Goal: Task Accomplishment & Management: Manage account settings

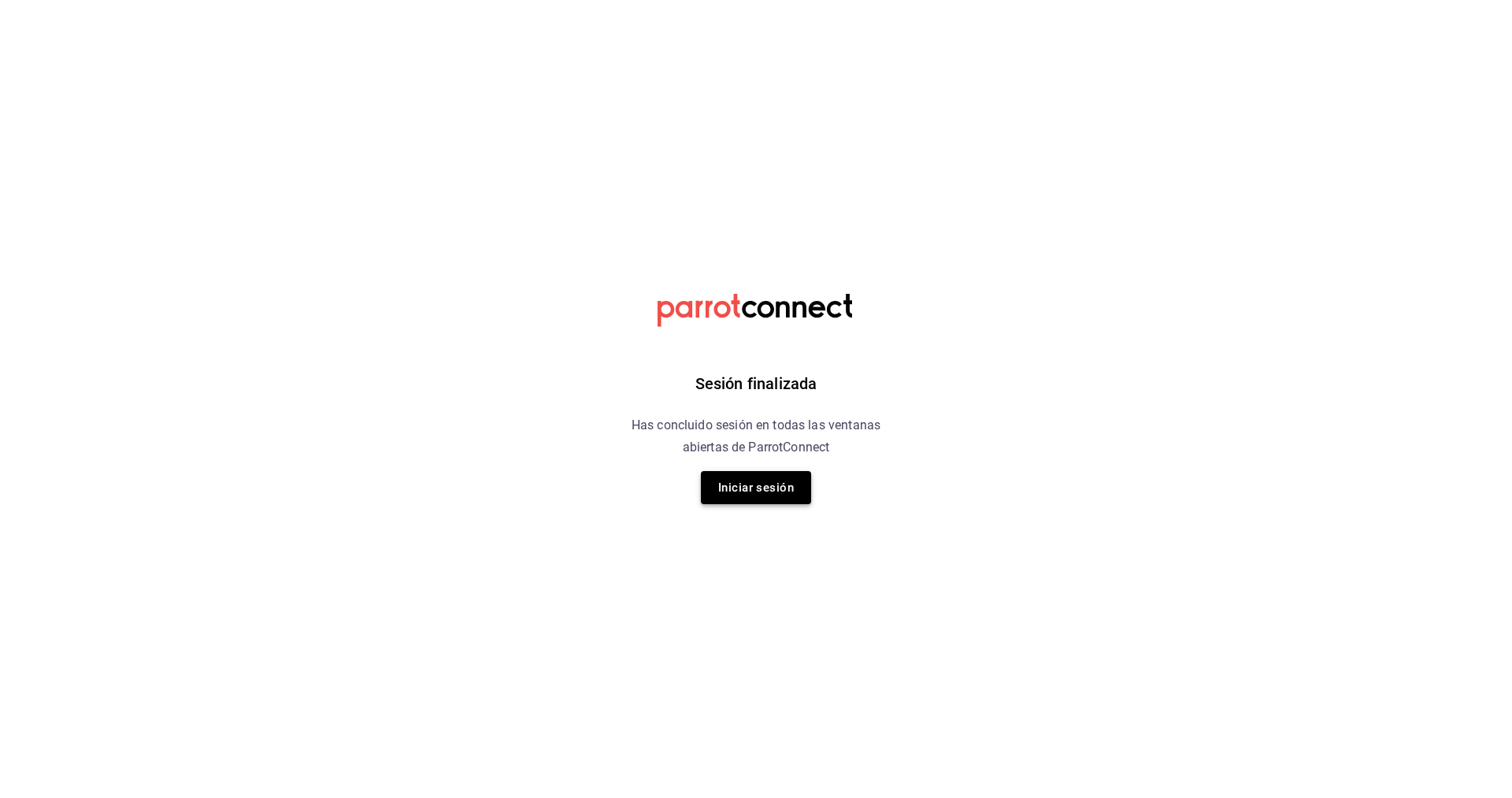
click at [772, 496] on button "Iniciar sesión" at bounding box center [755, 487] width 110 height 33
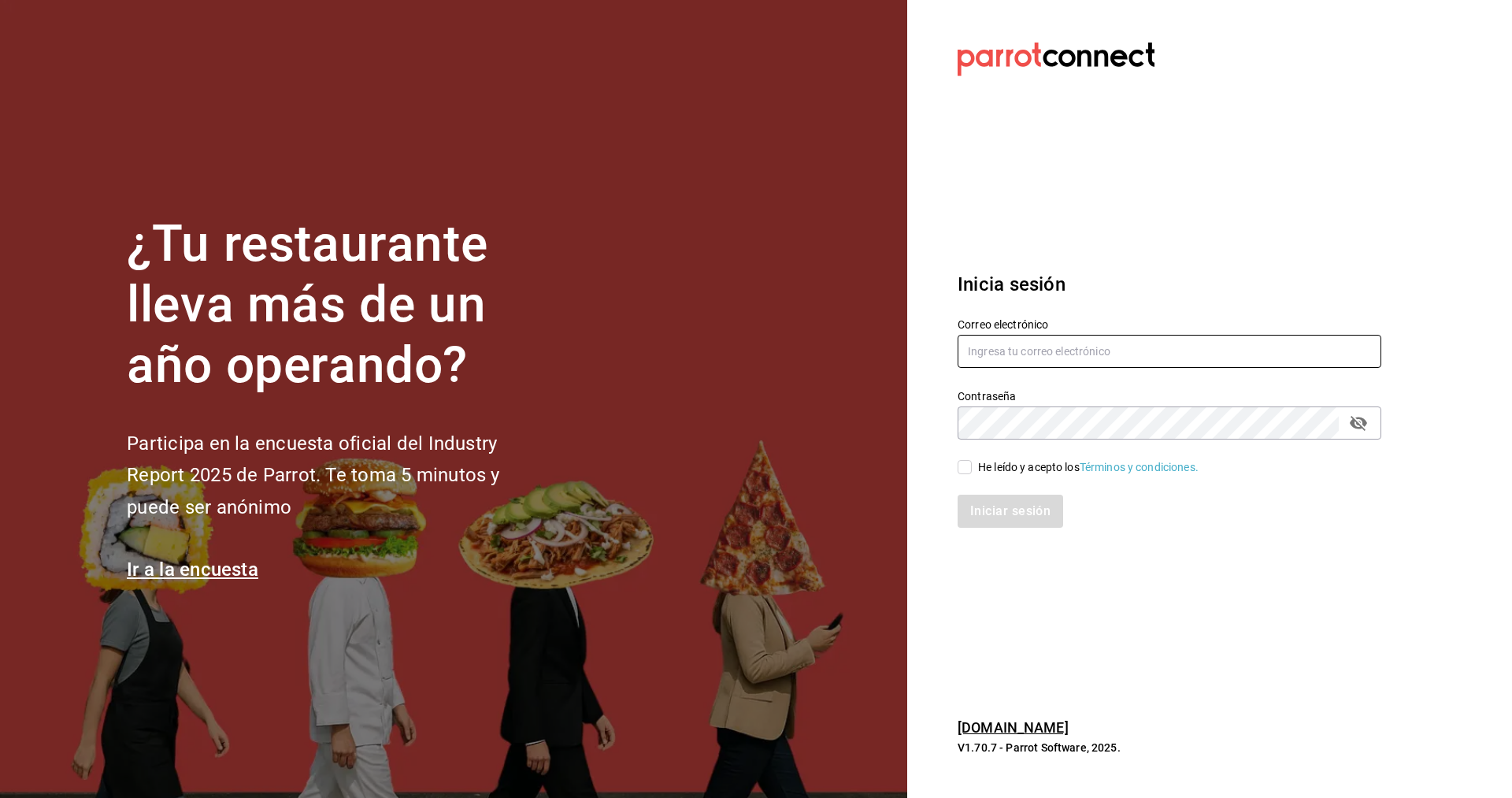
click at [1056, 358] on input "text" at bounding box center [1169, 350] width 423 height 33
type input "[EMAIL_ADDRESS][DOMAIN_NAME]"
drag, startPoint x: 969, startPoint y: 469, endPoint x: 974, endPoint y: 486, distance: 17.7
click at [968, 469] on input "He leído y acepto los Términos y condiciones." at bounding box center [964, 466] width 14 height 14
checkbox input "true"
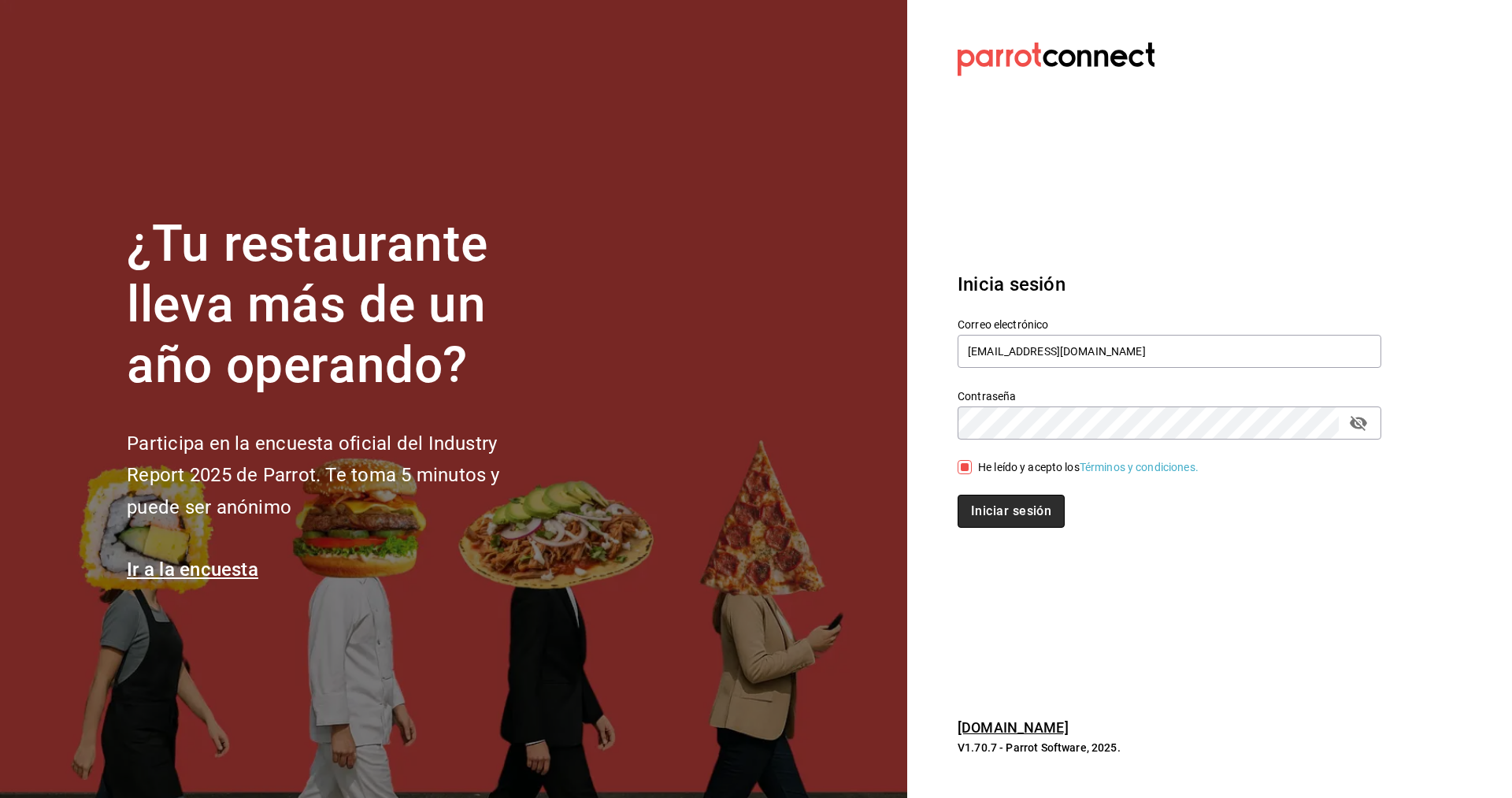
click at [1014, 512] on button "Iniciar sesión" at bounding box center [1011, 511] width 107 height 33
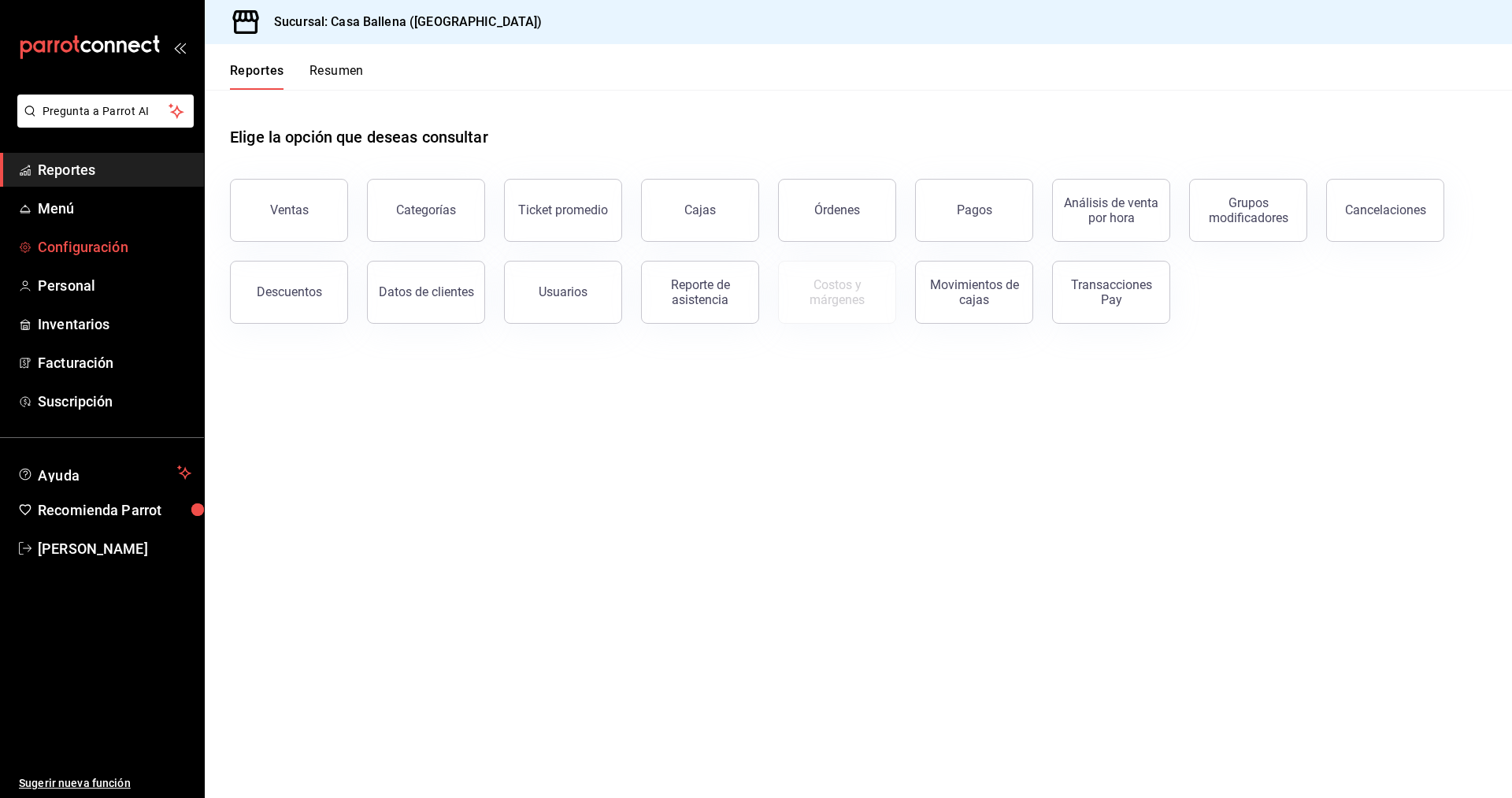
click at [91, 259] on link "Configuración" at bounding box center [102, 247] width 204 height 34
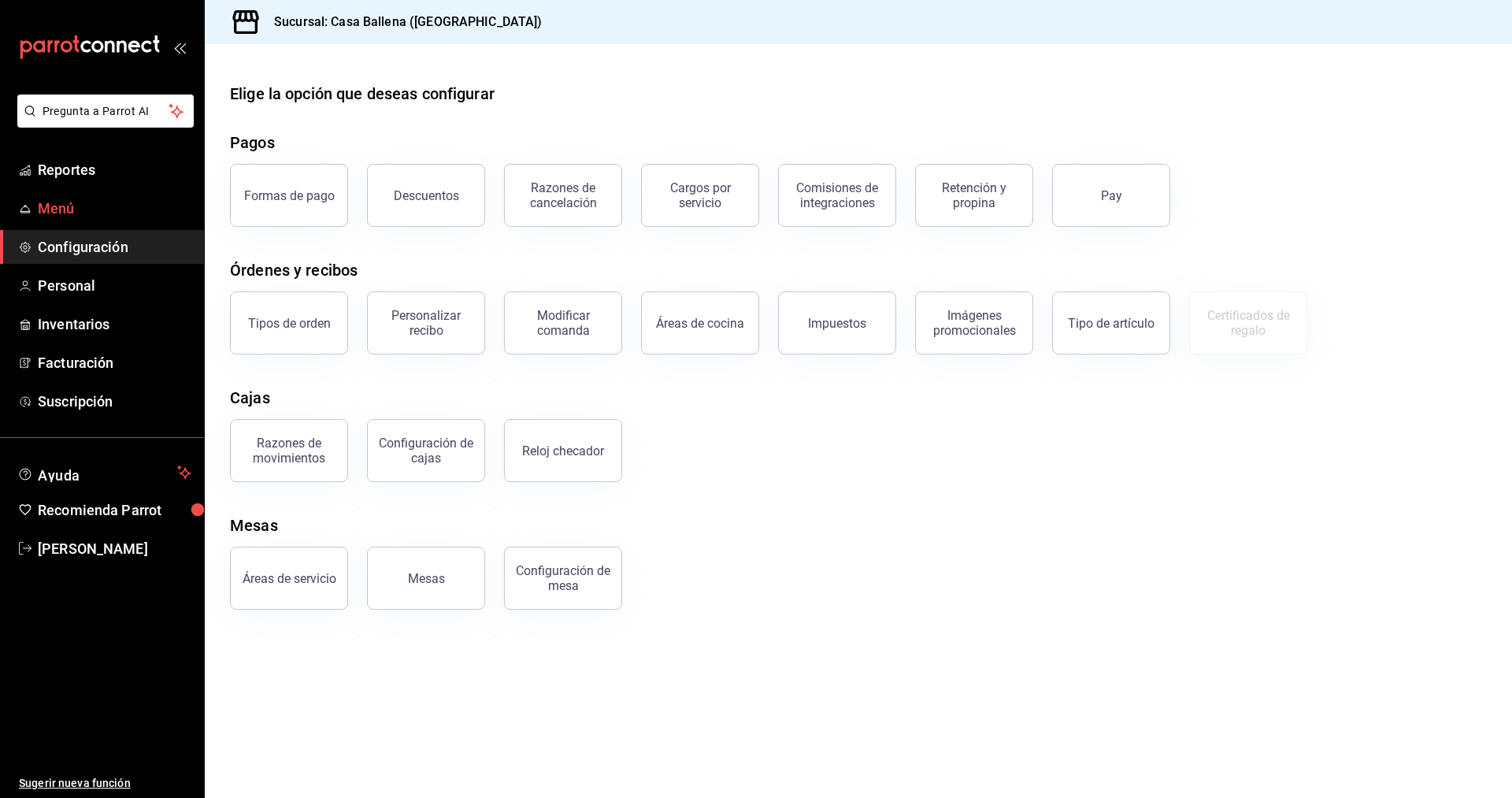
click at [77, 213] on span "Menú" at bounding box center [114, 207] width 154 height 21
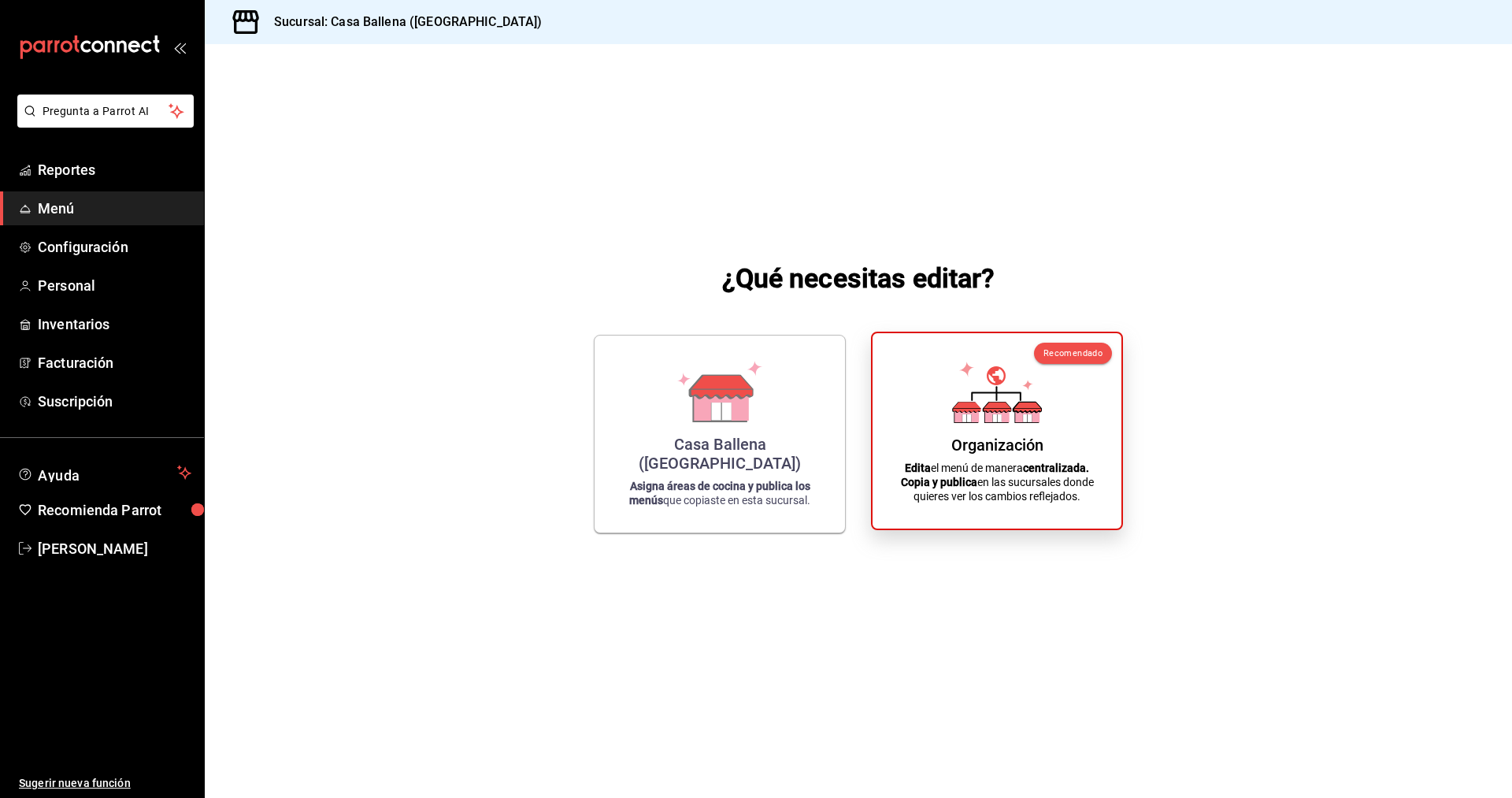
click at [1031, 451] on div "Organización" at bounding box center [997, 444] width 92 height 18
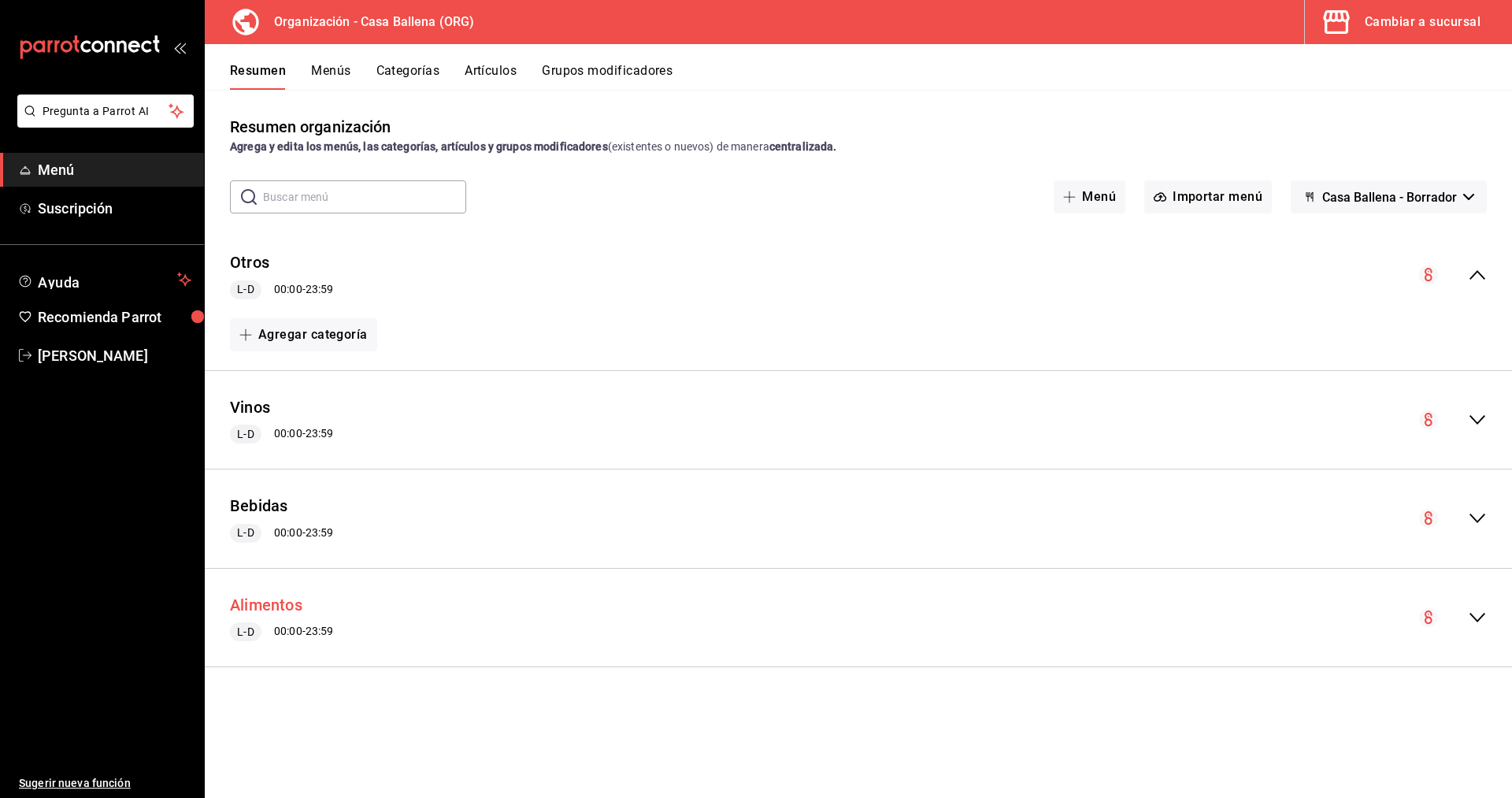
click at [253, 600] on button "Alimentos" at bounding box center [266, 605] width 72 height 23
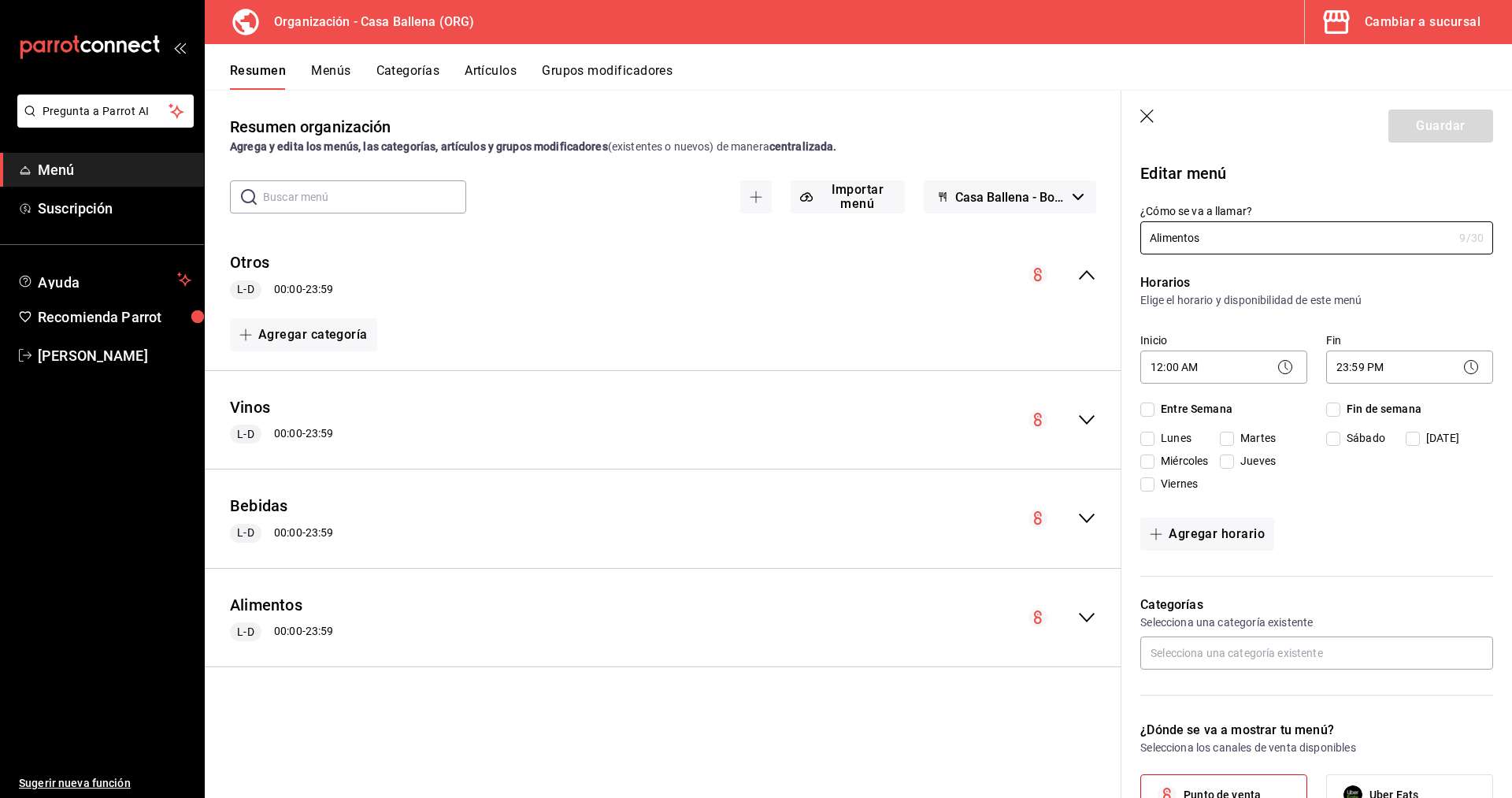
checkbox input "true"
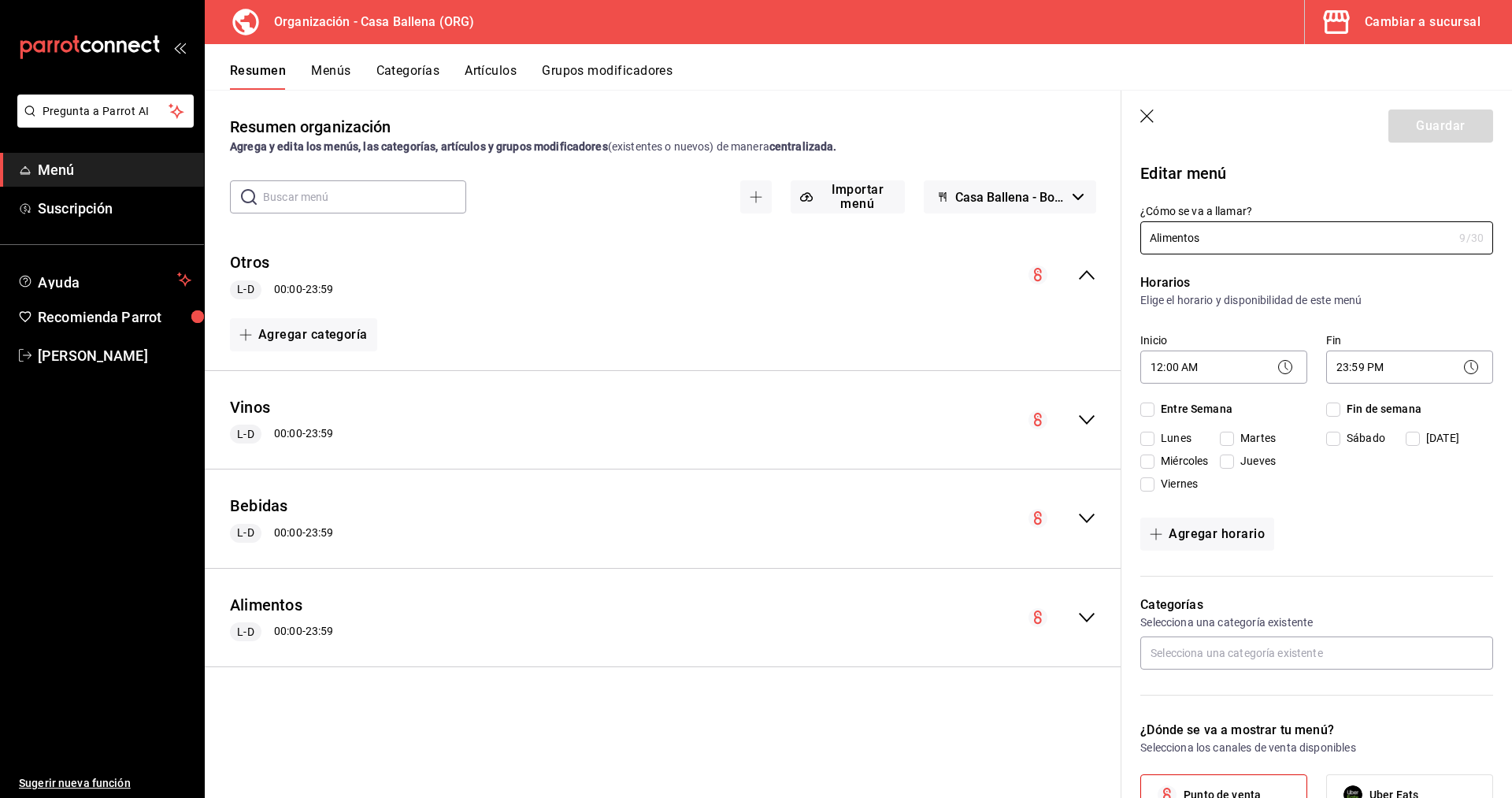
checkbox input "true"
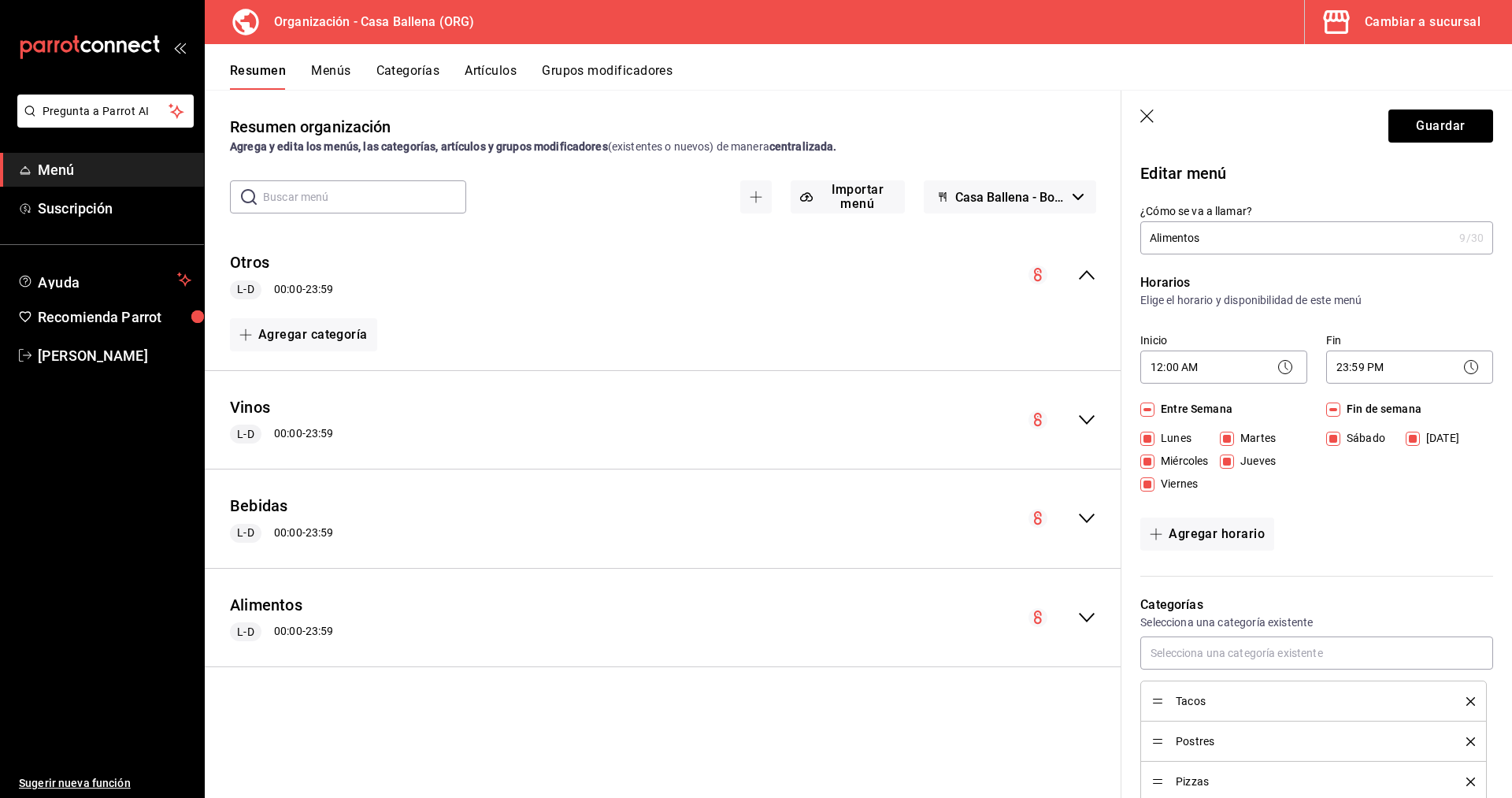
click at [496, 68] on button "Artículos" at bounding box center [491, 76] width 52 height 27
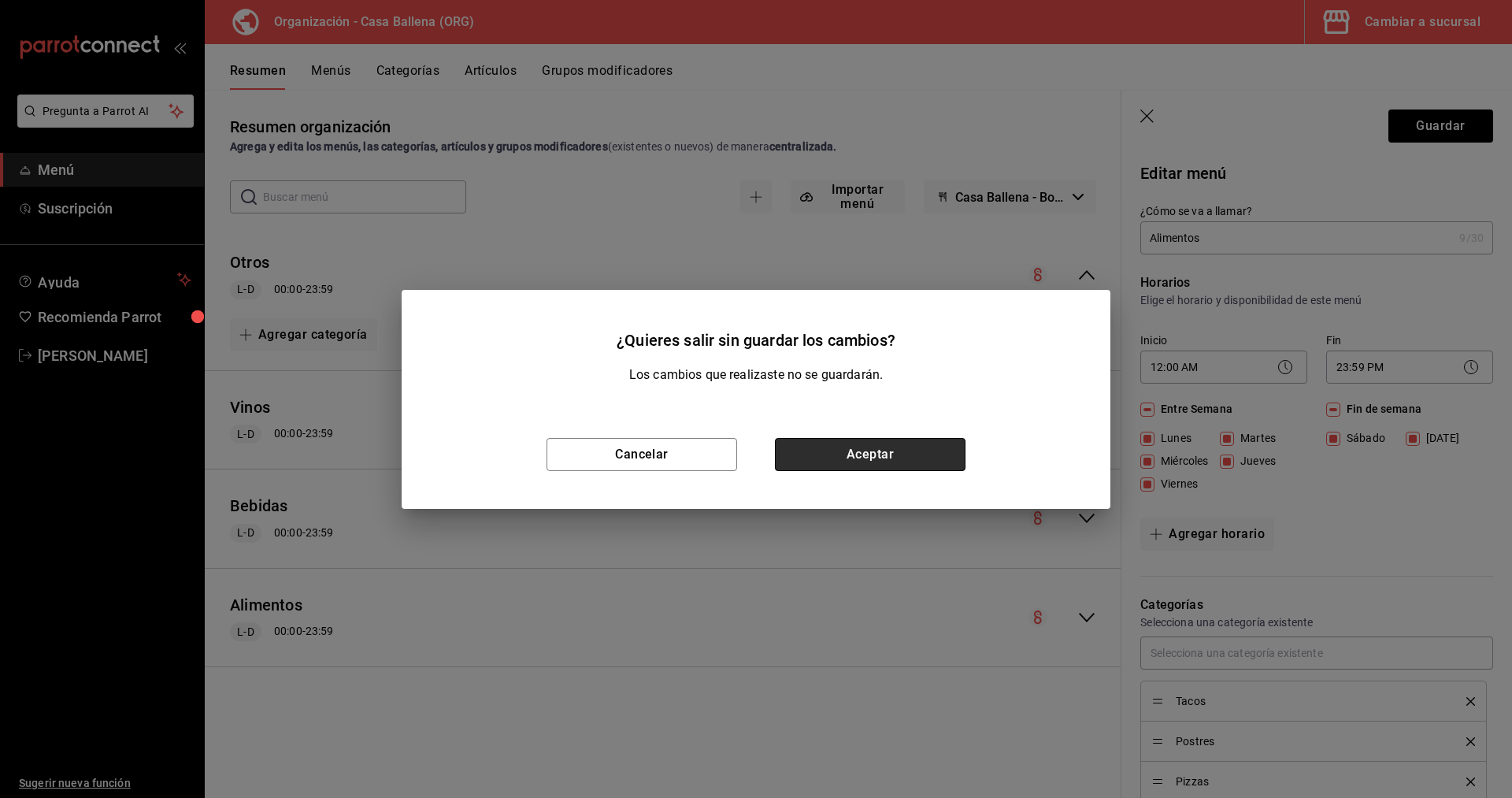
click at [884, 454] on button "Aceptar" at bounding box center [869, 454] width 191 height 33
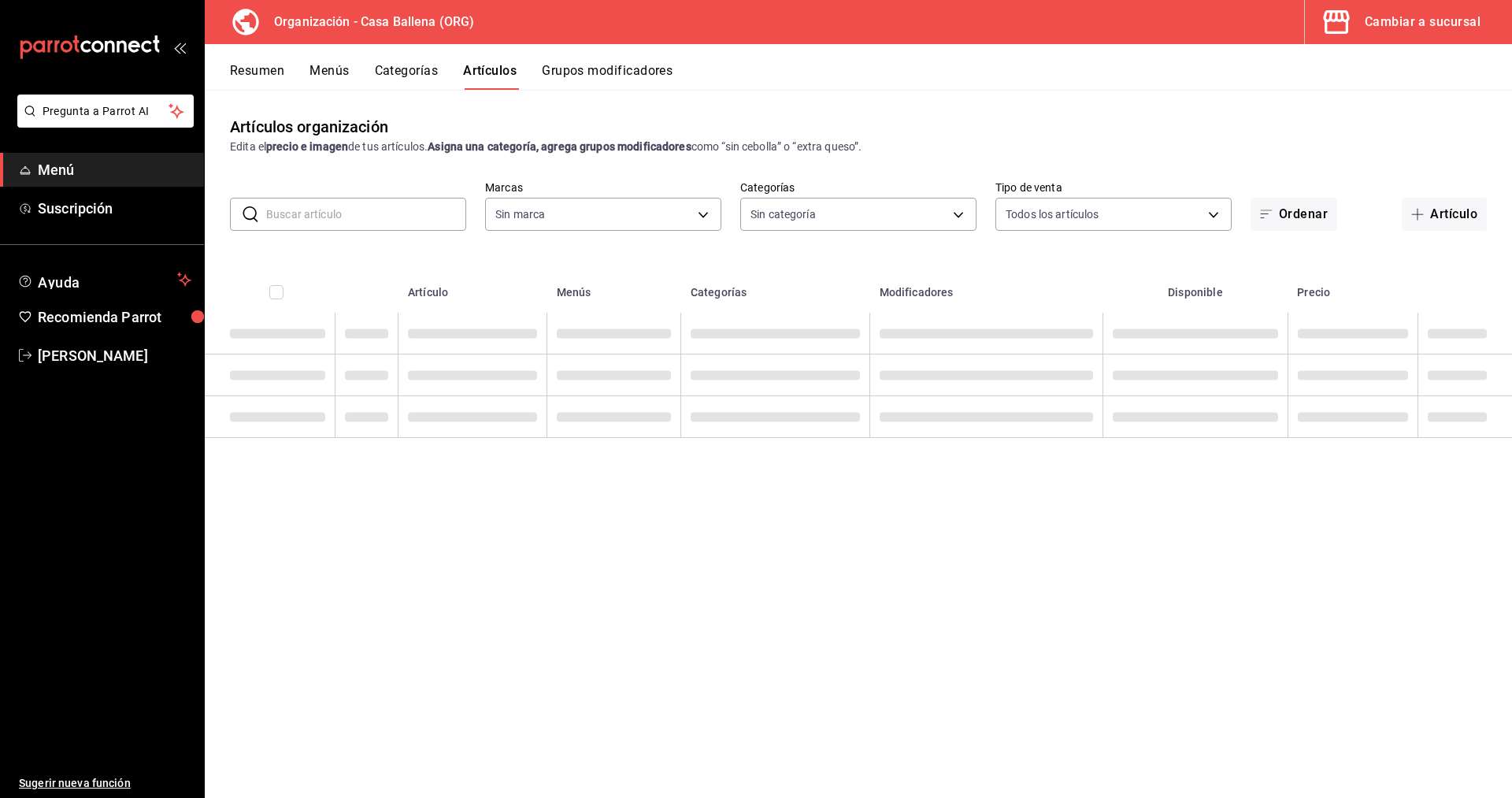
type input "5a86ad53-2411-4c09-84ac-8221951df92d"
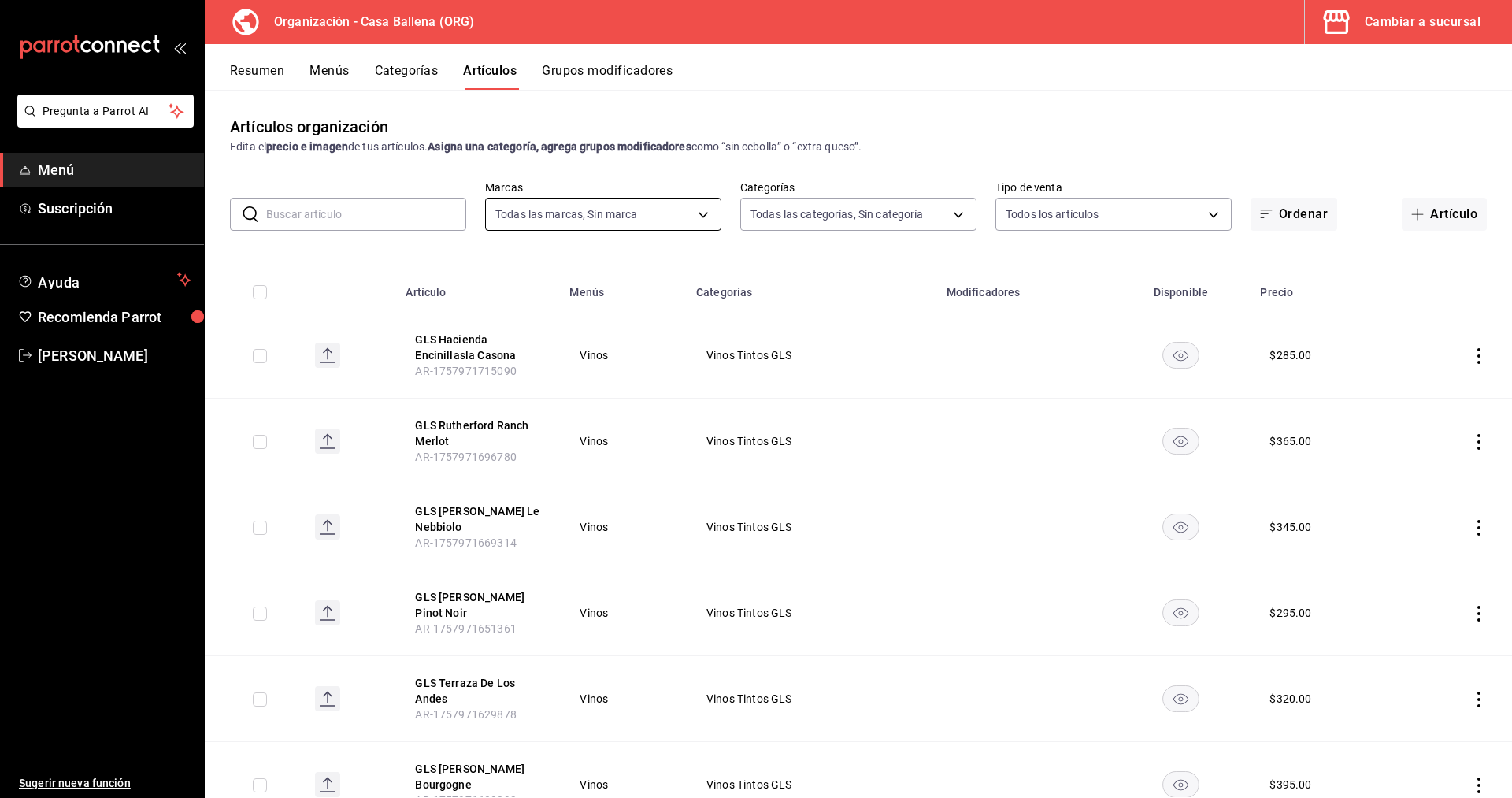
click at [639, 211] on body "Pregunta a Parrot AI Menú Suscripción Ayuda Recomienda Parrot [PERSON_NAME] Sug…" at bounding box center [756, 399] width 1512 height 798
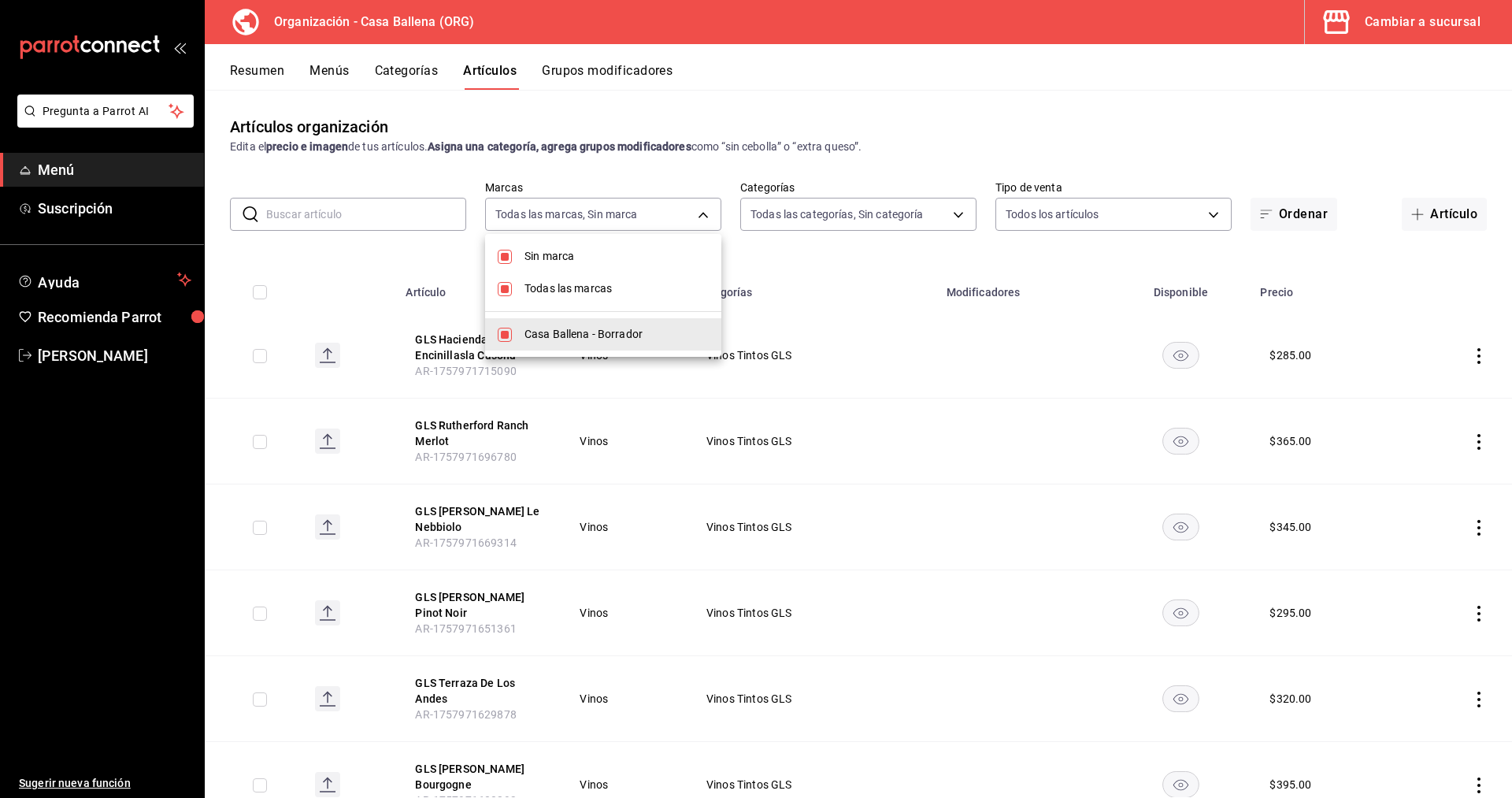
drag, startPoint x: 381, startPoint y: 197, endPoint x: 380, endPoint y: 210, distance: 13.0
click at [379, 197] on div at bounding box center [756, 399] width 1512 height 798
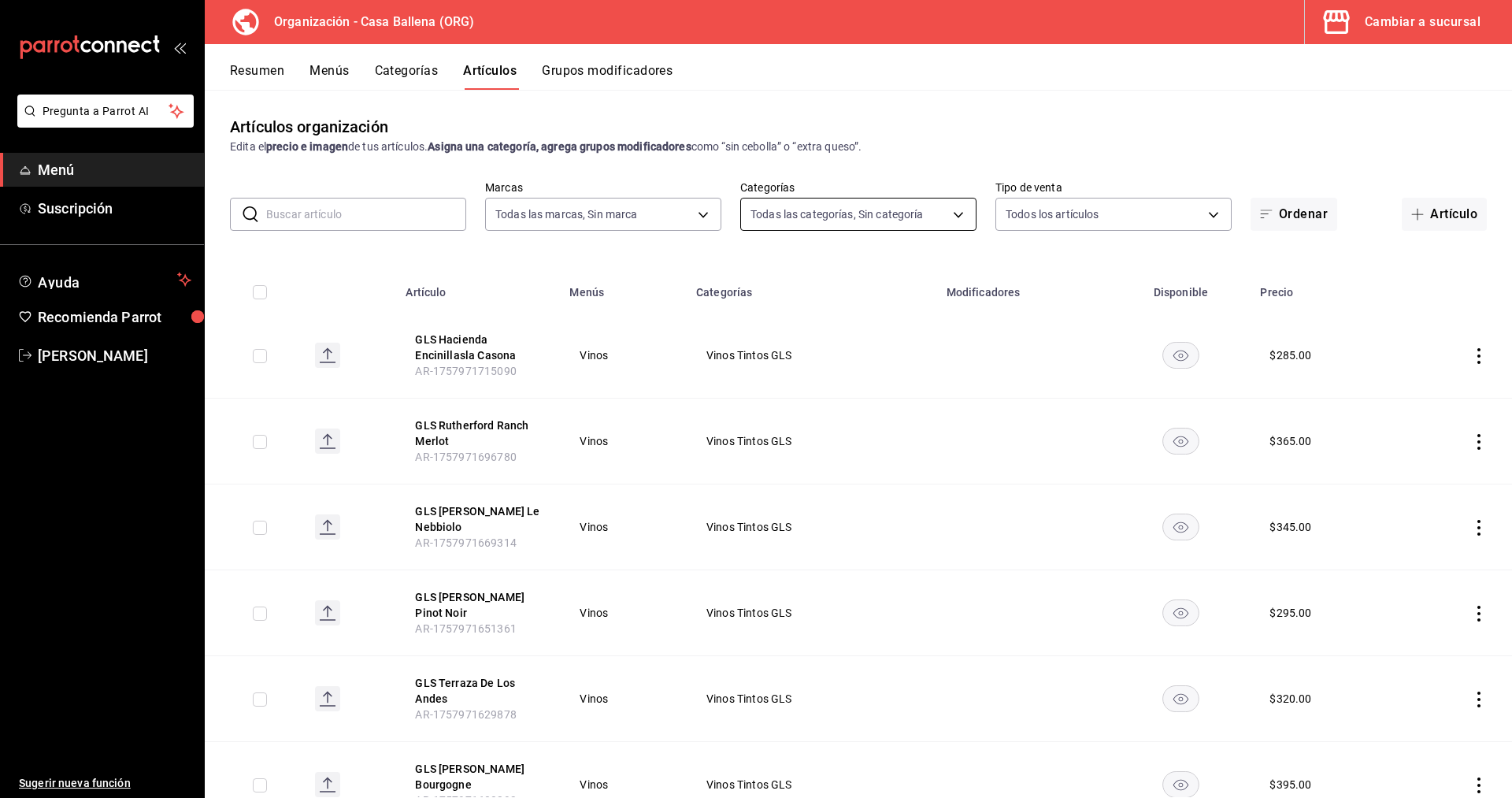
click at [870, 207] on body "Pregunta a Parrot AI Menú Suscripción Ayuda Recomienda Parrot [PERSON_NAME] Sug…" at bounding box center [756, 399] width 1512 height 798
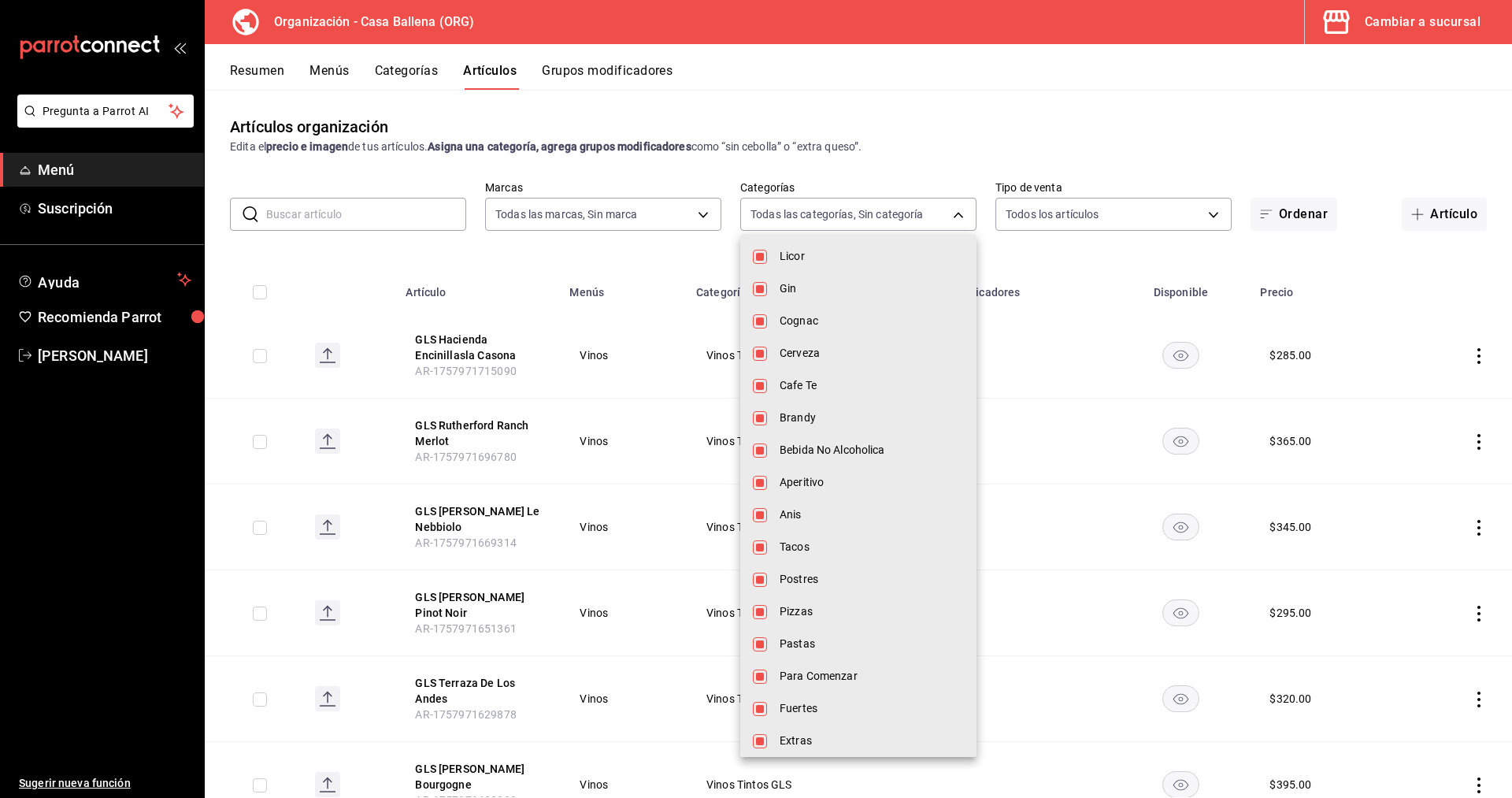
scroll to position [601, 0]
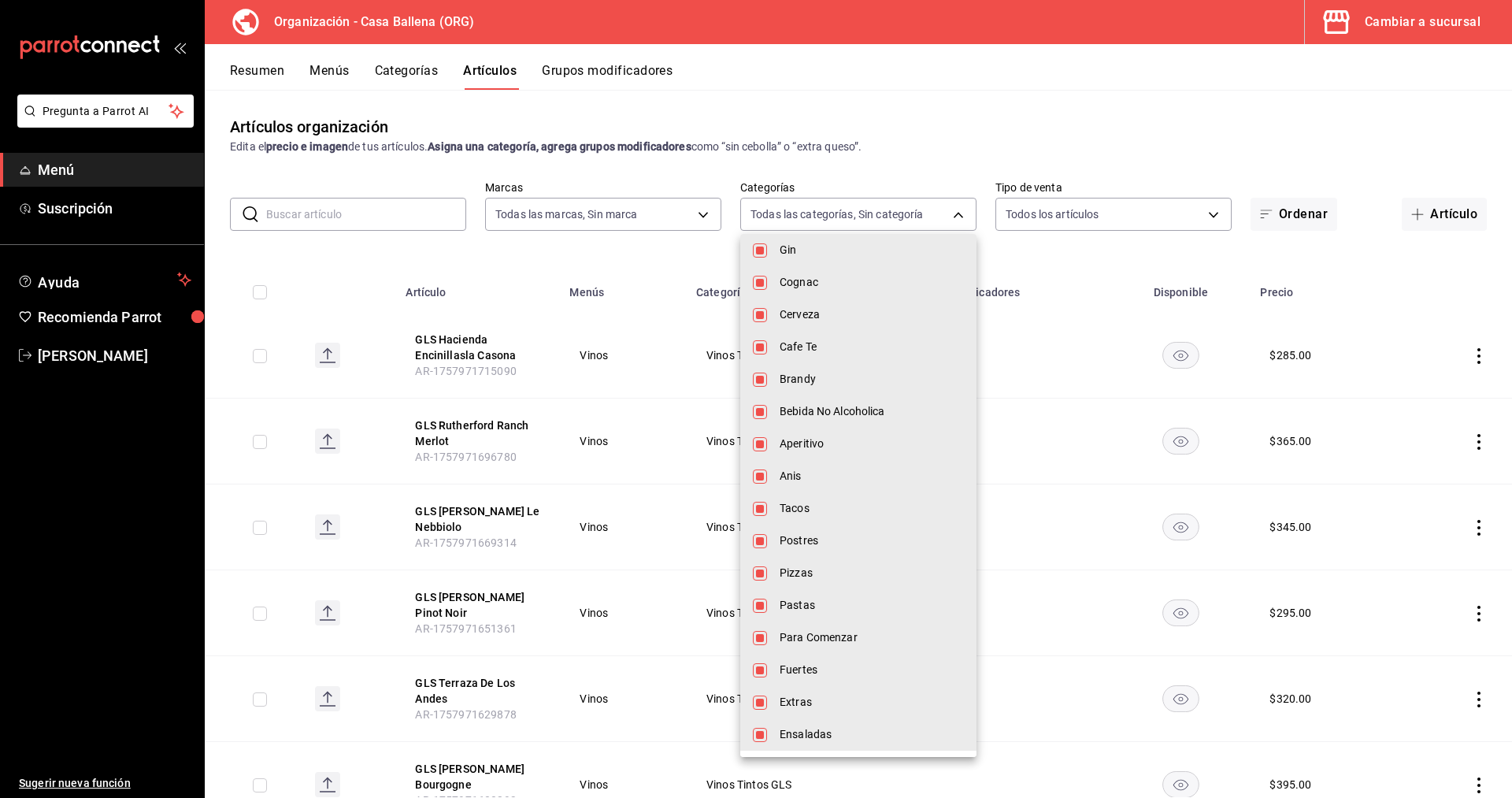
click at [815, 212] on div at bounding box center [756, 399] width 1512 height 798
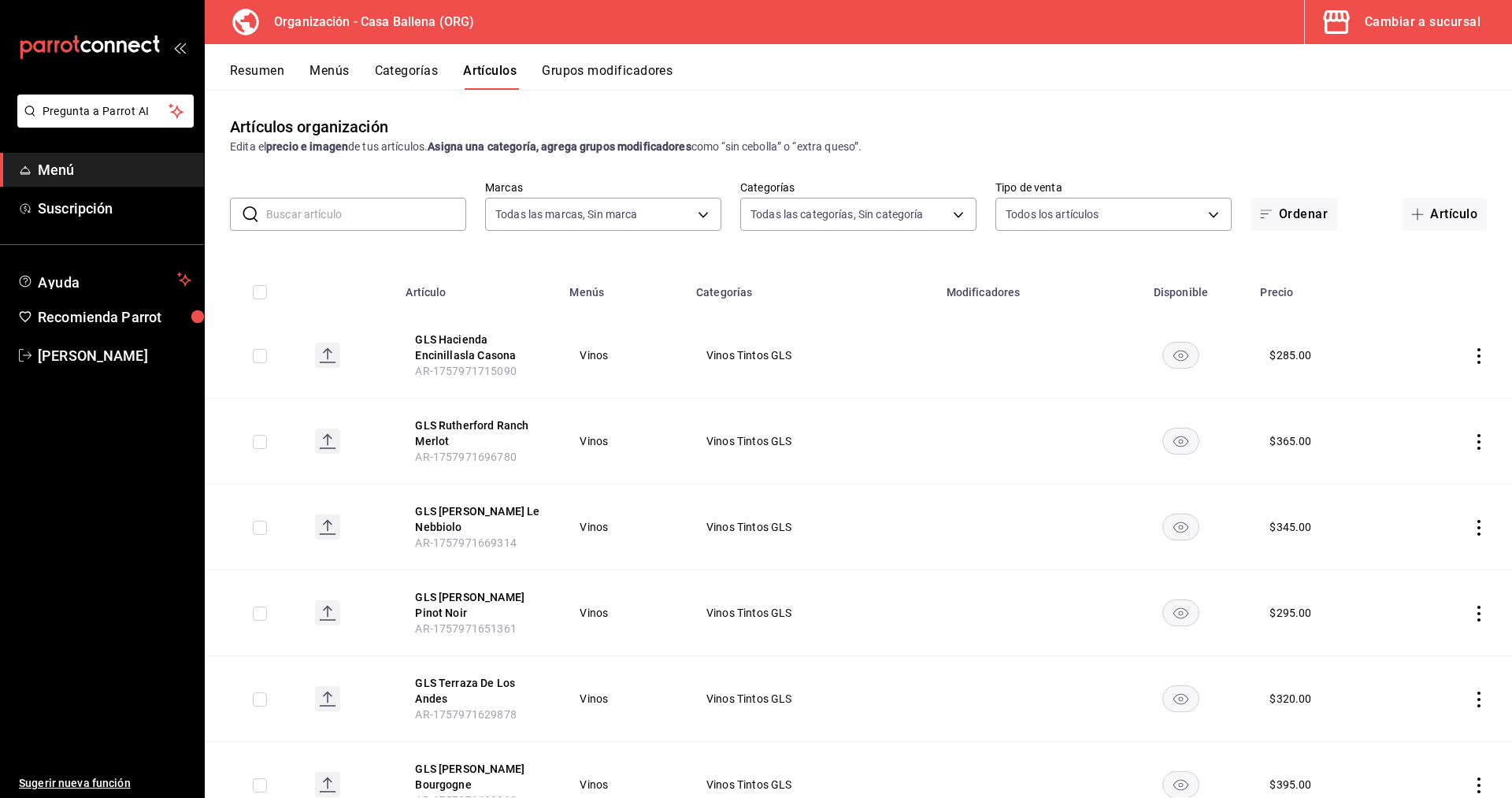
click at [815, 212] on body "Pregunta a Parrot AI Menú Suscripción Ayuda Recomienda Parrot [PERSON_NAME] Sug…" at bounding box center [756, 399] width 1512 height 798
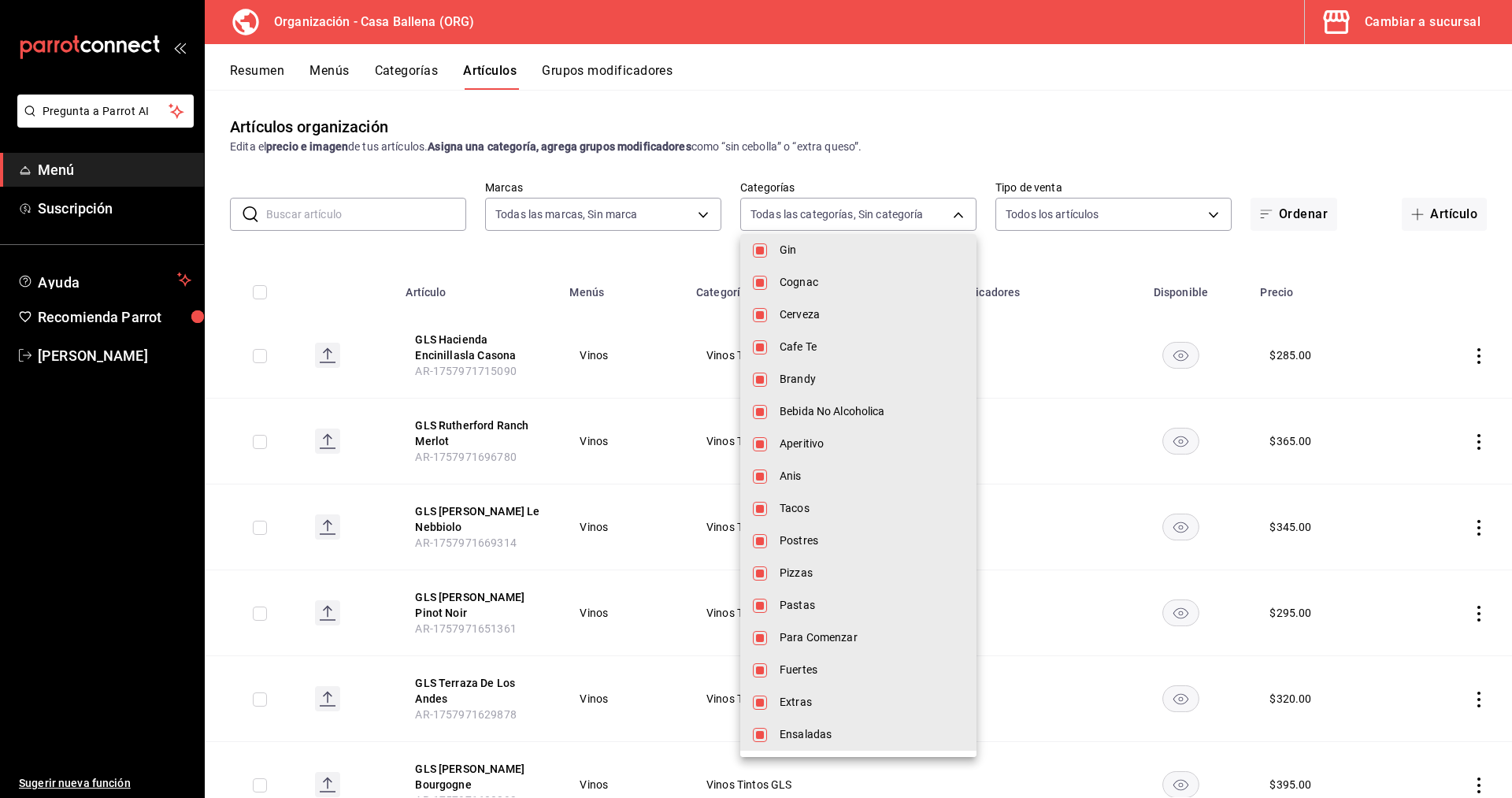
click at [824, 732] on span "Ensaladas" at bounding box center [871, 734] width 184 height 17
type input "1244ece4-c81d-453e-b410-984303f4aaa3,e7b5f63f-f206-4a19-9f34-431181b74eea,c6d36…"
checkbox input "false"
click at [758, 700] on input "checkbox" at bounding box center [759, 702] width 14 height 14
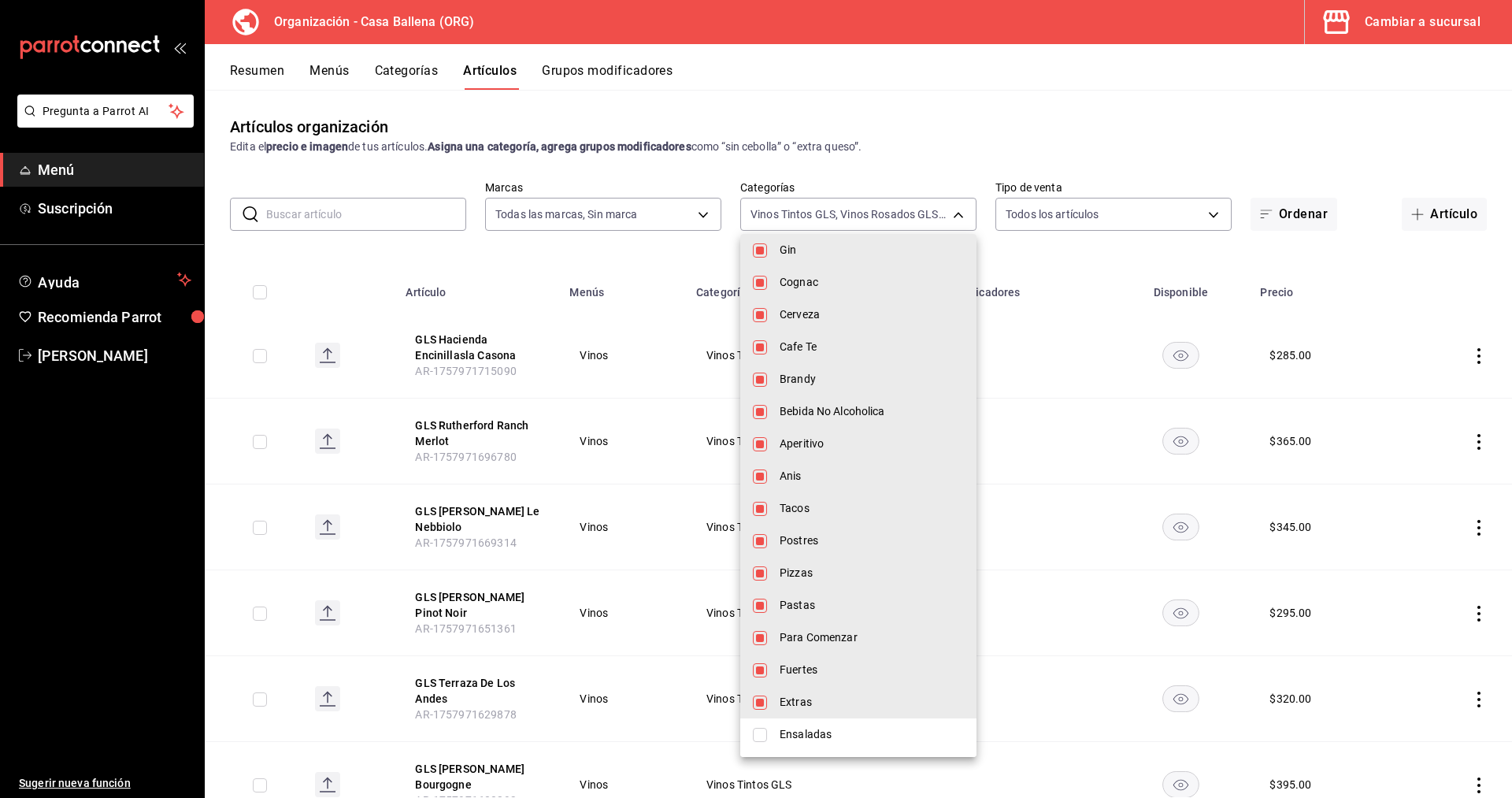
checkbox input "false"
click at [760, 665] on input "checkbox" at bounding box center [759, 669] width 14 height 14
checkbox input "false"
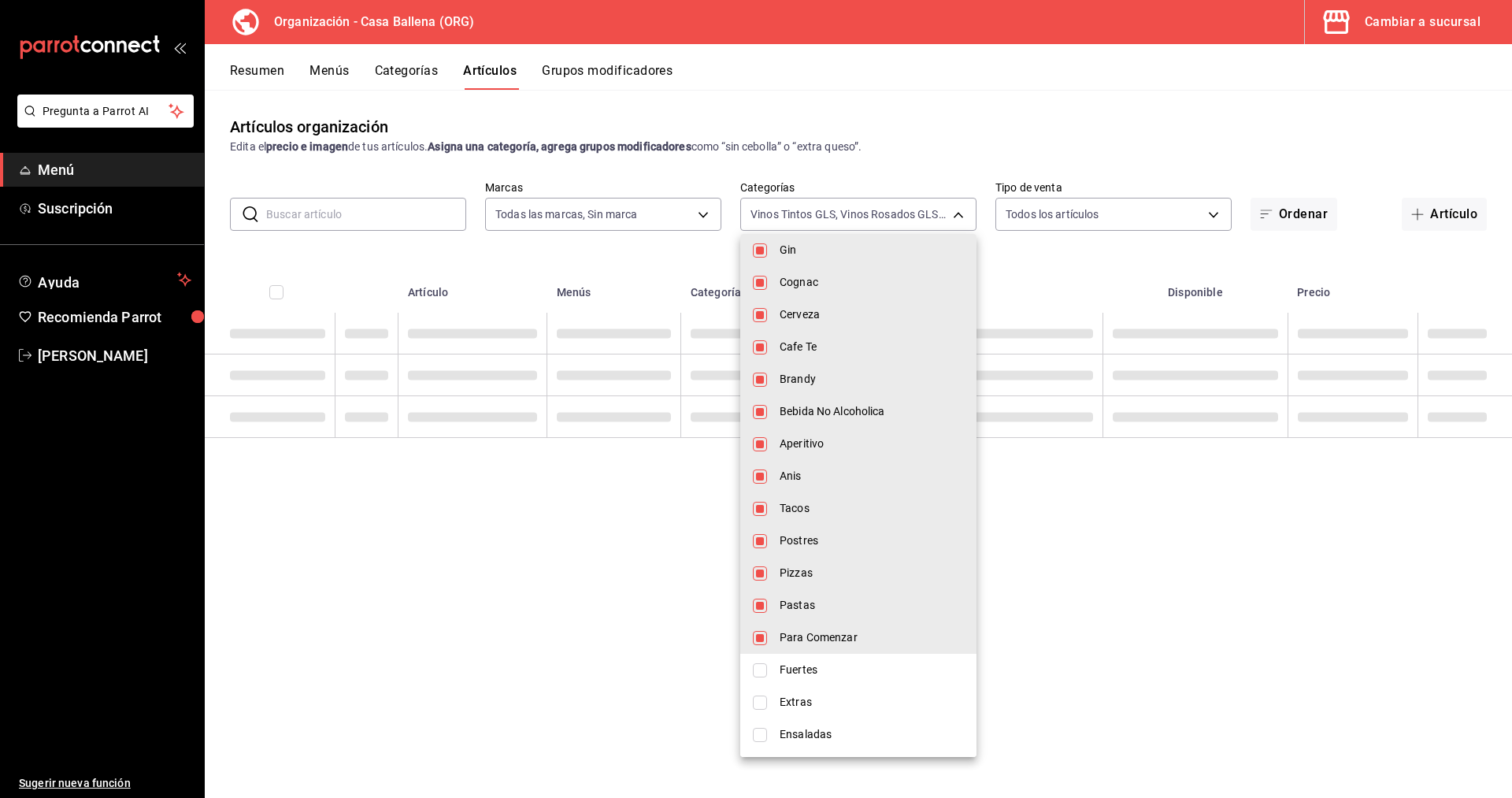
click at [765, 626] on li "Para Comenzar" at bounding box center [858, 638] width 236 height 32
type input "1244ece4-c81d-453e-b410-984303f4aaa3,e7b5f63f-f206-4a19-9f34-431181b74eea,c6d36…"
checkbox input "false"
click at [763, 603] on input "checkbox" at bounding box center [759, 605] width 14 height 14
checkbox input "false"
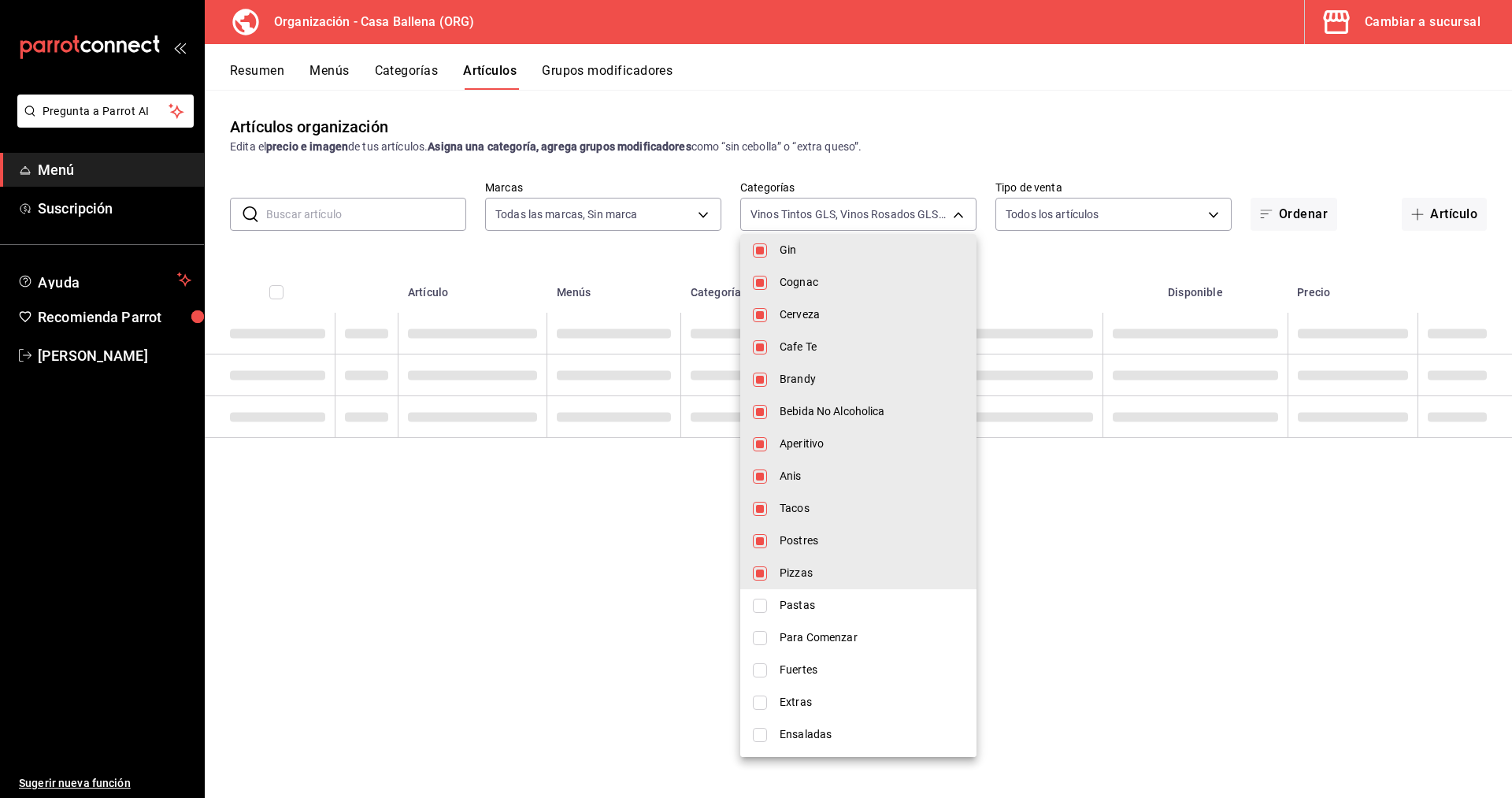
click at [767, 565] on li "Pizzas" at bounding box center [858, 573] width 236 height 32
click at [769, 522] on li "Tacos" at bounding box center [858, 508] width 236 height 32
type input "1244ece4-c81d-453e-b410-984303f4aaa3,e7b5f63f-f206-4a19-9f34-431181b74eea,c6d36…"
checkbox input "false"
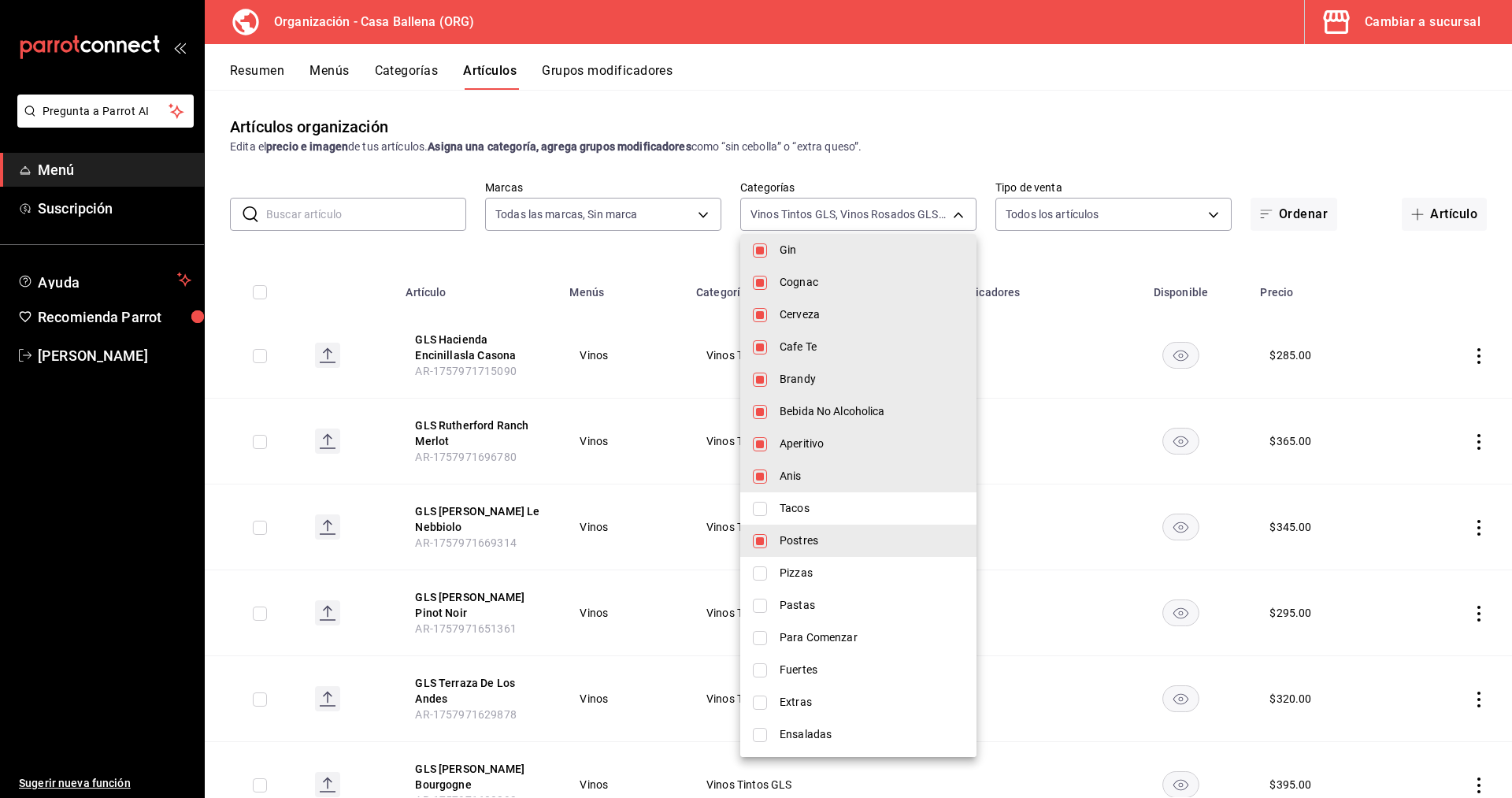
click at [753, 538] on input "checkbox" at bounding box center [759, 541] width 14 height 14
checkbox input "false"
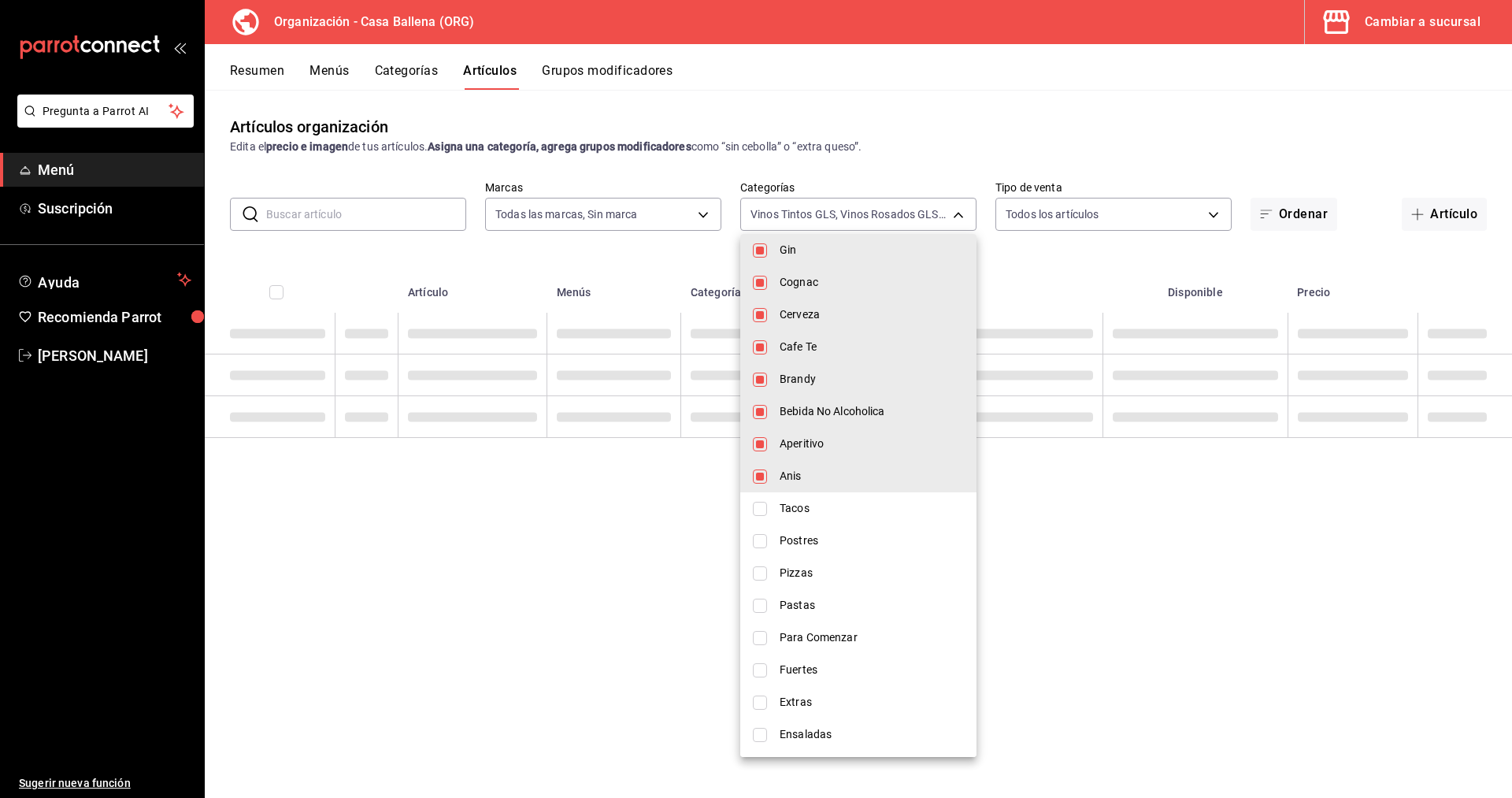
click at [774, 479] on li "Anis" at bounding box center [858, 475] width 236 height 32
type input "1244ece4-c81d-453e-b410-984303f4aaa3,e7b5f63f-f206-4a19-9f34-431181b74eea,c6d36…"
checkbox input "false"
click at [773, 441] on li "Aperitivo" at bounding box center [858, 444] width 236 height 32
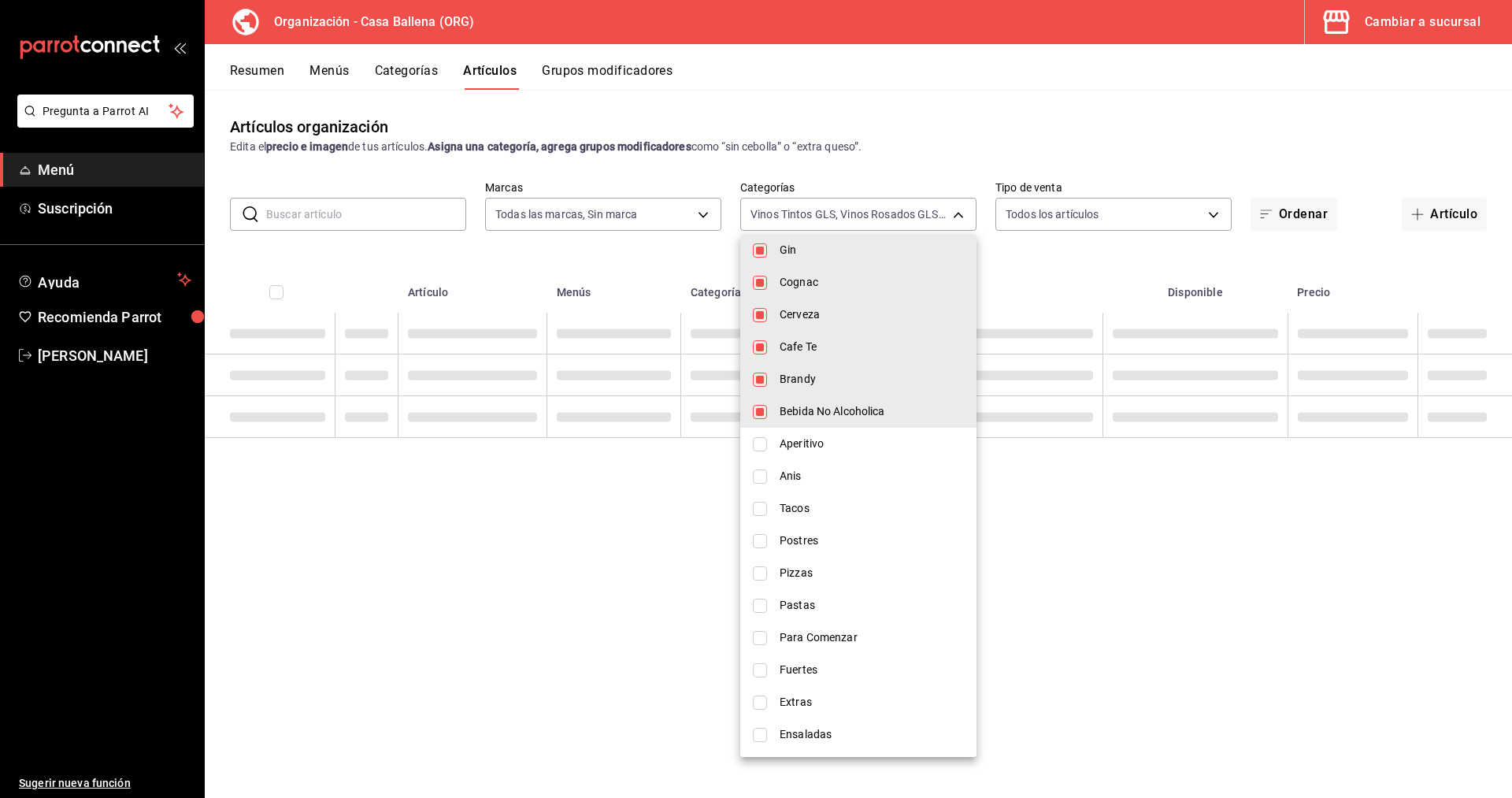
type input "1244ece4-c81d-453e-b410-984303f4aaa3,e7b5f63f-f206-4a19-9f34-431181b74eea,c6d36…"
checkbox input "false"
click at [769, 412] on li "Bebida No Alcoholica" at bounding box center [858, 412] width 236 height 32
type input "1244ece4-c81d-453e-b410-984303f4aaa3,e7b5f63f-f206-4a19-9f34-431181b74eea,c6d36…"
checkbox input "false"
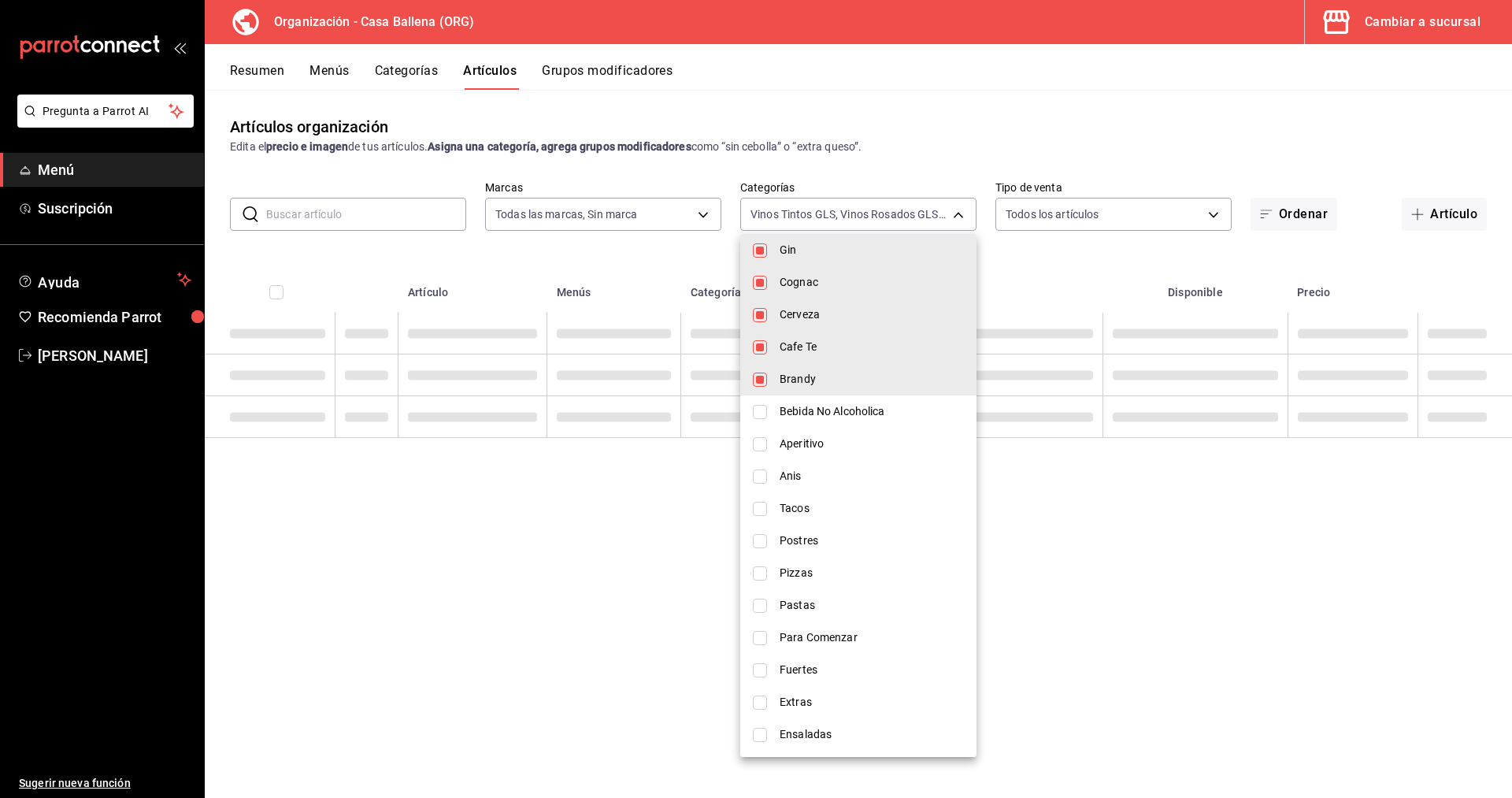
click at [772, 374] on li "Brandy" at bounding box center [858, 379] width 236 height 32
type input "1244ece4-c81d-453e-b410-984303f4aaa3,e7b5f63f-f206-4a19-9f34-431181b74eea,c6d36…"
checkbox input "false"
click at [761, 342] on input "checkbox" at bounding box center [759, 347] width 14 height 14
checkbox input "false"
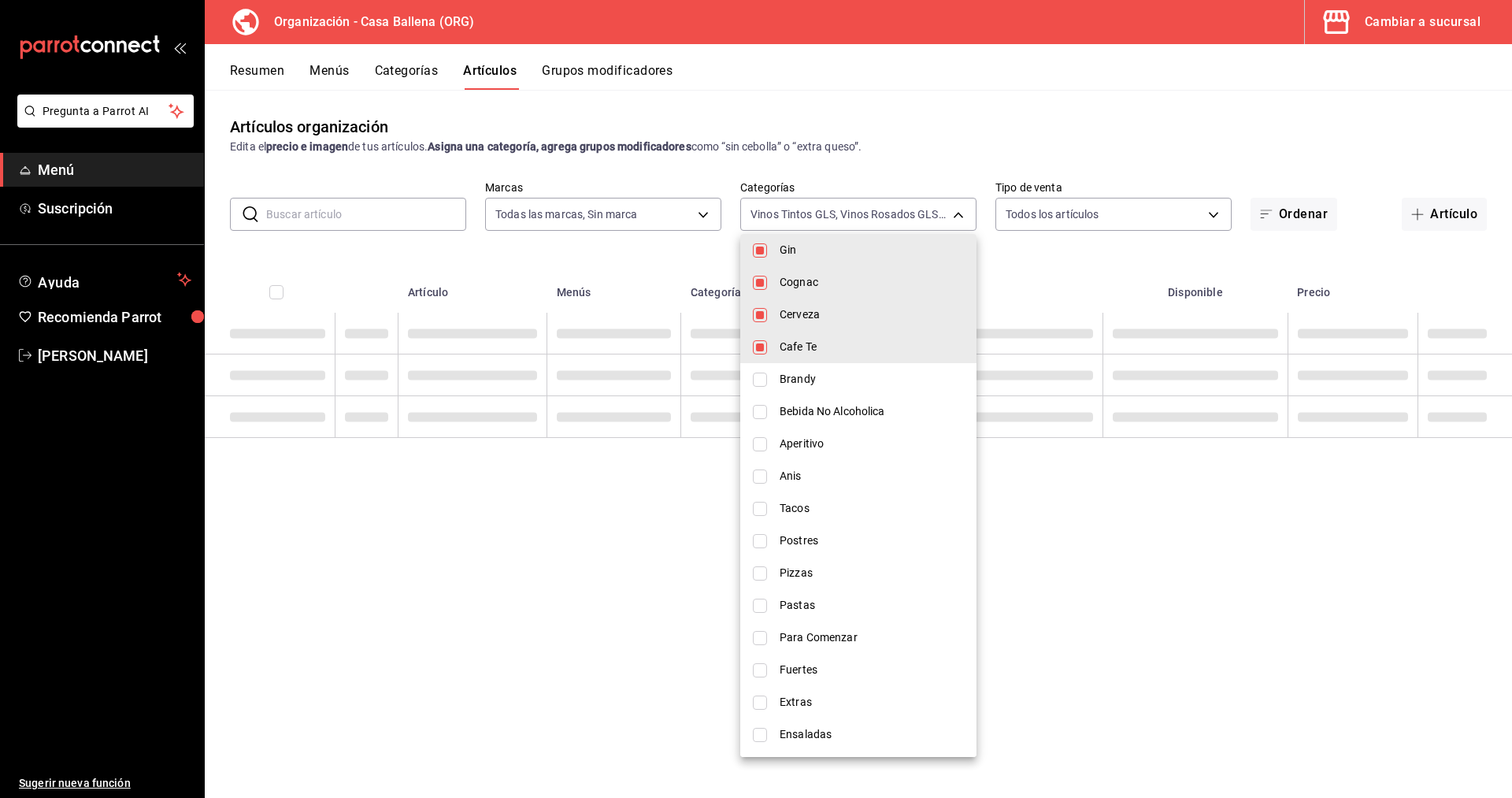
type input "1244ece4-c81d-453e-b410-984303f4aaa3,e7b5f63f-f206-4a19-9f34-431181b74eea,c6d36…"
click at [764, 307] on input "checkbox" at bounding box center [759, 314] width 14 height 14
checkbox input "false"
click at [764, 283] on input "checkbox" at bounding box center [759, 282] width 14 height 14
checkbox input "false"
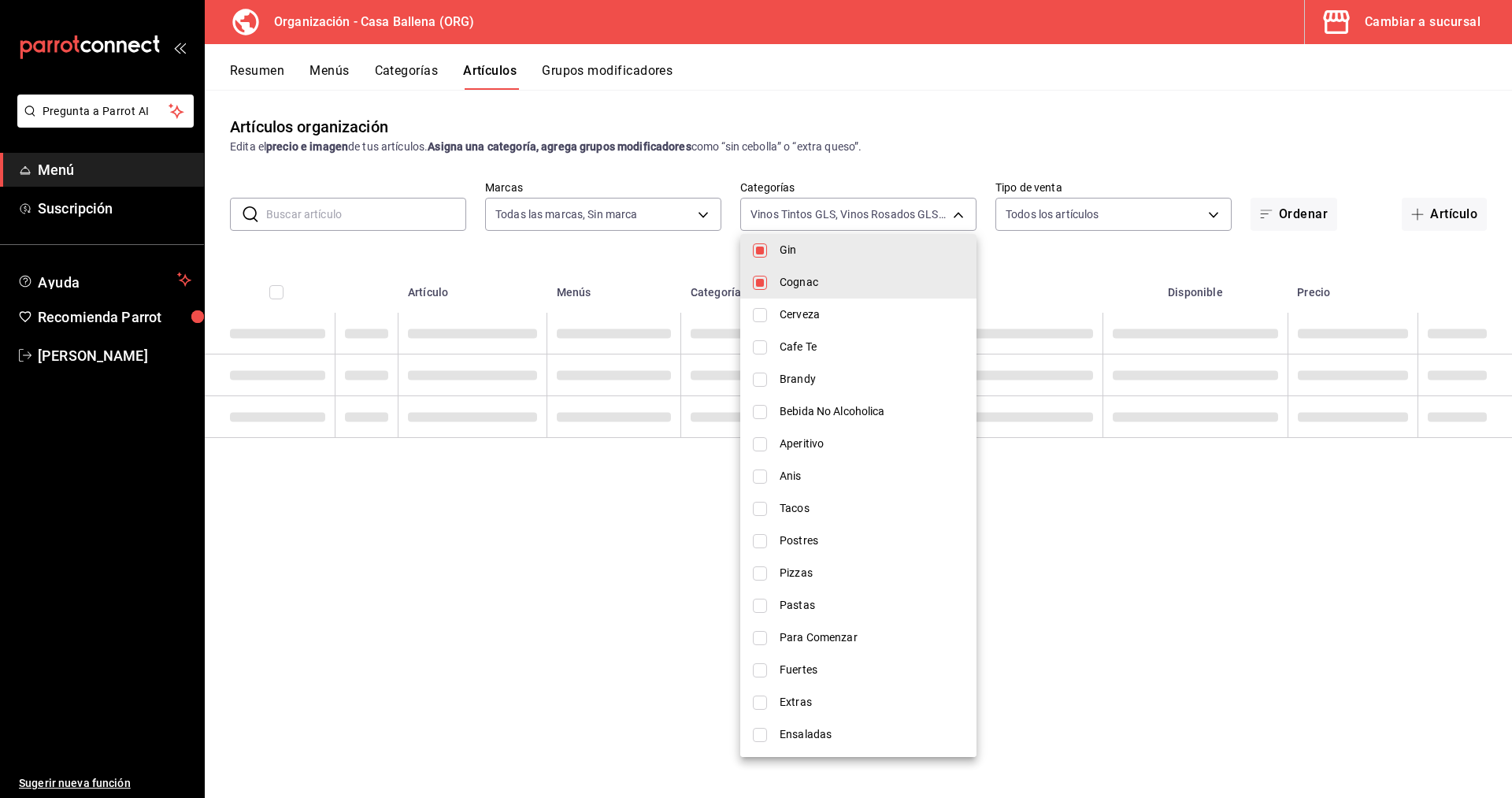
click at [760, 253] on input "checkbox" at bounding box center [759, 250] width 14 height 14
checkbox input "false"
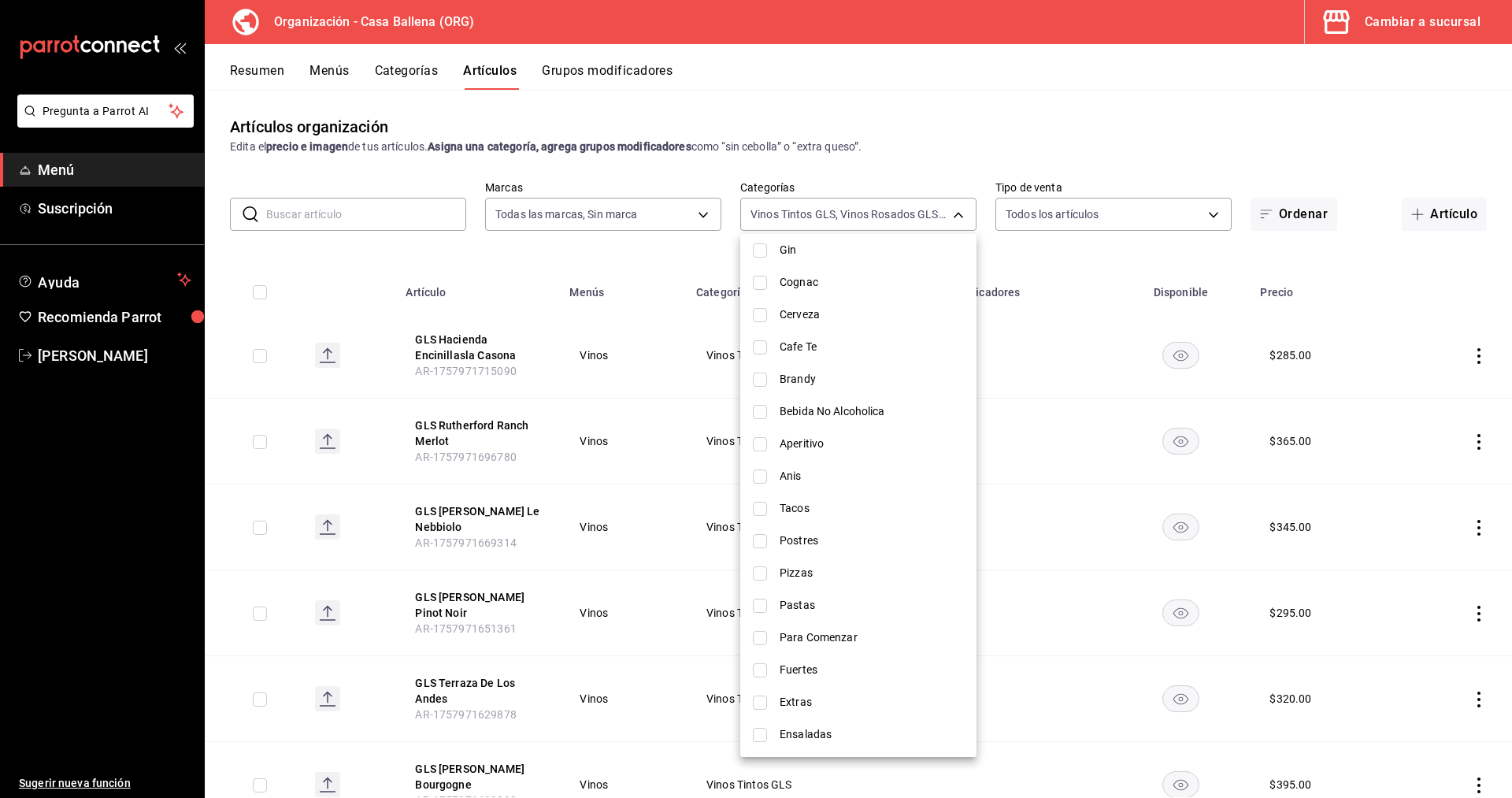
scroll to position [199, 0]
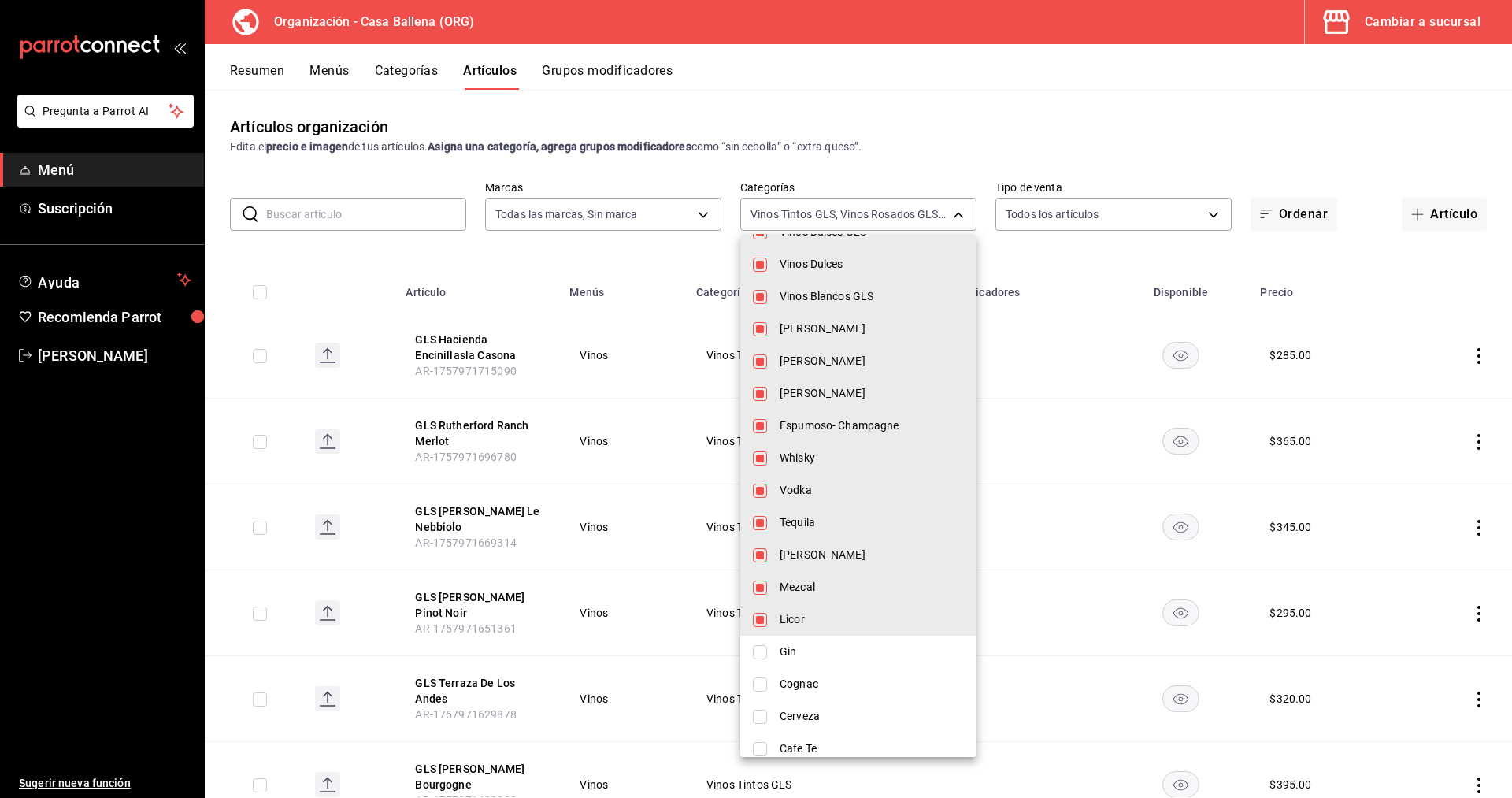
drag, startPoint x: 795, startPoint y: 587, endPoint x: 786, endPoint y: 609, distance: 23.8
click at [792, 591] on span "Mezcal" at bounding box center [871, 587] width 184 height 17
type input "1244ece4-c81d-453e-b410-984303f4aaa3,e7b5f63f-f206-4a19-9f34-431181b74eea,c6d36…"
checkbox input "false"
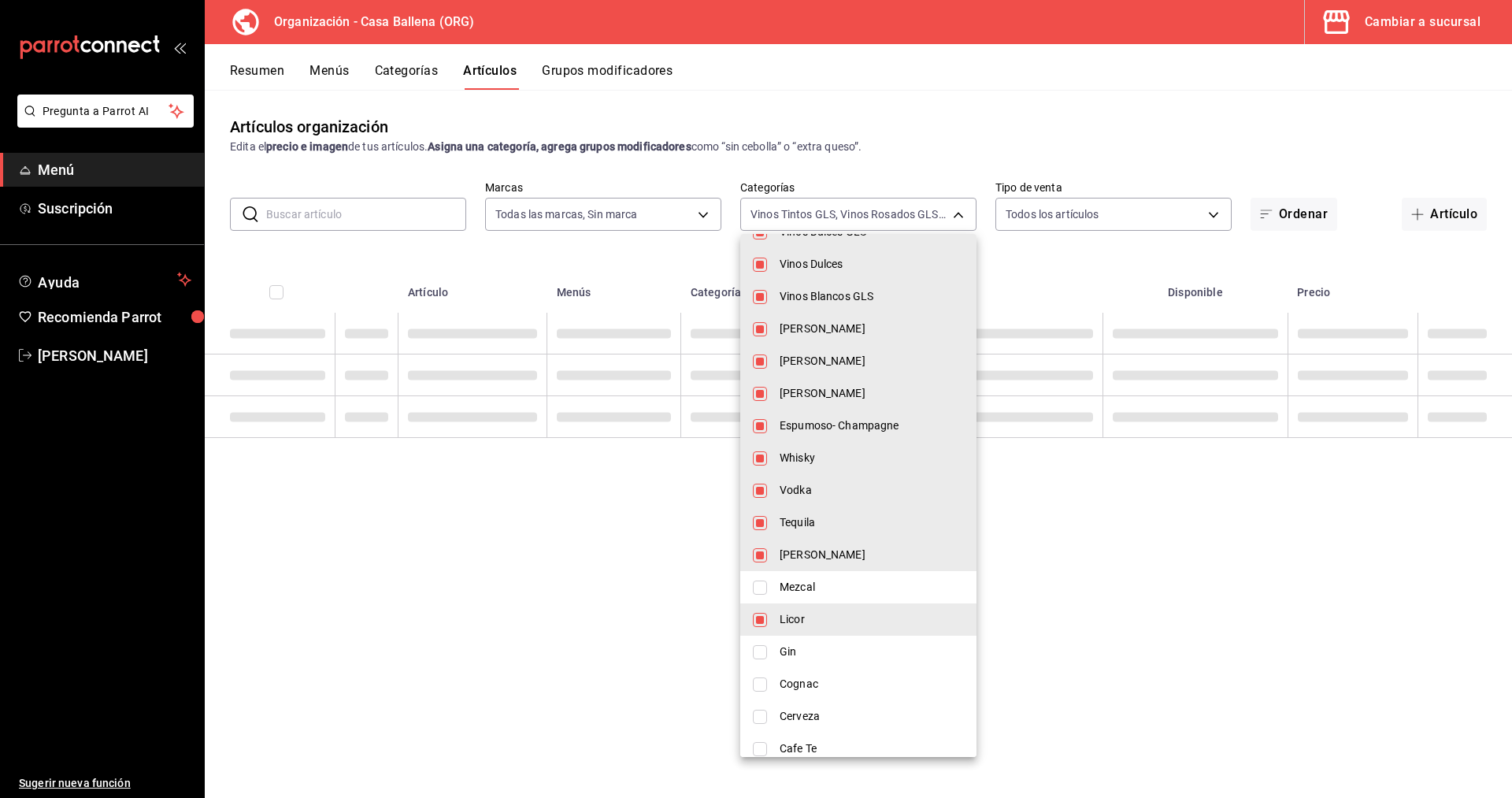
drag, startPoint x: 787, startPoint y: 615, endPoint x: 779, endPoint y: 558, distance: 57.6
click at [787, 609] on li "Licor" at bounding box center [858, 619] width 236 height 32
type input "1244ece4-c81d-453e-b410-984303f4aaa3,e7b5f63f-f206-4a19-9f34-431181b74eea,c6d36…"
checkbox input "false"
click at [778, 550] on li "[PERSON_NAME]" at bounding box center [858, 554] width 236 height 32
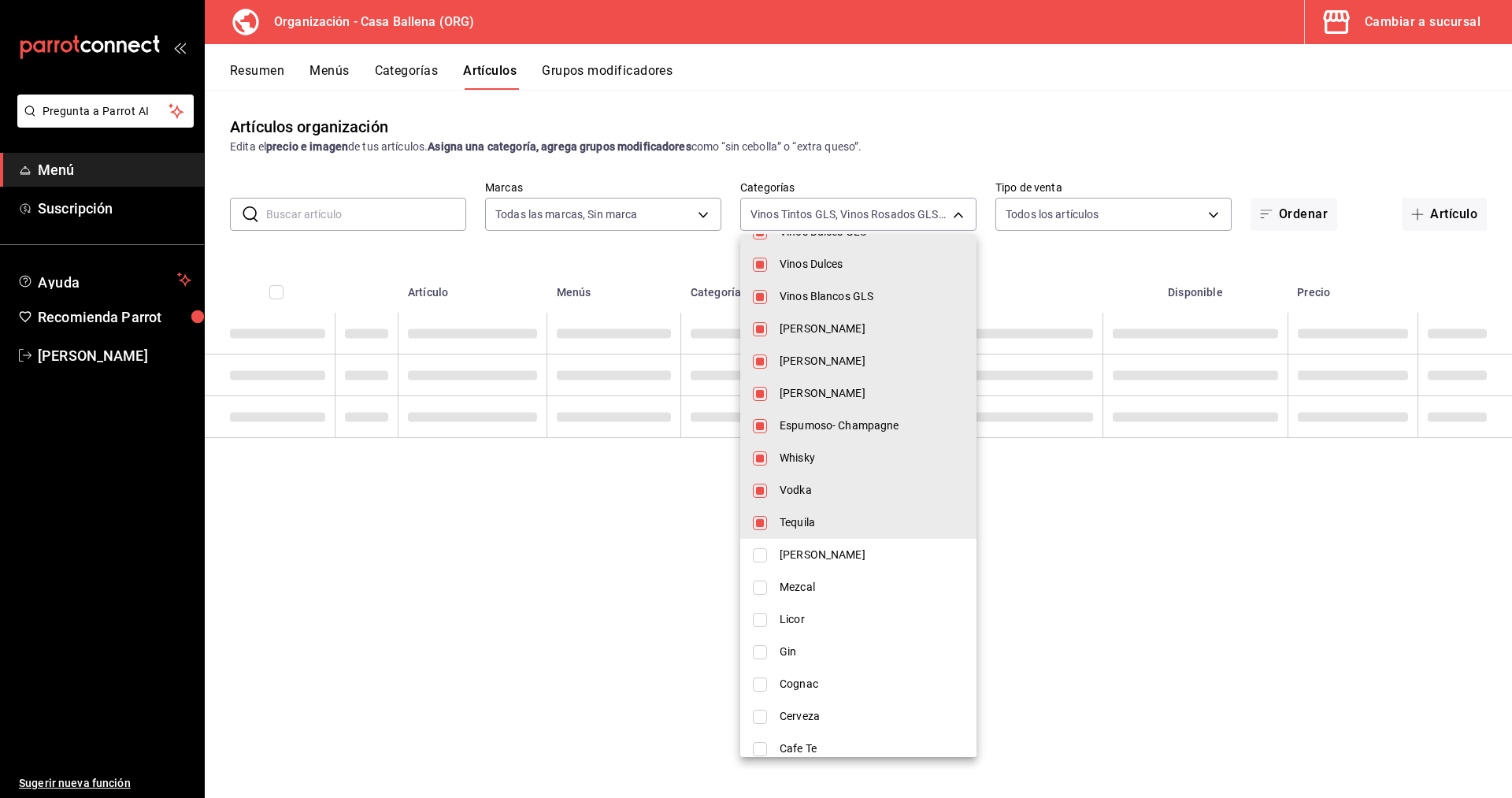
type input "1244ece4-c81d-453e-b410-984303f4aaa3,e7b5f63f-f206-4a19-9f34-431181b74eea,c6d36…"
checkbox input "false"
click at [780, 515] on span "Tequila" at bounding box center [871, 522] width 184 height 17
drag, startPoint x: 782, startPoint y: 502, endPoint x: 785, endPoint y: 489, distance: 13.3
click at [784, 501] on li "Vodka" at bounding box center [858, 490] width 236 height 32
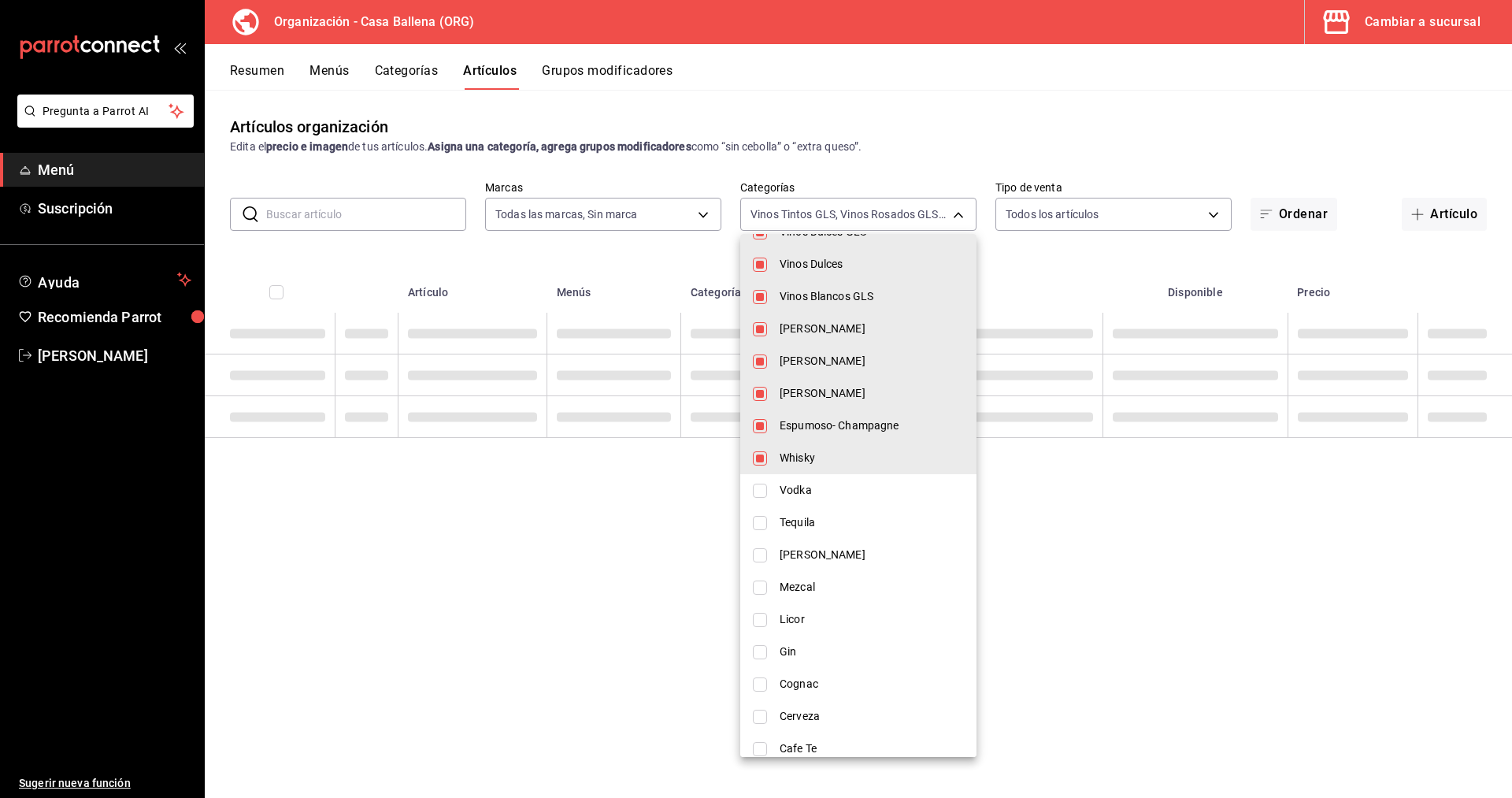
type input "1244ece4-c81d-453e-b410-984303f4aaa3,e7b5f63f-f206-4a19-9f34-431181b74eea,c6d36…"
checkbox input "false"
click at [787, 463] on span "Whisky" at bounding box center [871, 458] width 184 height 17
type input "1244ece4-c81d-453e-b410-984303f4aaa3,e7b5f63f-f206-4a19-9f34-431181b74eea,c6d36…"
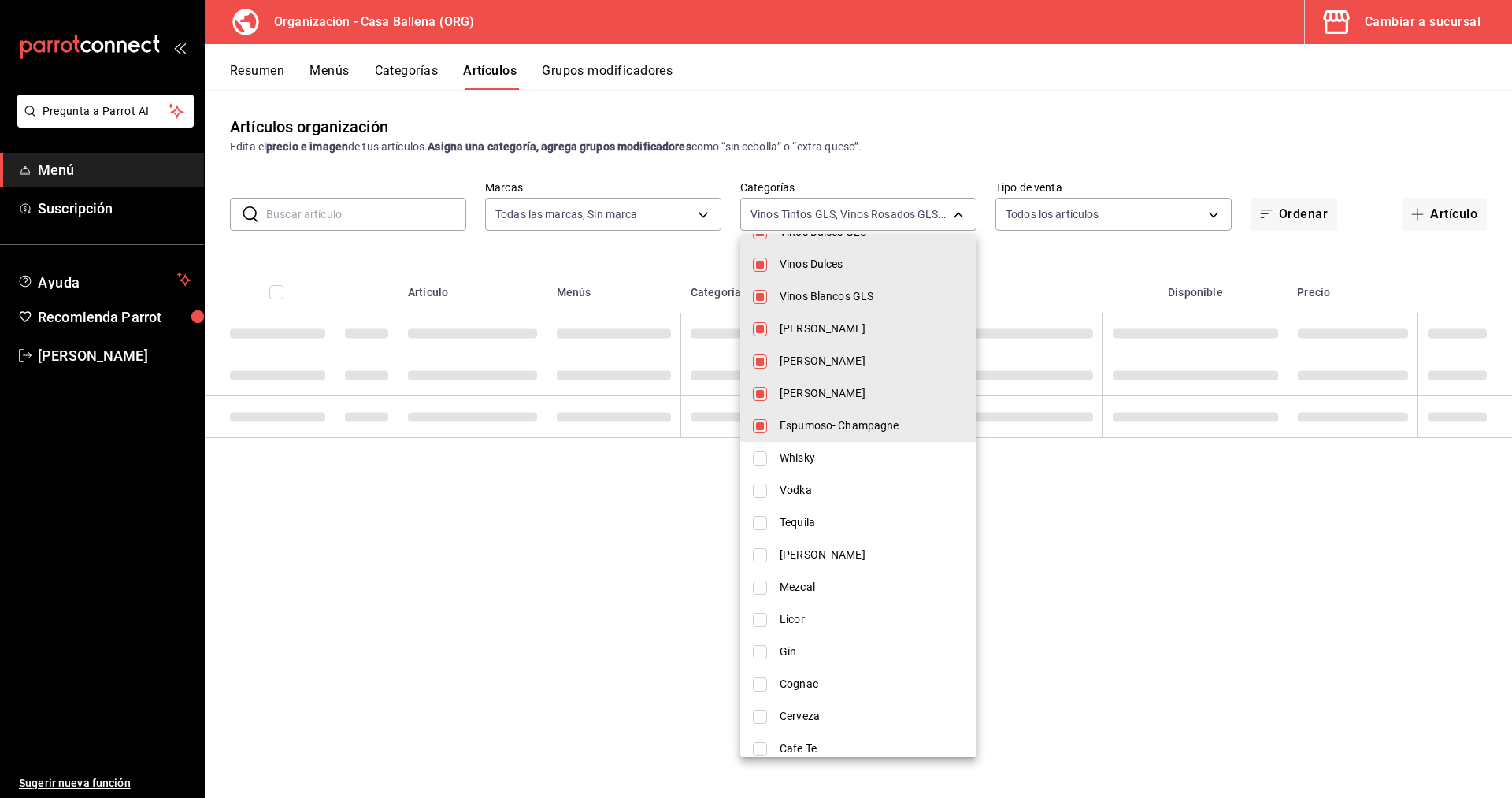
checkbox input "false"
click at [780, 444] on li "Whisky" at bounding box center [858, 458] width 236 height 32
click at [788, 407] on li "[PERSON_NAME]" at bounding box center [858, 393] width 236 height 32
click at [794, 429] on span "Espumoso- Champagne" at bounding box center [871, 426] width 184 height 17
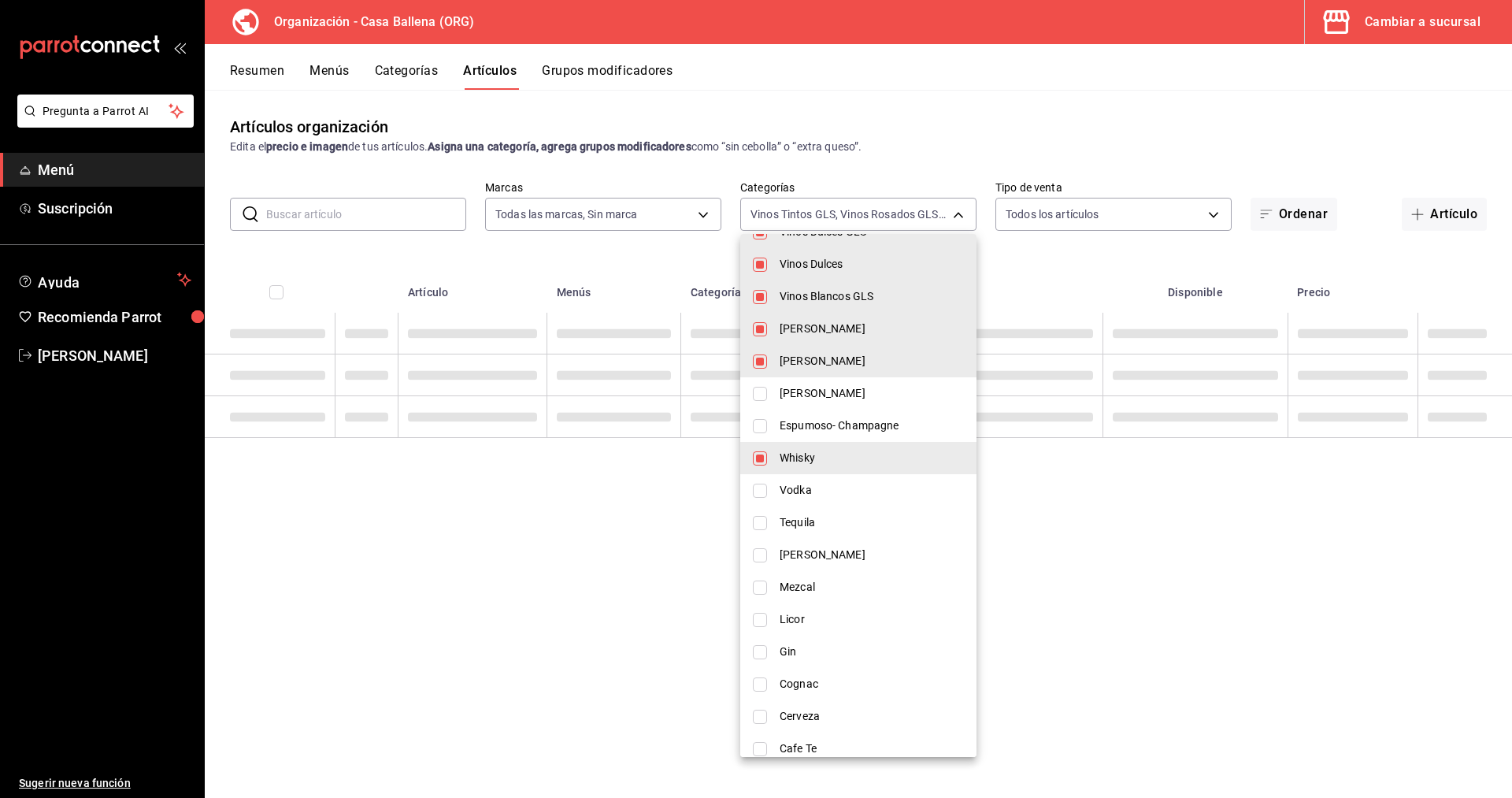
type input "1244ece4-c81d-453e-b410-984303f4aaa3,e7b5f63f-f206-4a19-9f34-431181b74eea,c6d36…"
checkbox input "false"
checkbox input "true"
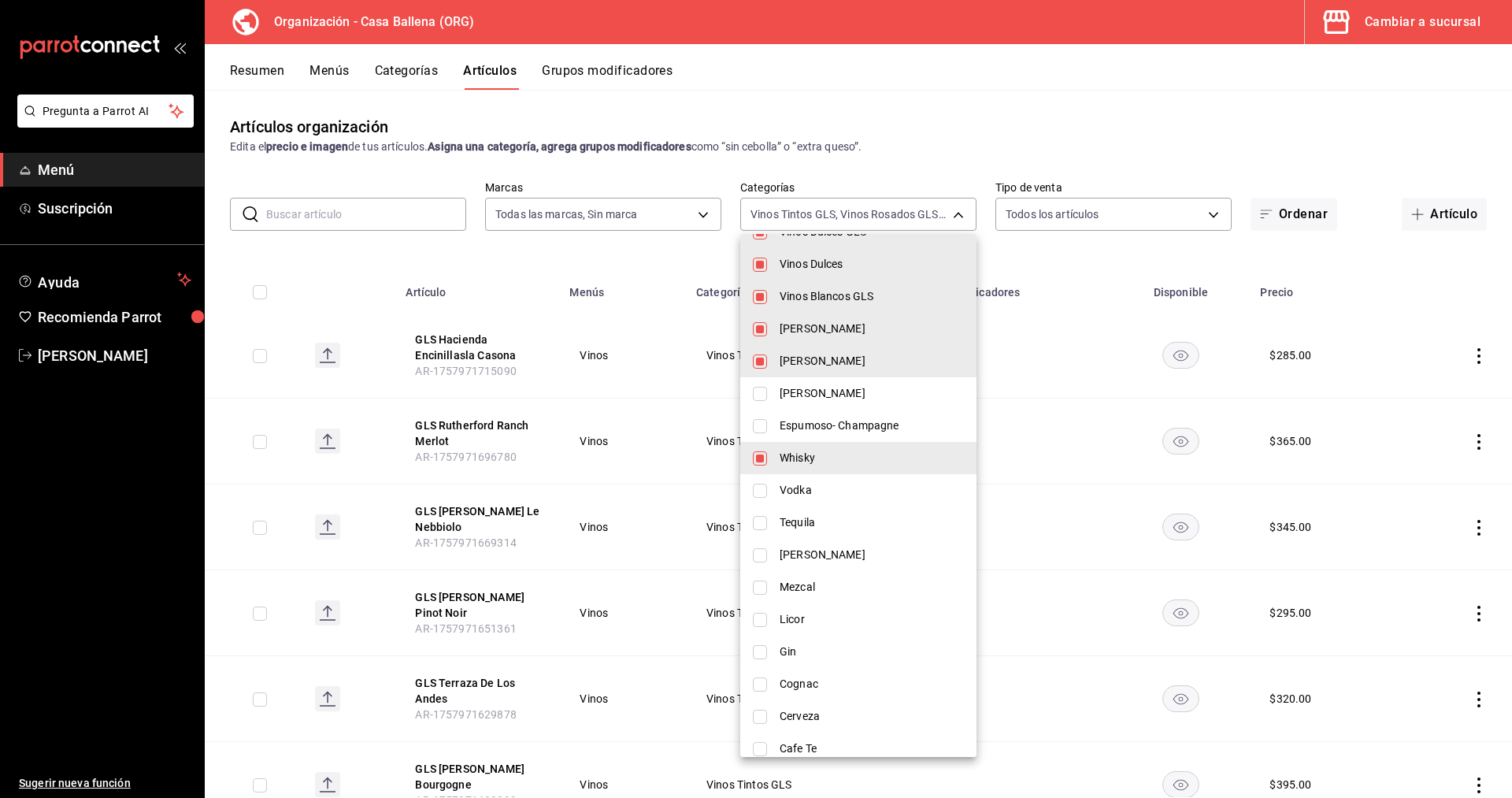
drag, startPoint x: 791, startPoint y: 456, endPoint x: 781, endPoint y: 360, distance: 96.5
click at [790, 445] on li "Whisky" at bounding box center [858, 458] width 236 height 32
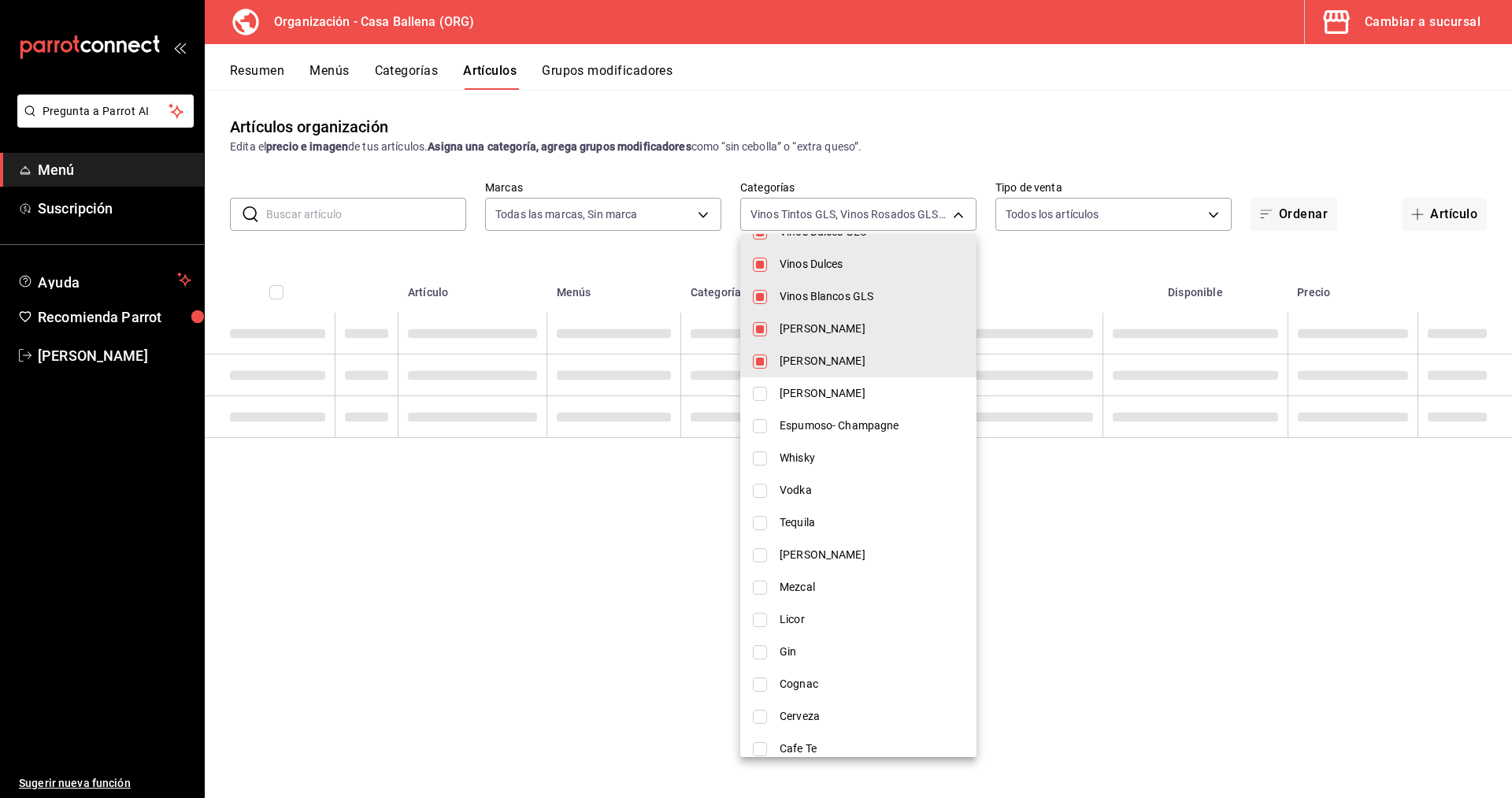
type input "1244ece4-c81d-453e-b410-984303f4aaa3,e7b5f63f-f206-4a19-9f34-431181b74eea,c6d36…"
checkbox input "false"
click at [785, 346] on li "[PERSON_NAME]" at bounding box center [858, 361] width 236 height 32
type input "1244ece4-c81d-453e-b410-984303f4aaa3,e7b5f63f-f206-4a19-9f34-431181b74eea,c6d36…"
checkbox input "false"
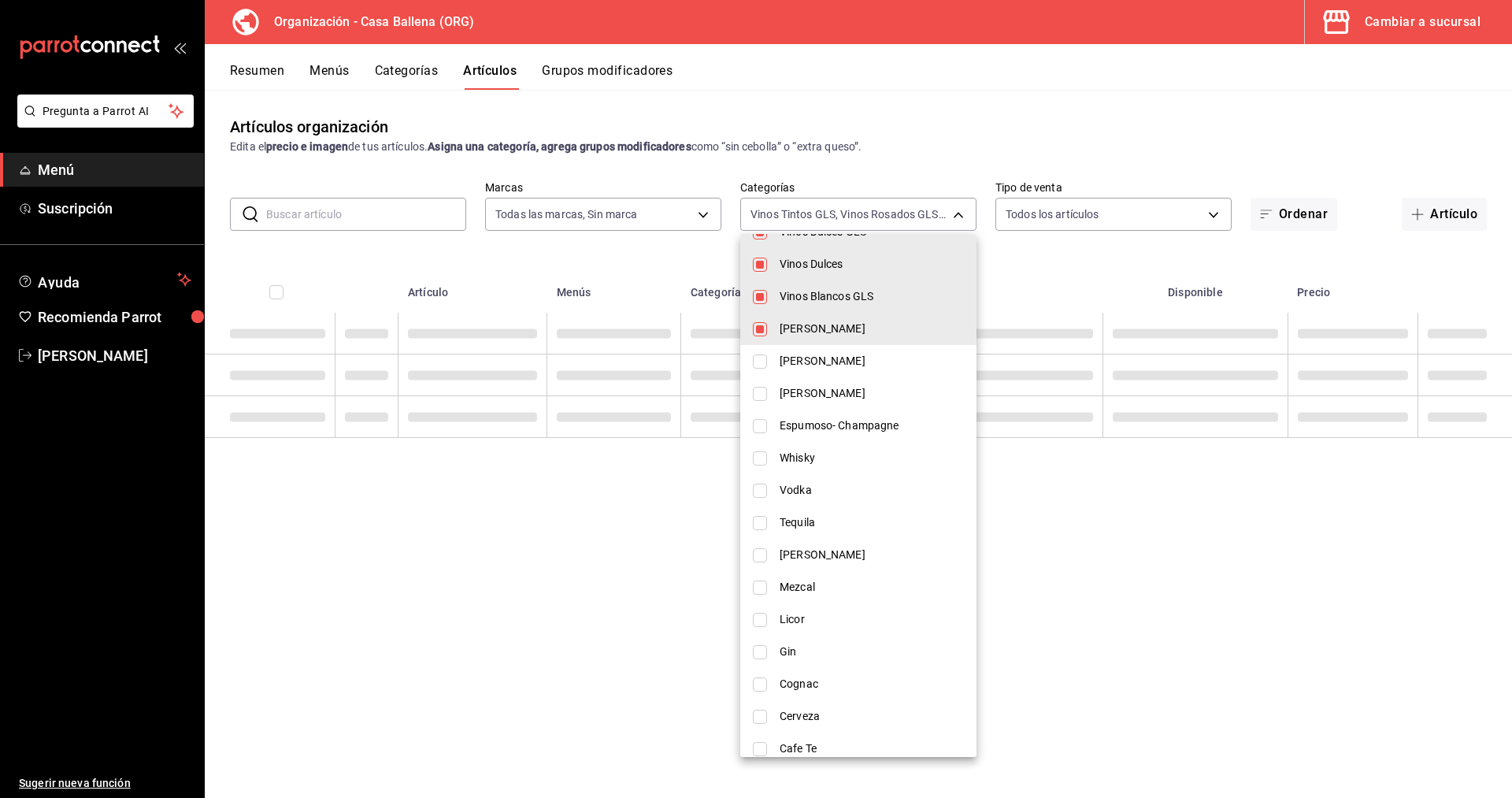
click at [791, 291] on span "Vinos Blancos GLS" at bounding box center [871, 297] width 184 height 17
click at [791, 265] on span "Vinos Dulces" at bounding box center [871, 265] width 184 height 17
type input "1244ece4-c81d-453e-b410-984303f4aaa3,e7b5f63f-f206-4a19-9f34-431181b74eea,c6d36…"
checkbox input "false"
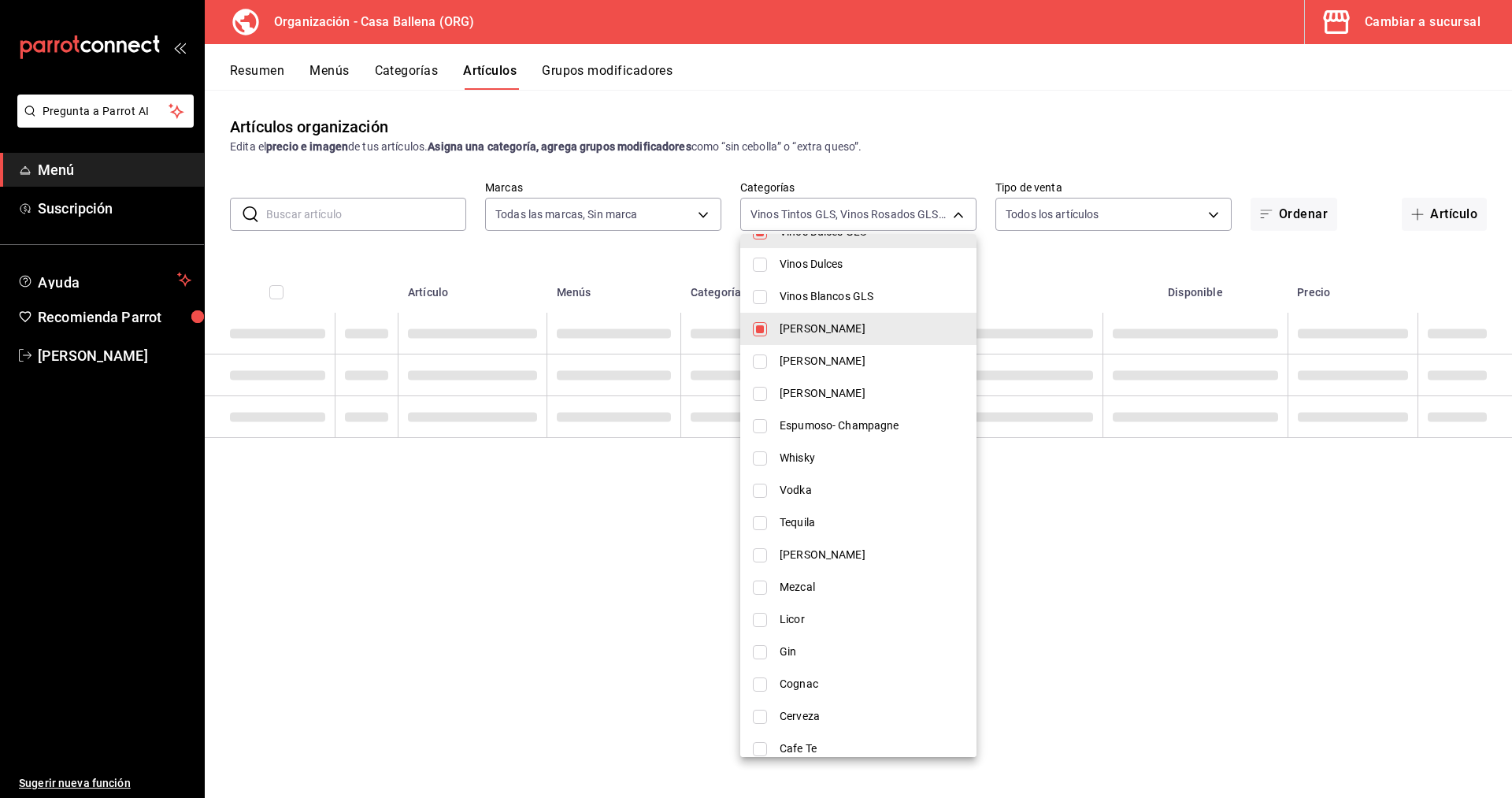
click at [811, 333] on span "[PERSON_NAME]" at bounding box center [871, 328] width 184 height 17
type input "1244ece4-c81d-453e-b410-984303f4aaa3,e7b5f63f-f206-4a19-9f34-431181b74eea,c6d36…"
checkbox input "false"
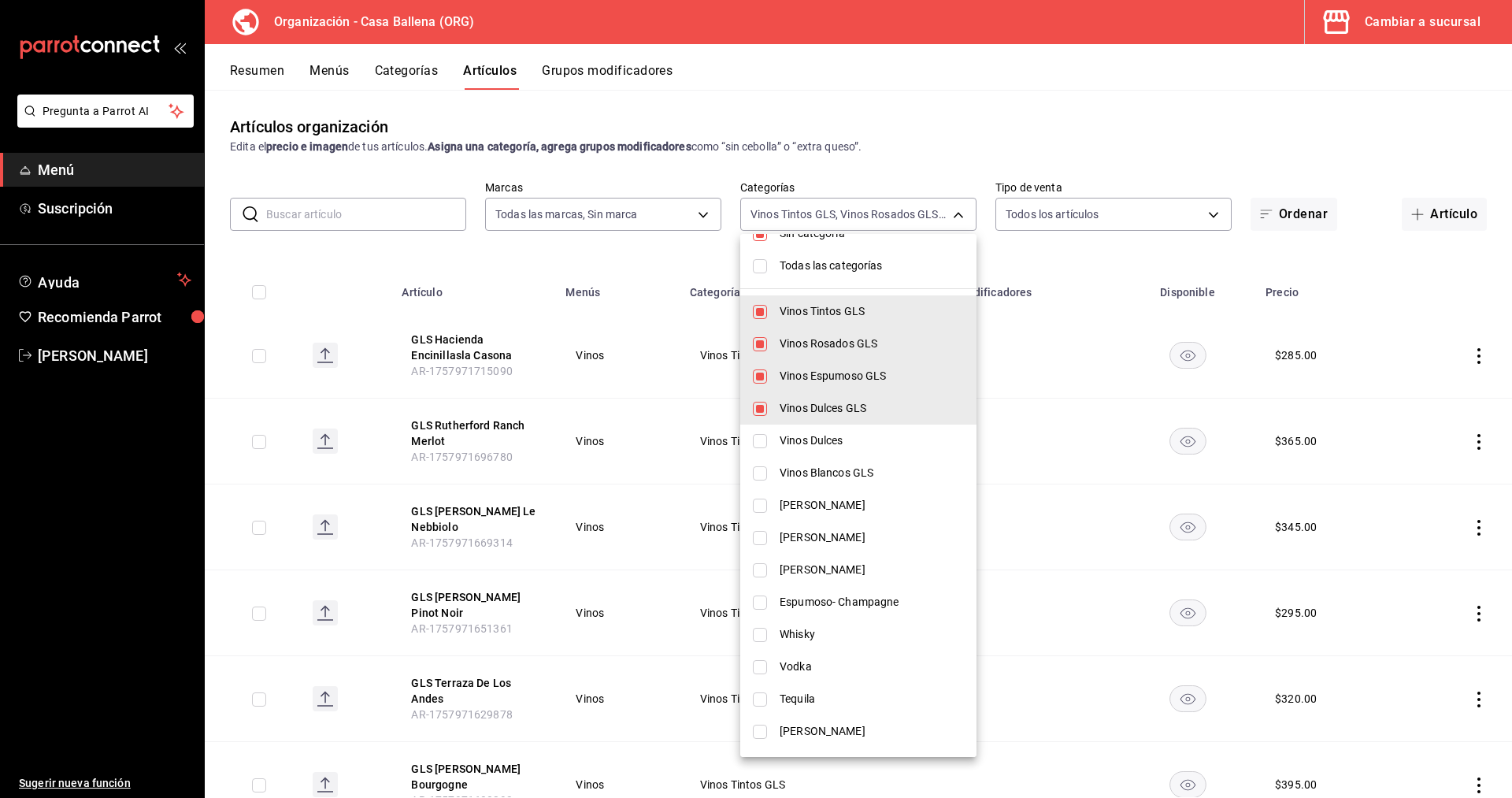
scroll to position [0, 0]
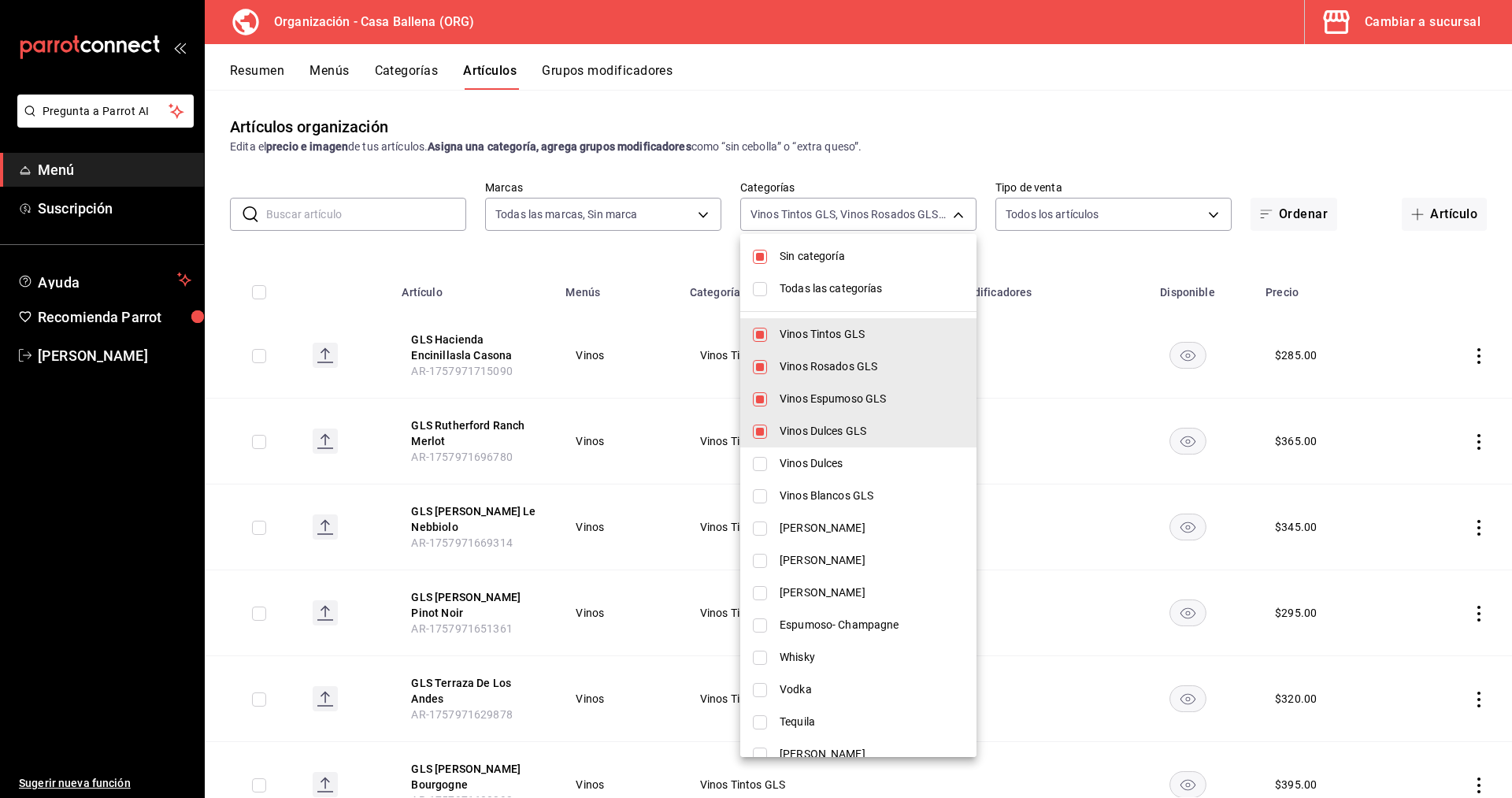
drag, startPoint x: 801, startPoint y: 381, endPoint x: 801, endPoint y: 400, distance: 19.0
click at [801, 382] on li "Vinos Rosados GLS" at bounding box center [858, 366] width 236 height 32
type input "1244ece4-c81d-453e-b410-984303f4aaa3,c6d36d34-ce20-48ea-b141-7bd58280c59c,b2194…"
checkbox input "false"
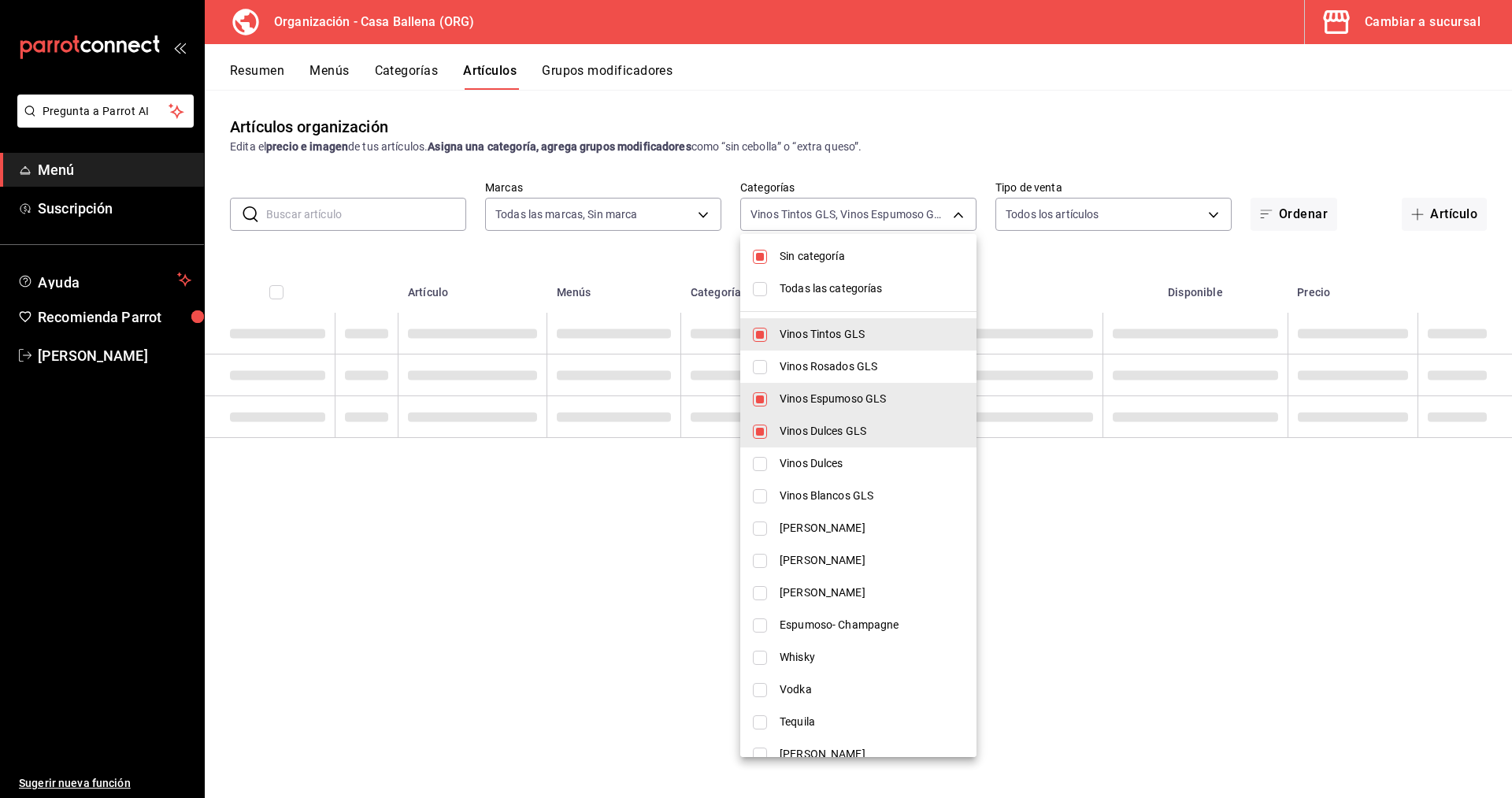
drag, startPoint x: 801, startPoint y: 400, endPoint x: 808, endPoint y: 427, distance: 27.9
click at [801, 402] on span "Vinos Espumoso GLS" at bounding box center [871, 399] width 184 height 17
type input "1244ece4-c81d-453e-b410-984303f4aaa3,b2194179-a4f7-4eb9-a077-34c88f499b87"
checkbox input "false"
drag, startPoint x: 808, startPoint y: 427, endPoint x: 807, endPoint y: 343, distance: 84.0
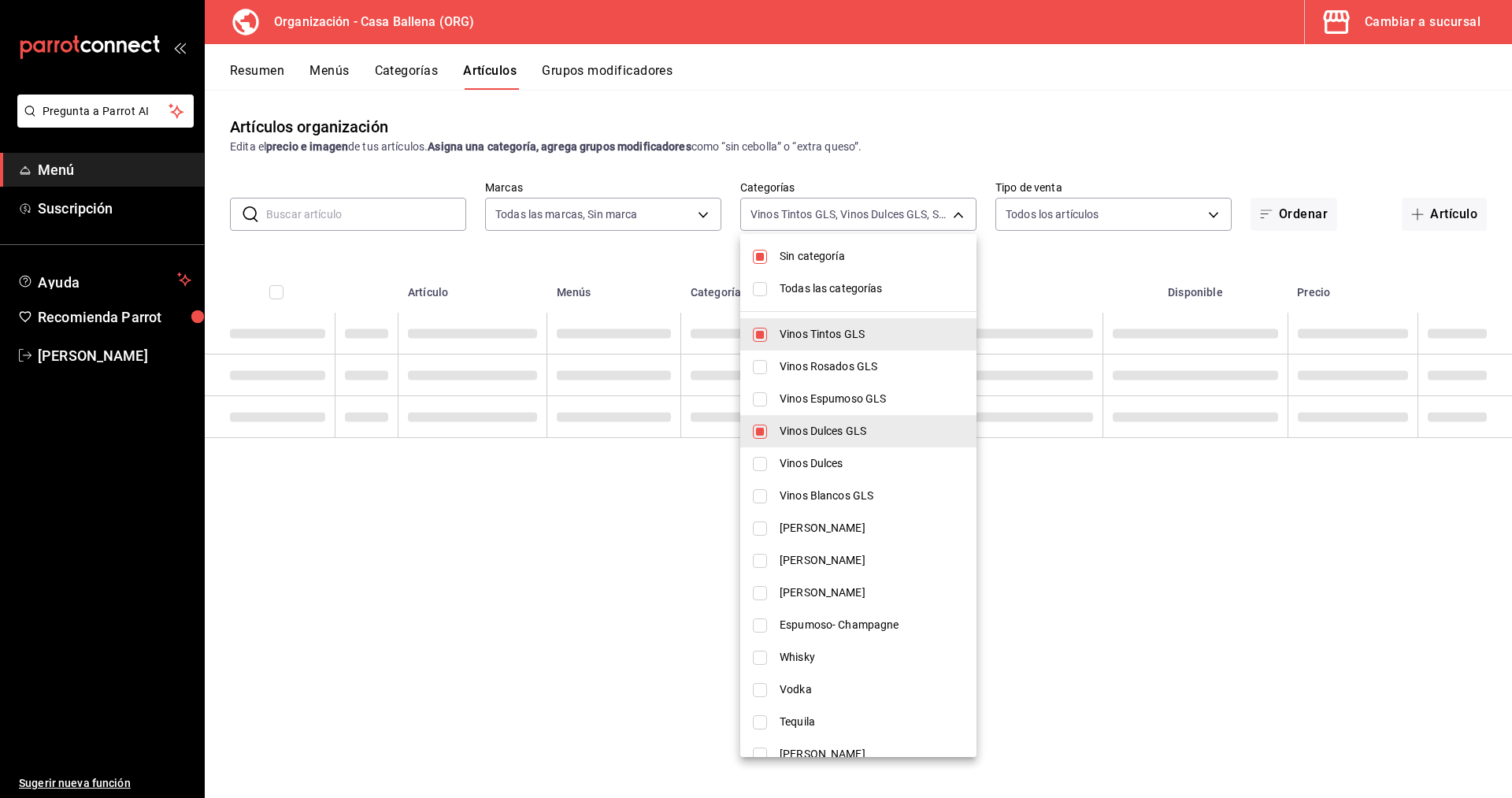
click at [808, 421] on li "Vinos Dulces GLS" at bounding box center [858, 431] width 236 height 32
click at [807, 343] on li "Vinos Tintos GLS" at bounding box center [858, 334] width 236 height 32
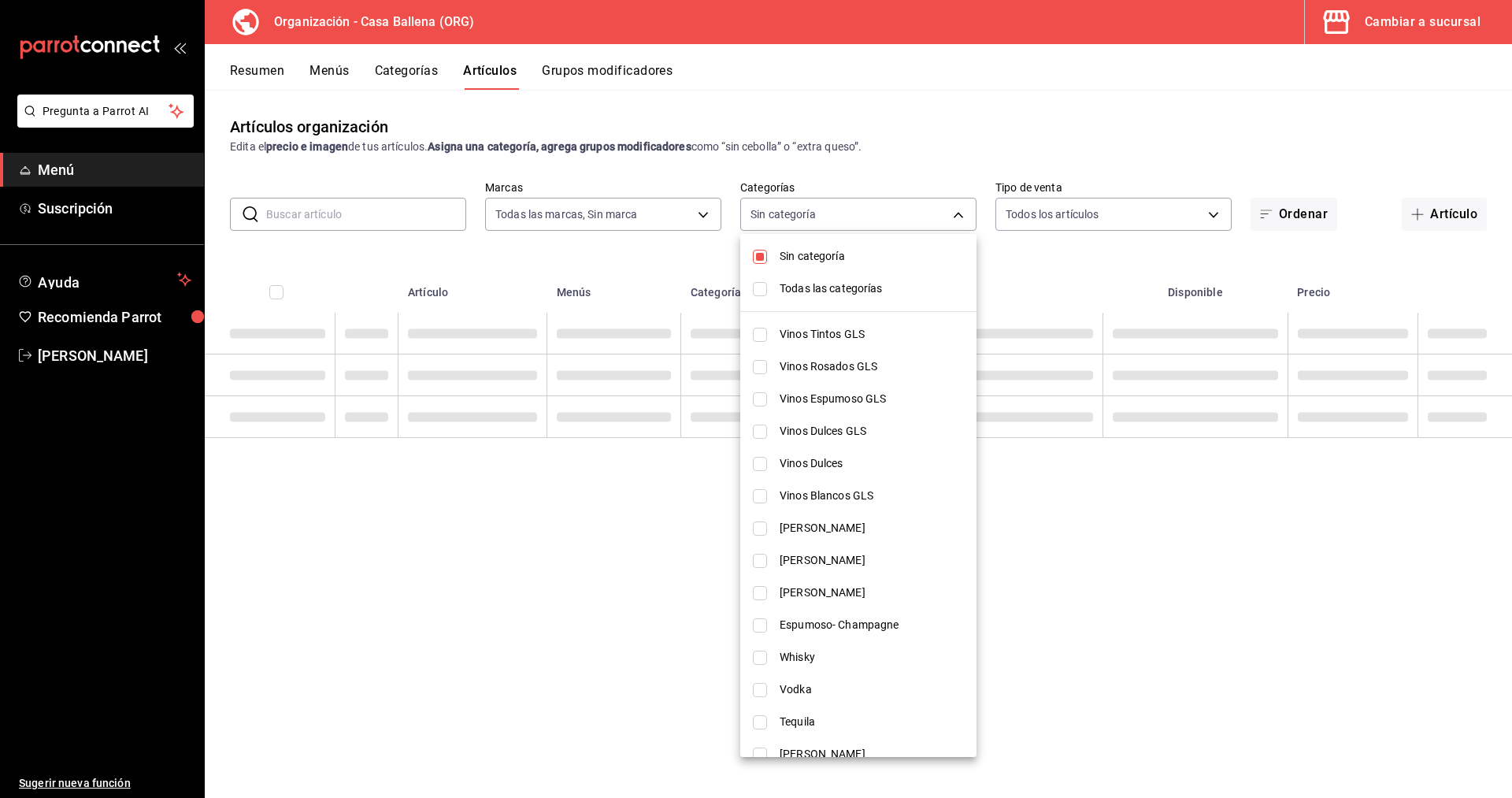
checkbox input "false"
click at [808, 265] on li "Sin categoría" at bounding box center [858, 256] width 236 height 32
checkbox input "false"
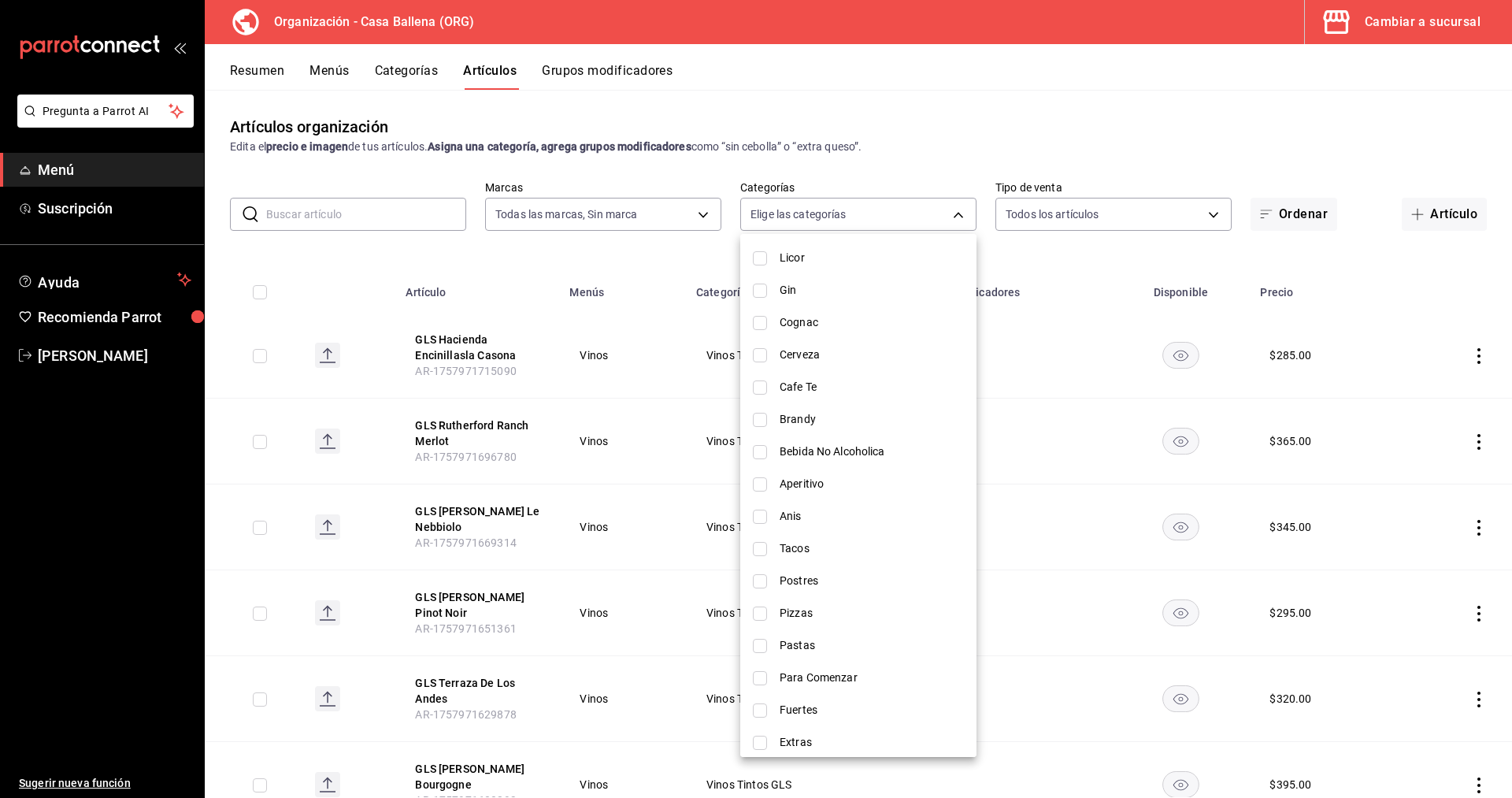
scroll to position [601, 0]
click at [816, 738] on span "Ensaladas" at bounding box center [871, 734] width 184 height 17
type input "0787a00c-b881-4a07-a47c-06603eb0b623"
checkbox input "true"
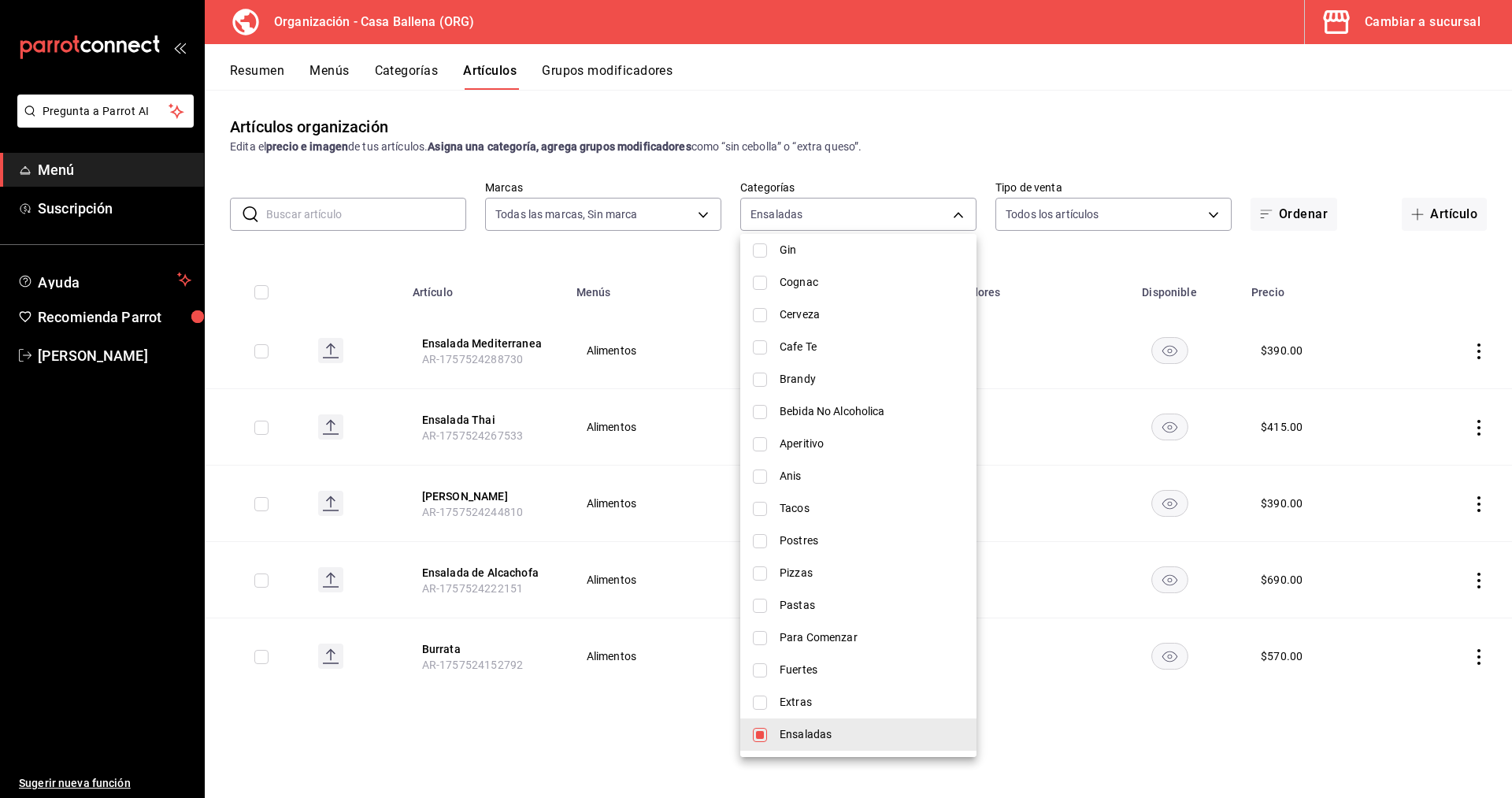
click at [621, 743] on div at bounding box center [756, 399] width 1512 height 798
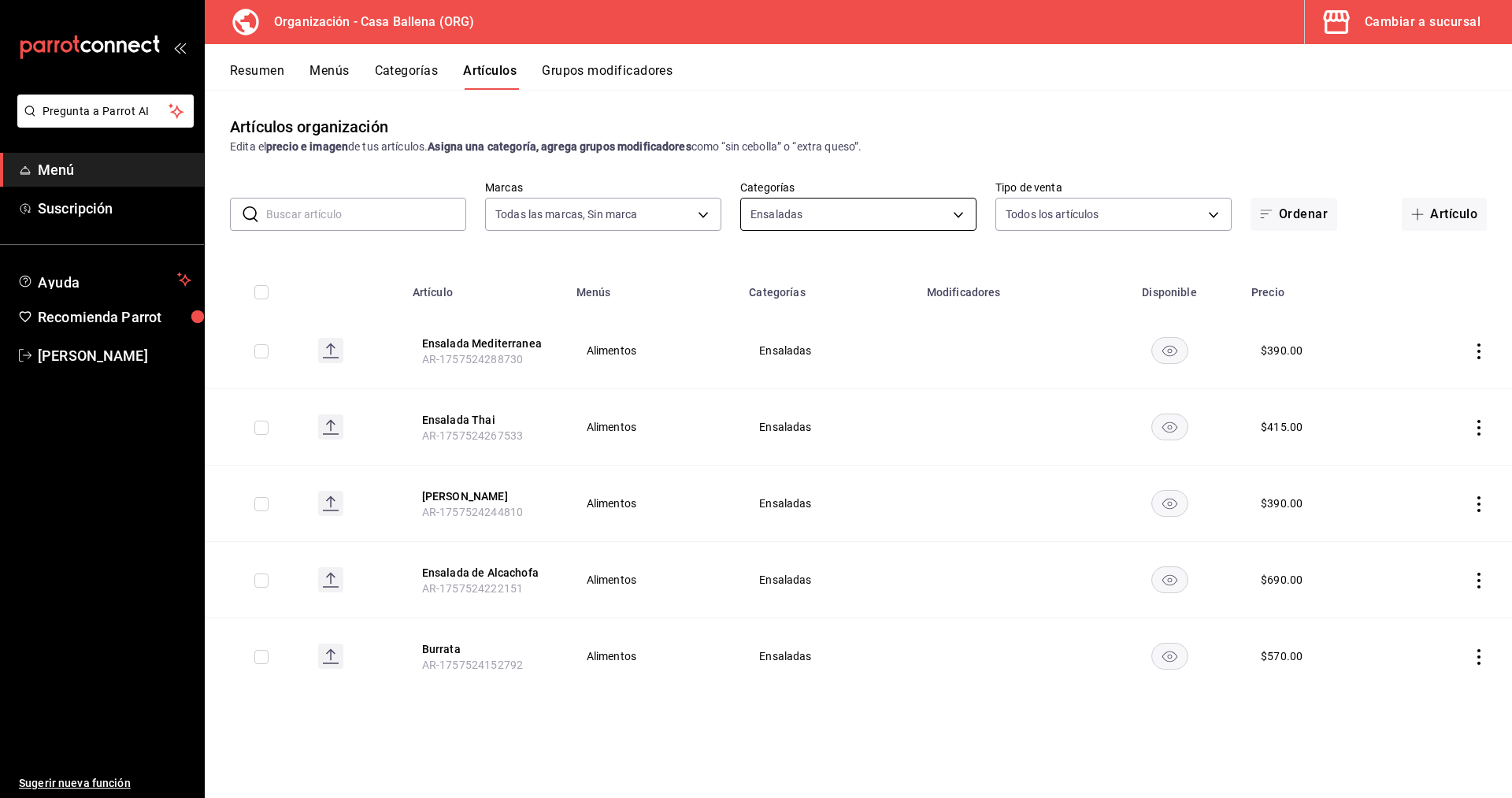
click at [962, 220] on body "Pregunta a Parrot AI Menú Suscripción Ayuda Recomienda Parrot [PERSON_NAME] Sug…" at bounding box center [756, 399] width 1512 height 798
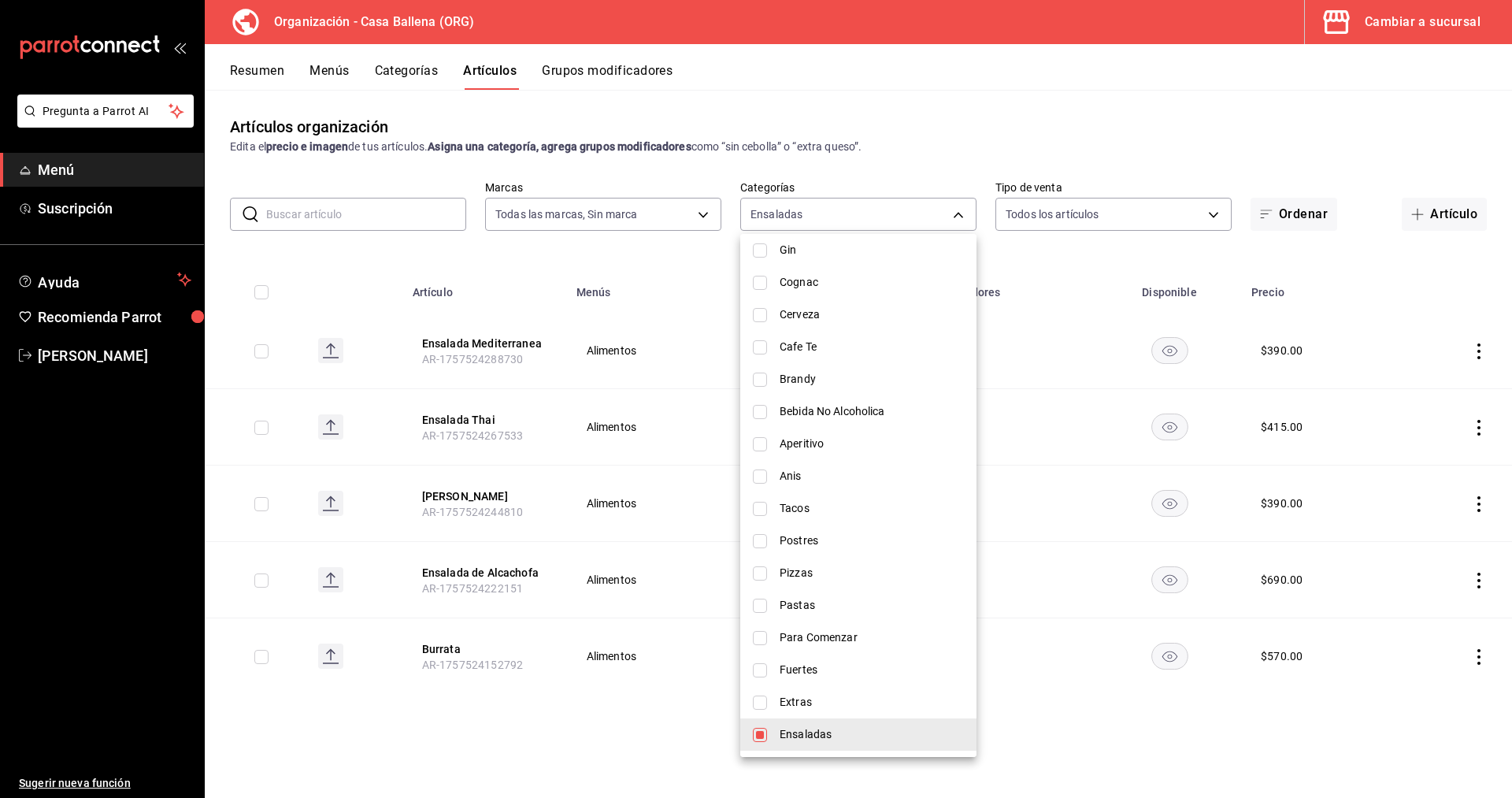
click at [785, 735] on span "Ensaladas" at bounding box center [871, 734] width 184 height 17
checkbox input "false"
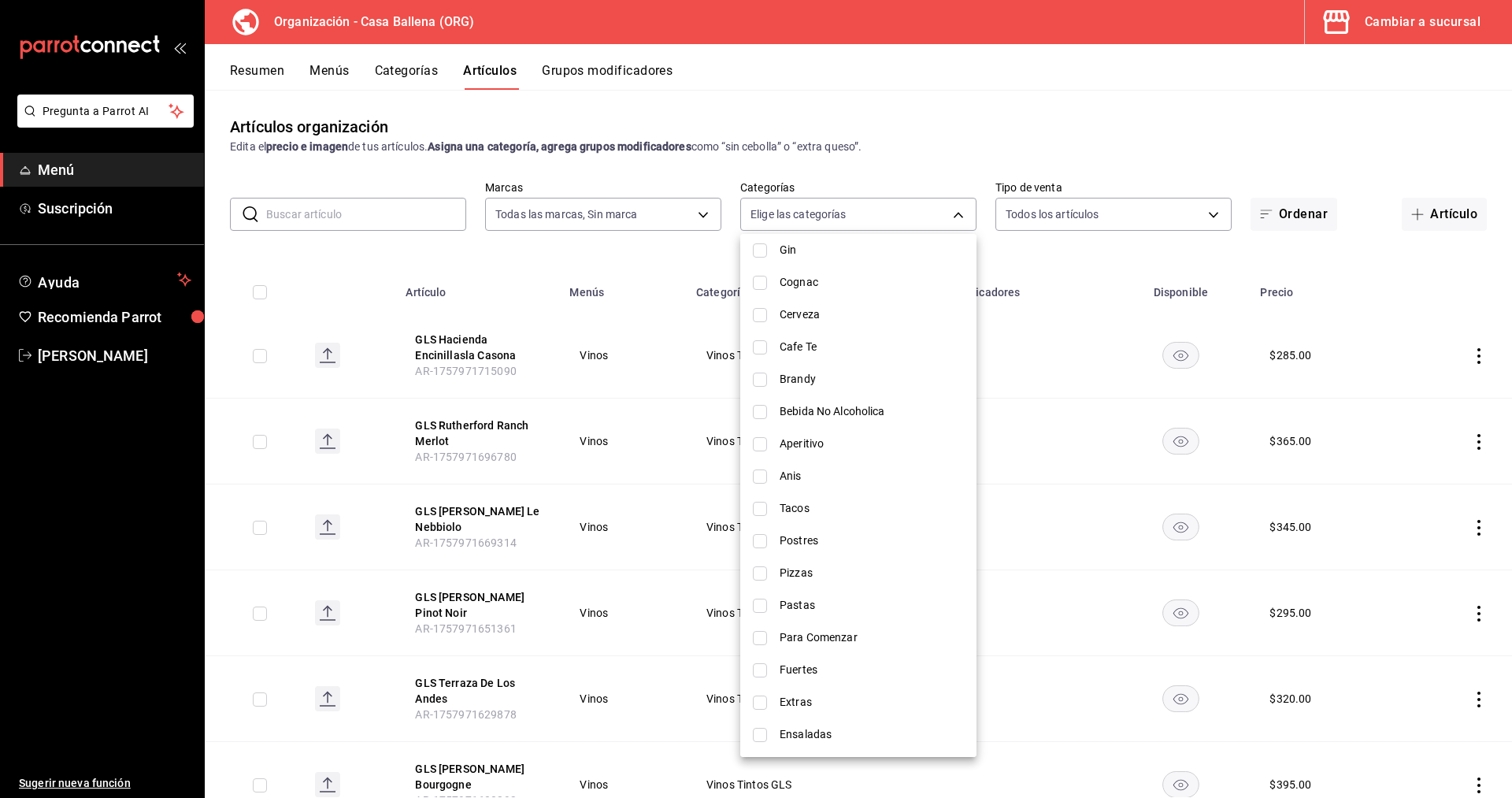
click at [778, 706] on li "Extras" at bounding box center [858, 701] width 236 height 32
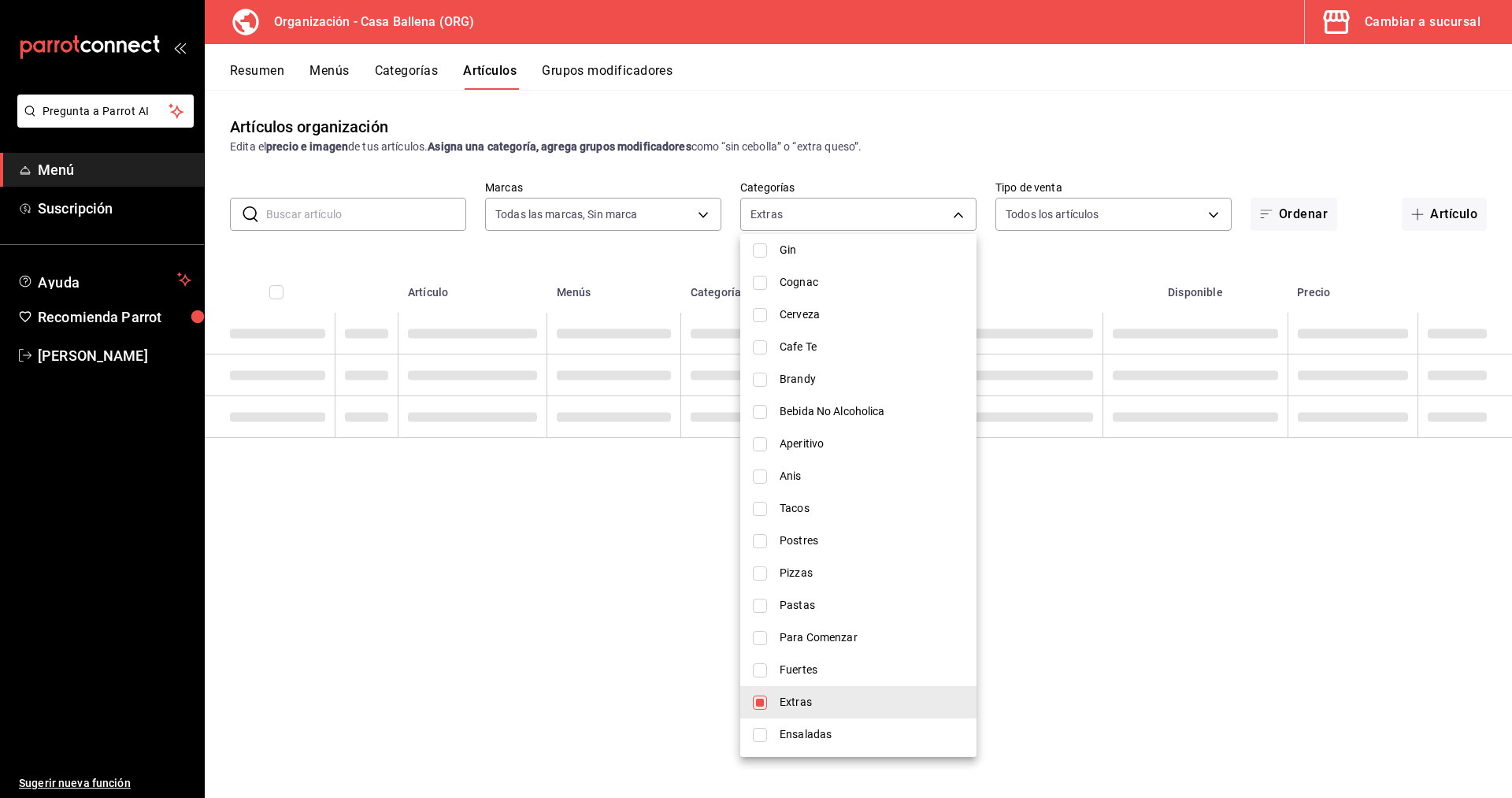
type input "e0e39306-5f2b-4fe0-91d5-4b82d5e06b51"
checkbox input "true"
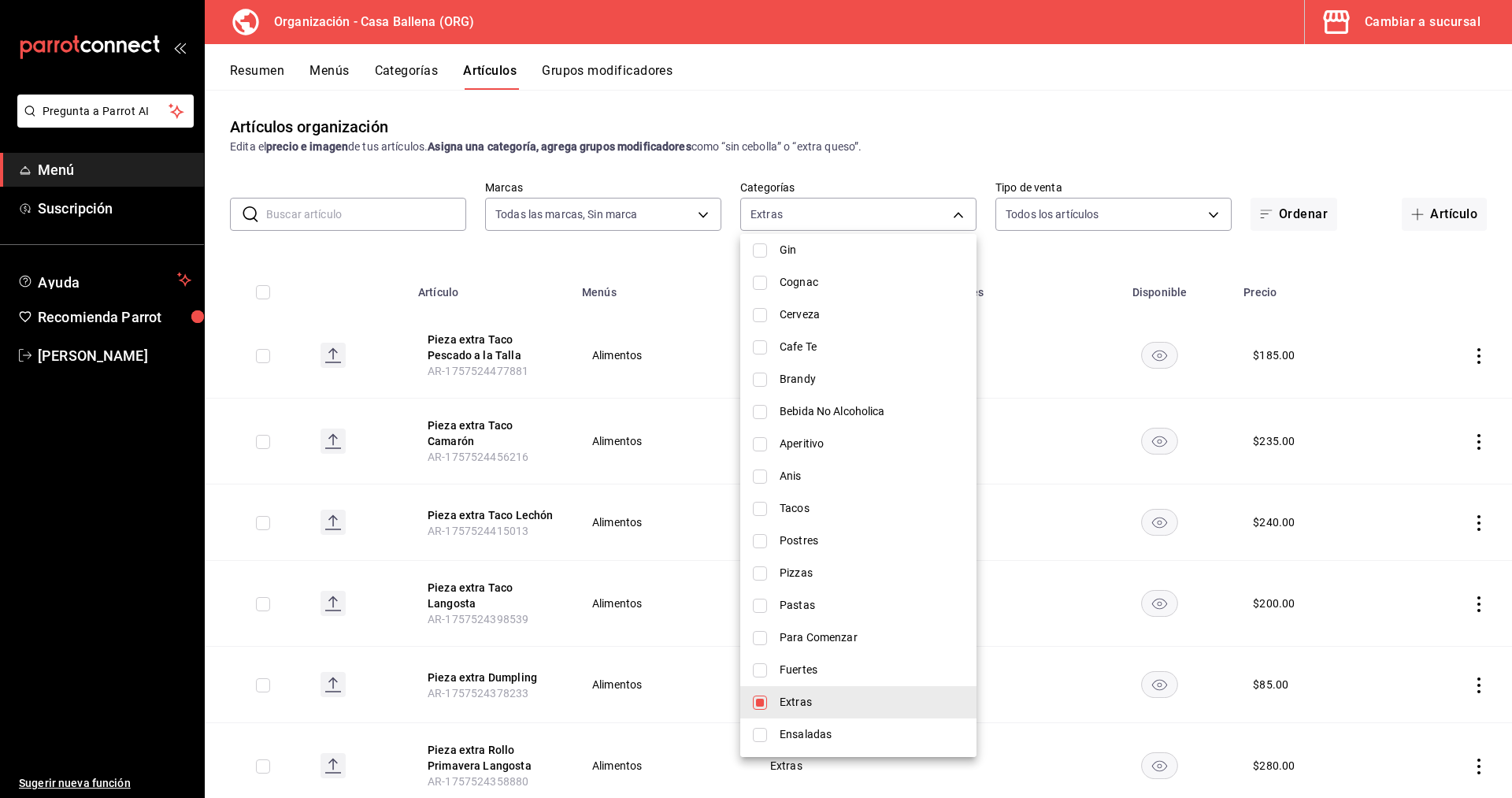
click at [1344, 99] on div at bounding box center [756, 399] width 1512 height 798
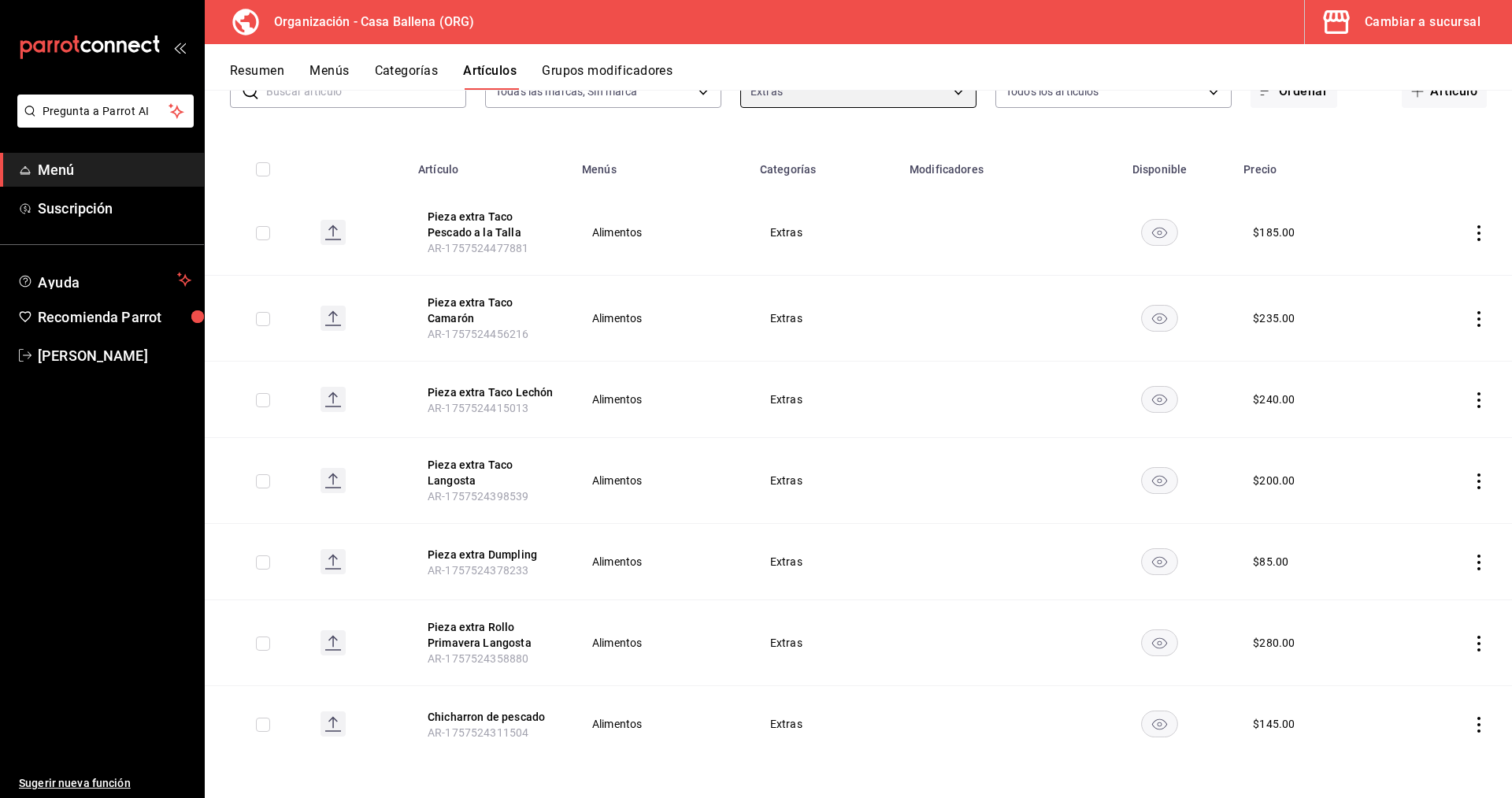
scroll to position [125, 0]
click at [521, 391] on button "Pieza extra Taco Lechón" at bounding box center [491, 390] width 126 height 16
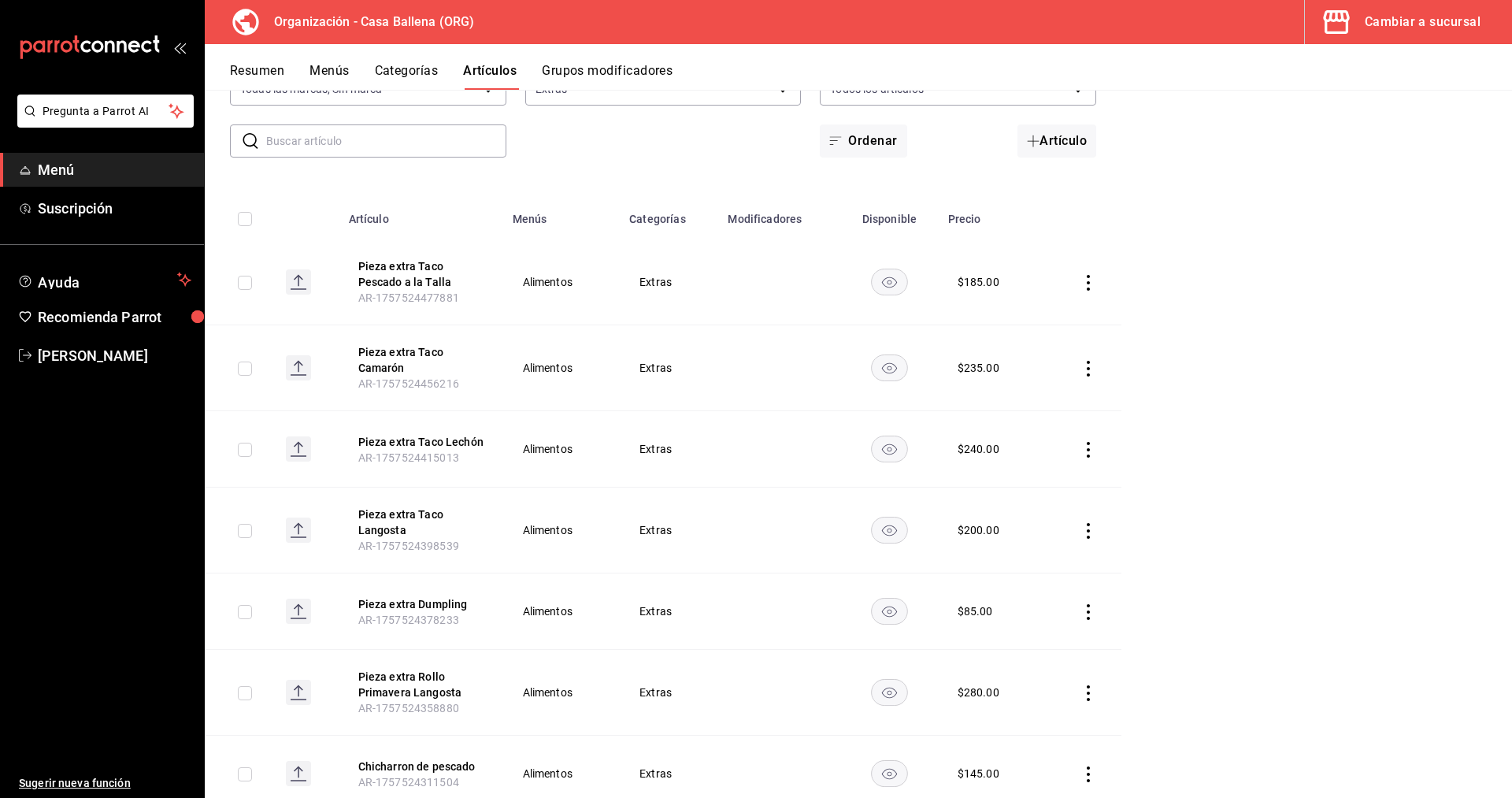
scroll to position [177, 0]
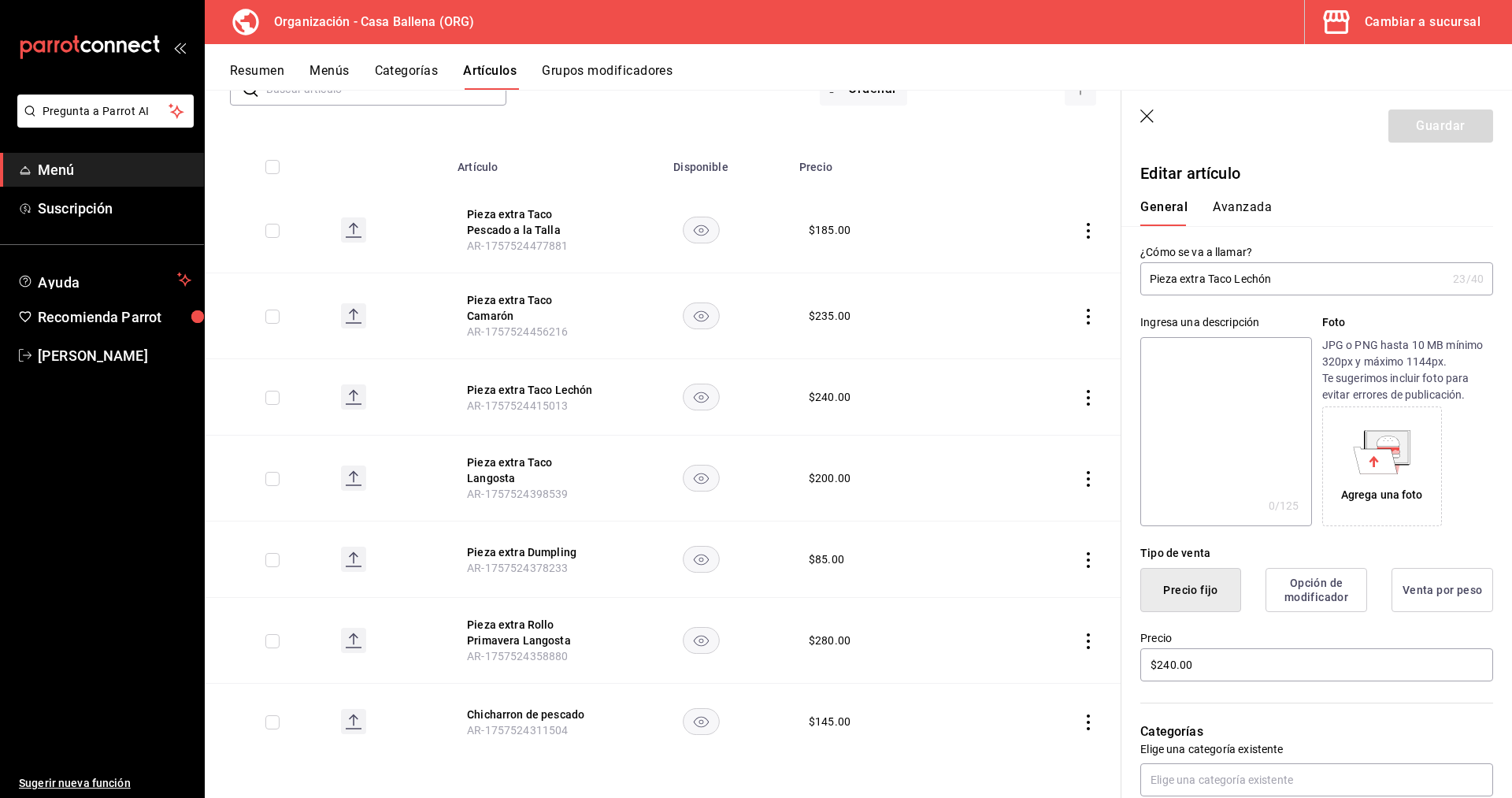
click at [1268, 281] on input "Pieza extra Taco Lechón" at bounding box center [1293, 278] width 307 height 31
type input "Pieza extra Taco Lechon"
click at [1446, 130] on button "Guardar" at bounding box center [1441, 125] width 105 height 33
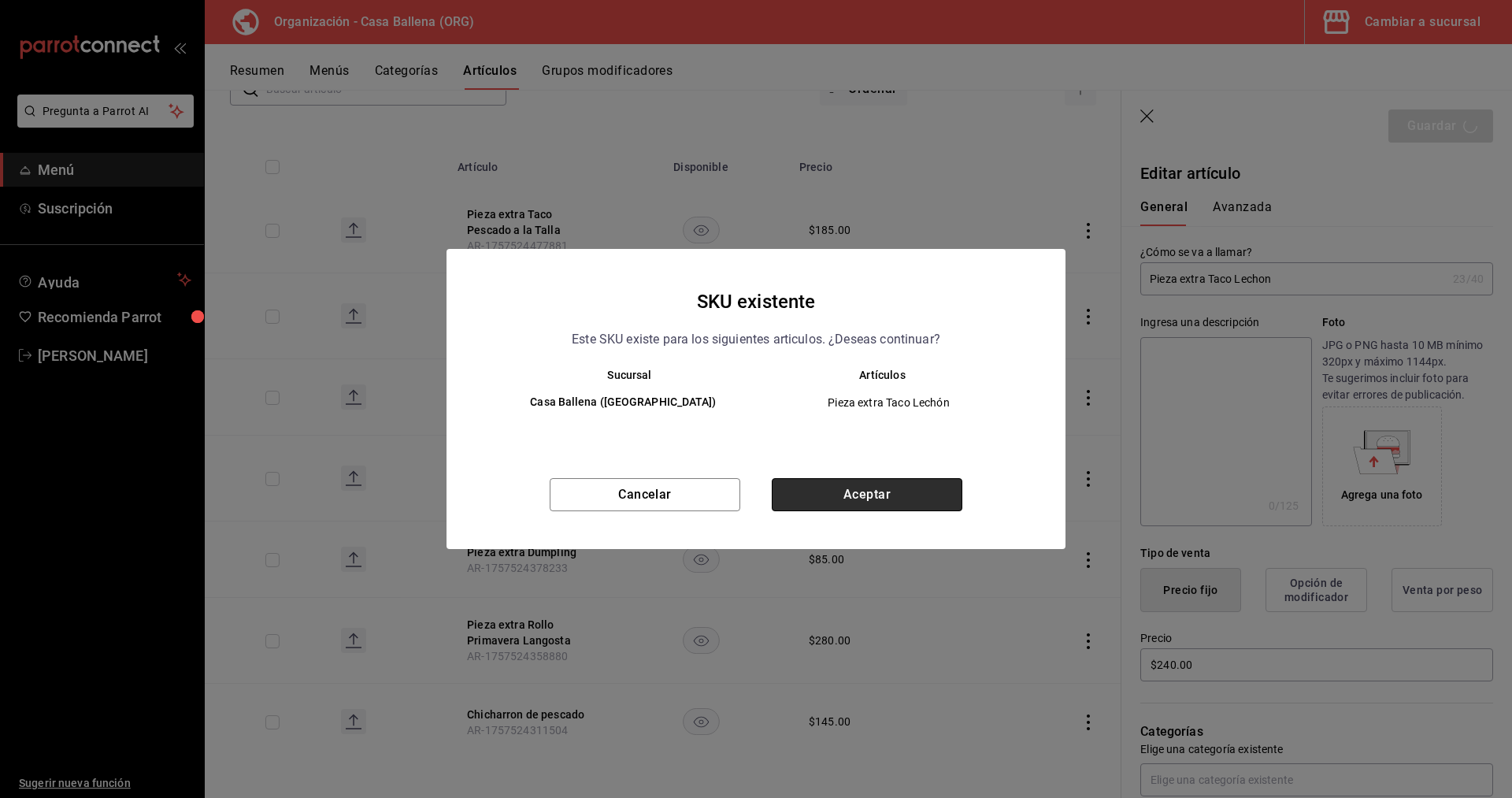
click at [894, 494] on button "Aceptar" at bounding box center [867, 494] width 191 height 33
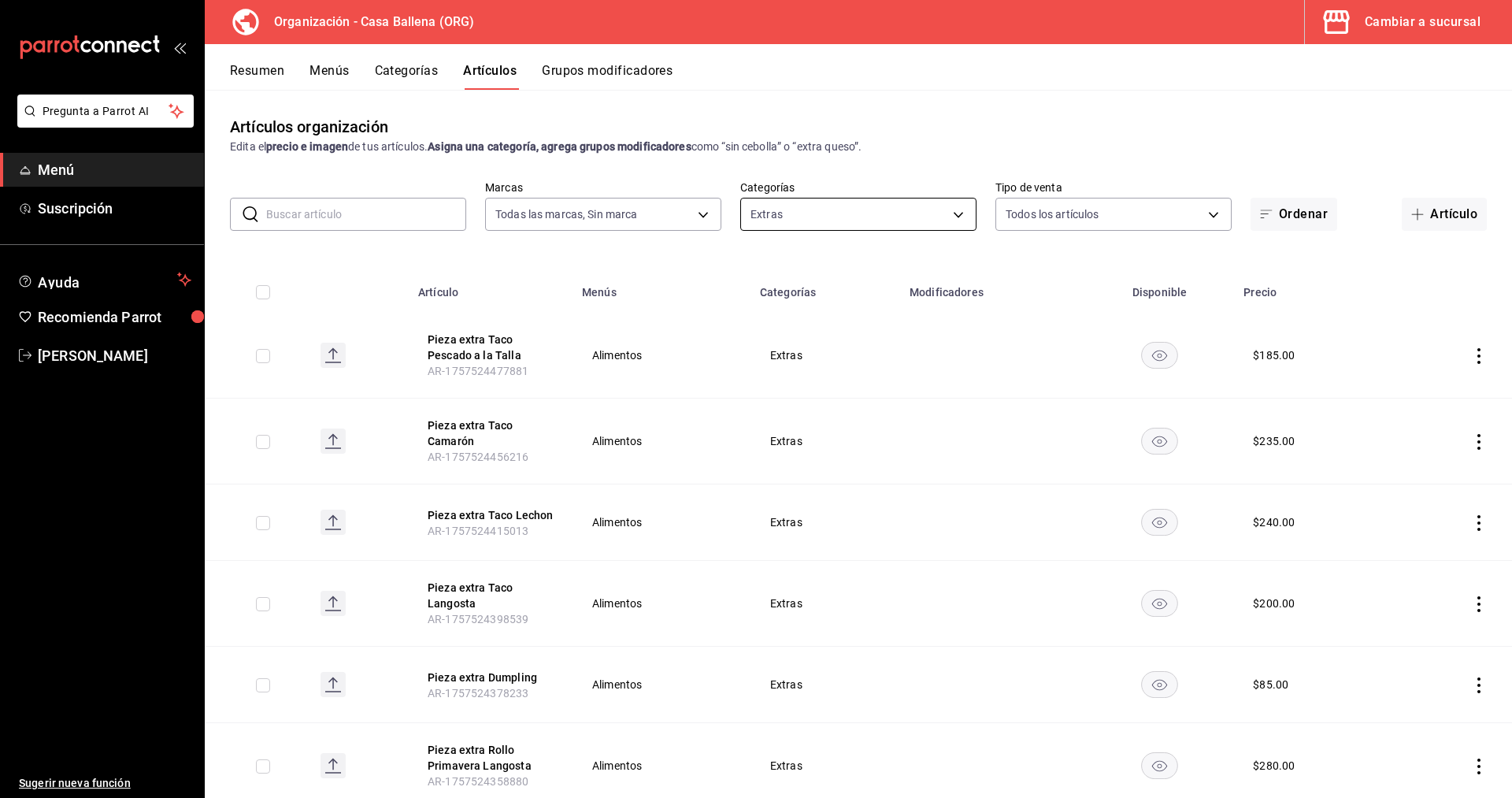
click at [960, 216] on body "Pregunta a Parrot AI Menú Suscripción Ayuda Recomienda Parrot [PERSON_NAME] Sug…" at bounding box center [756, 399] width 1512 height 798
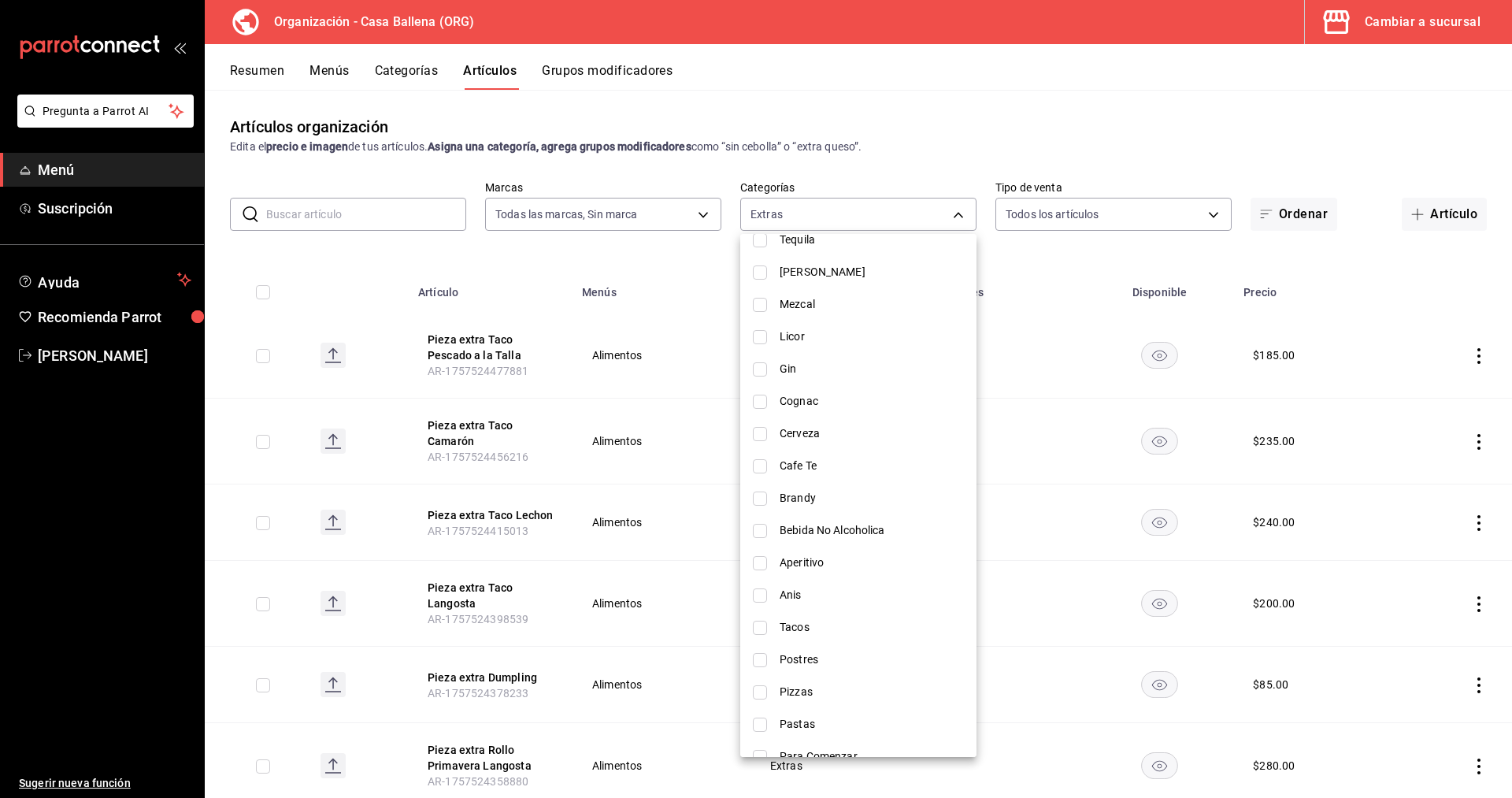
scroll to position [601, 0]
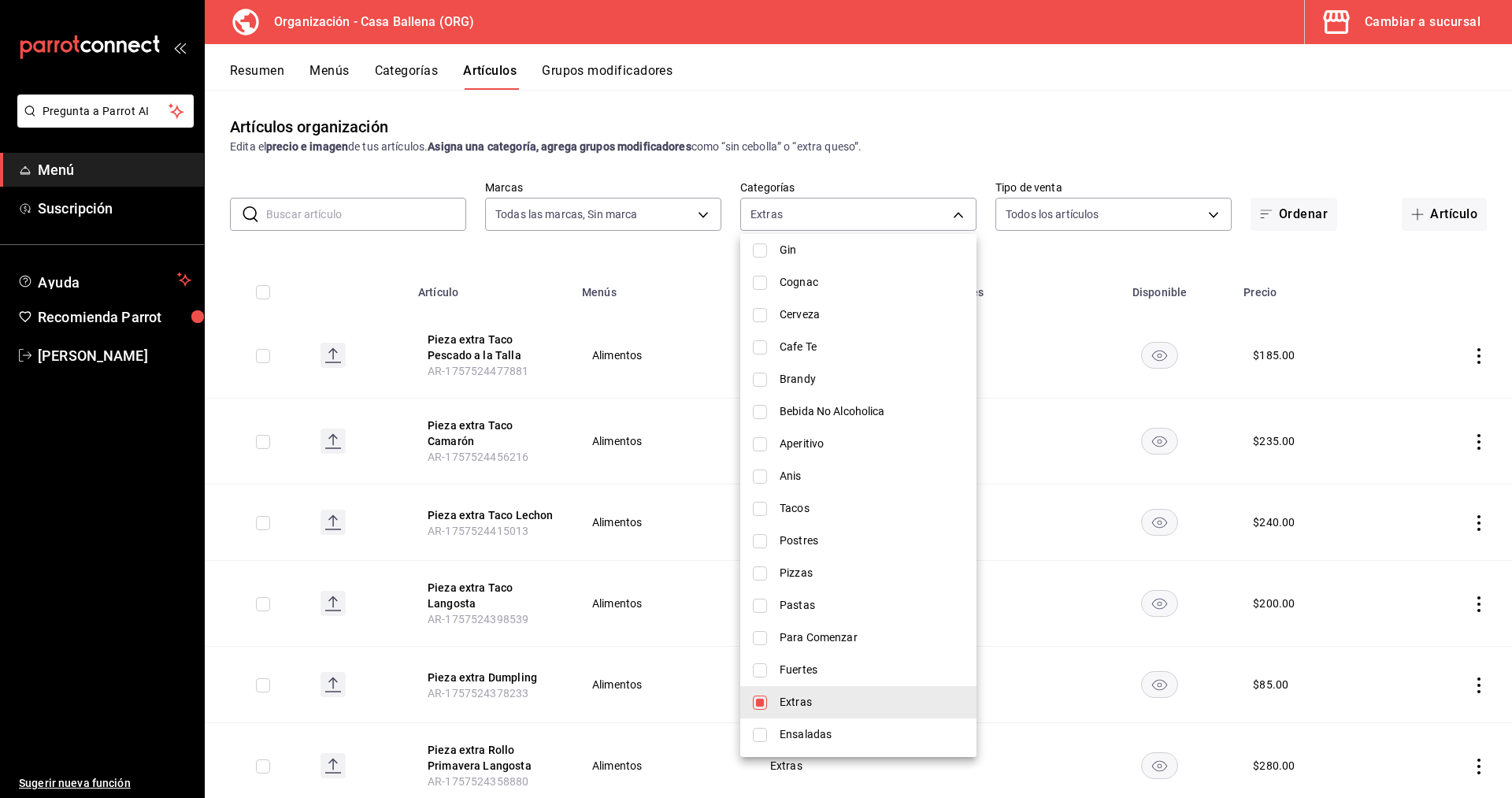
click at [760, 700] on input "checkbox" at bounding box center [759, 702] width 14 height 14
checkbox input "false"
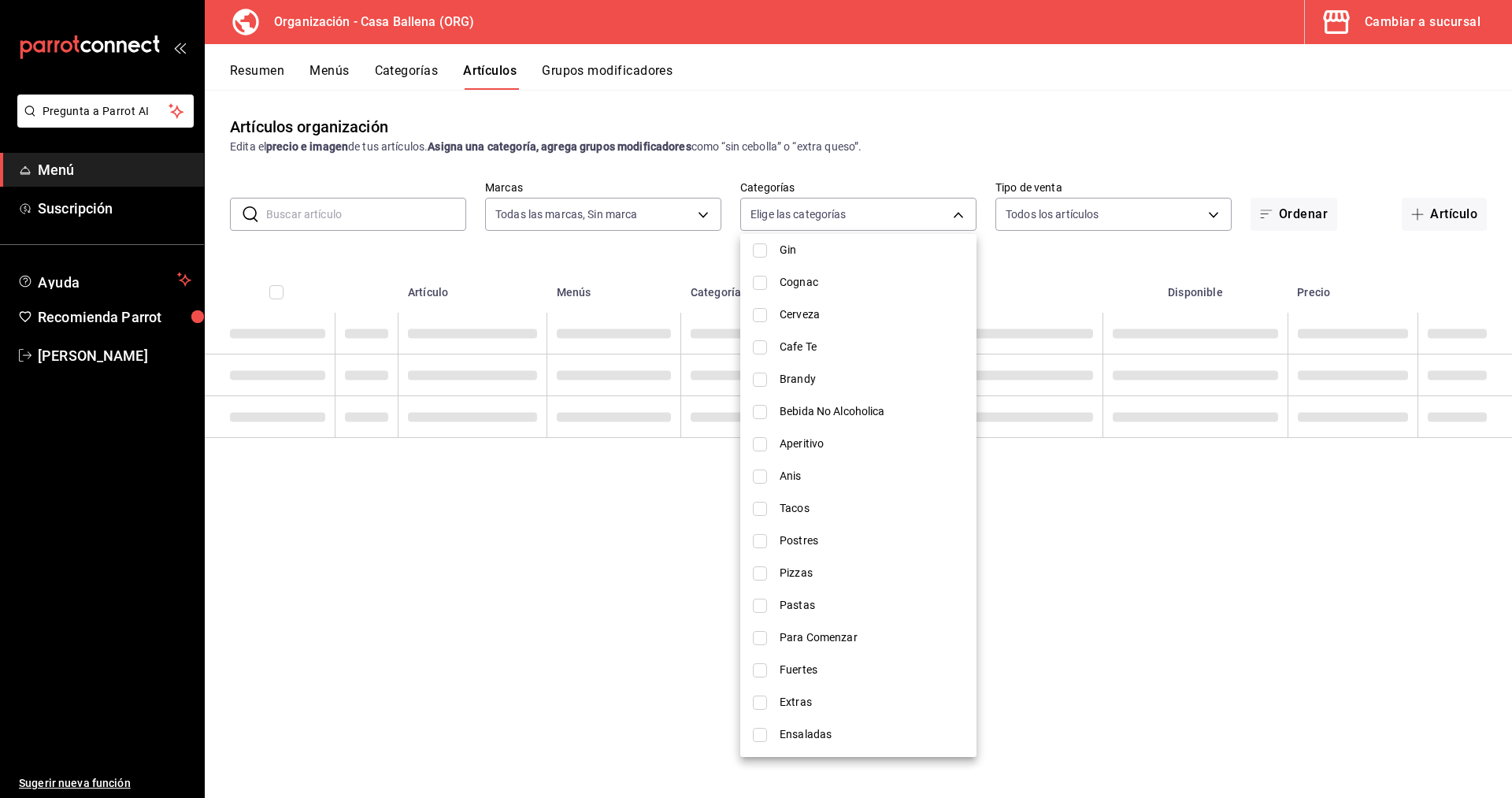
click at [769, 407] on li "Bebida No Alcoholica" at bounding box center [858, 412] width 236 height 32
type input "19a85afb-1152-477d-af0f-569a1356fb68"
checkbox input "true"
click at [963, 130] on div at bounding box center [756, 399] width 1512 height 798
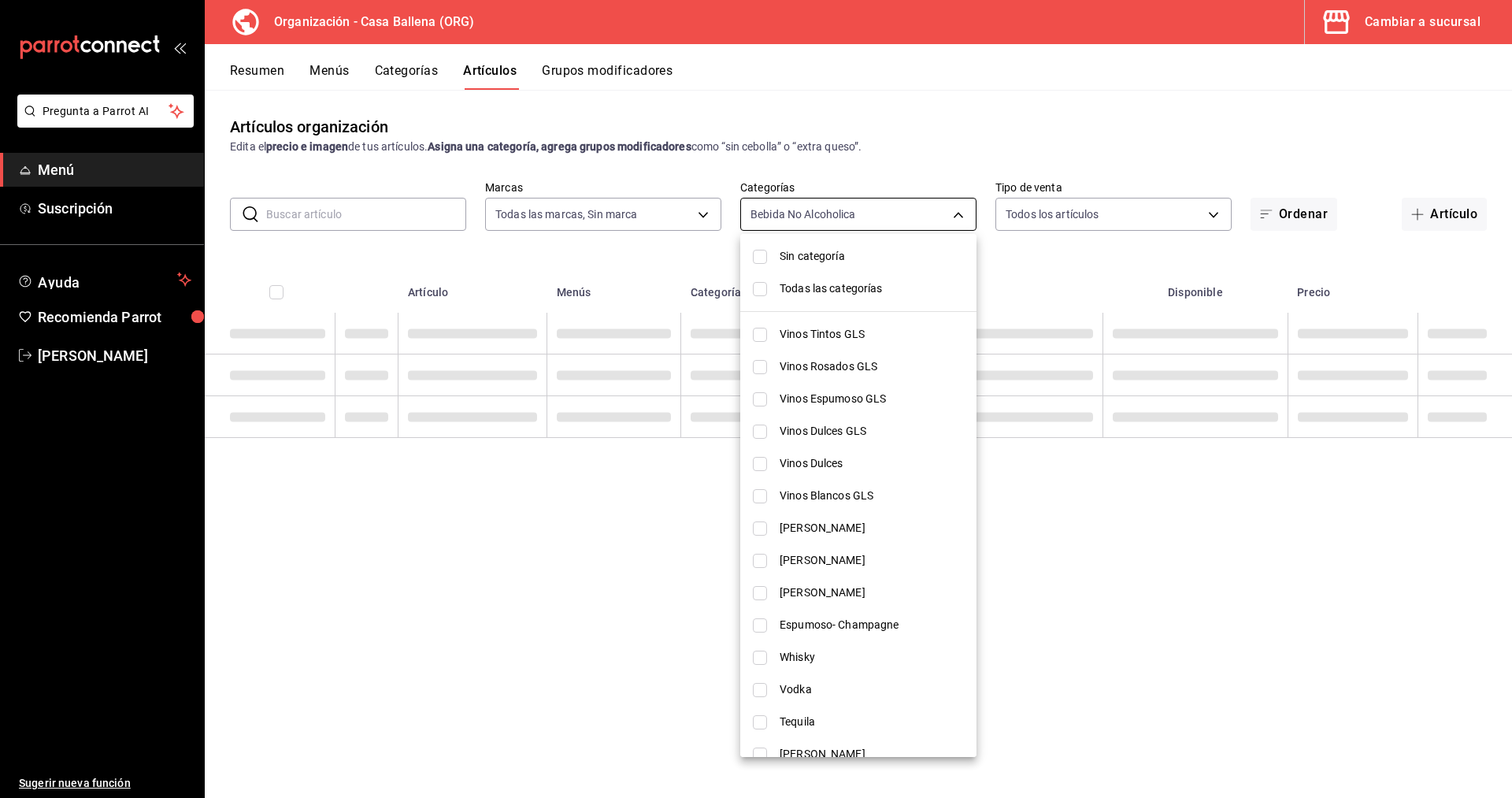
click at [957, 207] on body "Pregunta a Parrot AI Menú Suscripción Ayuda Recomienda Parrot [PERSON_NAME] Sug…" at bounding box center [756, 399] width 1512 height 798
click at [829, 252] on span "Sin categoría" at bounding box center [871, 256] width 184 height 17
checkbox input "false"
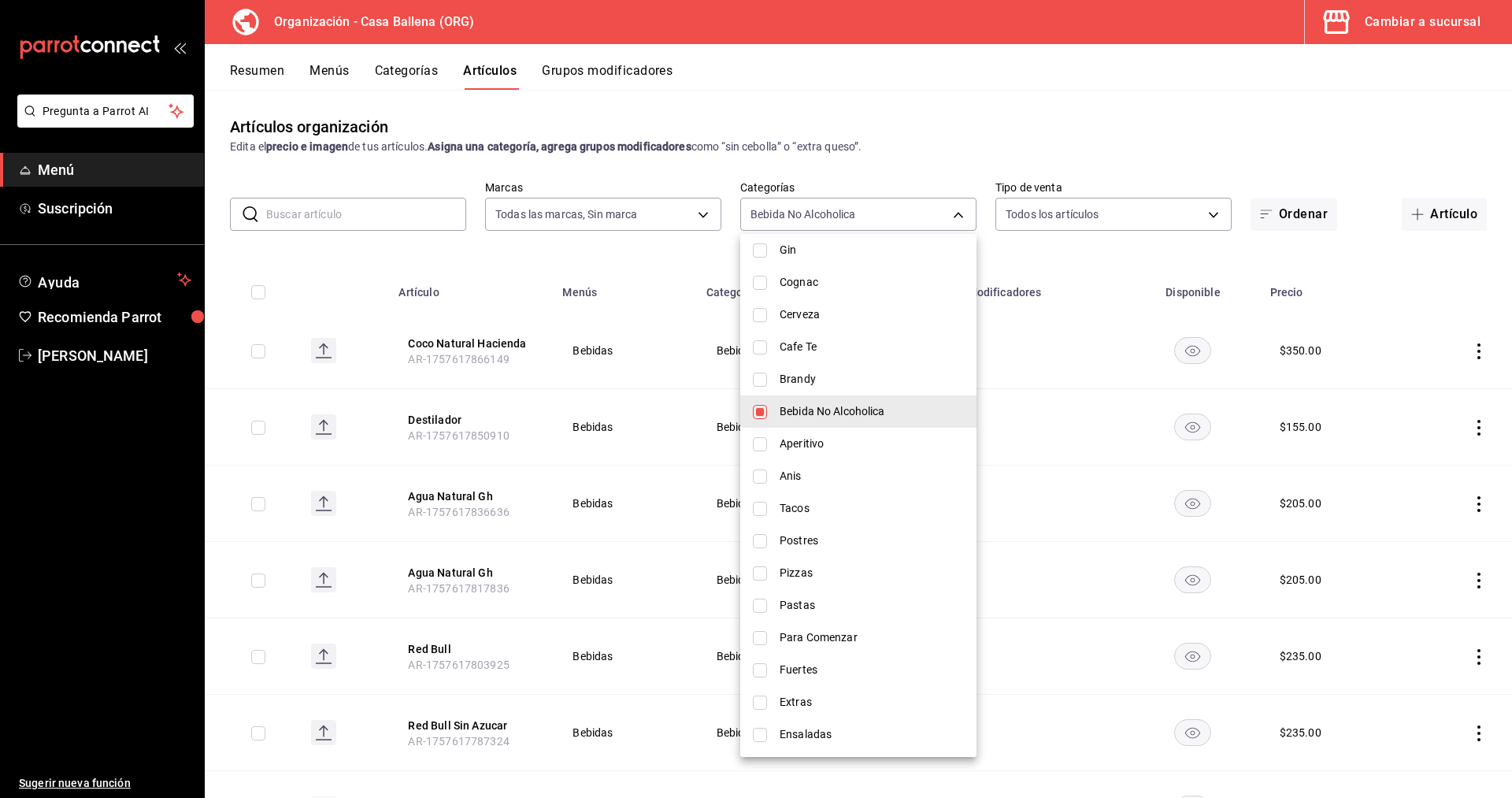
click at [842, 407] on span "Bebida No Alcoholica" at bounding box center [871, 412] width 184 height 17
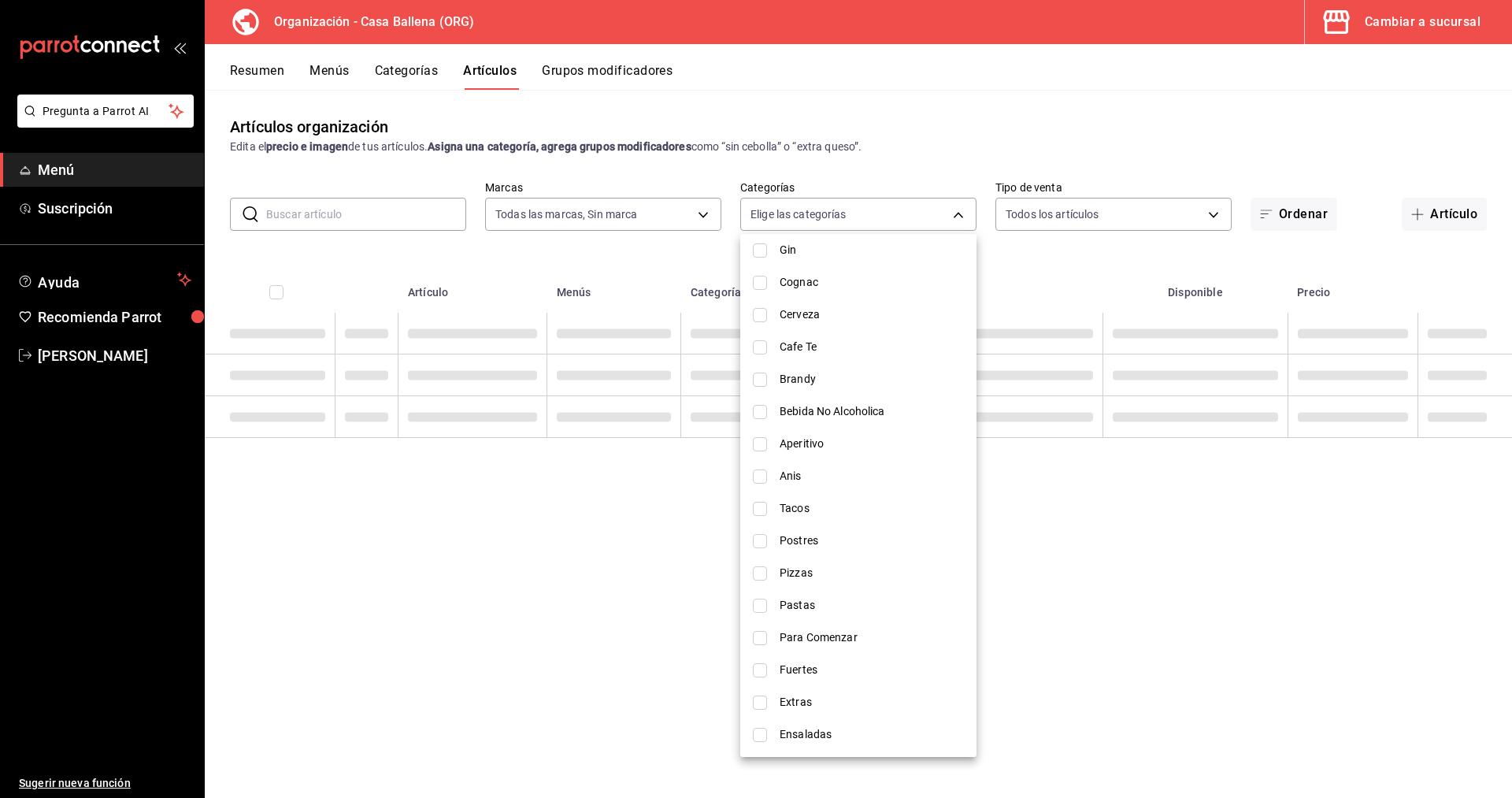
checkbox input "false"
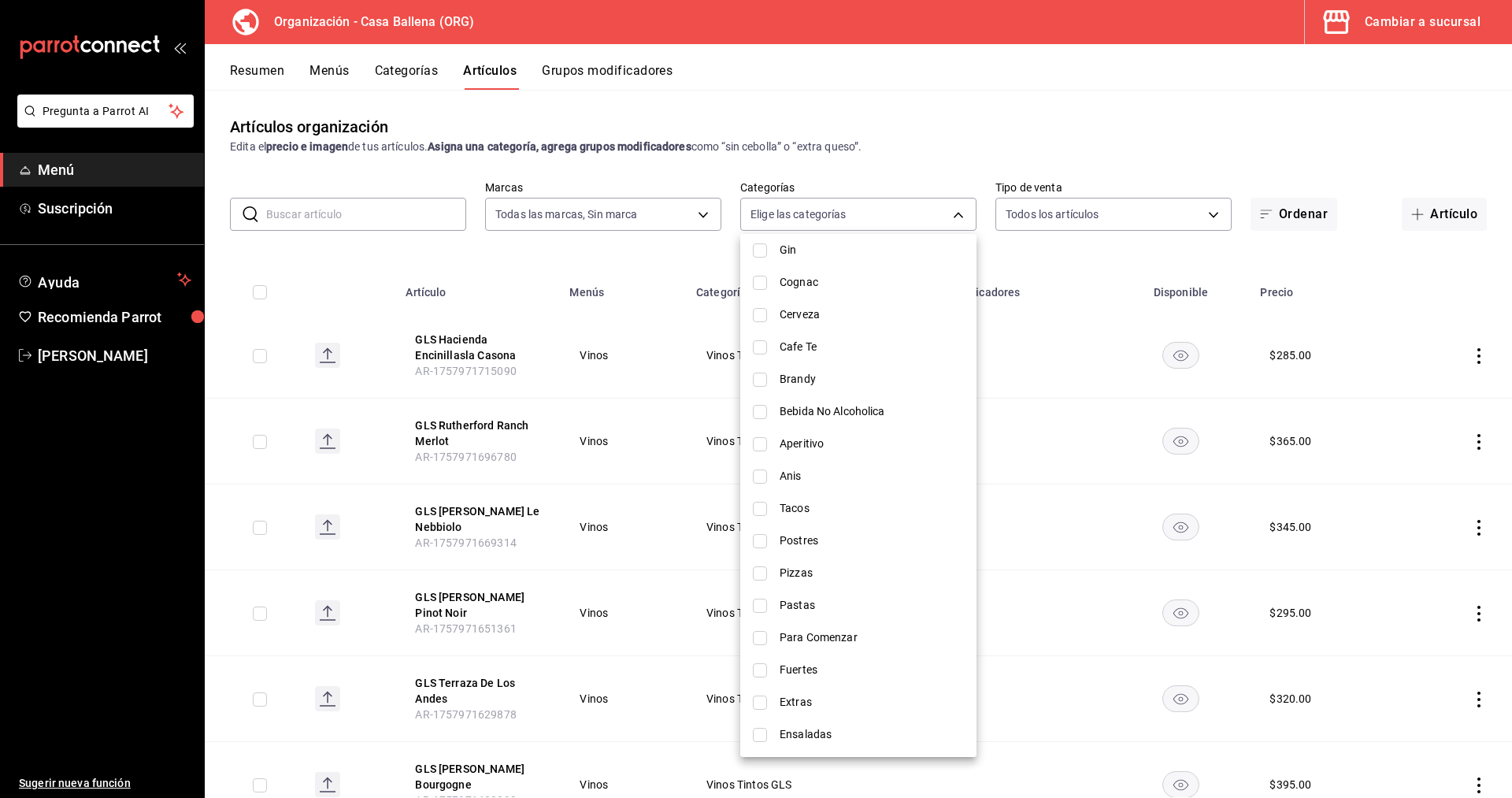
click at [842, 407] on span "Bebida No Alcoholica" at bounding box center [871, 412] width 184 height 17
type input "19a85afb-1152-477d-af0f-569a1356fb68"
checkbox input "true"
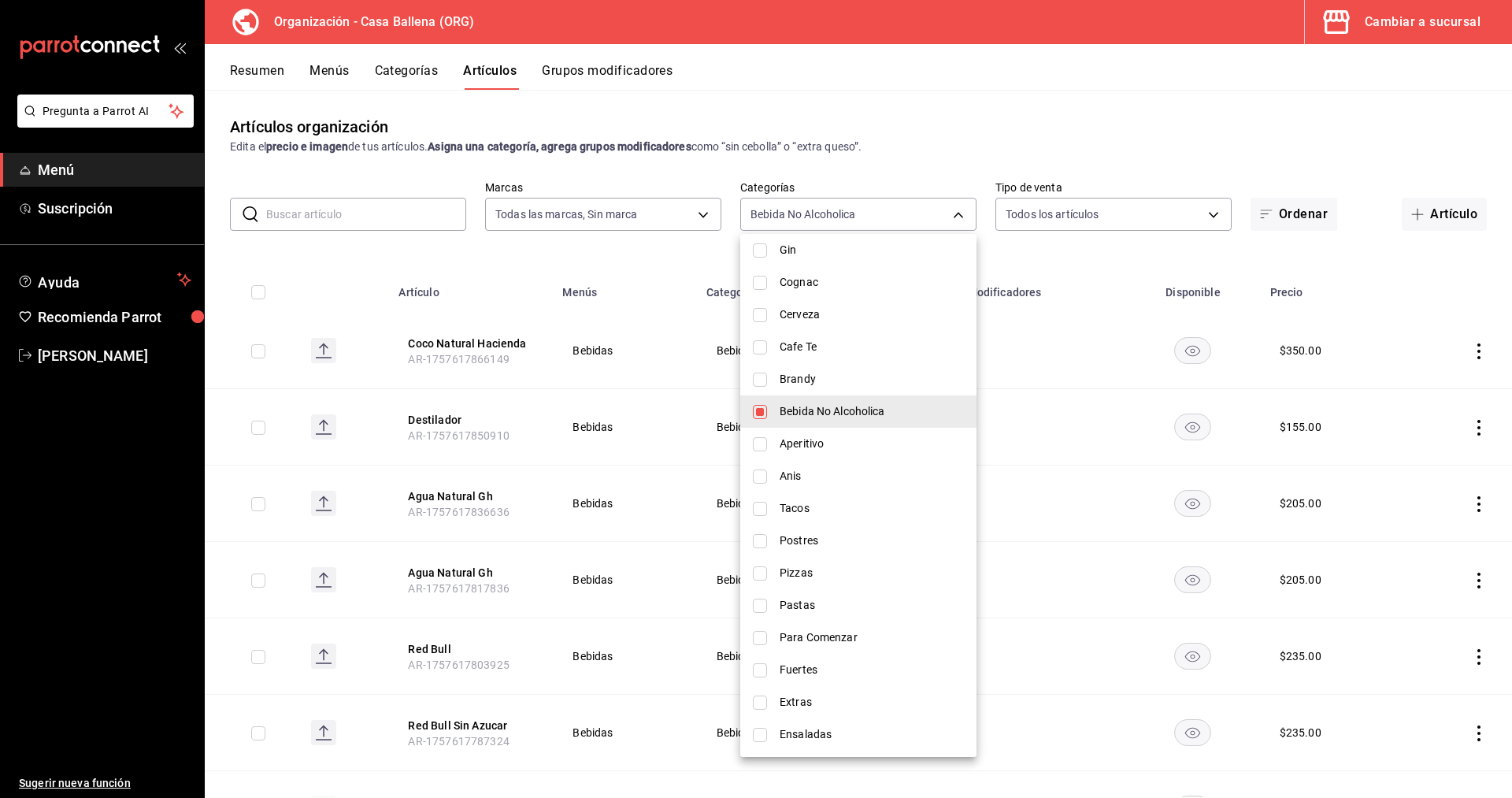
click at [501, 267] on div at bounding box center [756, 399] width 1512 height 798
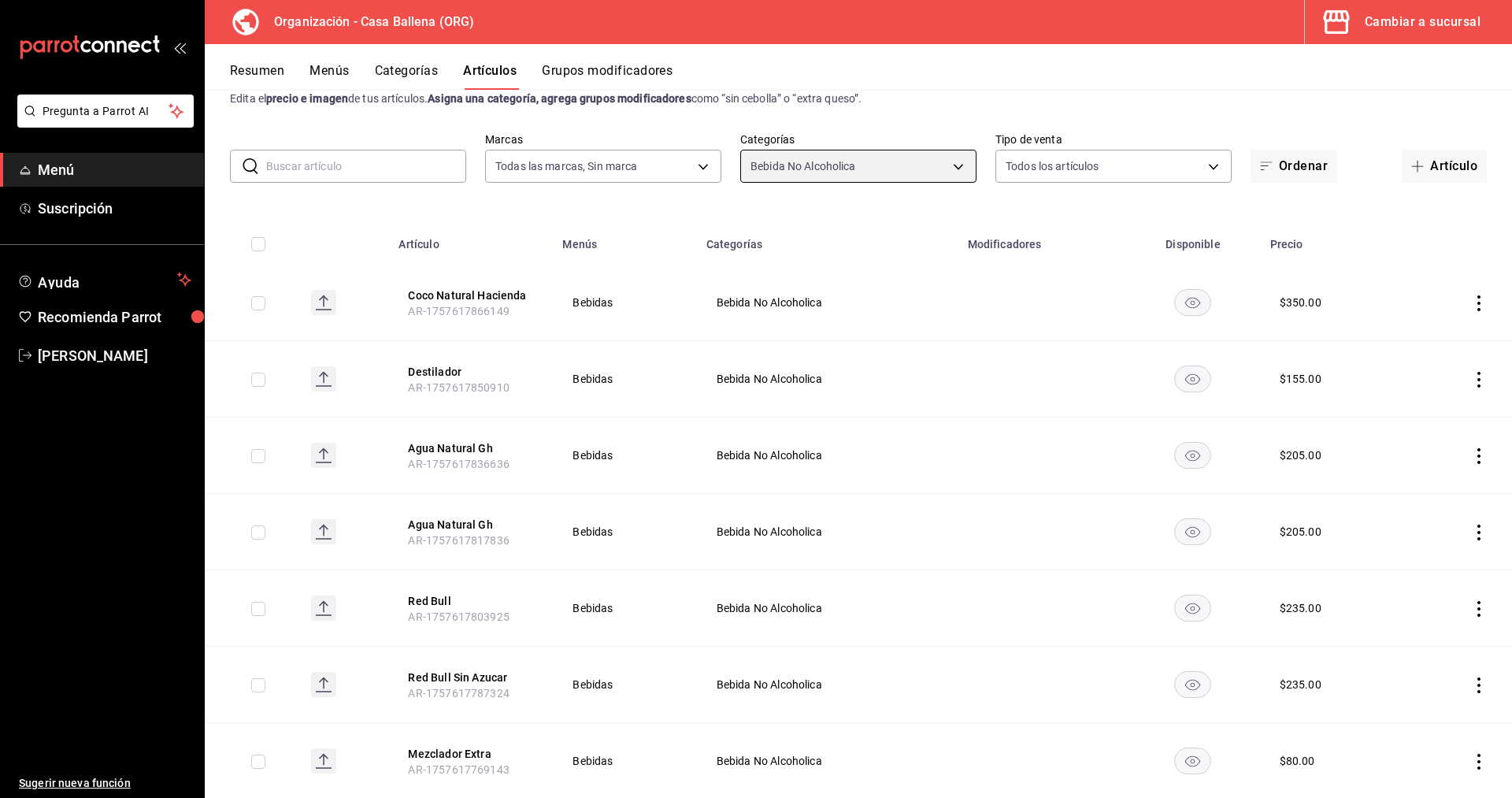
scroll to position [0, 0]
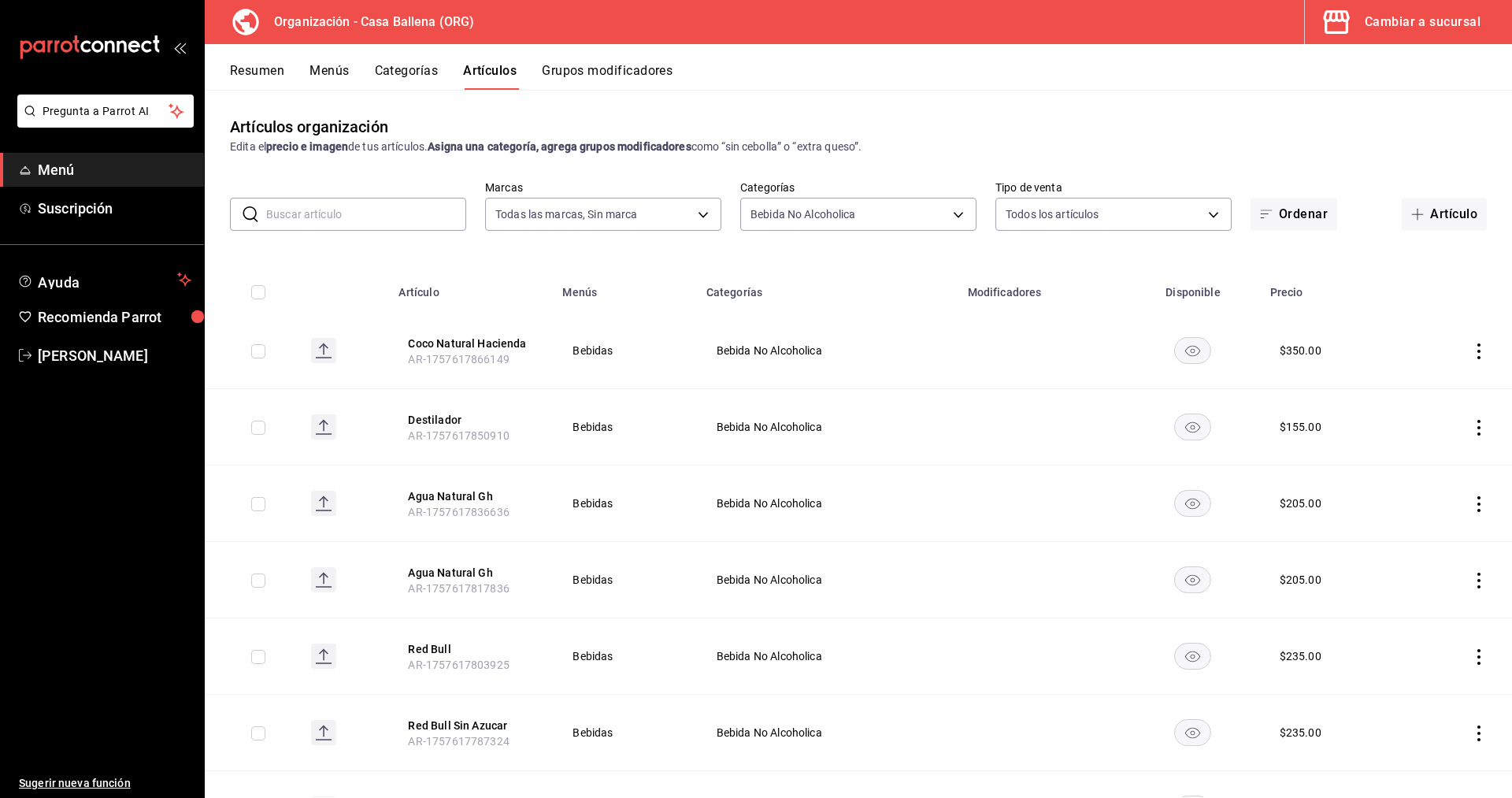
drag, startPoint x: 1443, startPoint y: 213, endPoint x: 1383, endPoint y: 272, distance: 84.1
click at [1444, 214] on button "Artículo" at bounding box center [1443, 213] width 85 height 33
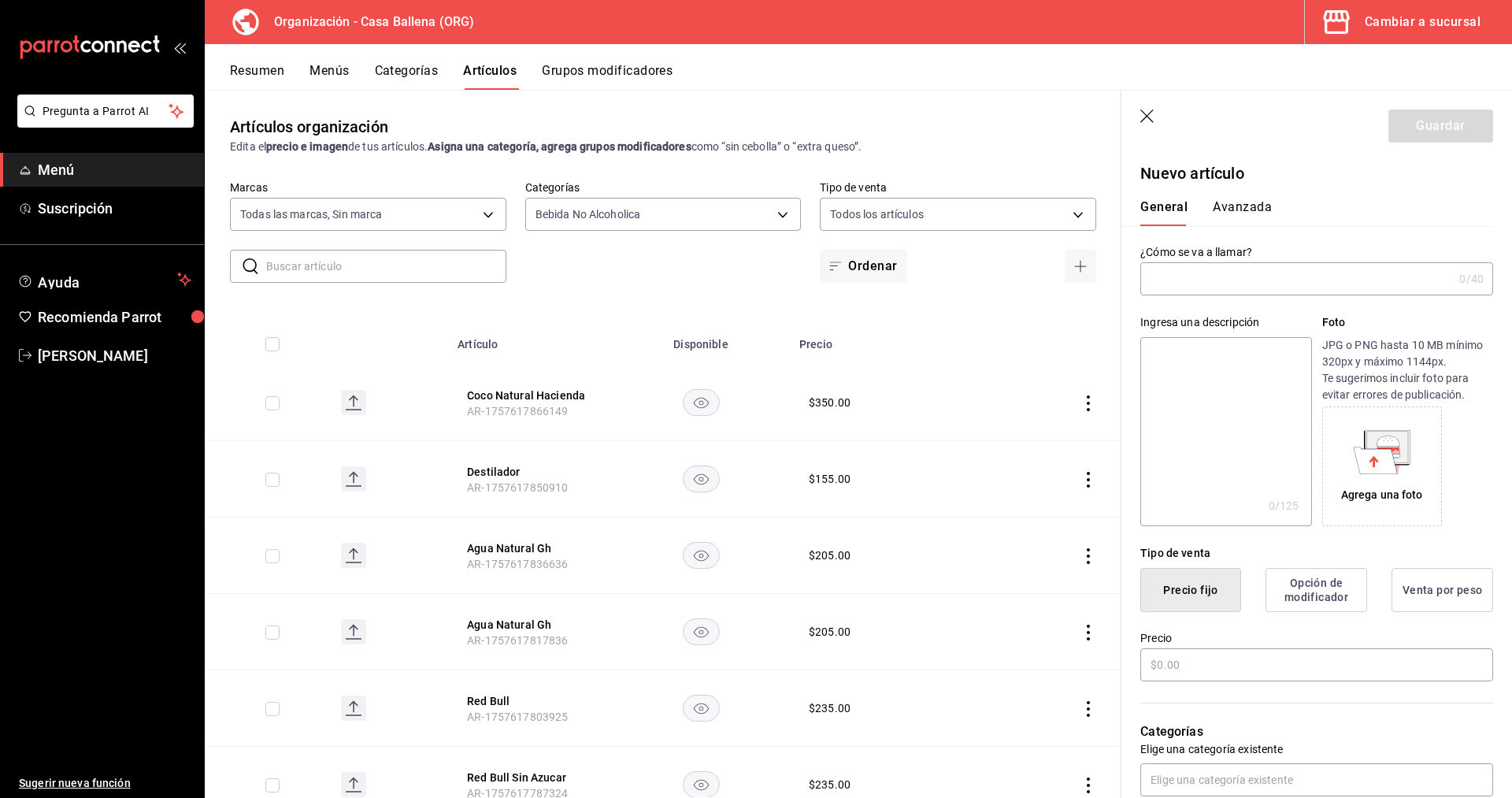
click at [1257, 273] on input "text" at bounding box center [1296, 278] width 312 height 31
paste input "Jugo Ades de Guanabana"
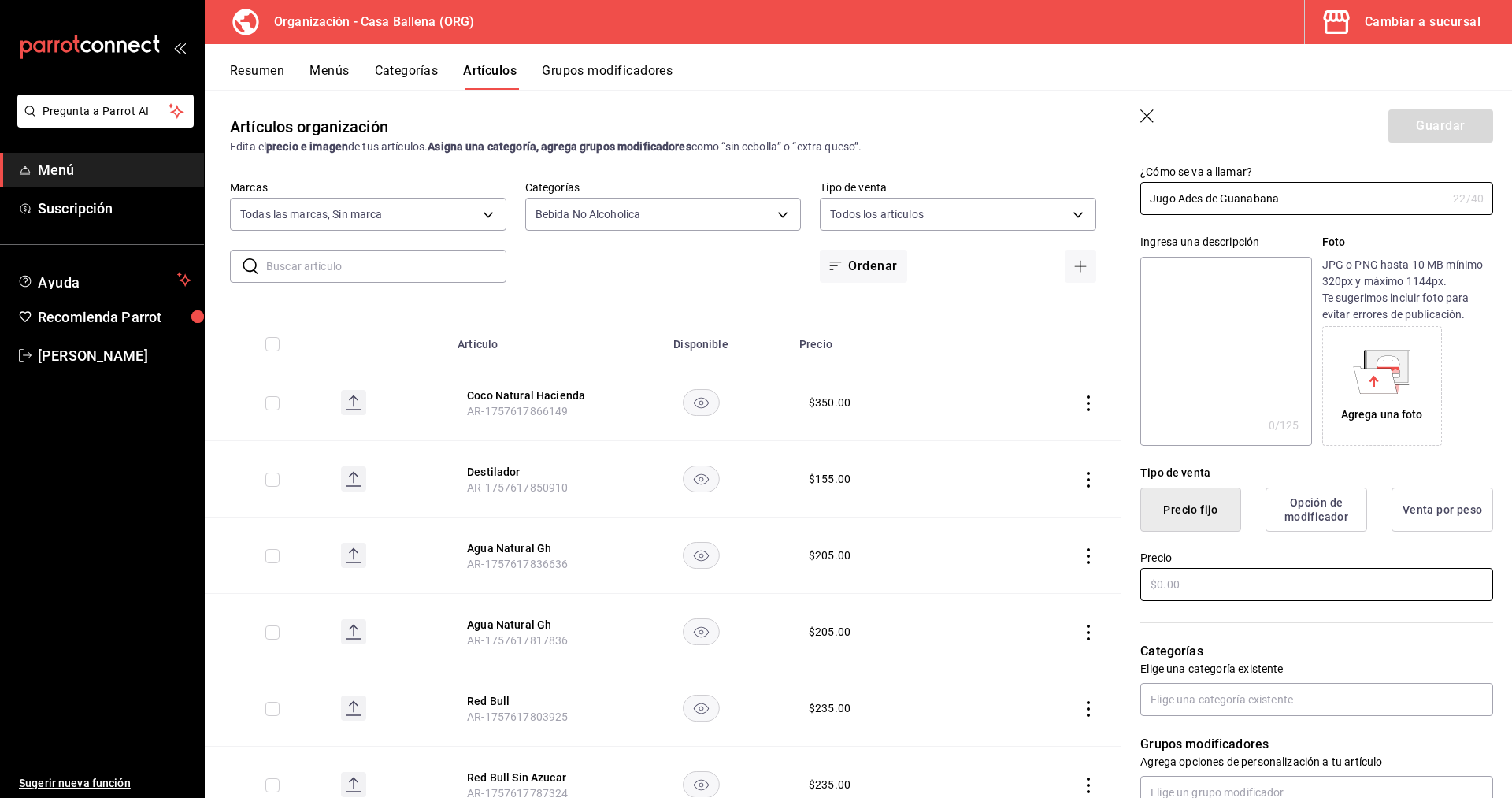
type input "Jugo Ades de Guanabana"
click at [1237, 586] on input "text" at bounding box center [1316, 584] width 353 height 33
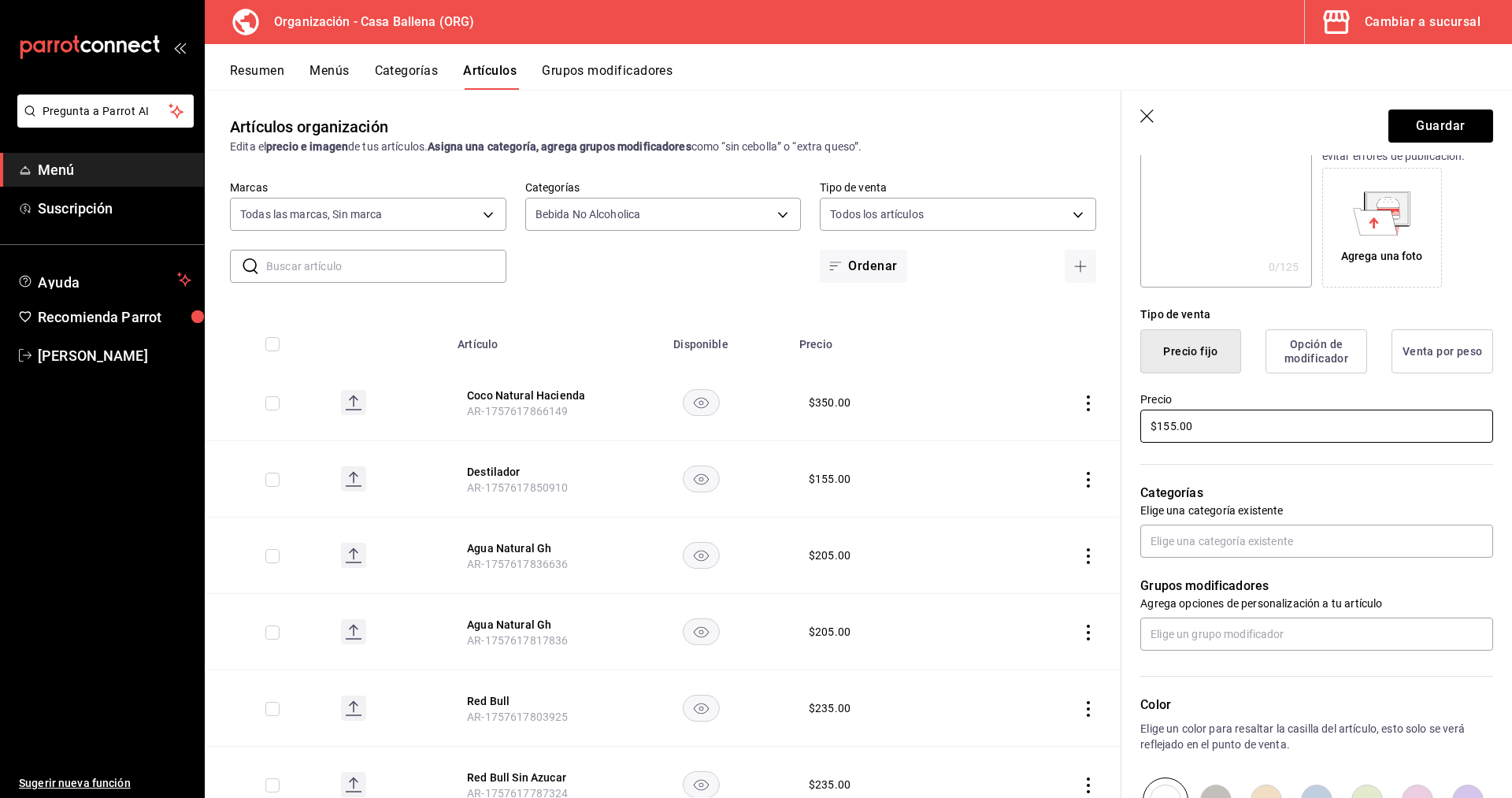
scroll to position [241, 0]
type input "$155.00"
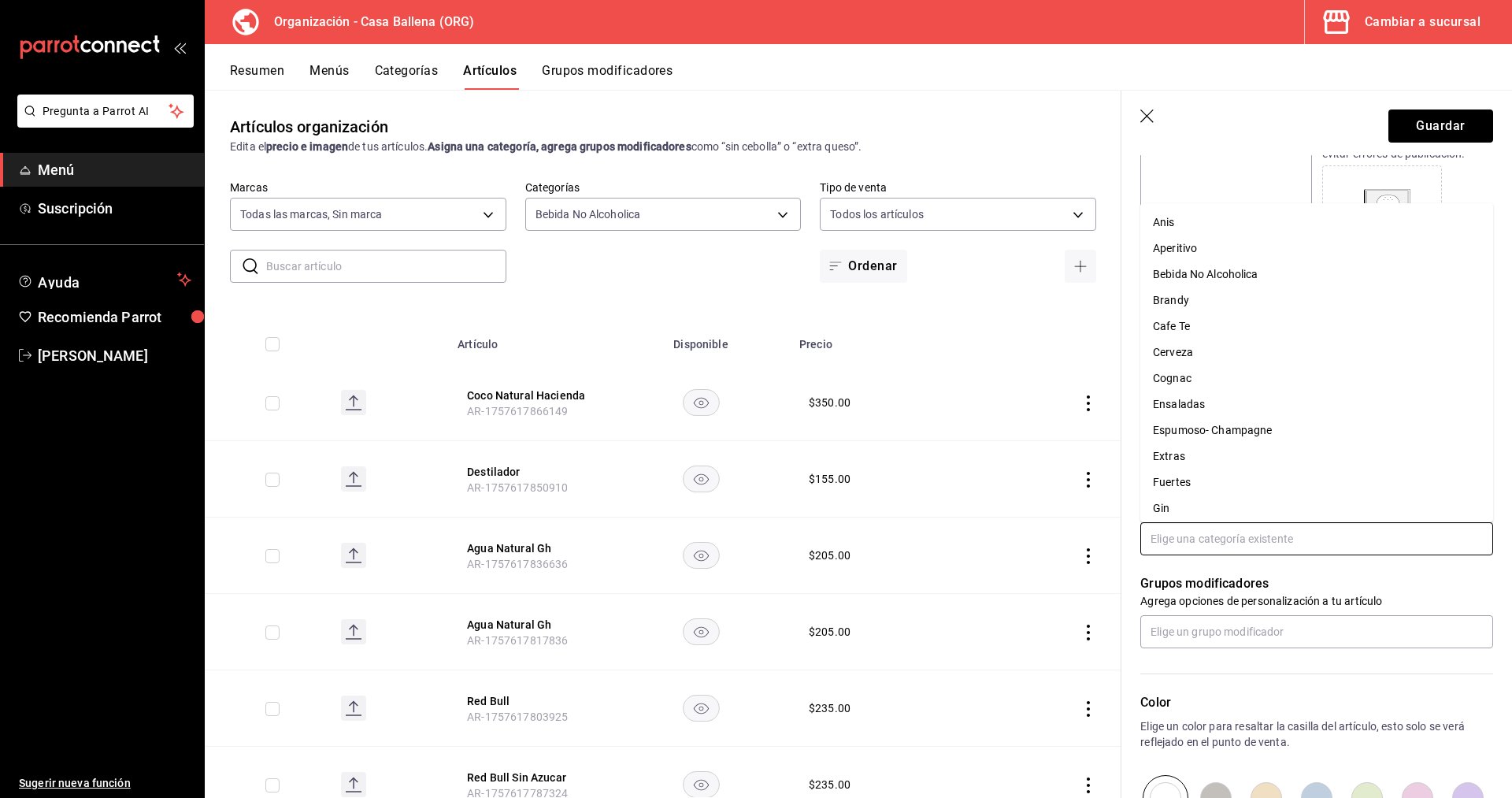
click at [1292, 535] on input "text" at bounding box center [1316, 538] width 353 height 33
click at [1275, 272] on li "Bebida No Alcoholica" at bounding box center [1316, 274] width 353 height 26
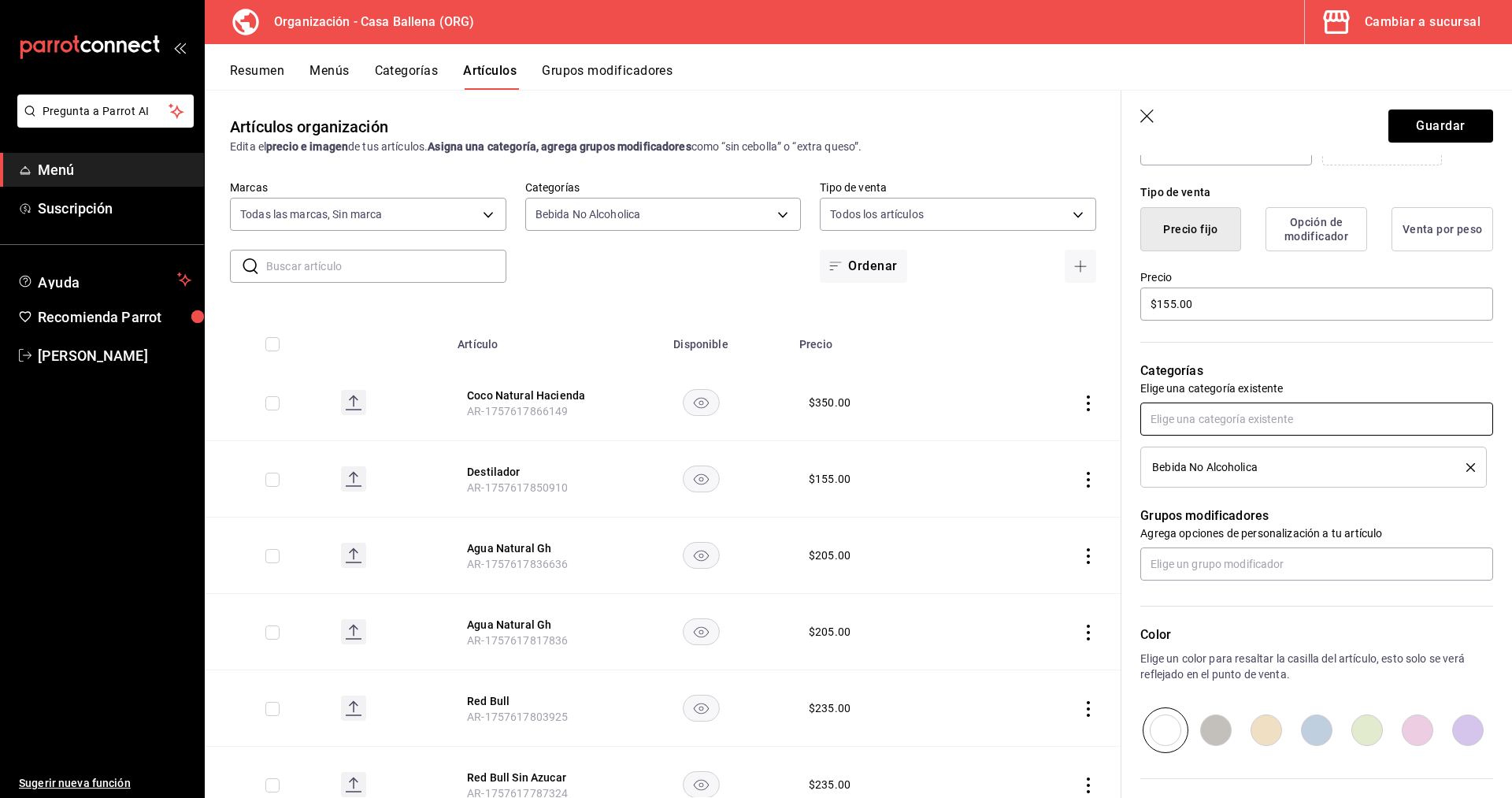
scroll to position [402, 0]
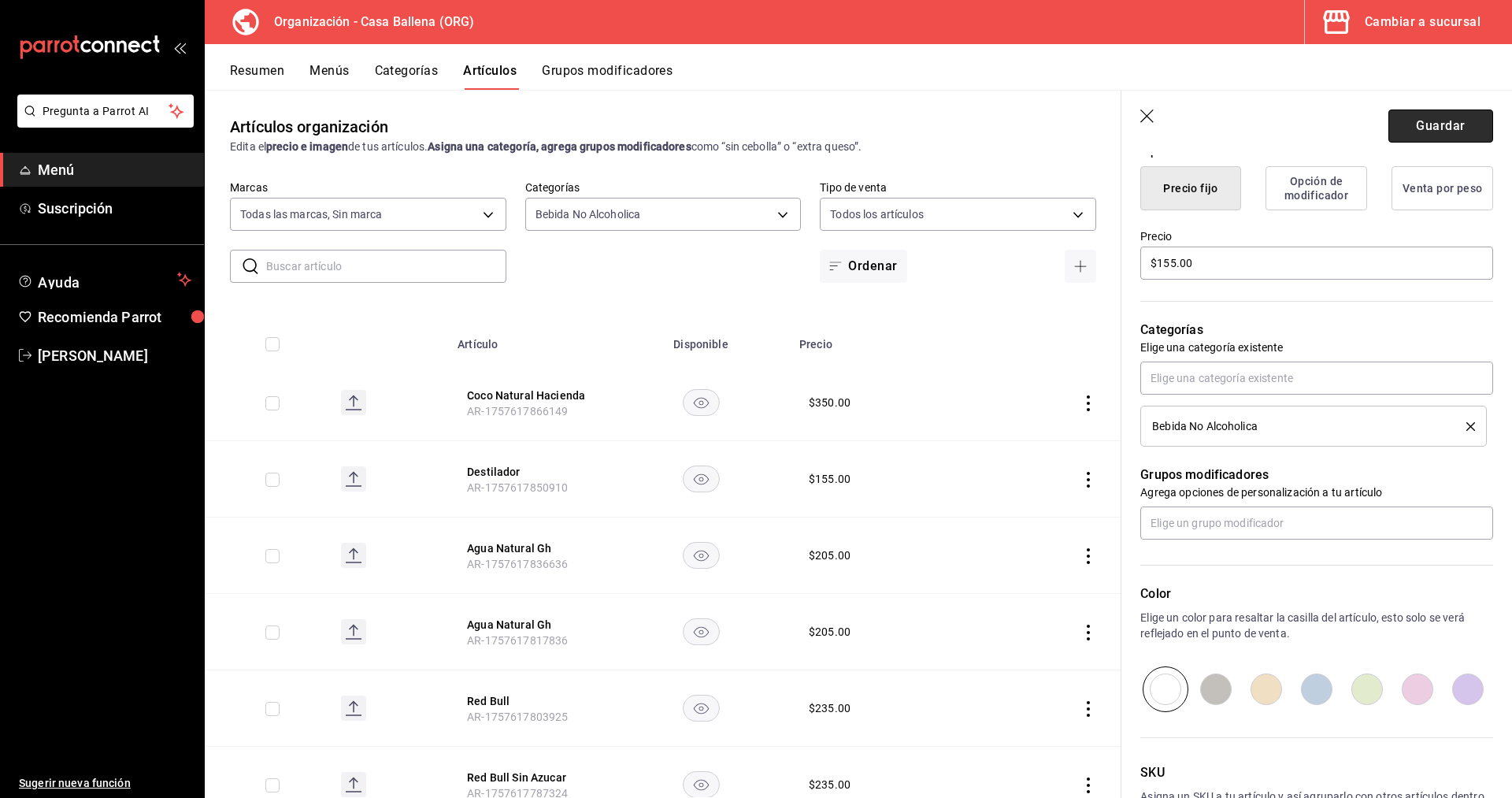
click at [1450, 129] on button "Guardar" at bounding box center [1441, 125] width 105 height 33
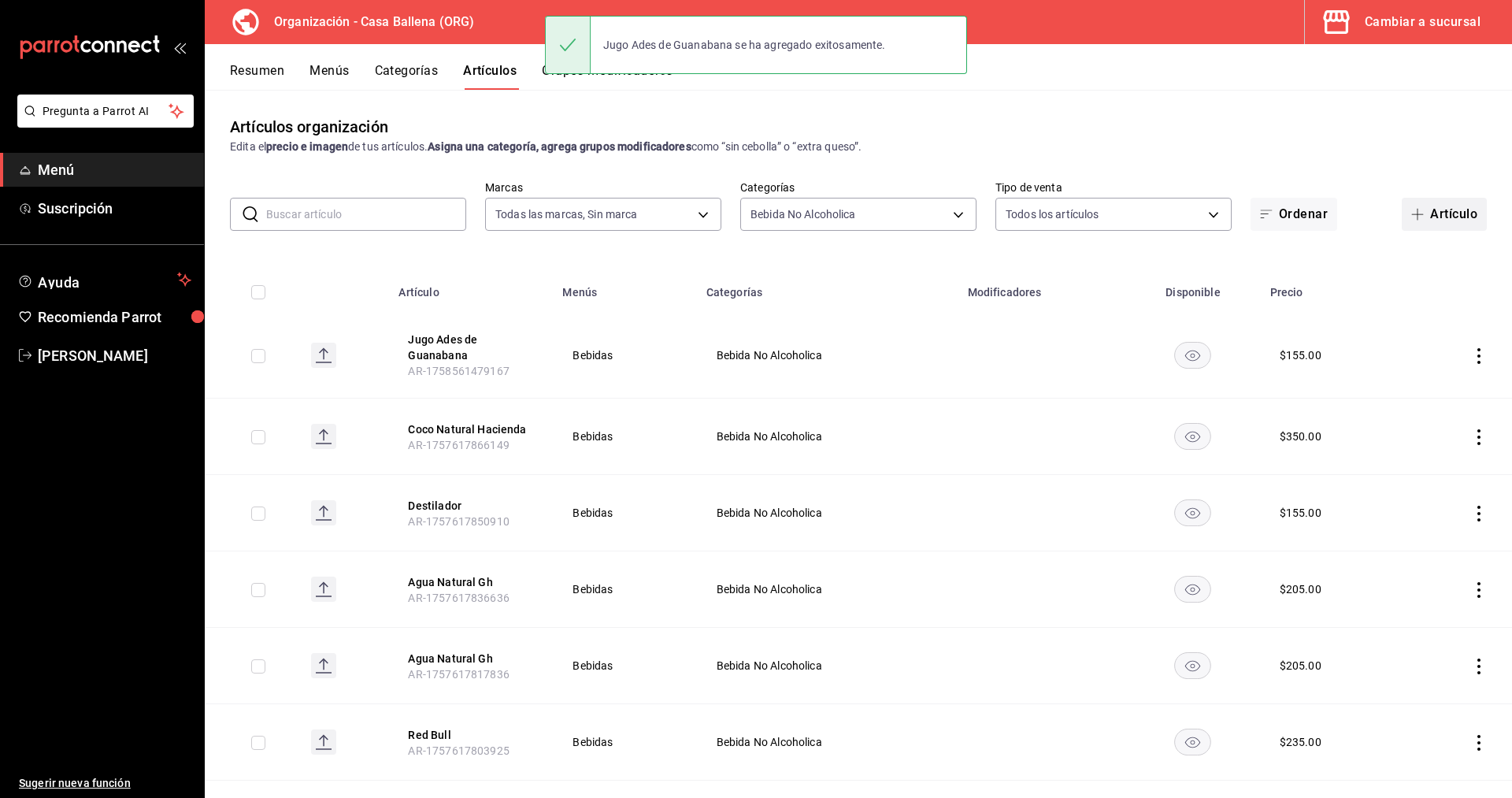
click at [1461, 204] on button "Artículo" at bounding box center [1443, 213] width 85 height 33
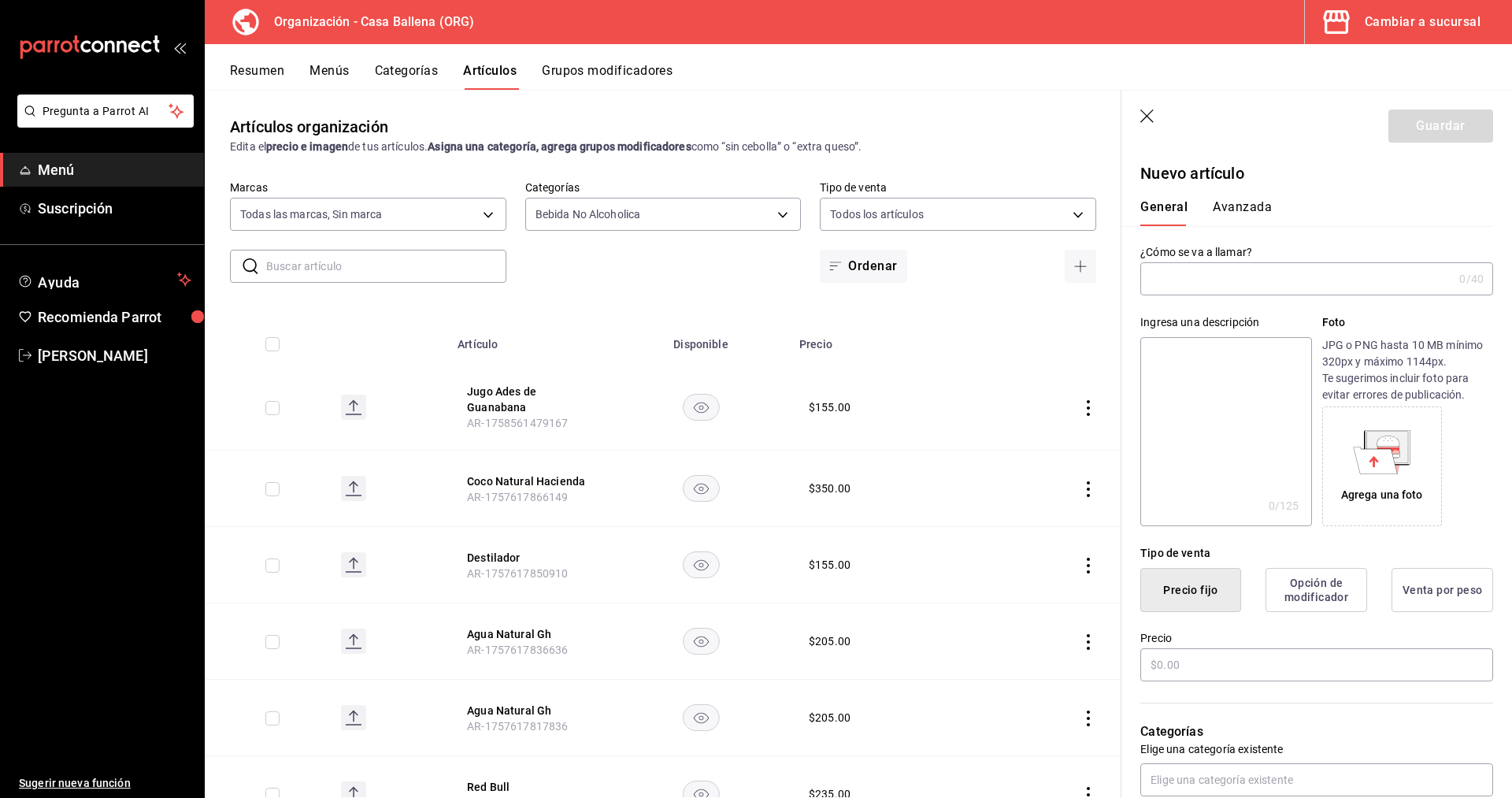
click at [1326, 286] on input "text" at bounding box center [1296, 278] width 312 height 31
paste input "Pepsi"
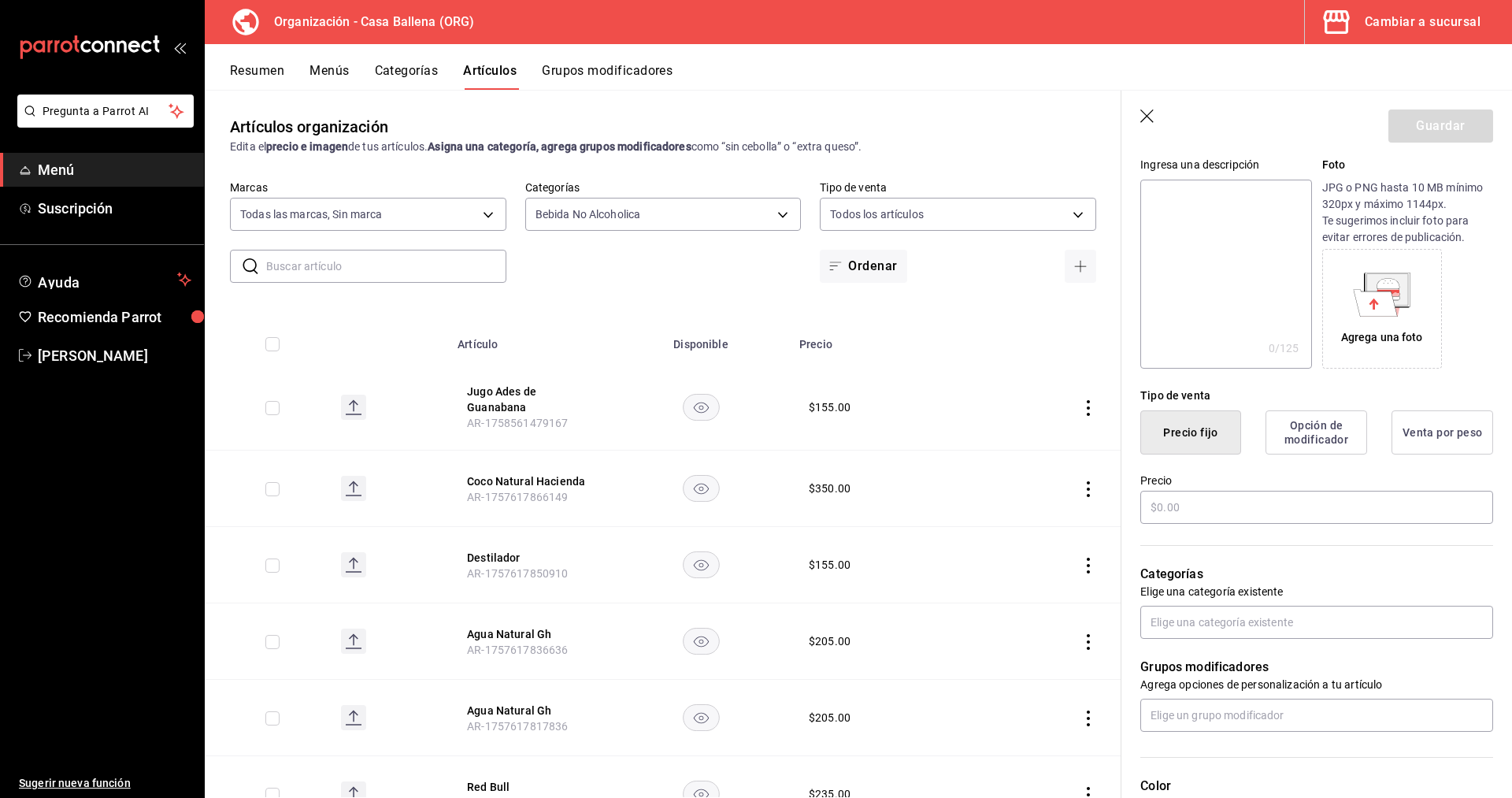
scroll to position [241, 0]
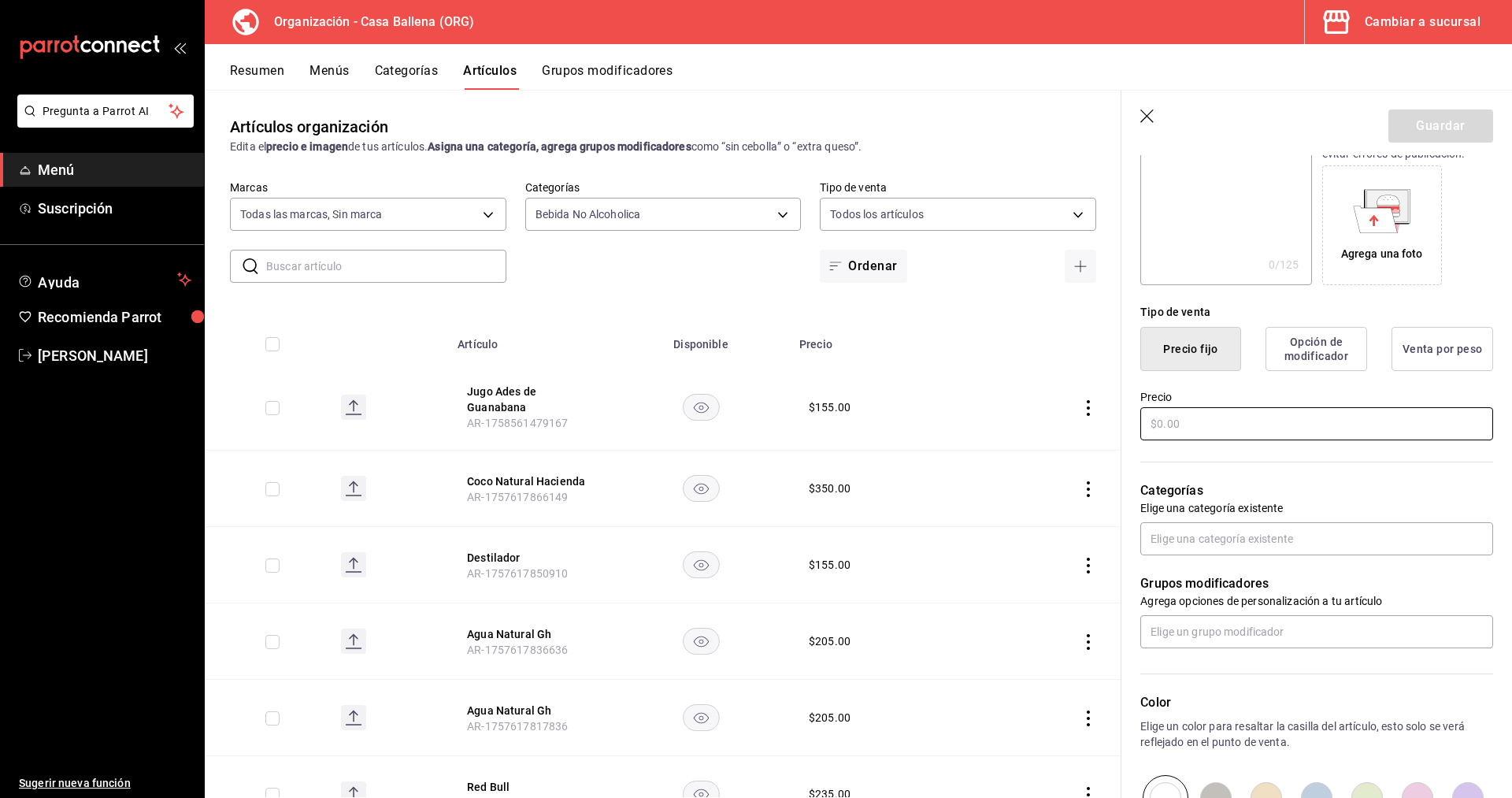
type input "Pepsi"
click at [1234, 435] on input "text" at bounding box center [1316, 423] width 353 height 33
type input "$105.00"
click at [1262, 532] on input "text" at bounding box center [1316, 538] width 353 height 33
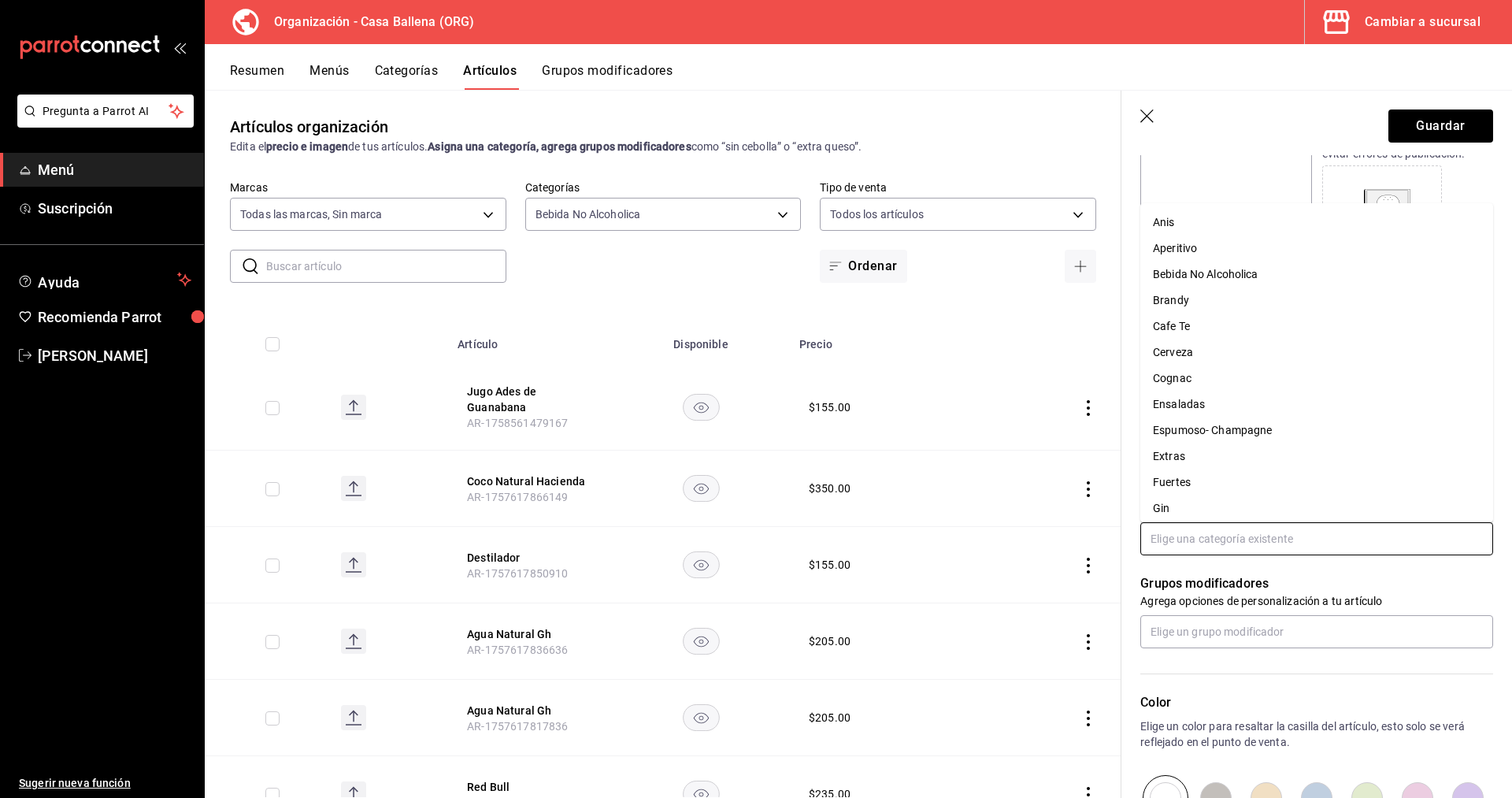
drag, startPoint x: 1284, startPoint y: 280, endPoint x: 1294, endPoint y: 283, distance: 10.4
click at [1284, 279] on li "Bebida No Alcoholica" at bounding box center [1316, 274] width 353 height 26
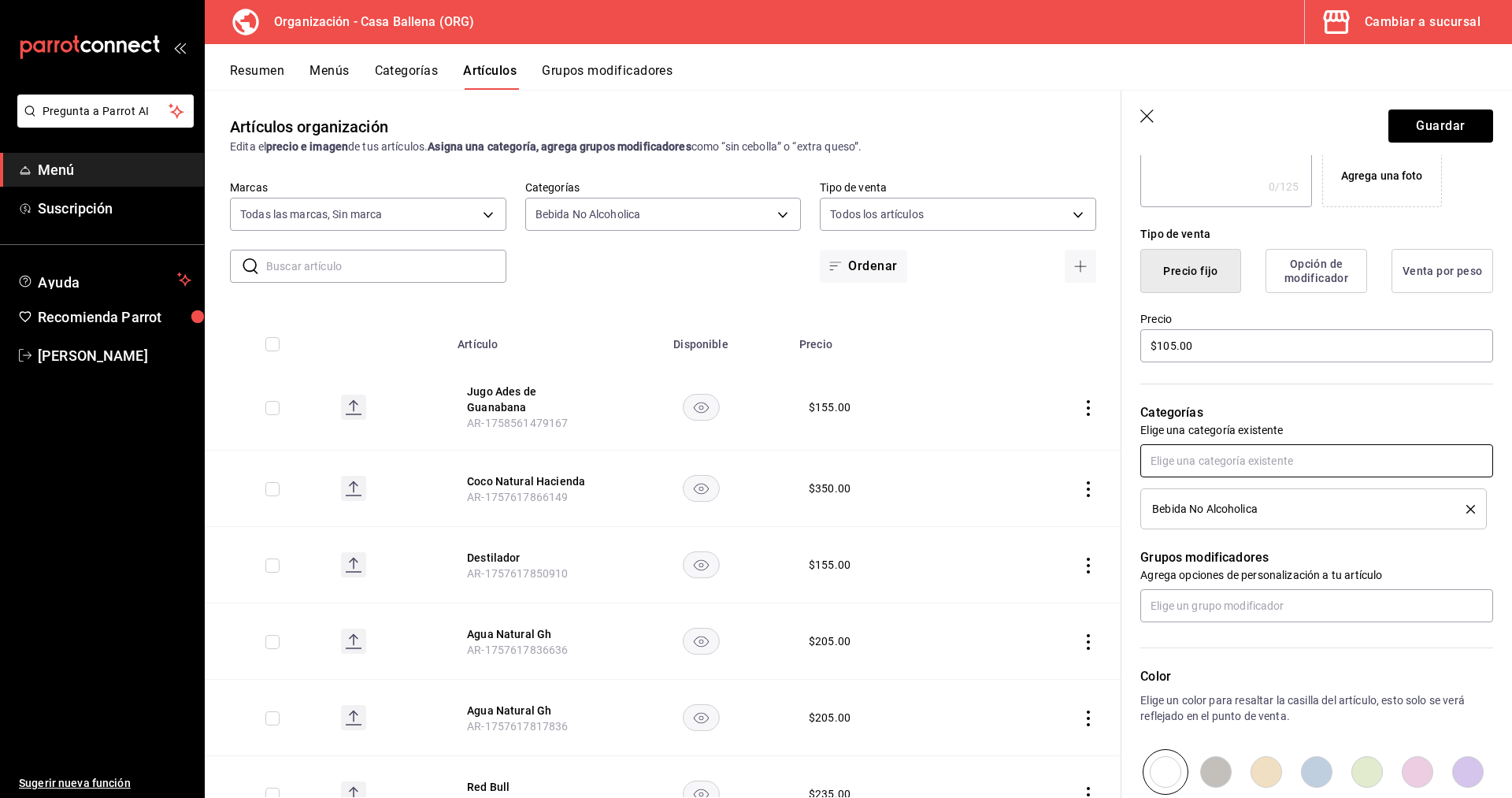
scroll to position [402, 0]
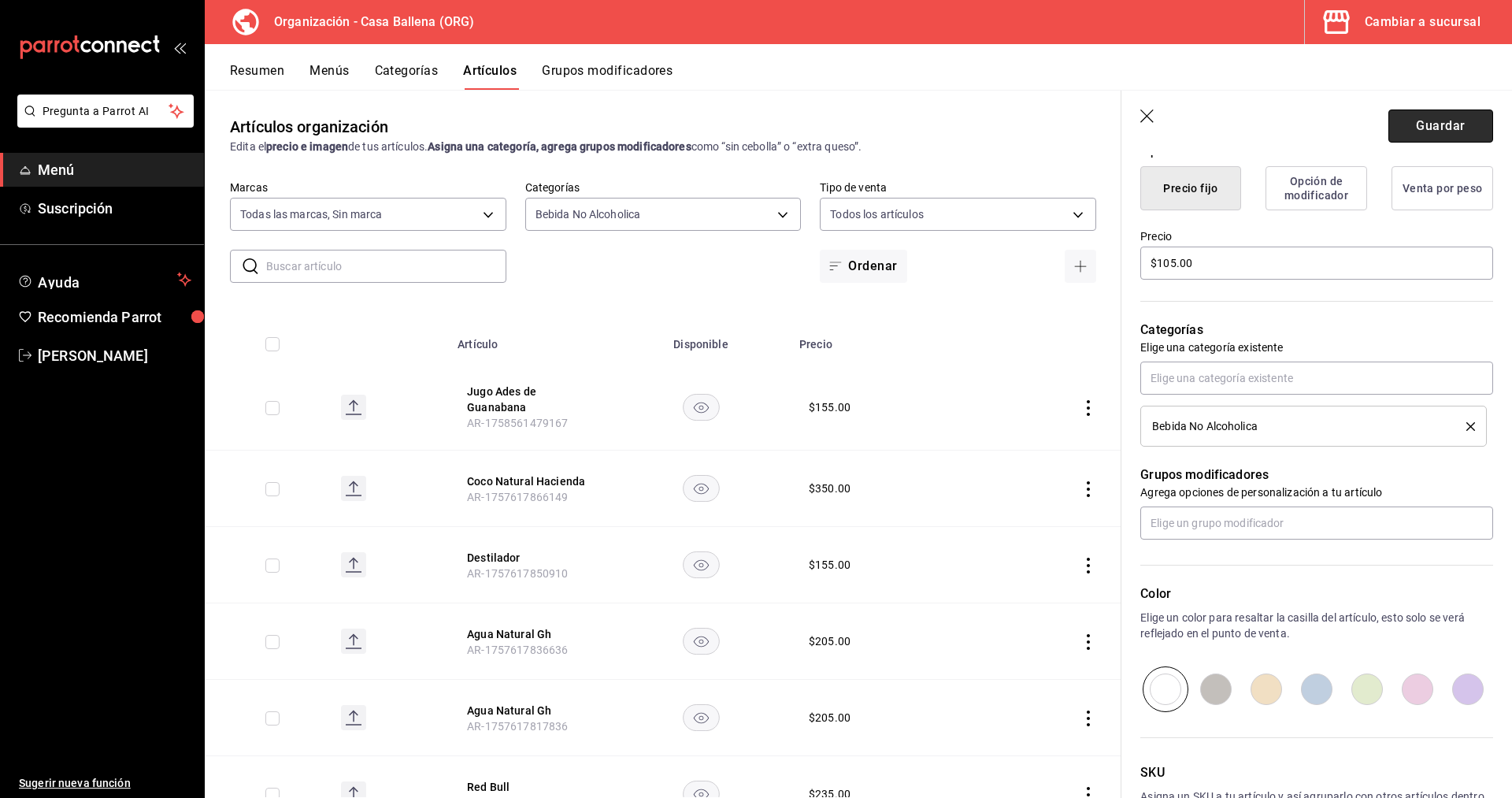
click at [1436, 120] on button "Guardar" at bounding box center [1441, 125] width 105 height 33
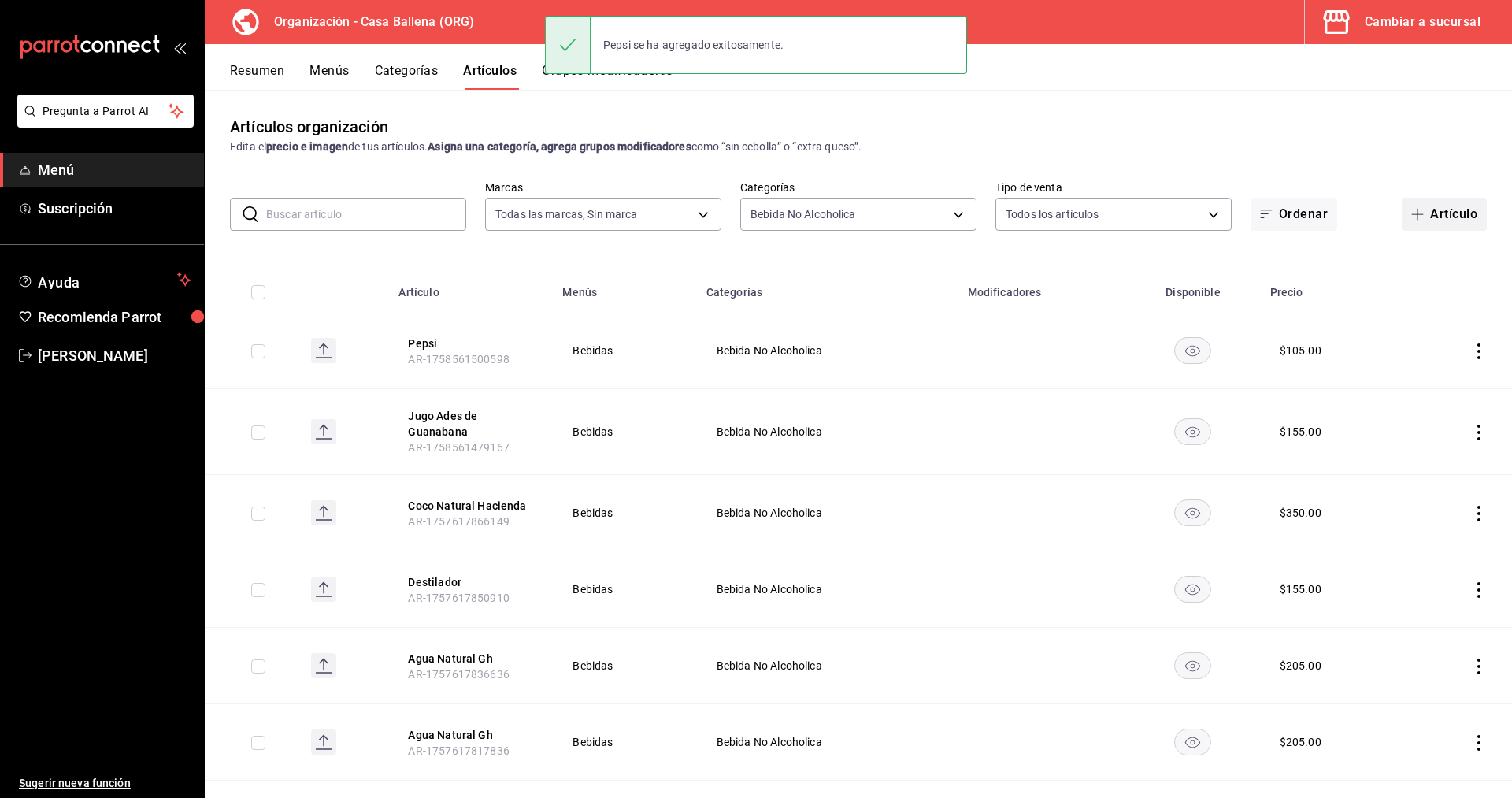
click at [1432, 207] on button "Artículo" at bounding box center [1443, 213] width 85 height 33
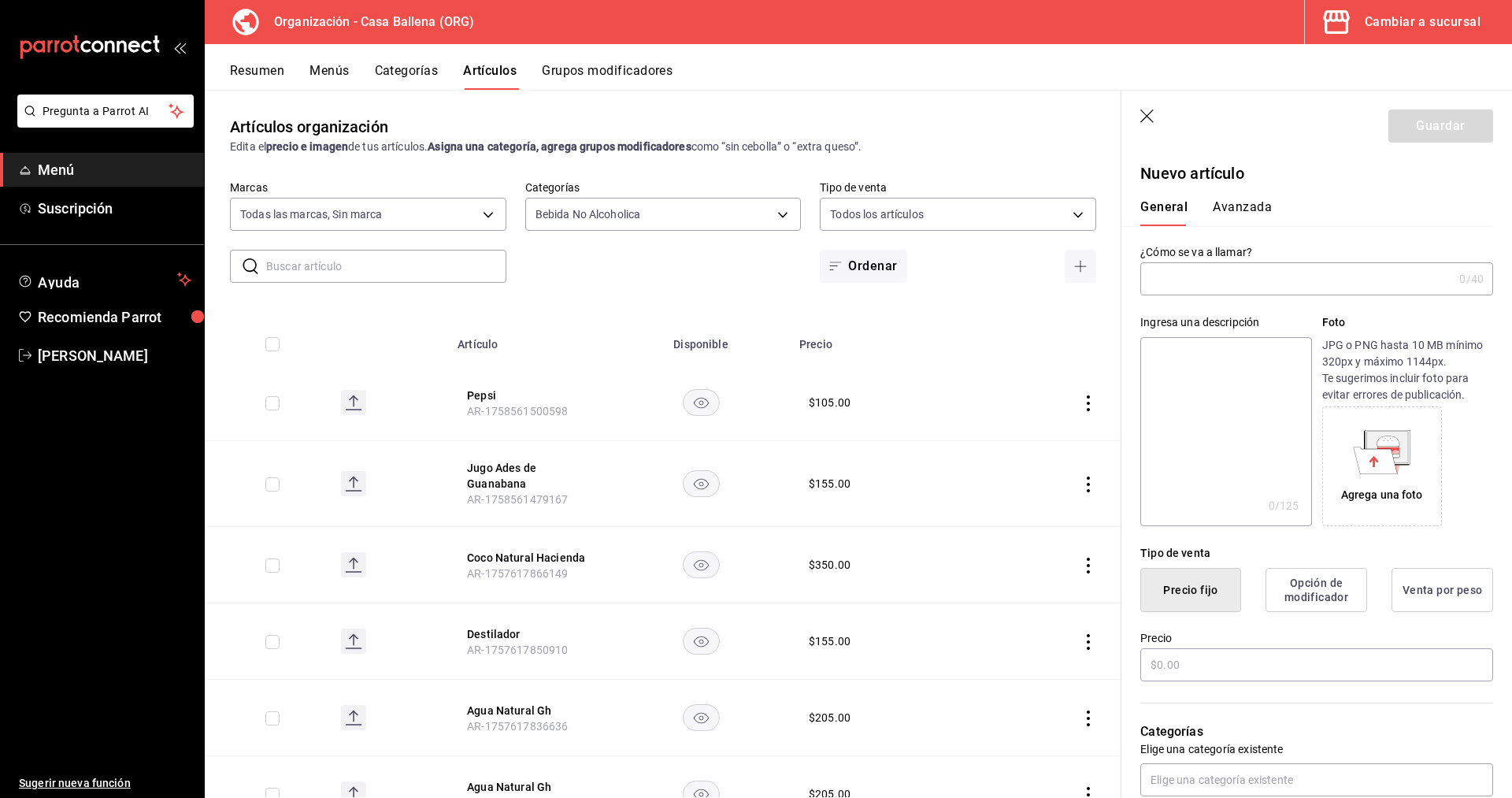
click at [1333, 273] on input "text" at bounding box center [1296, 278] width 312 height 31
paste input "Pepsi Black"
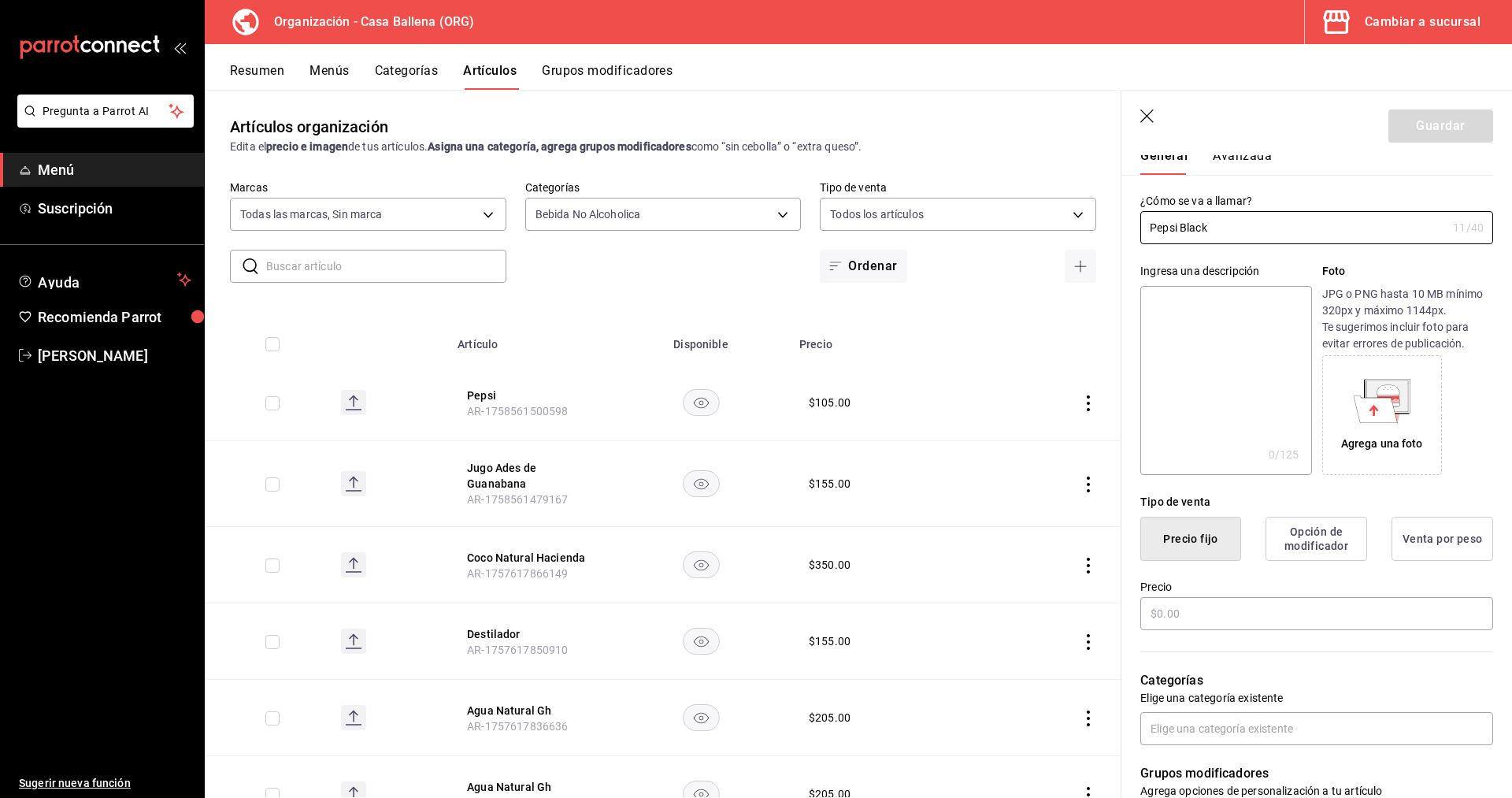
scroll to position [81, 0]
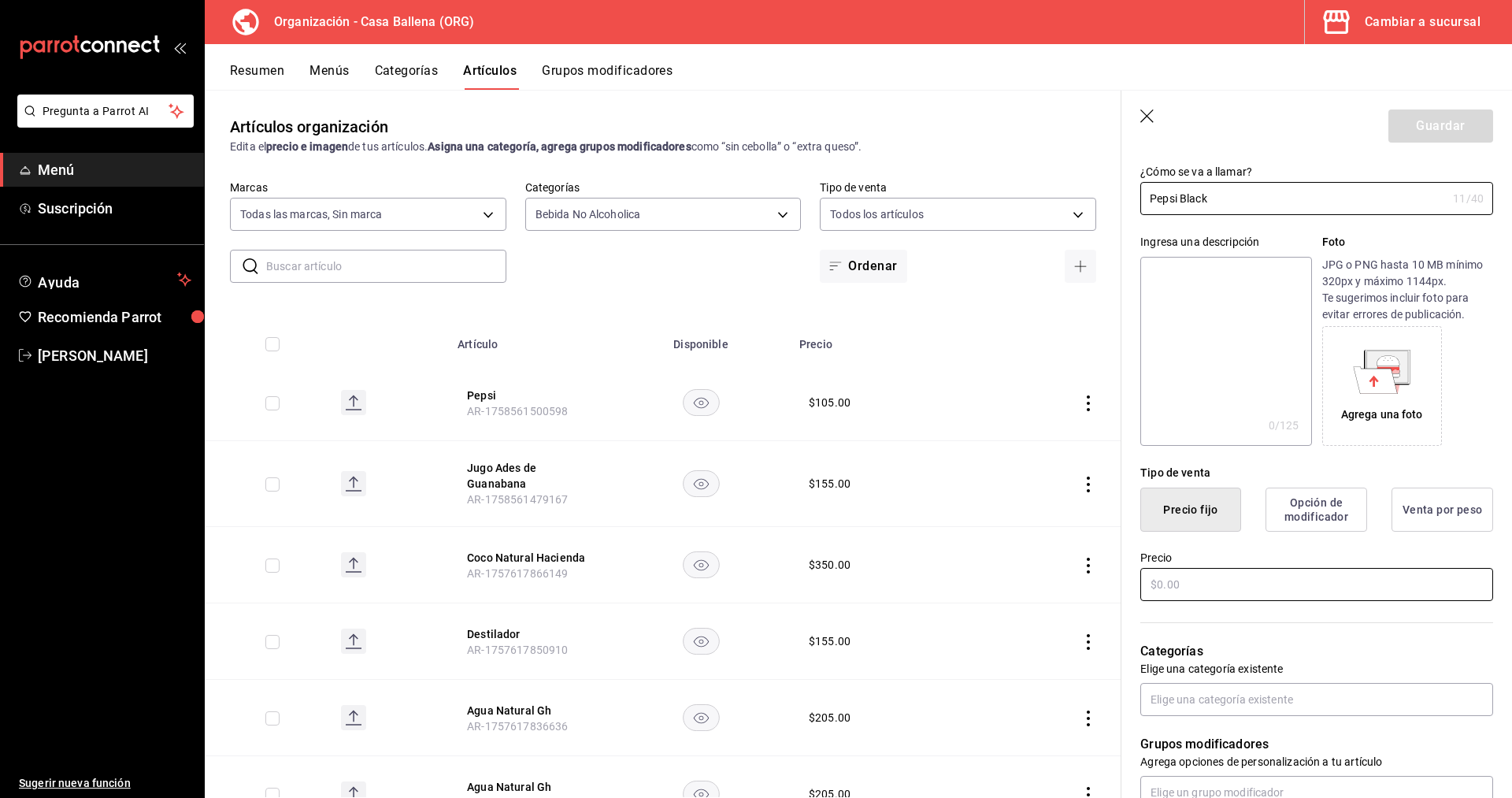
type input "Pepsi Black"
click at [1222, 587] on input "text" at bounding box center [1316, 584] width 353 height 33
type input "$105.00"
click at [1311, 717] on div "Grupos modificadores Agrega opciones de personalización a tu artículo" at bounding box center [1307, 762] width 371 height 93
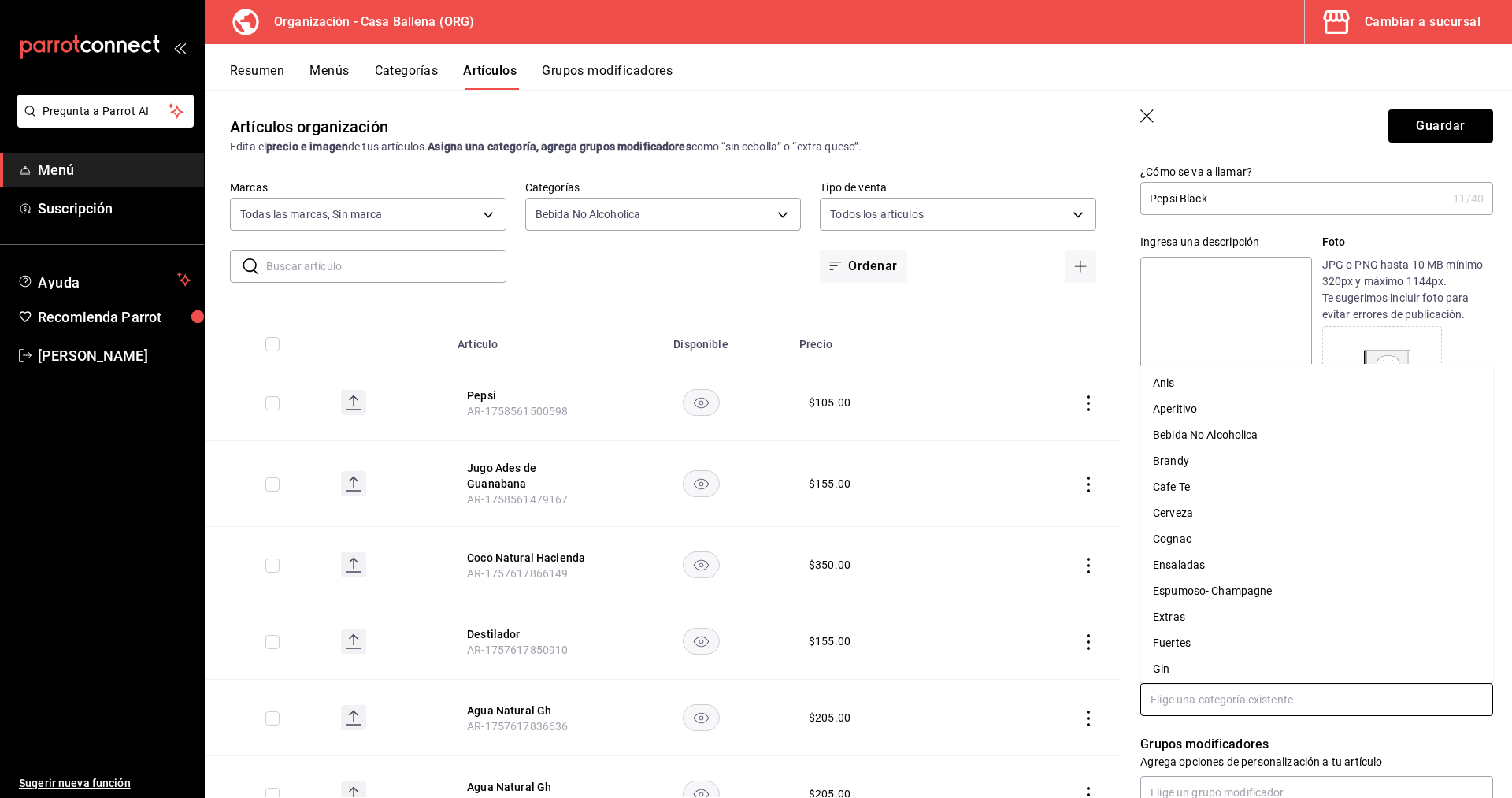
click at [1317, 694] on input "text" at bounding box center [1316, 699] width 353 height 33
click at [1287, 441] on li "Bebida No Alcoholica" at bounding box center [1316, 434] width 353 height 26
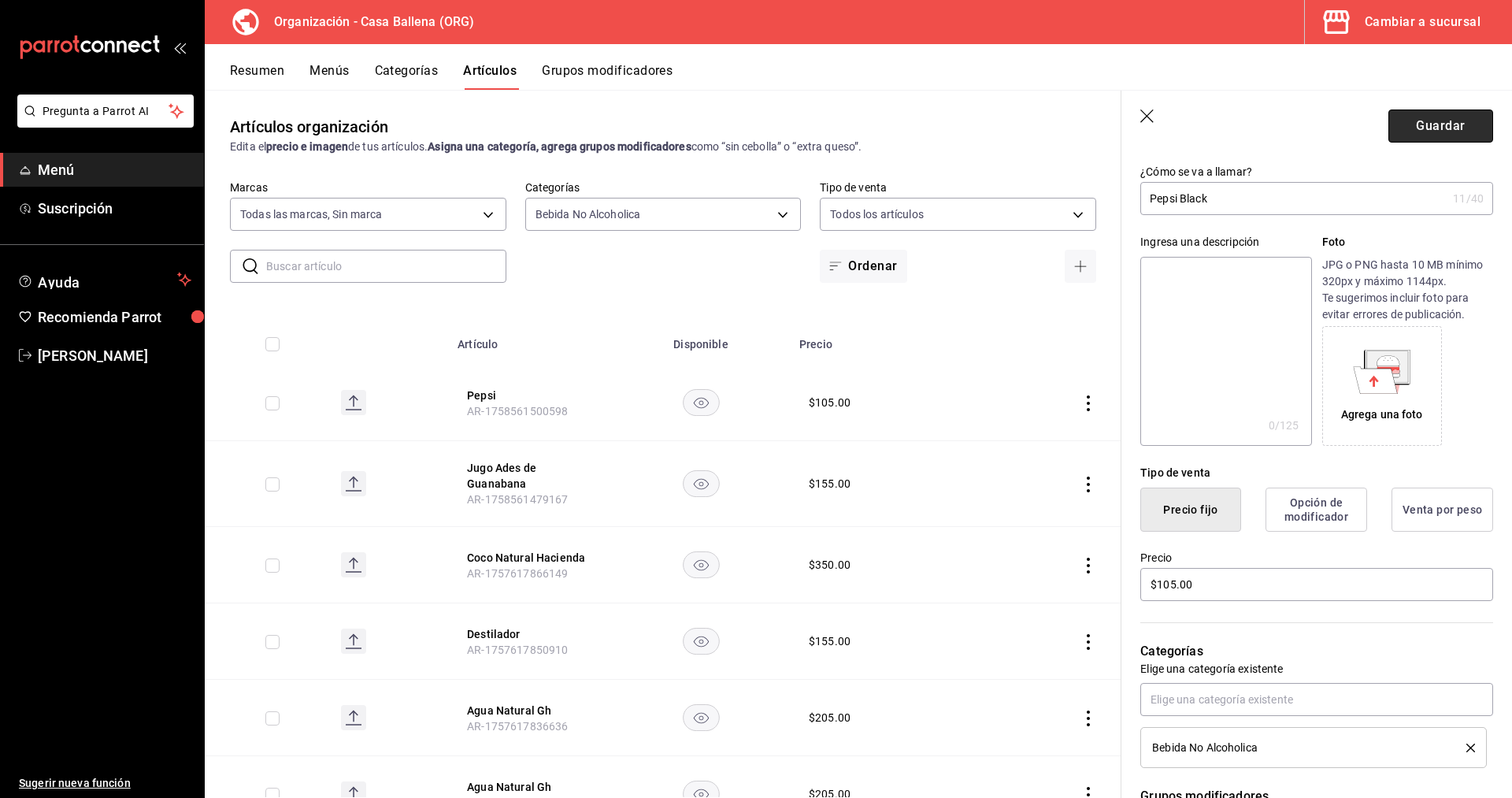
click at [1443, 124] on button "Guardar" at bounding box center [1441, 125] width 105 height 33
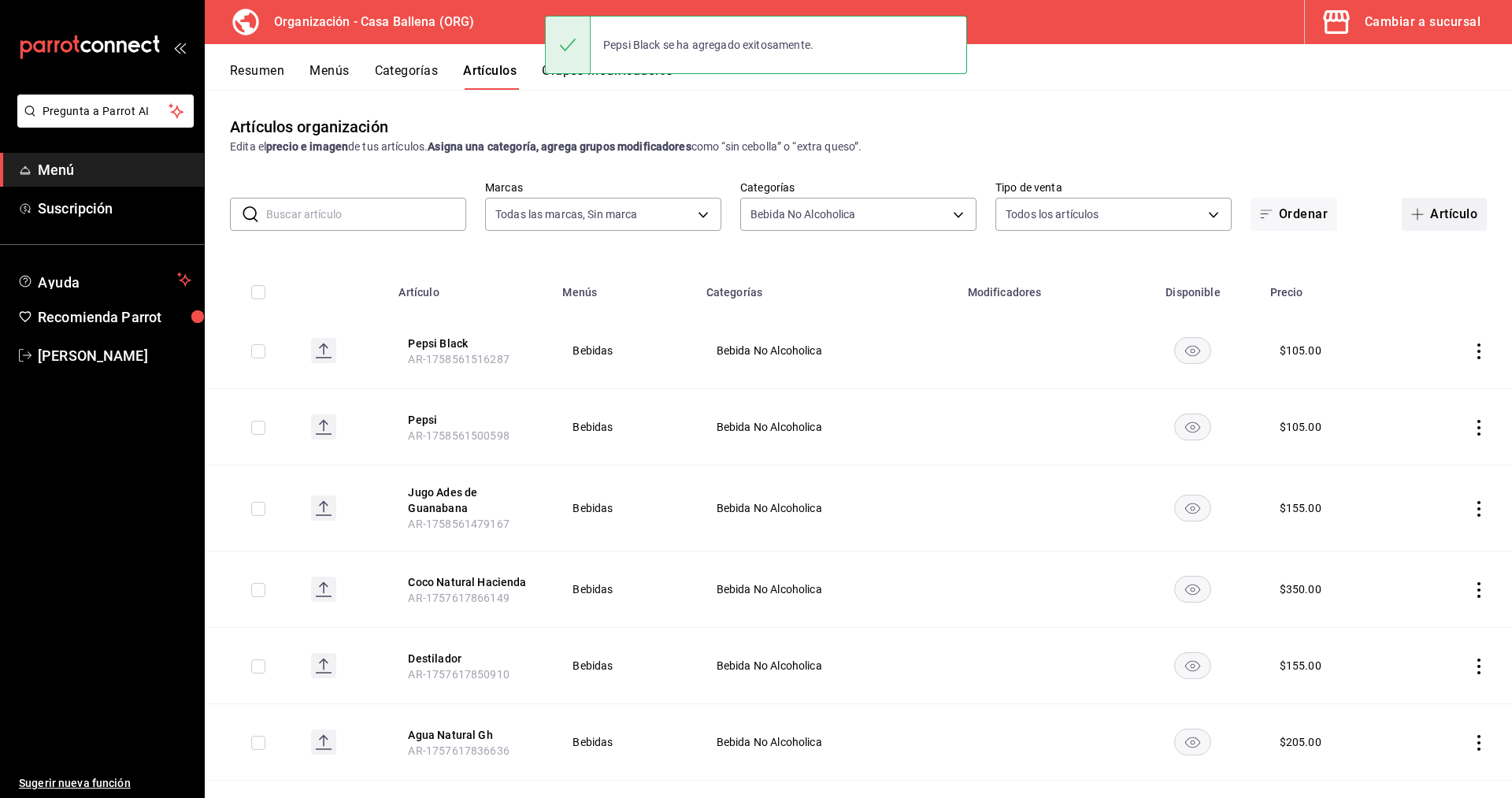
click at [1452, 207] on button "Artículo" at bounding box center [1443, 213] width 85 height 33
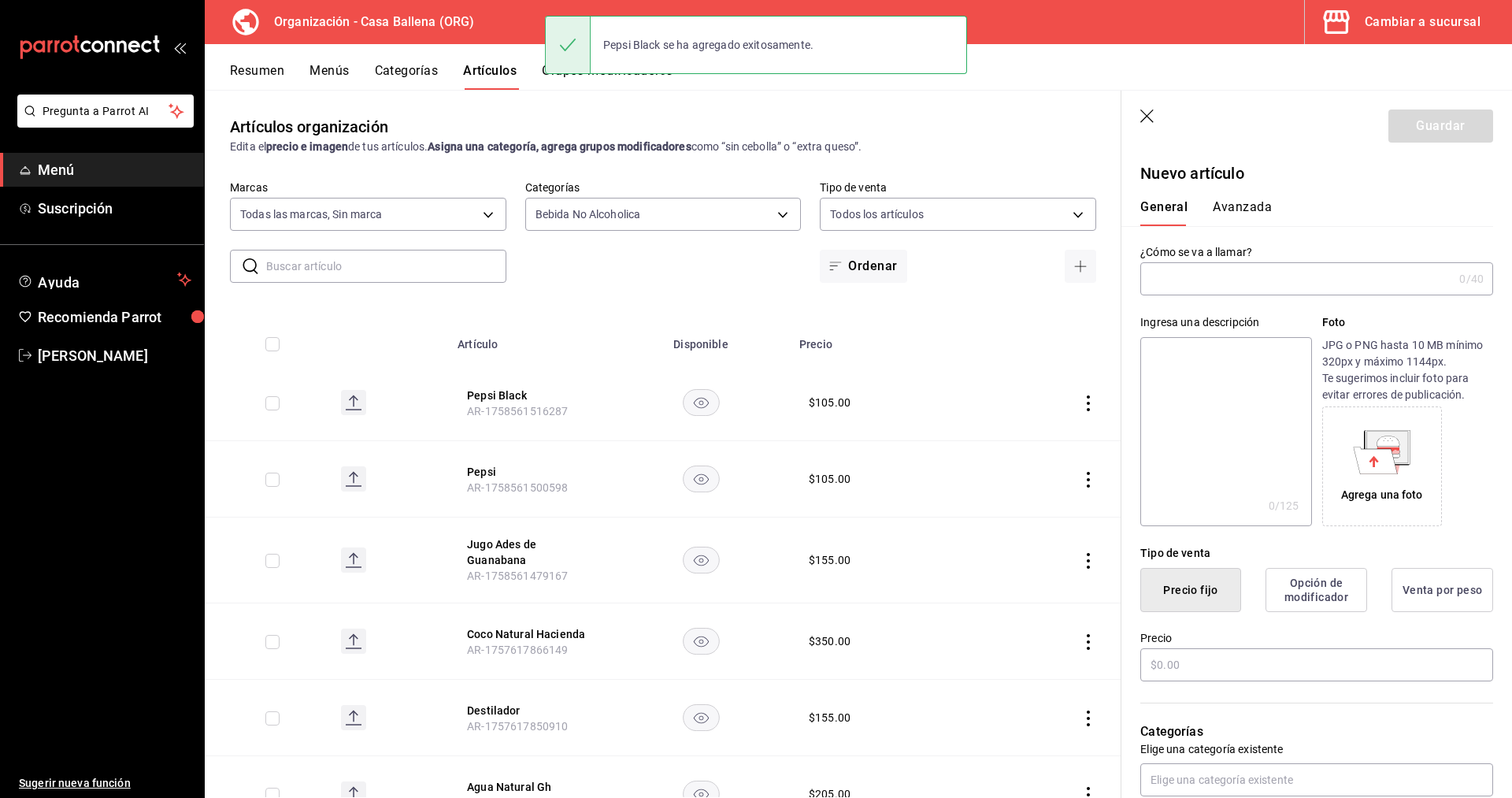
click at [1175, 269] on input "text" at bounding box center [1296, 278] width 312 height 31
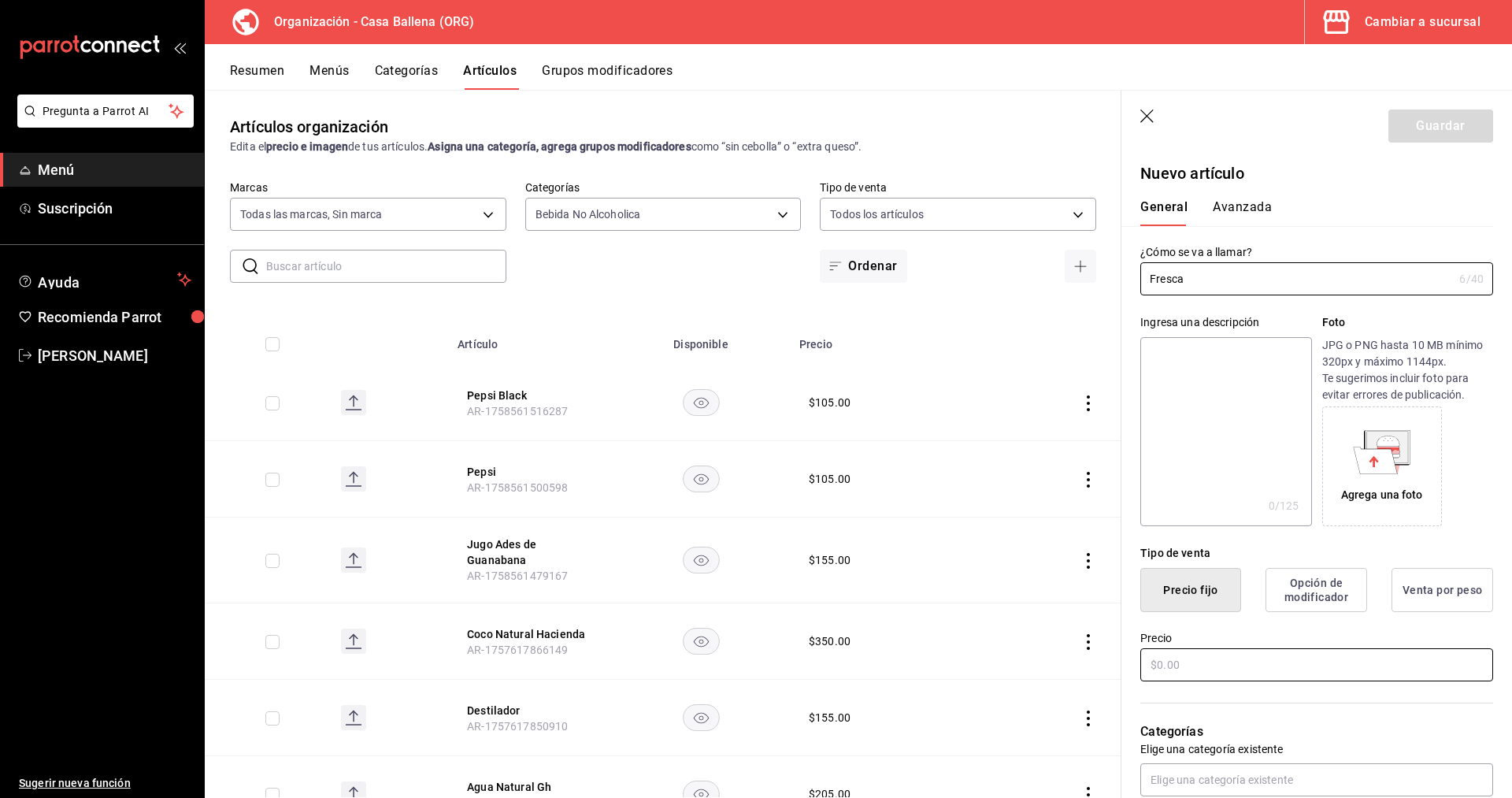
type input "Fresca"
click at [1205, 659] on input "text" at bounding box center [1316, 664] width 353 height 33
type input "$1054.00"
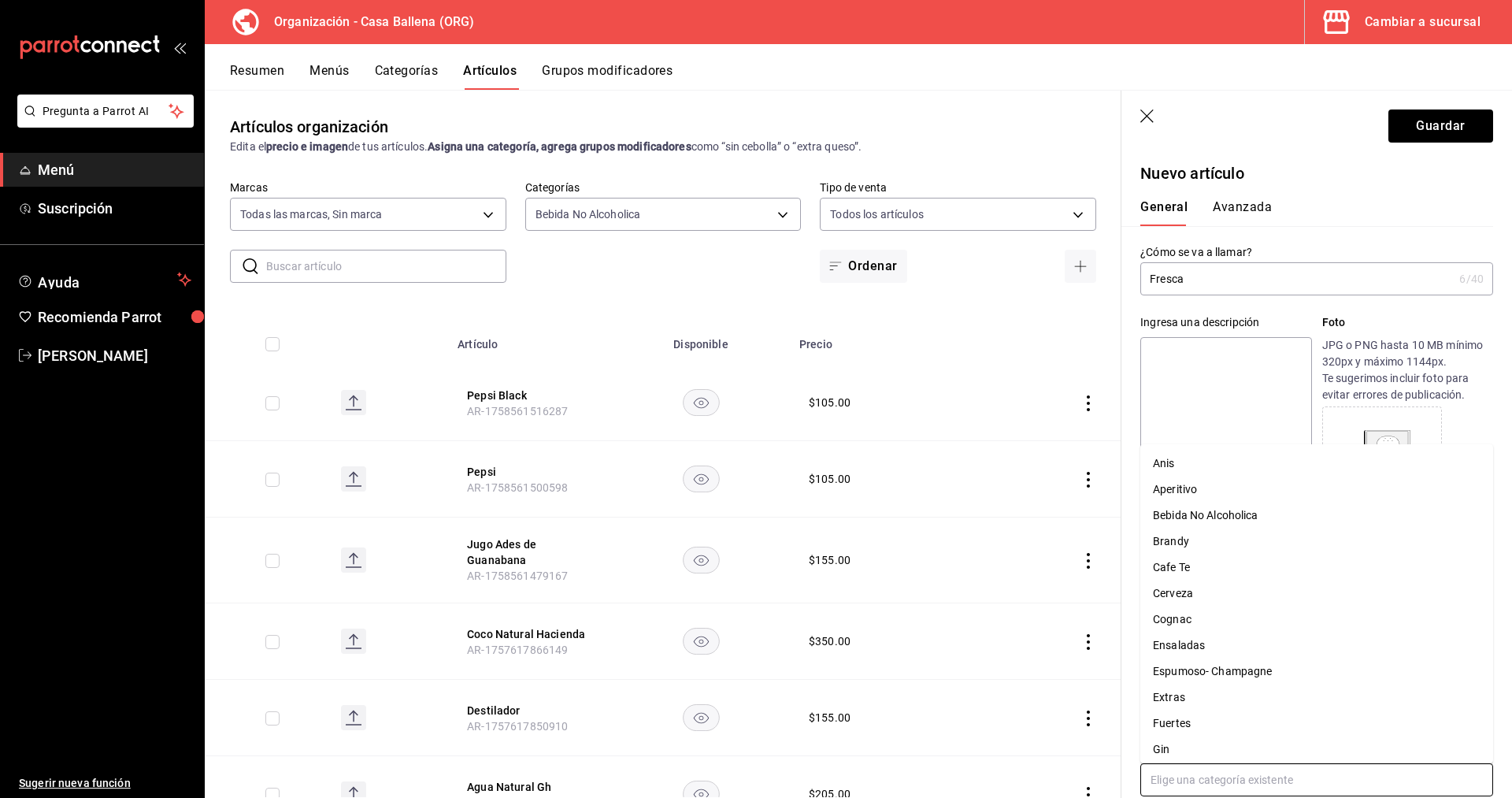
click at [1254, 778] on input "text" at bounding box center [1316, 779] width 353 height 33
click at [1275, 516] on li "Bebida No Alcoholica" at bounding box center [1316, 515] width 353 height 26
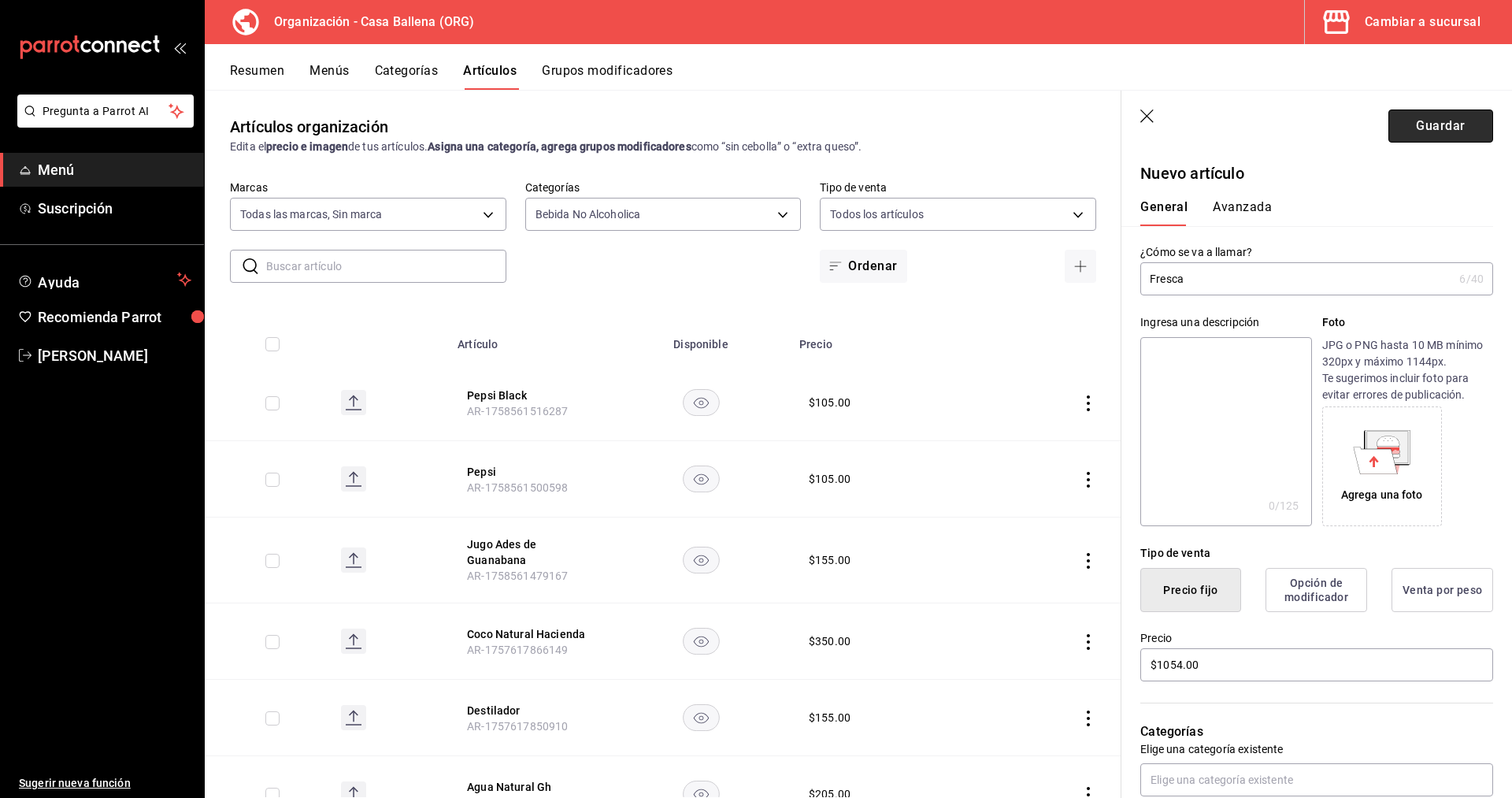
click at [1447, 137] on button "Guardar" at bounding box center [1441, 125] width 105 height 33
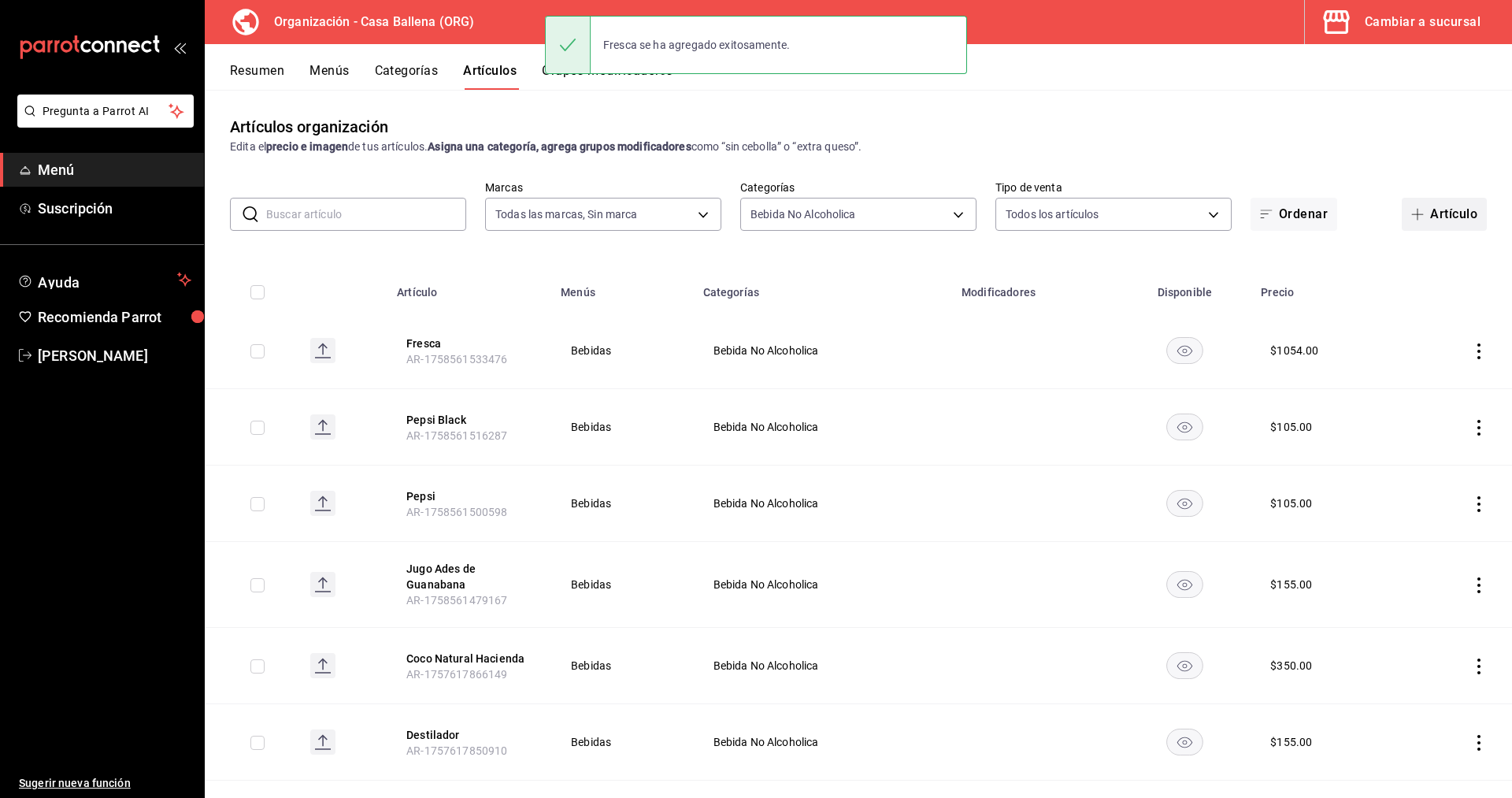
click at [1468, 202] on button "Artículo" at bounding box center [1443, 213] width 85 height 33
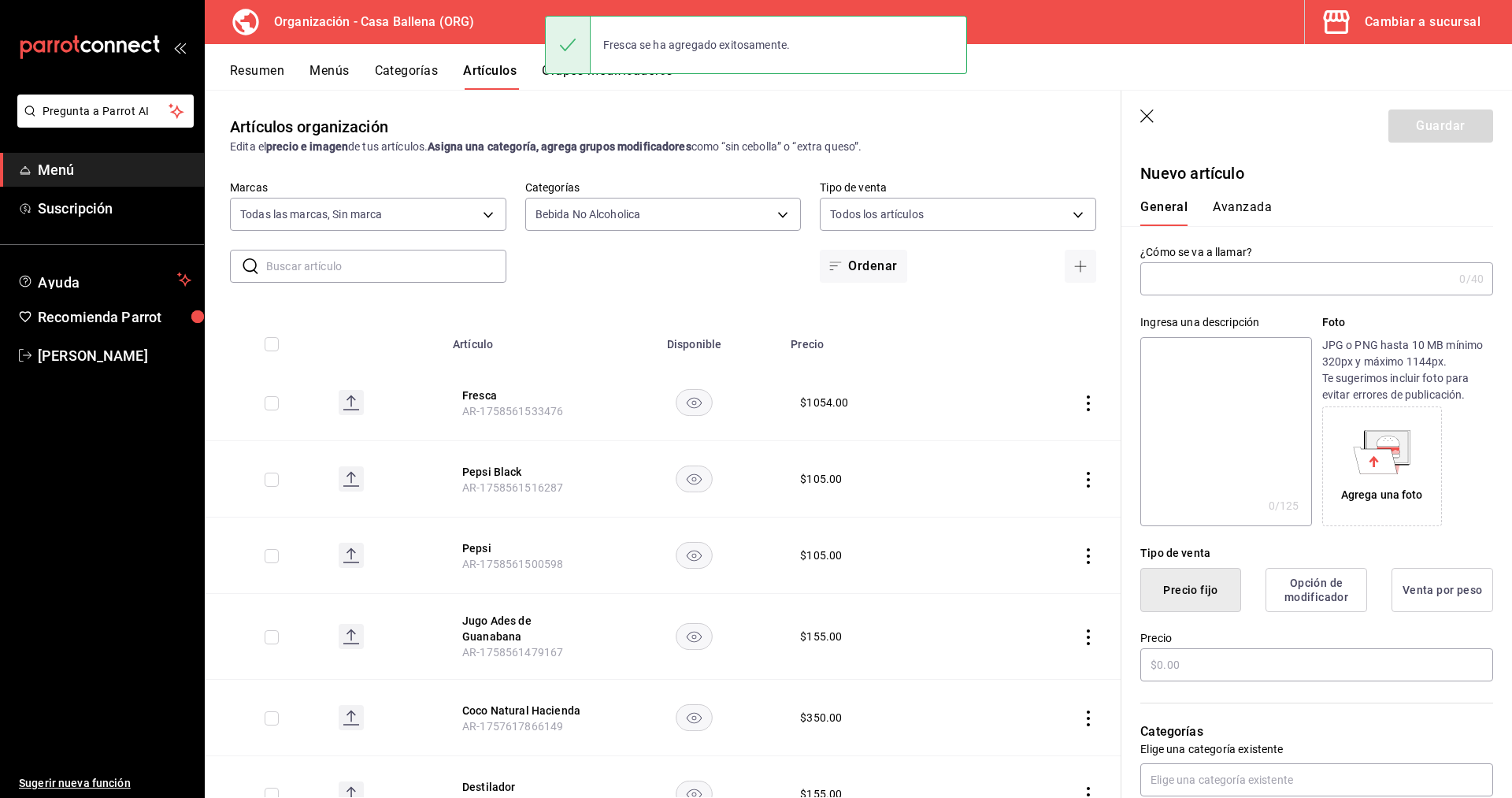
type input "AR-1758561551043"
click at [1181, 295] on input "text" at bounding box center [1296, 278] width 312 height 31
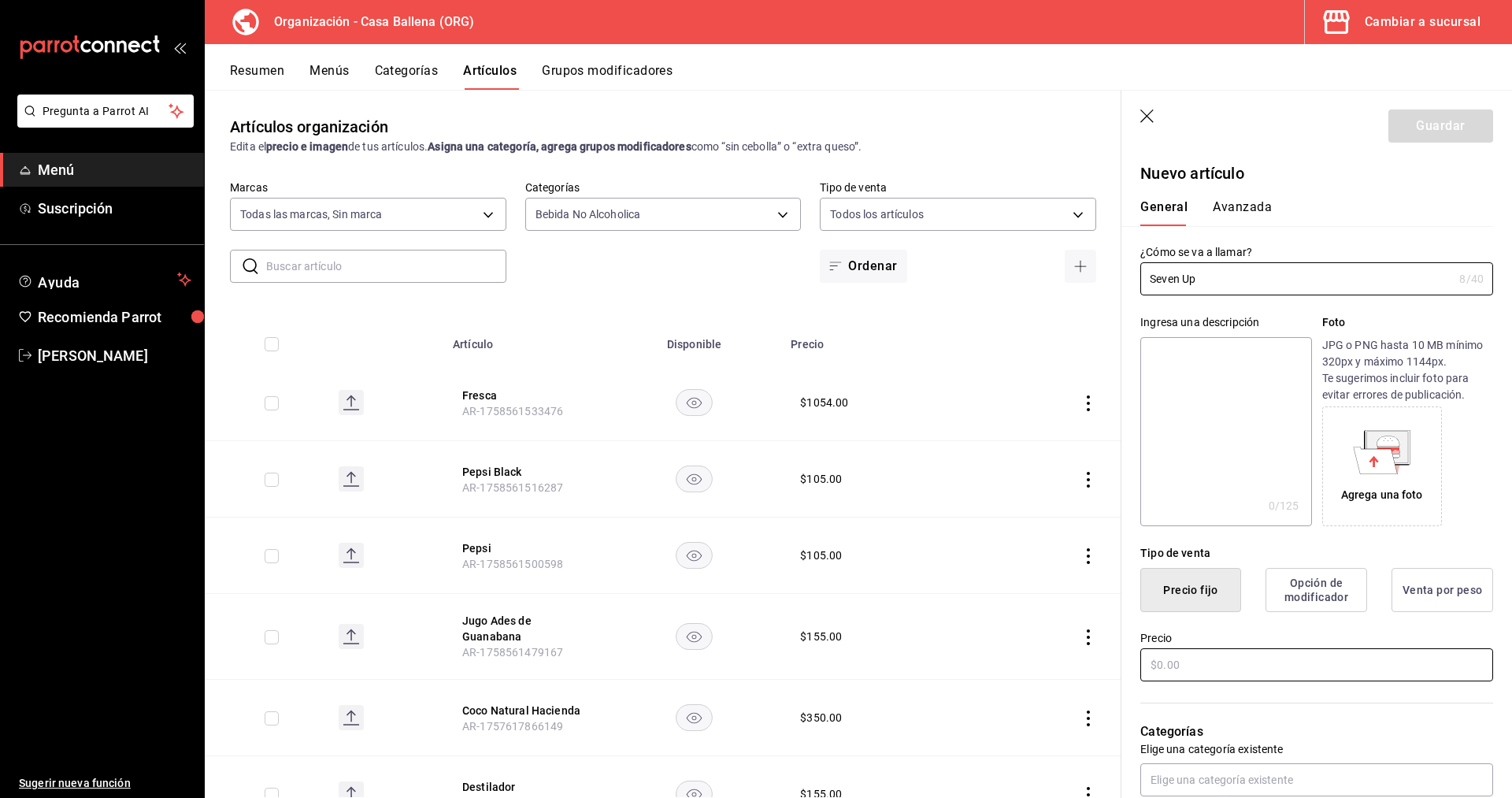
type input "Seven Up"
click at [1169, 664] on input "text" at bounding box center [1316, 664] width 353 height 33
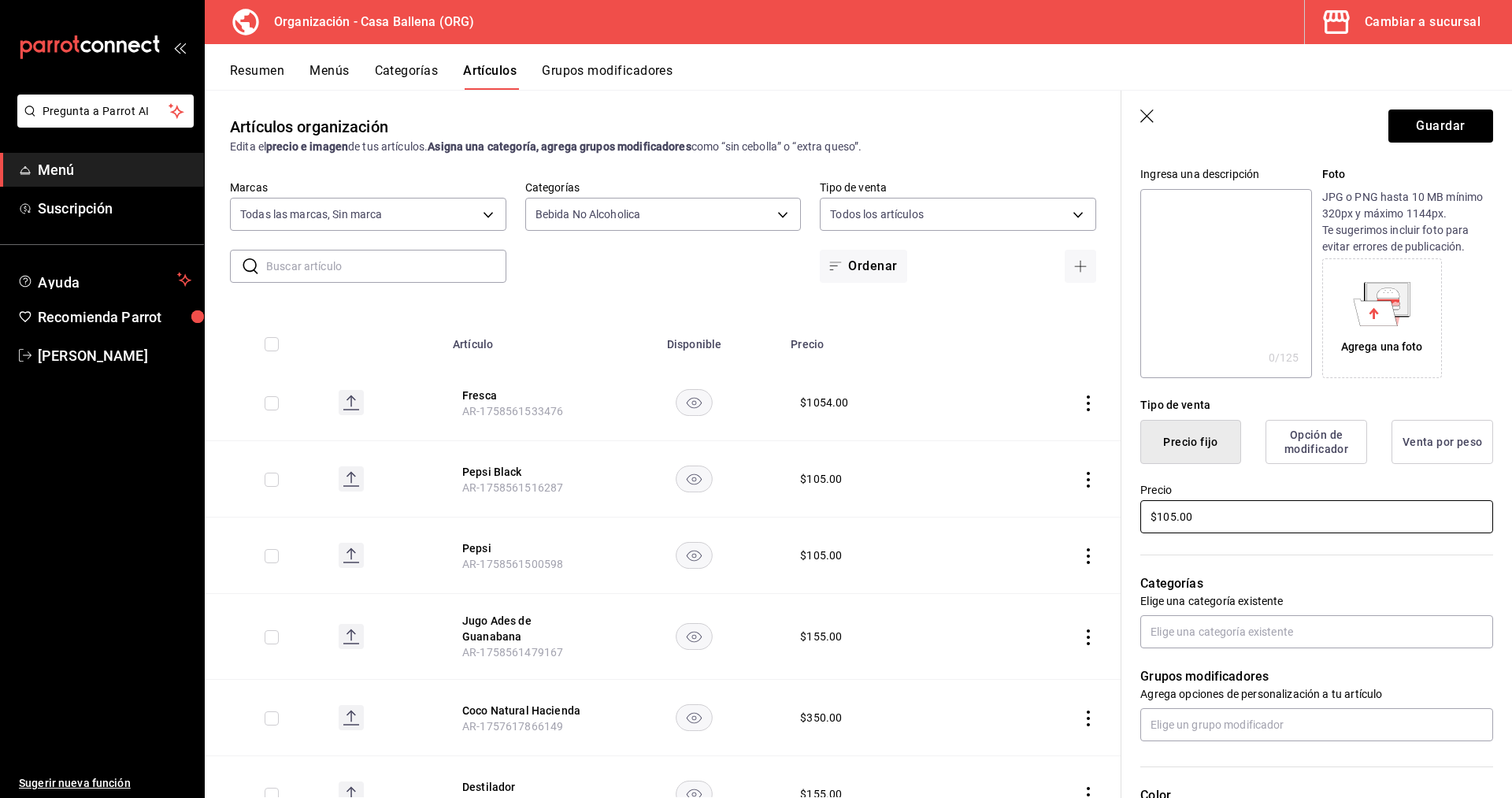
scroll to position [241, 0]
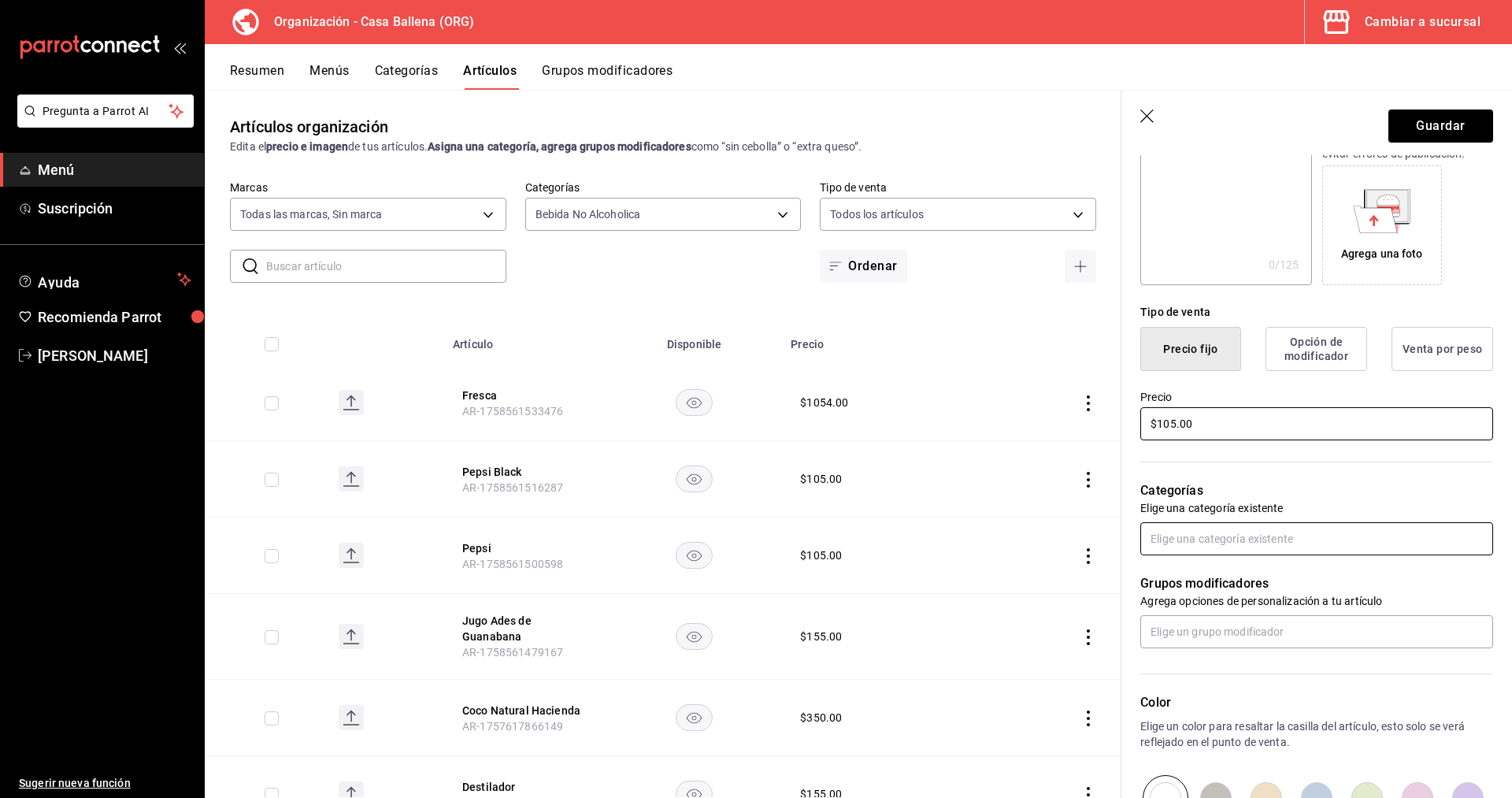
type input "$105.00"
click at [1295, 536] on input "text" at bounding box center [1316, 538] width 353 height 33
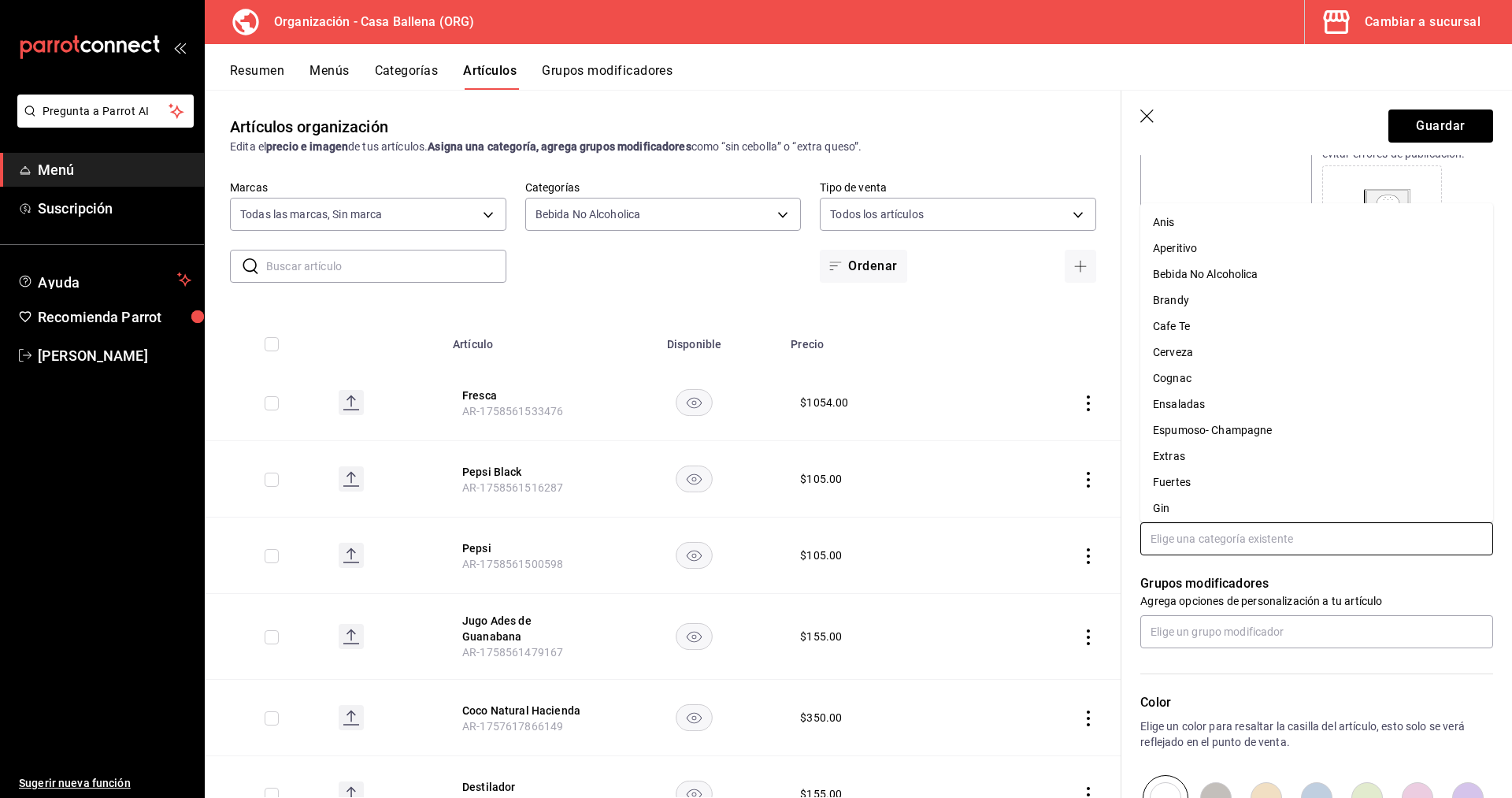
click at [1251, 270] on li "Bebida No Alcoholica" at bounding box center [1316, 274] width 353 height 26
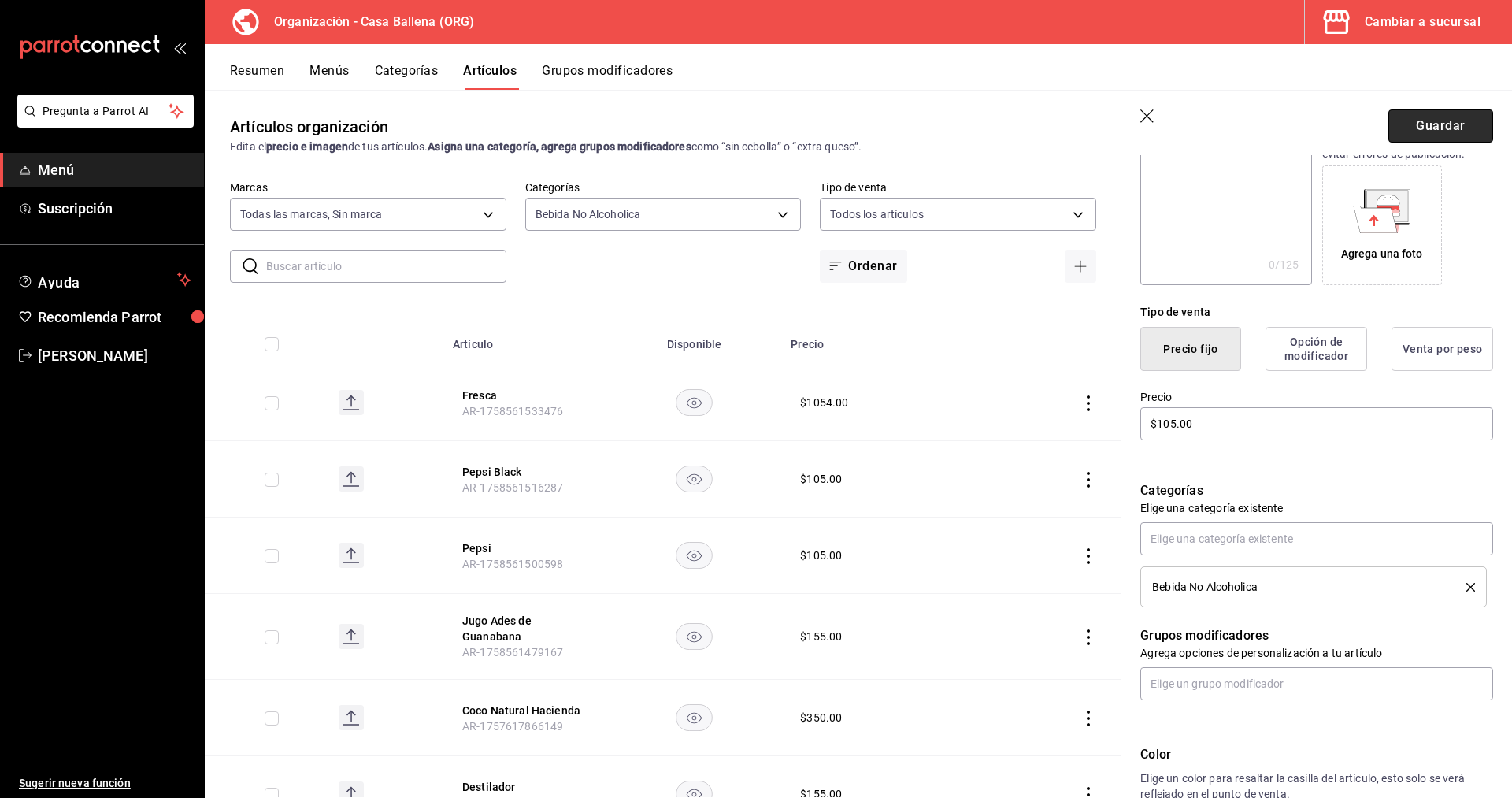
click at [1448, 127] on button "Guardar" at bounding box center [1441, 125] width 105 height 33
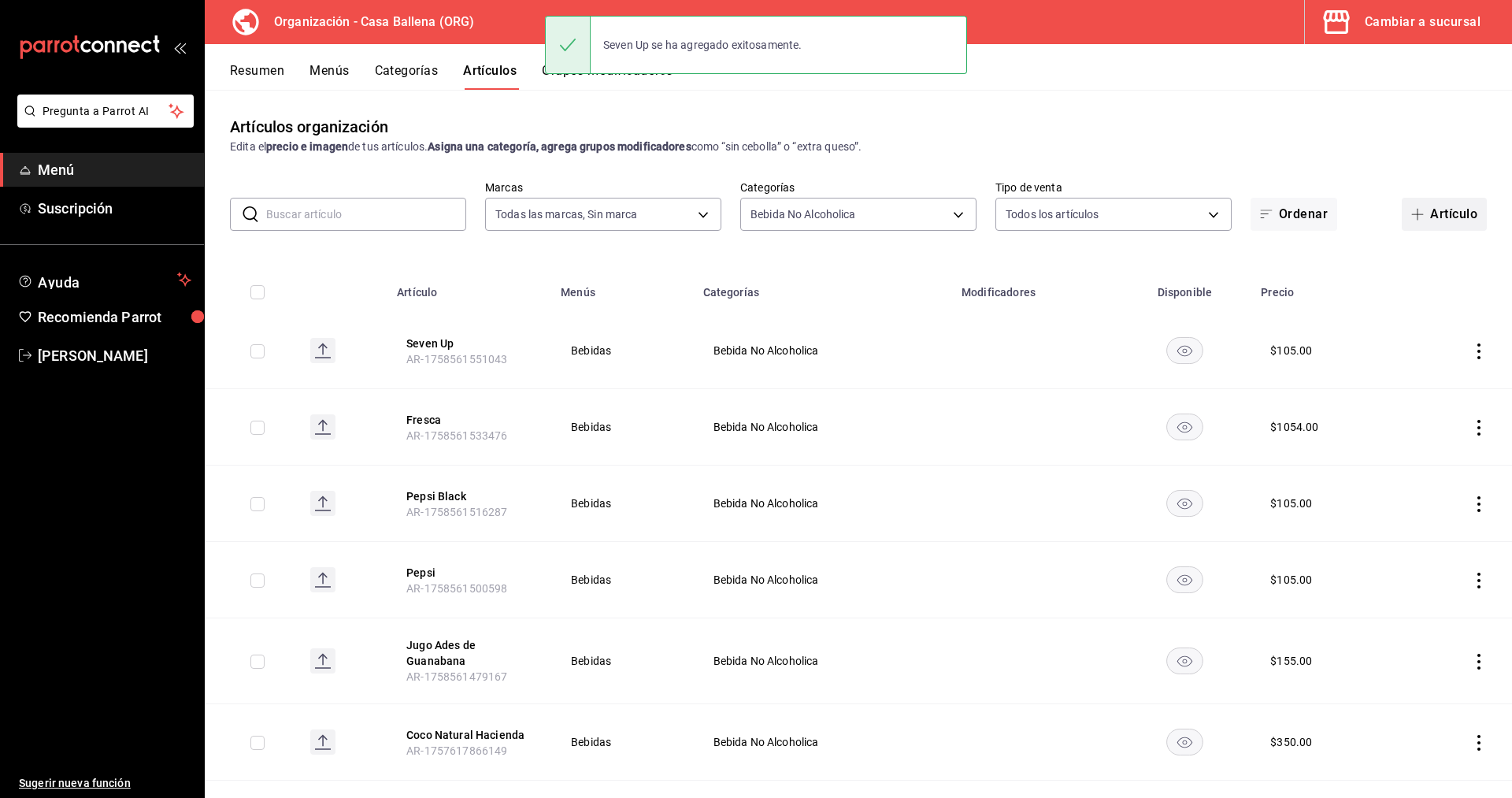
click at [1454, 210] on button "Artículo" at bounding box center [1443, 213] width 85 height 33
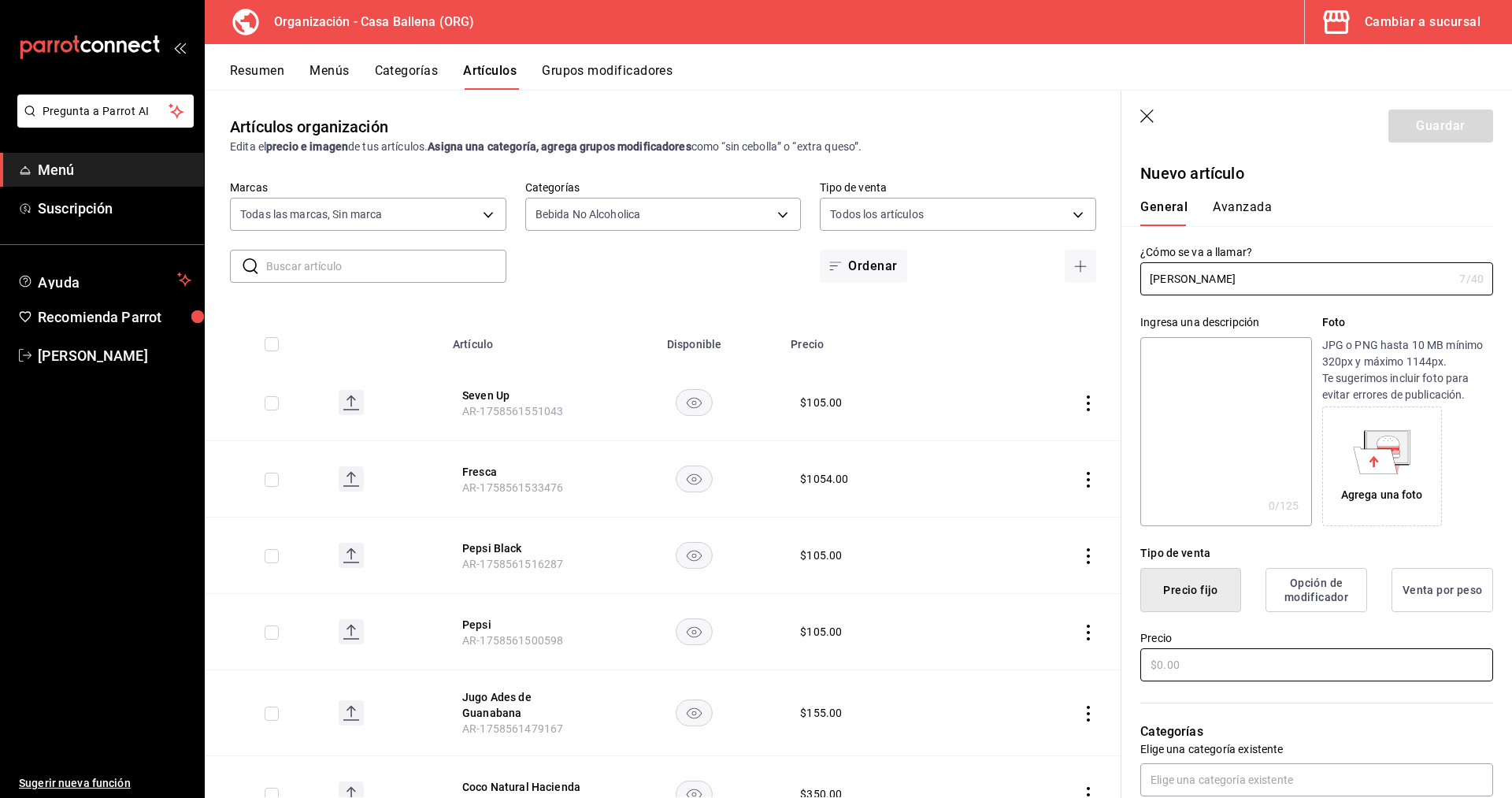
type input "[PERSON_NAME]"
click at [1244, 659] on input "text" at bounding box center [1316, 664] width 353 height 33
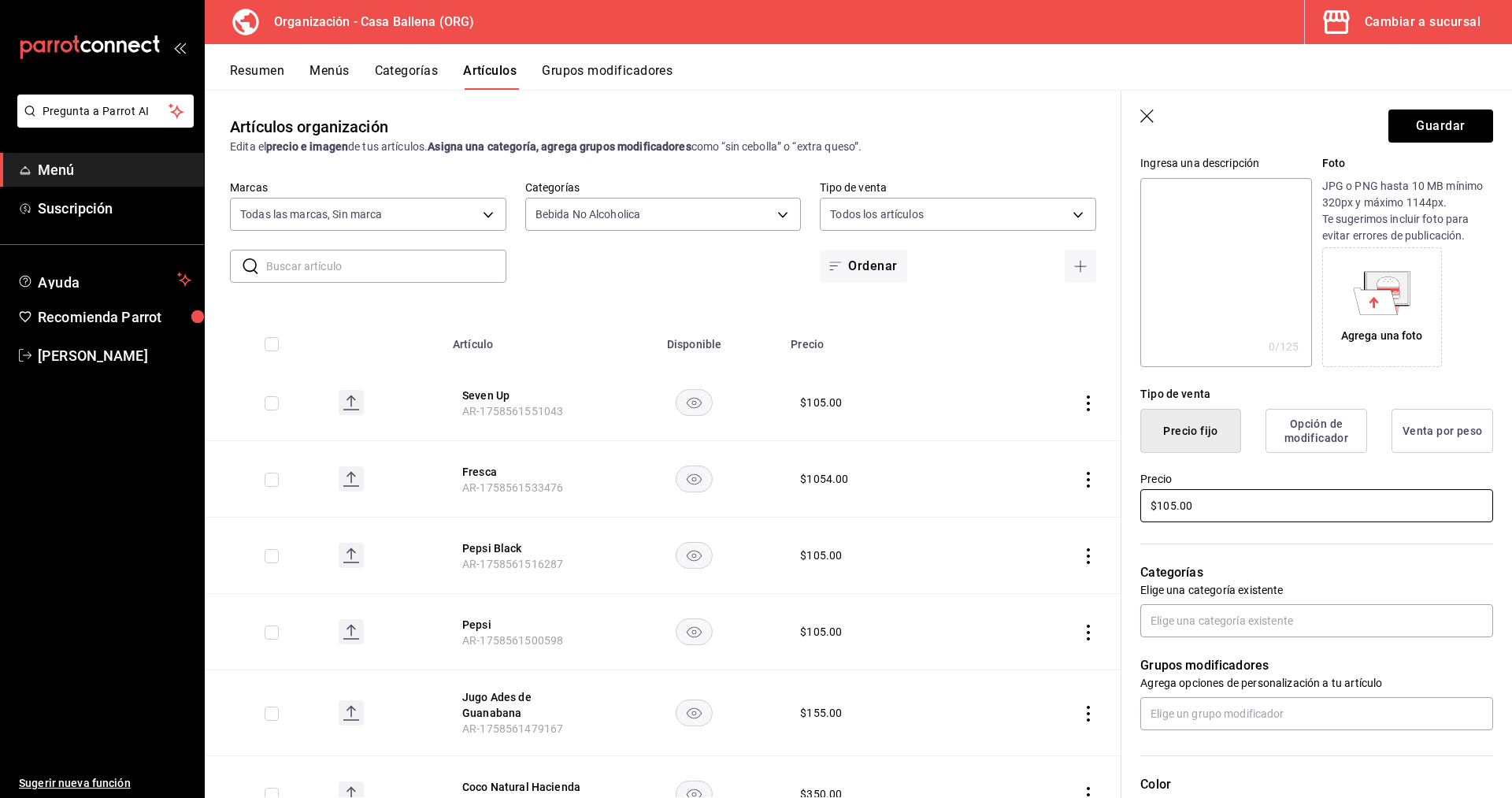
scroll to position [160, 0]
type input "$105.00"
click at [1269, 612] on input "text" at bounding box center [1316, 618] width 353 height 33
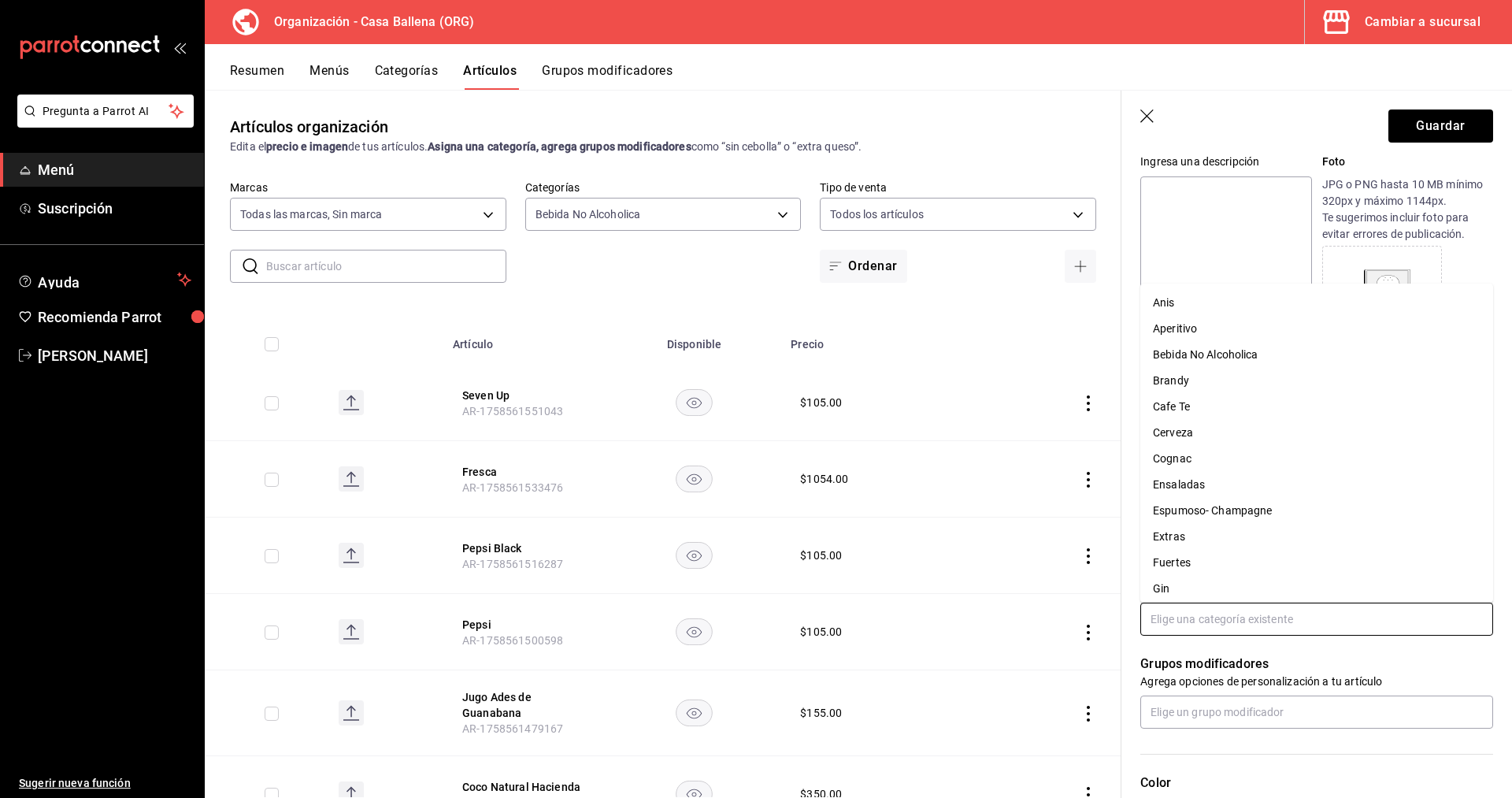
click at [1231, 355] on li "Bebida No Alcoholica" at bounding box center [1316, 354] width 353 height 26
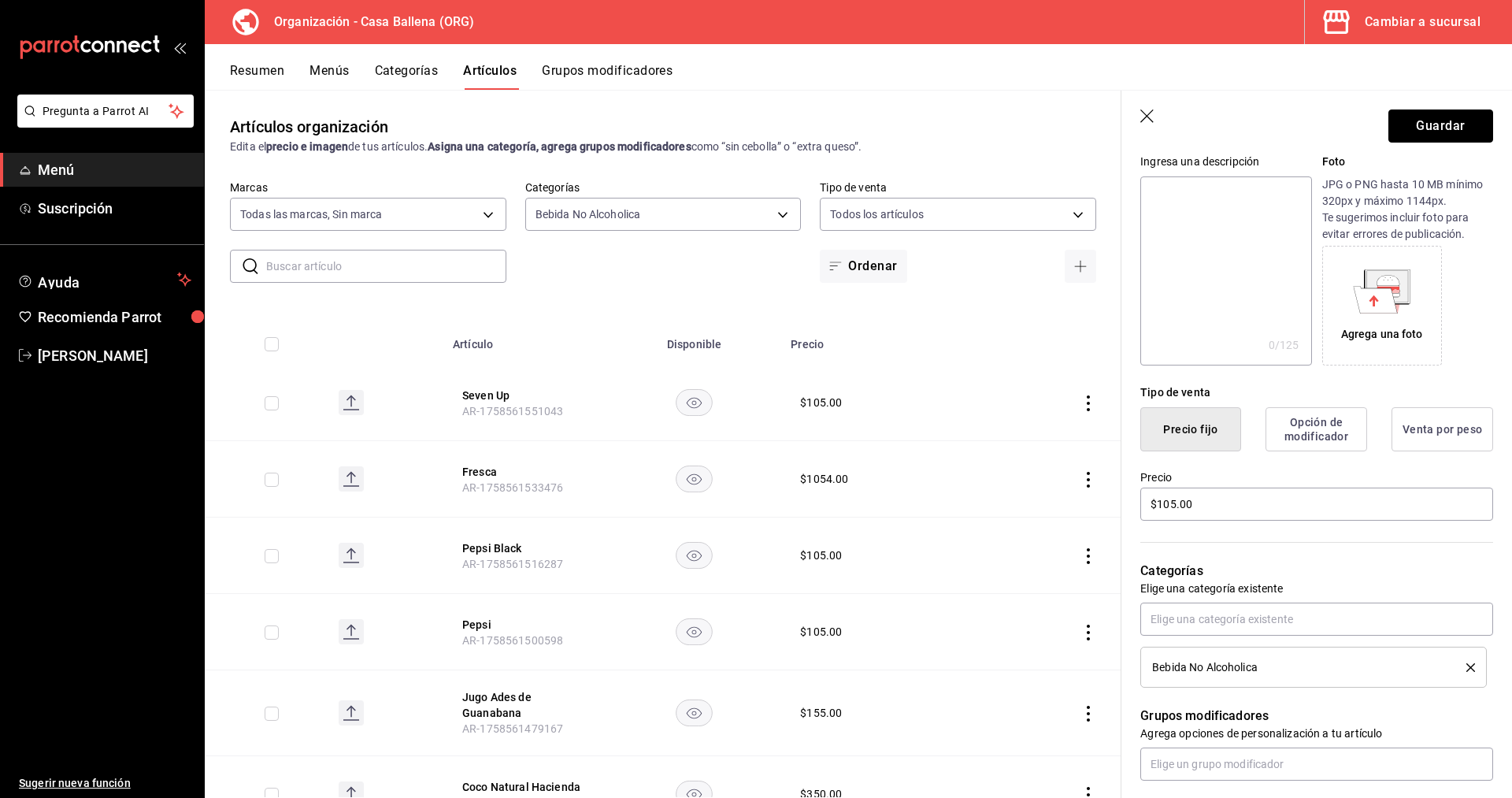
drag, startPoint x: 1420, startPoint y: 129, endPoint x: 1486, endPoint y: 129, distance: 66.0
click at [1421, 129] on button "Guardar" at bounding box center [1441, 125] width 105 height 33
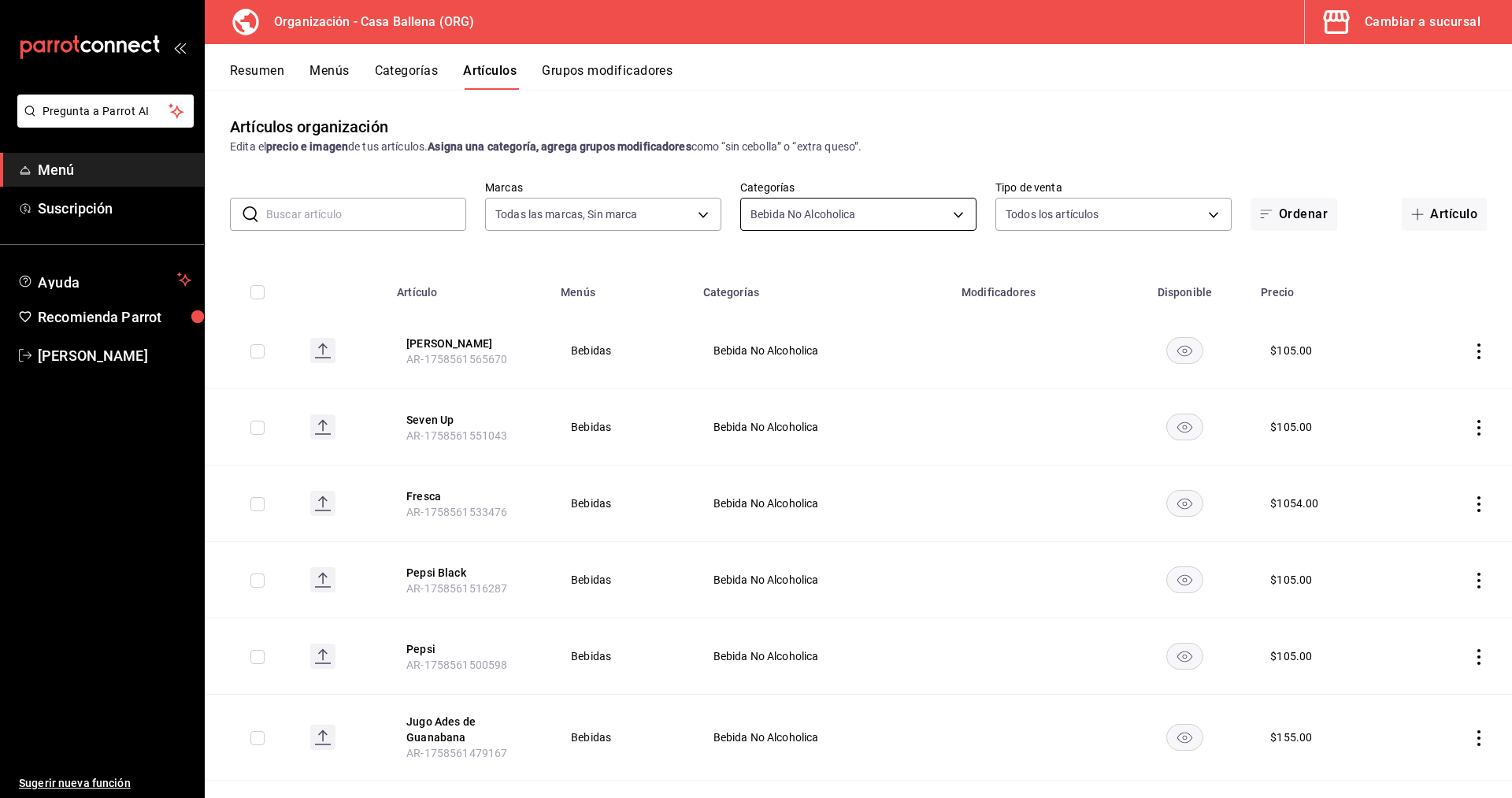
click at [948, 207] on body "Pregunta a Parrot AI Menú Suscripción Ayuda Recomienda Parrot [PERSON_NAME] Sug…" at bounding box center [756, 399] width 1512 height 798
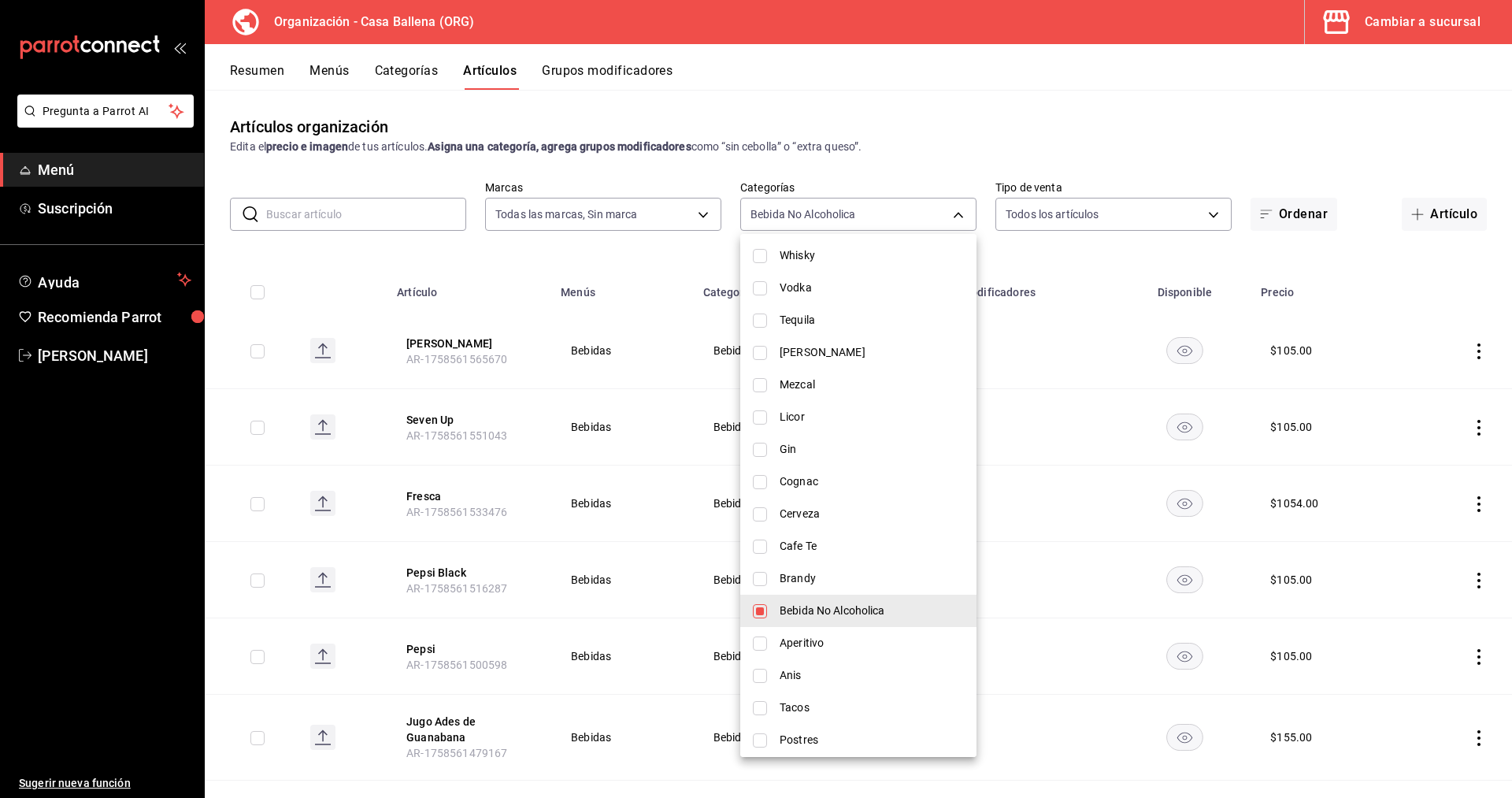
scroll to position [601, 0]
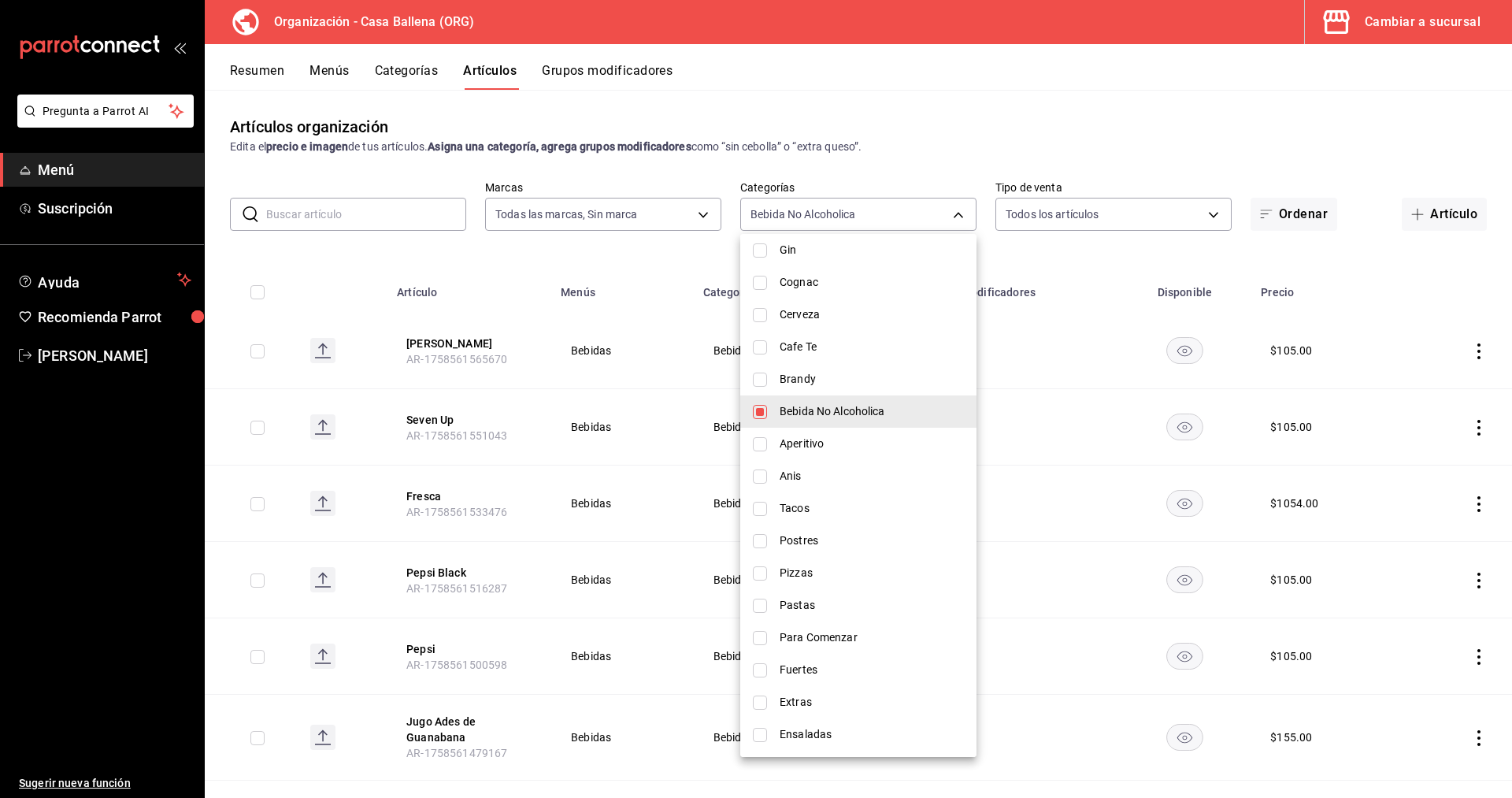
drag, startPoint x: 845, startPoint y: 413, endPoint x: 850, endPoint y: 427, distance: 14.9
click at [846, 416] on span "Bebida No Alcoholica" at bounding box center [871, 412] width 184 height 17
checkbox input "false"
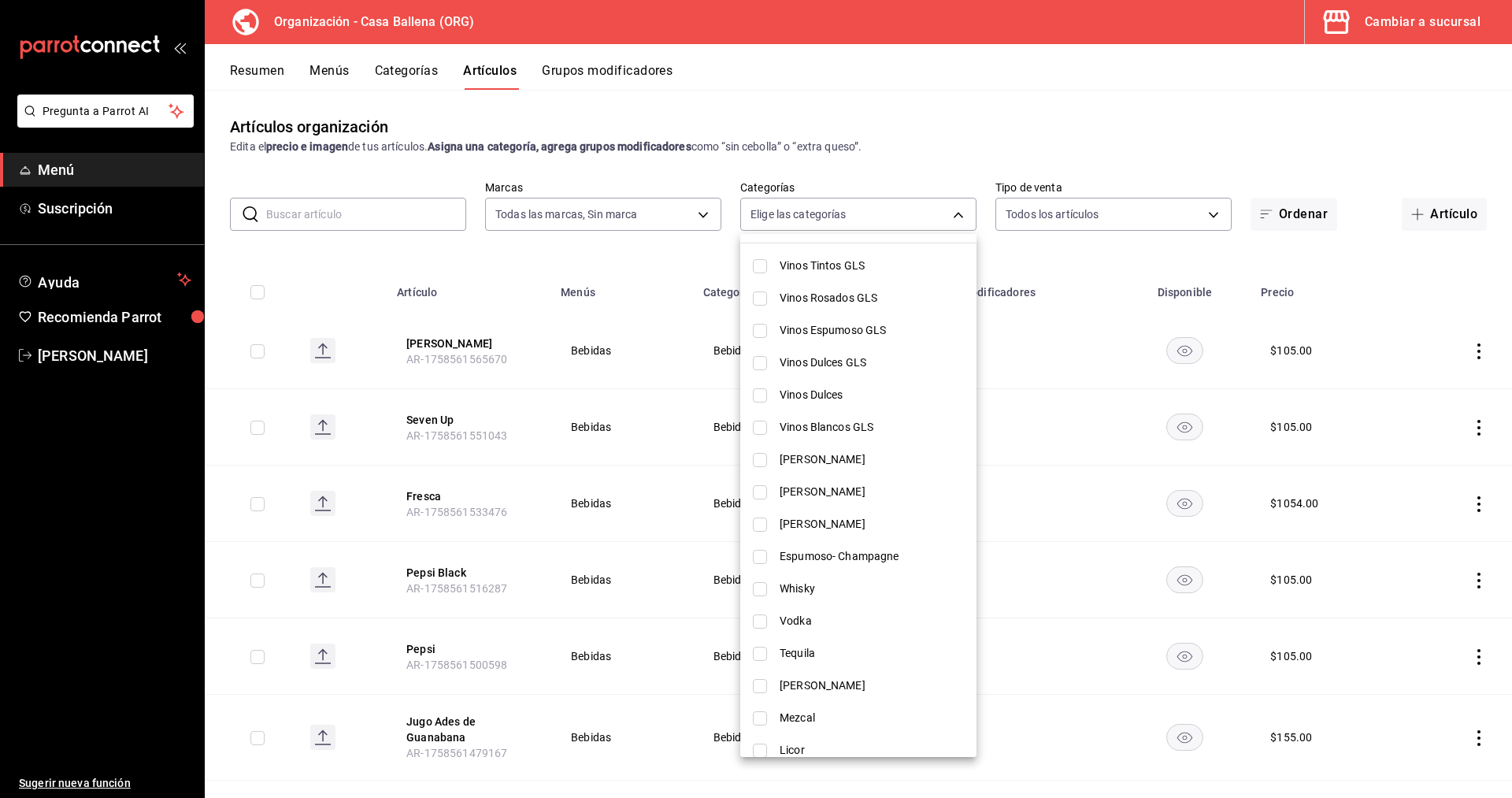
scroll to position [241, 0]
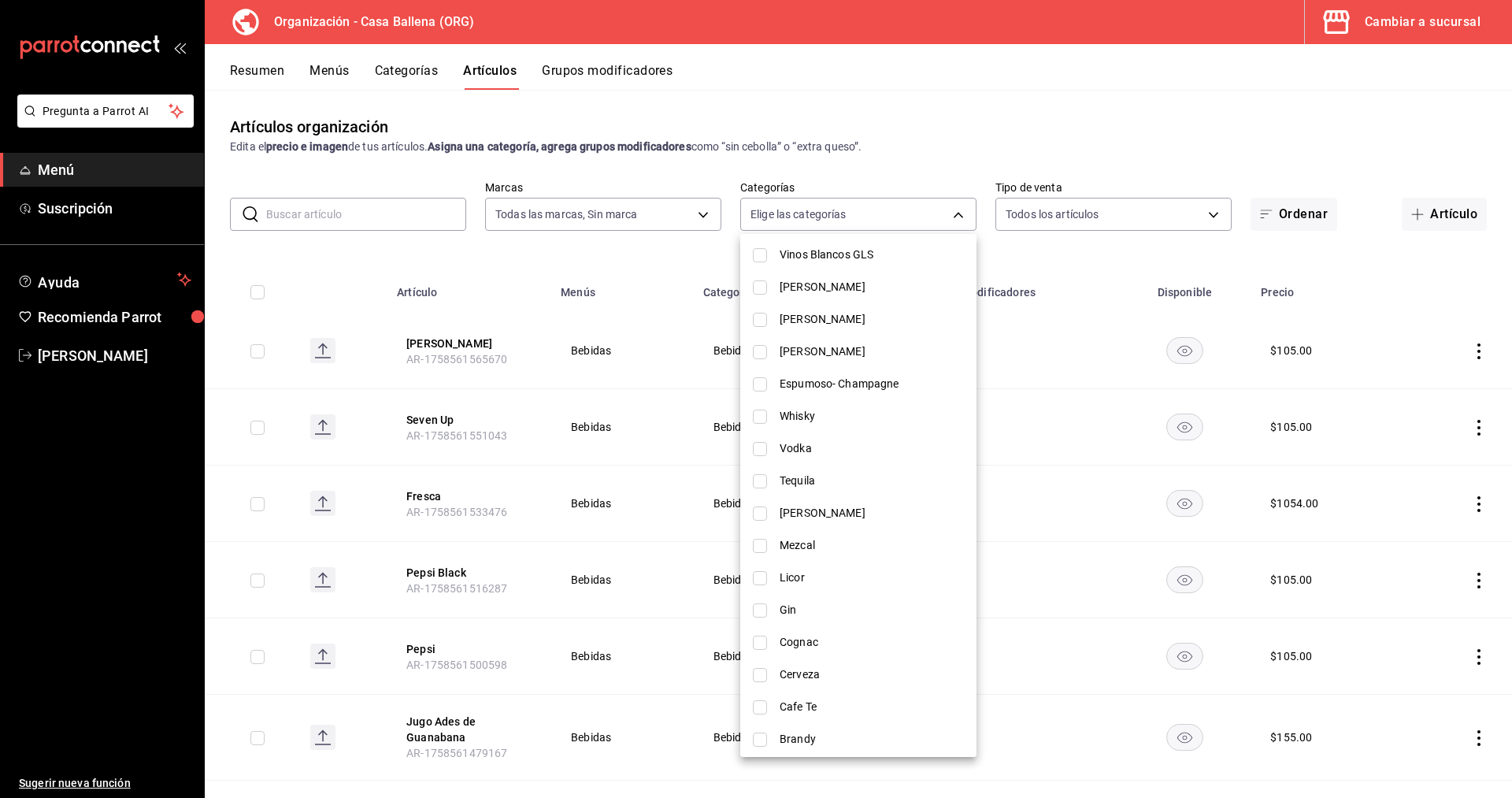
click at [861, 574] on span "Licor" at bounding box center [871, 578] width 184 height 17
type input "648b0321-3740-404d-8d31-b20b98689314"
checkbox input "true"
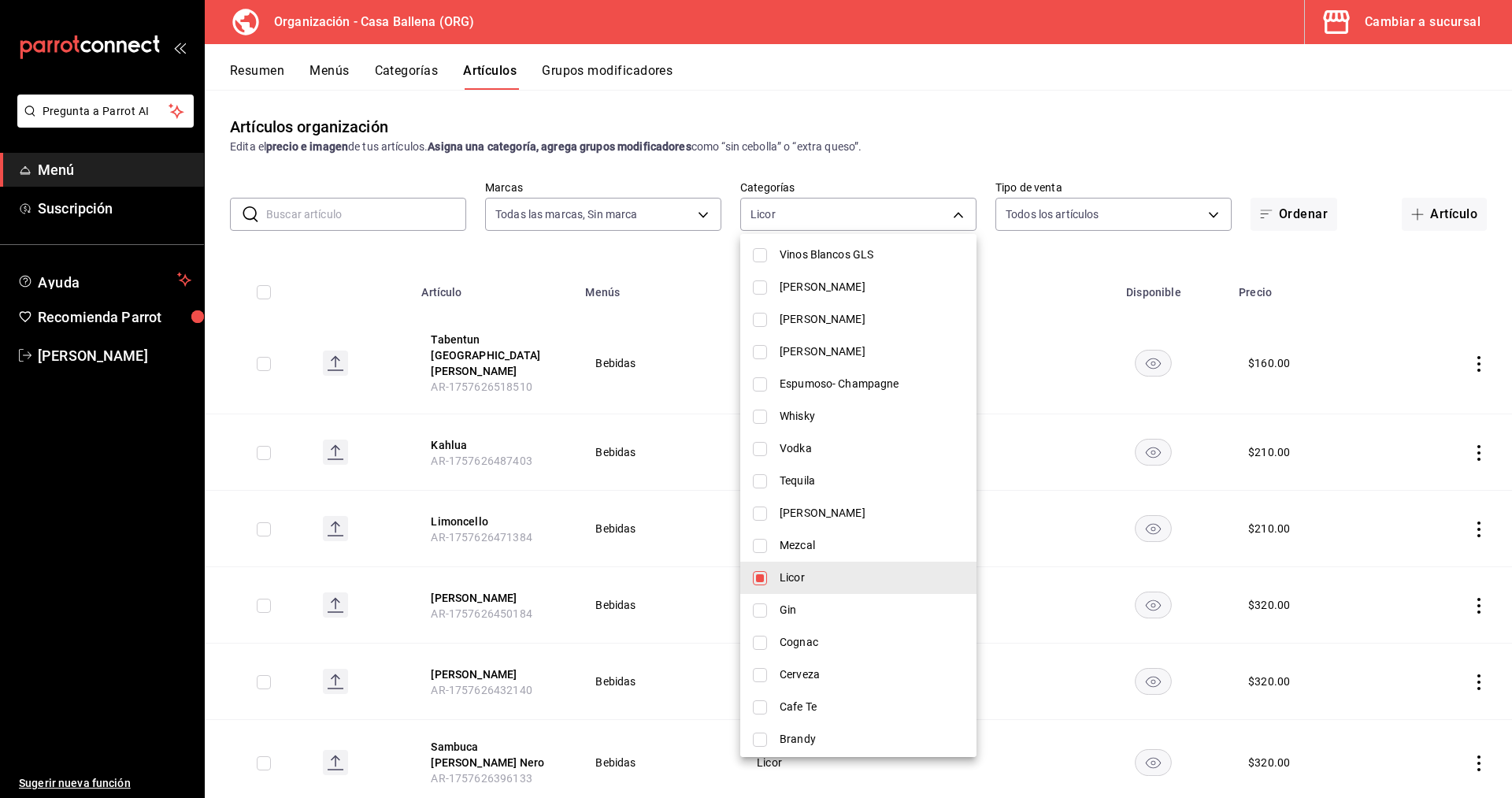
click at [1125, 121] on div at bounding box center [756, 399] width 1512 height 798
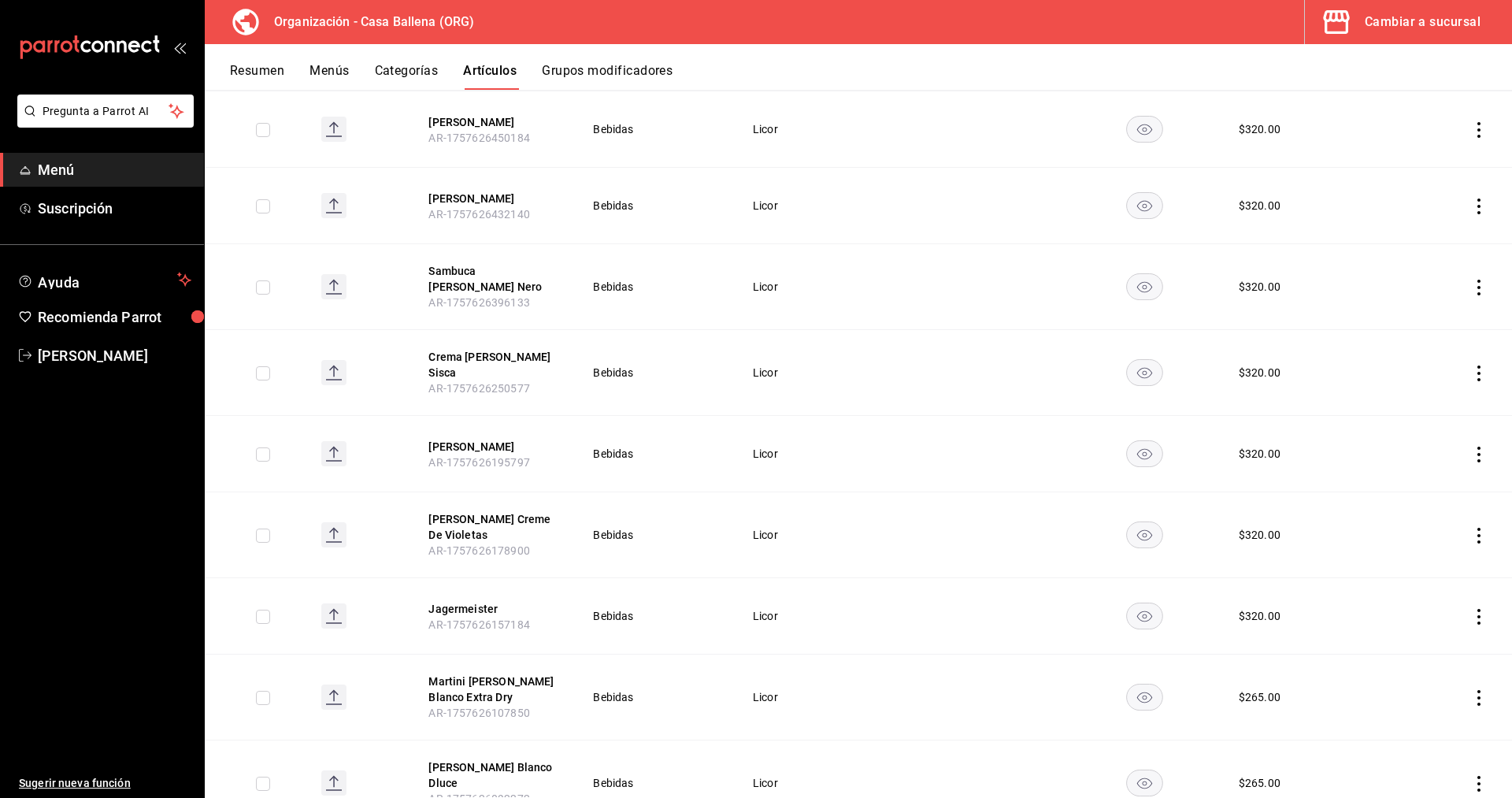
scroll to position [0, 0]
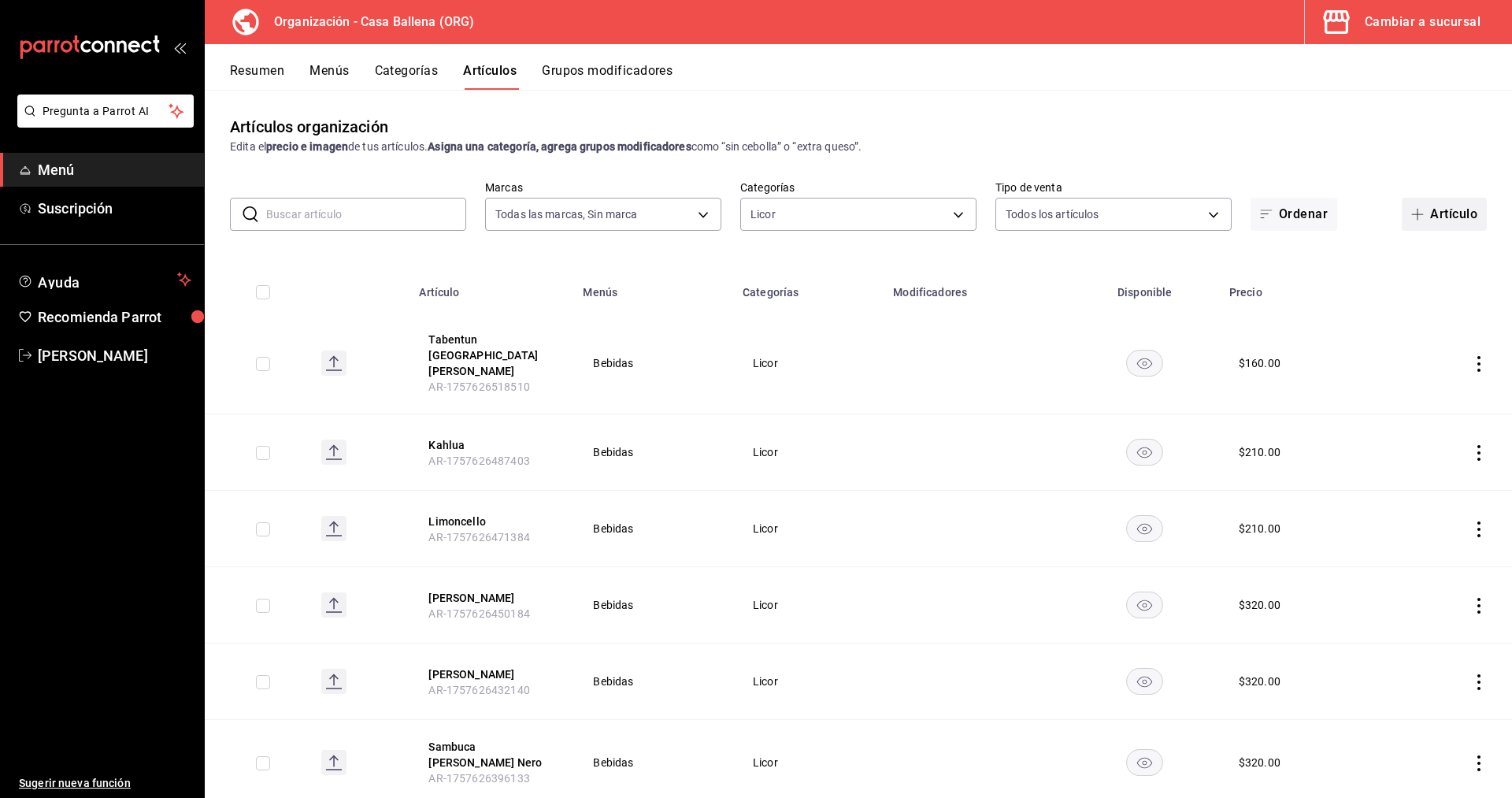
click at [1460, 218] on button "Artículo" at bounding box center [1443, 213] width 85 height 33
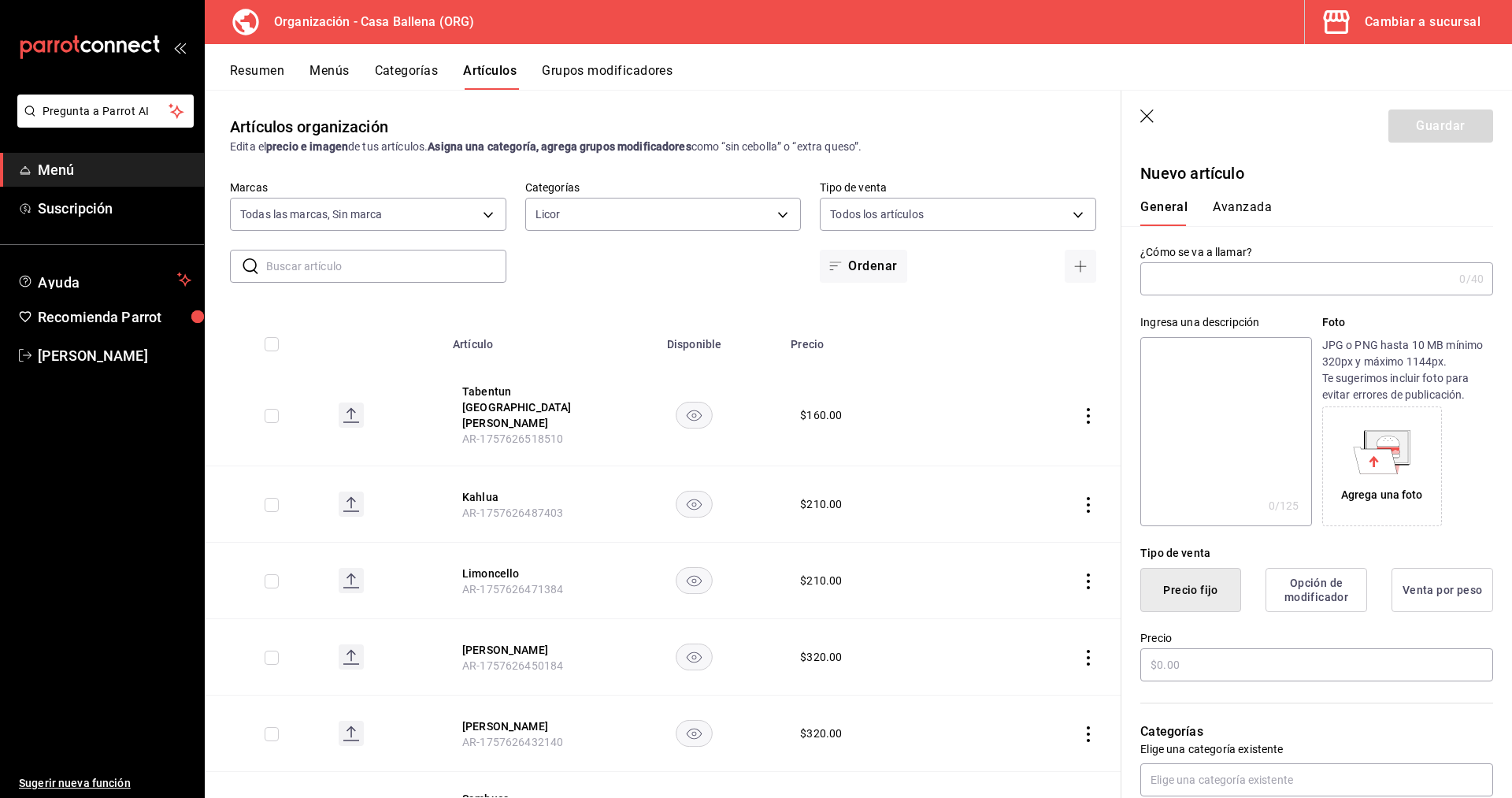
click at [1210, 283] on input "text" at bounding box center [1296, 278] width 312 height 31
type input "Licor Primo"
click at [1253, 669] on input "text" at bounding box center [1316, 664] width 353 height 33
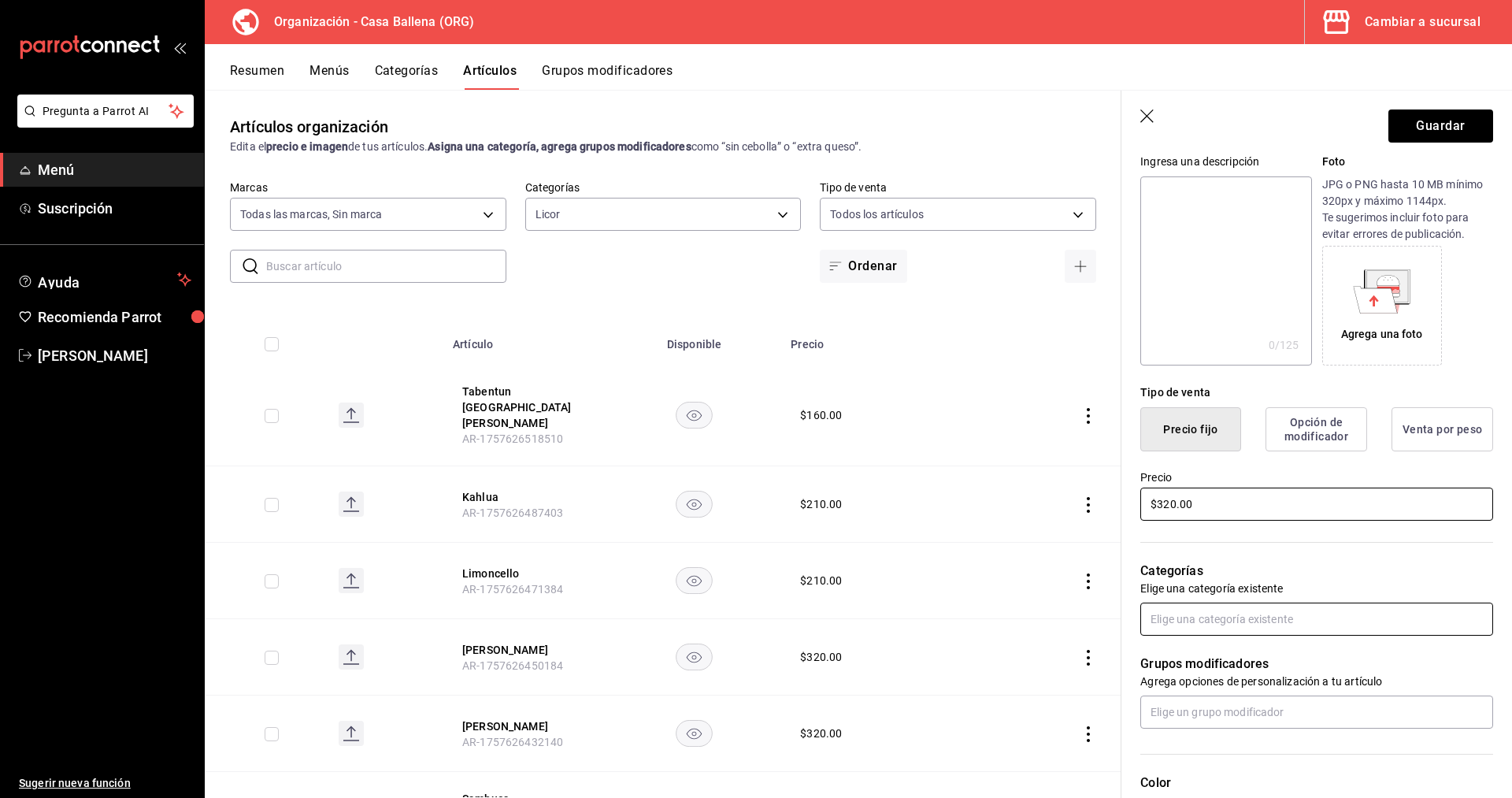
type input "$320.00"
click at [1292, 617] on input "text" at bounding box center [1316, 618] width 353 height 33
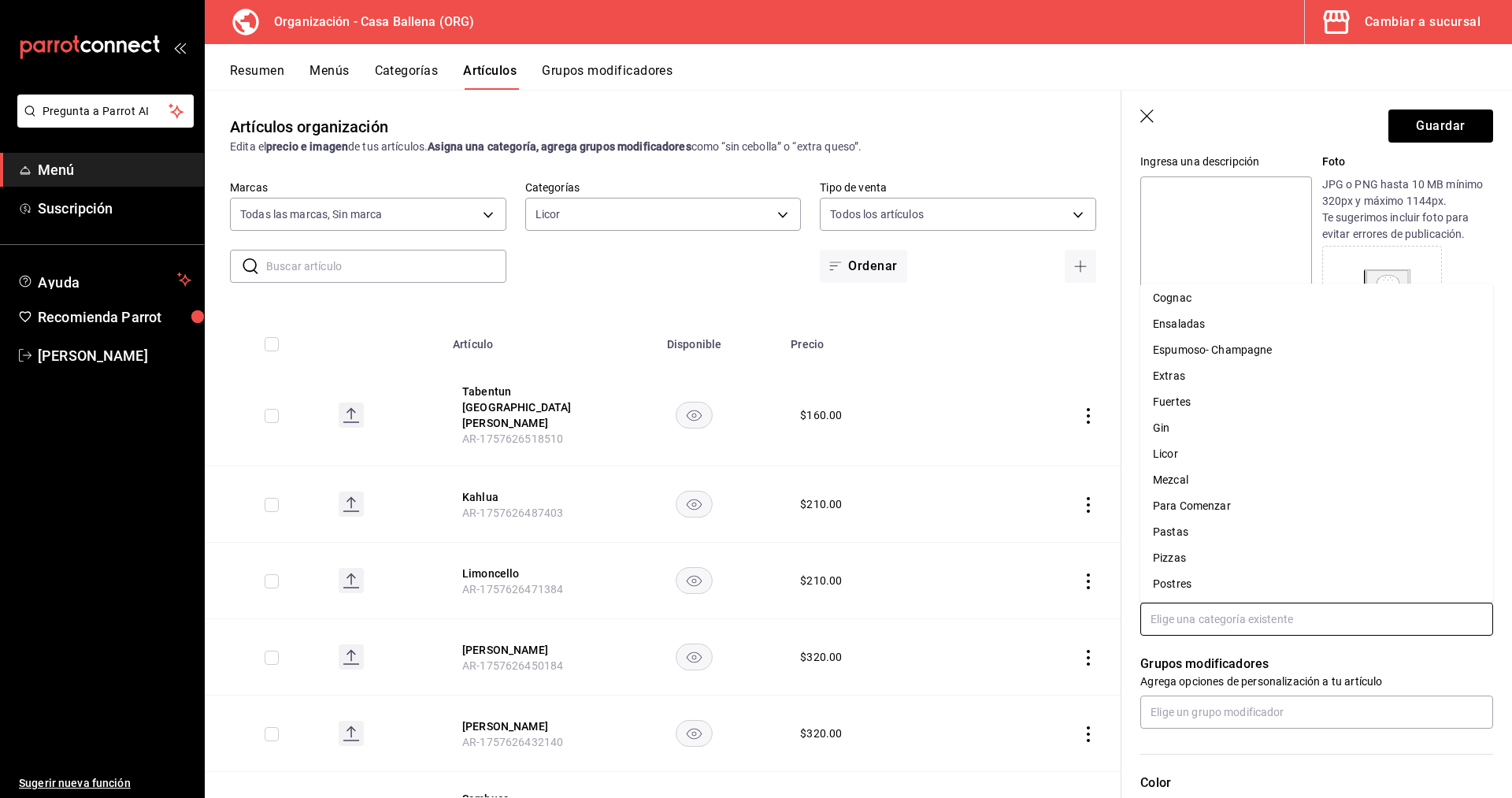
click at [1234, 453] on li "Licor" at bounding box center [1316, 454] width 353 height 26
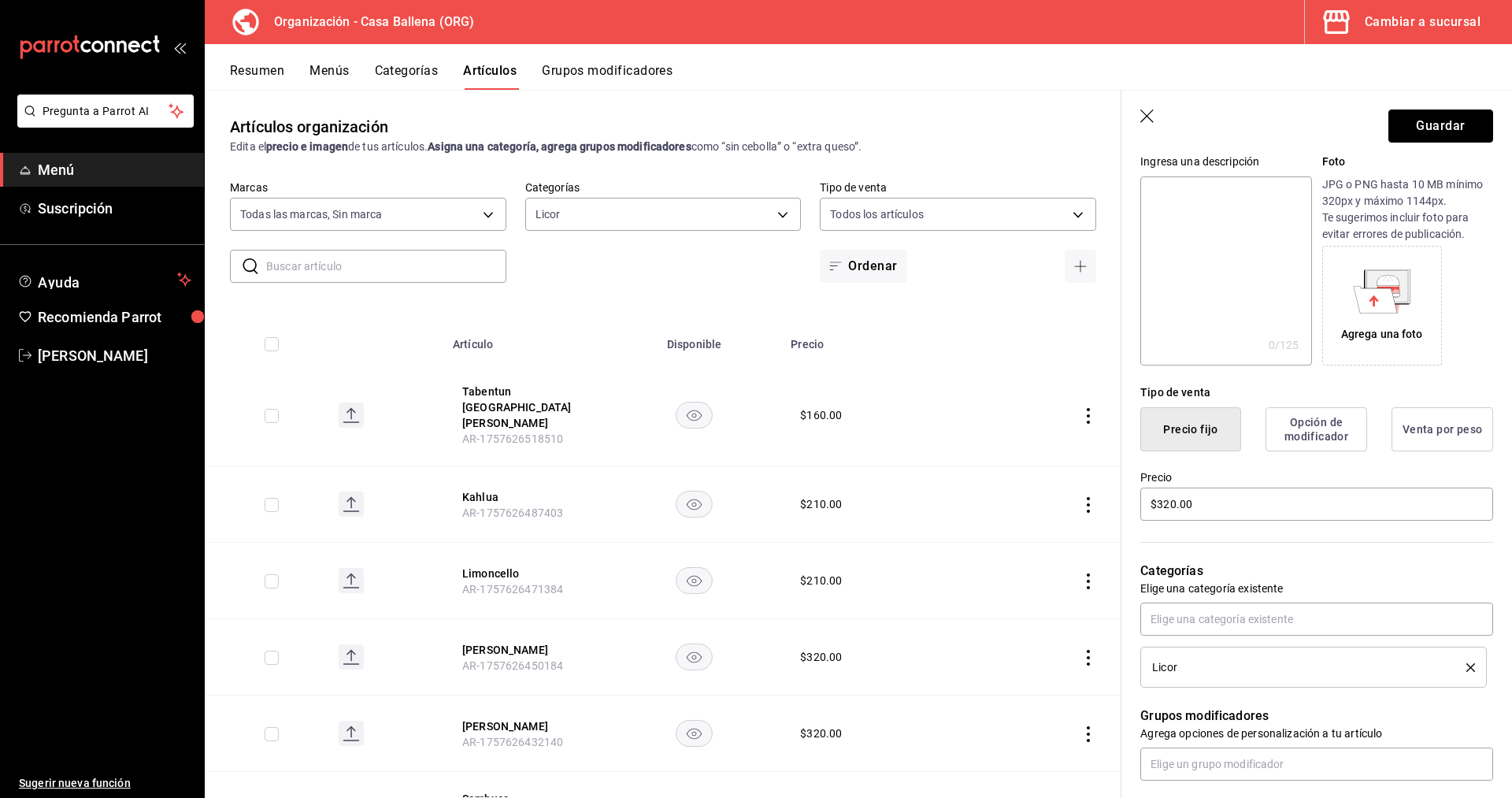
click at [1446, 124] on button "Guardar" at bounding box center [1441, 125] width 105 height 33
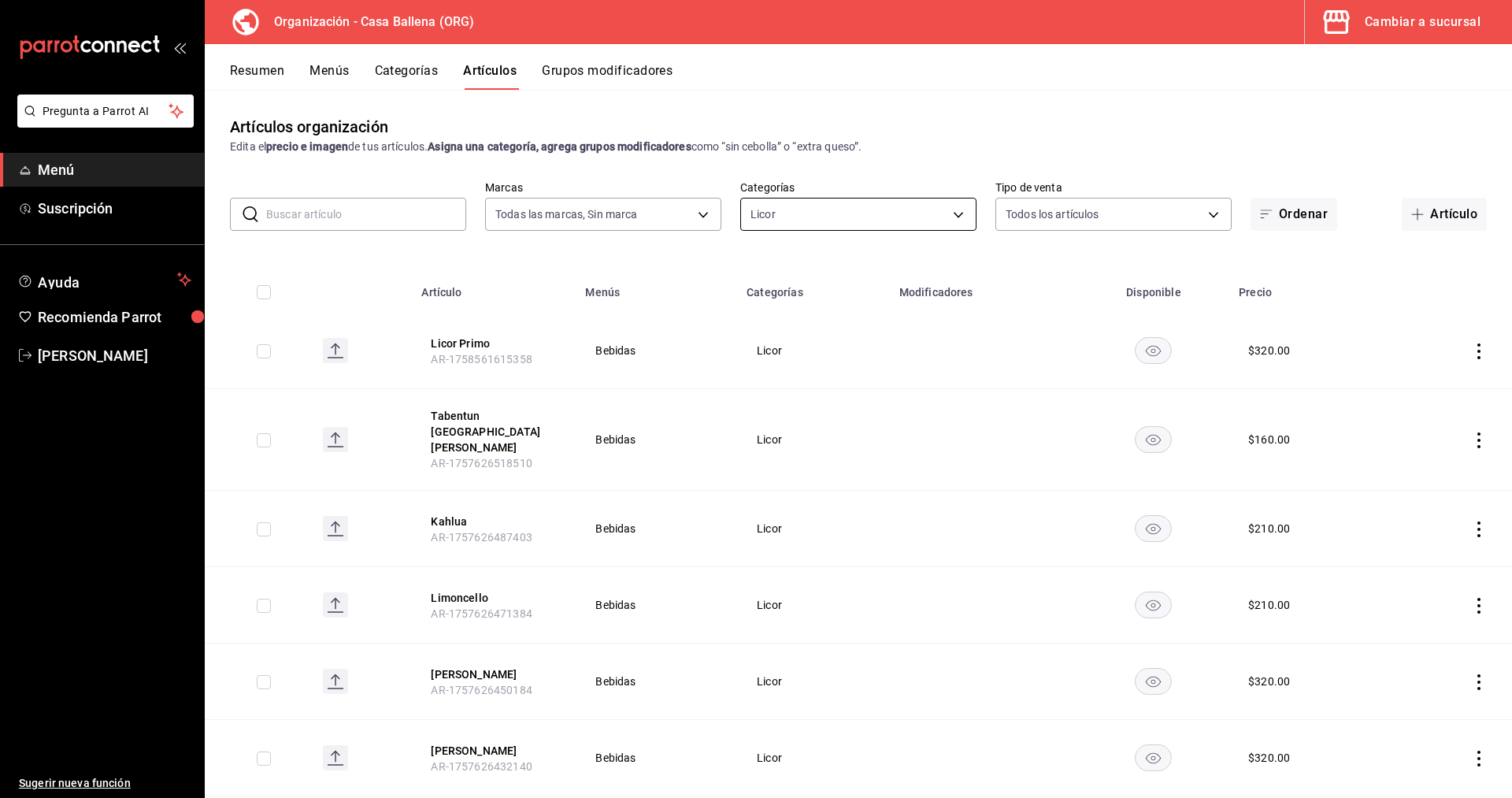
click at [955, 211] on body "Pregunta a Parrot AI Menú Suscripción Ayuda Recomienda Parrot [PERSON_NAME] Sug…" at bounding box center [756, 399] width 1512 height 798
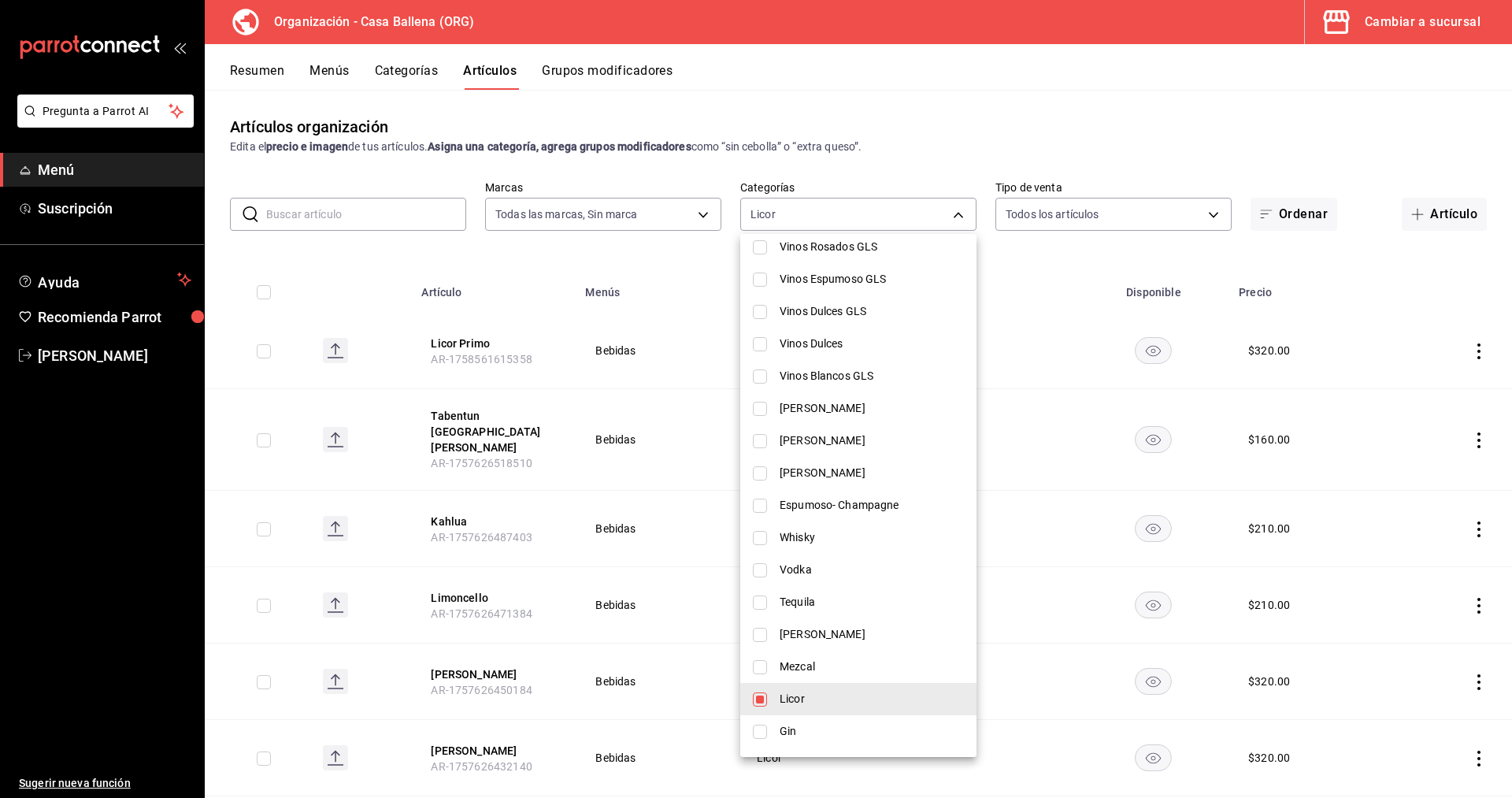
scroll to position [119, 0]
click at [809, 702] on span "Licor" at bounding box center [871, 700] width 184 height 17
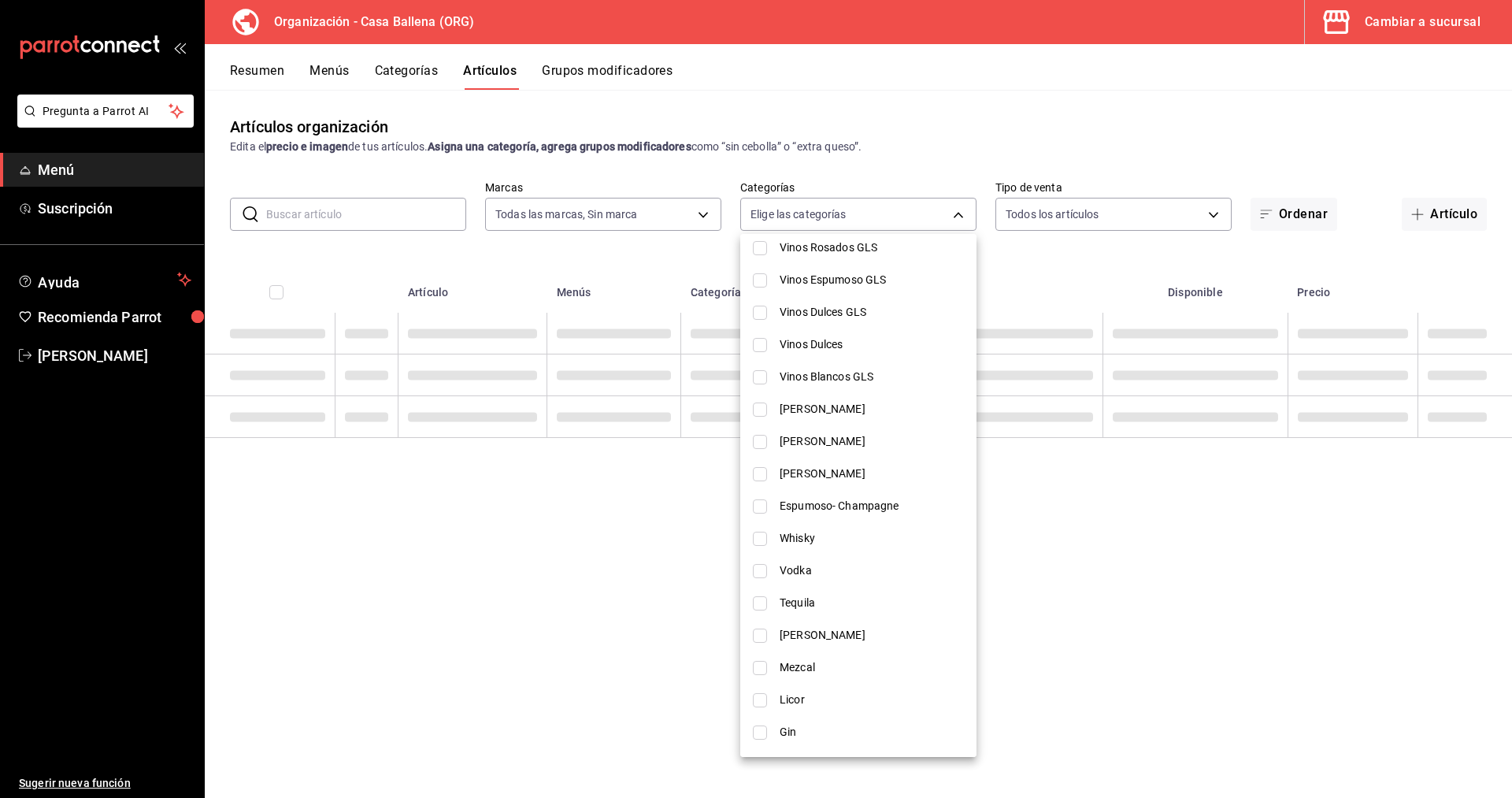
checkbox input "false"
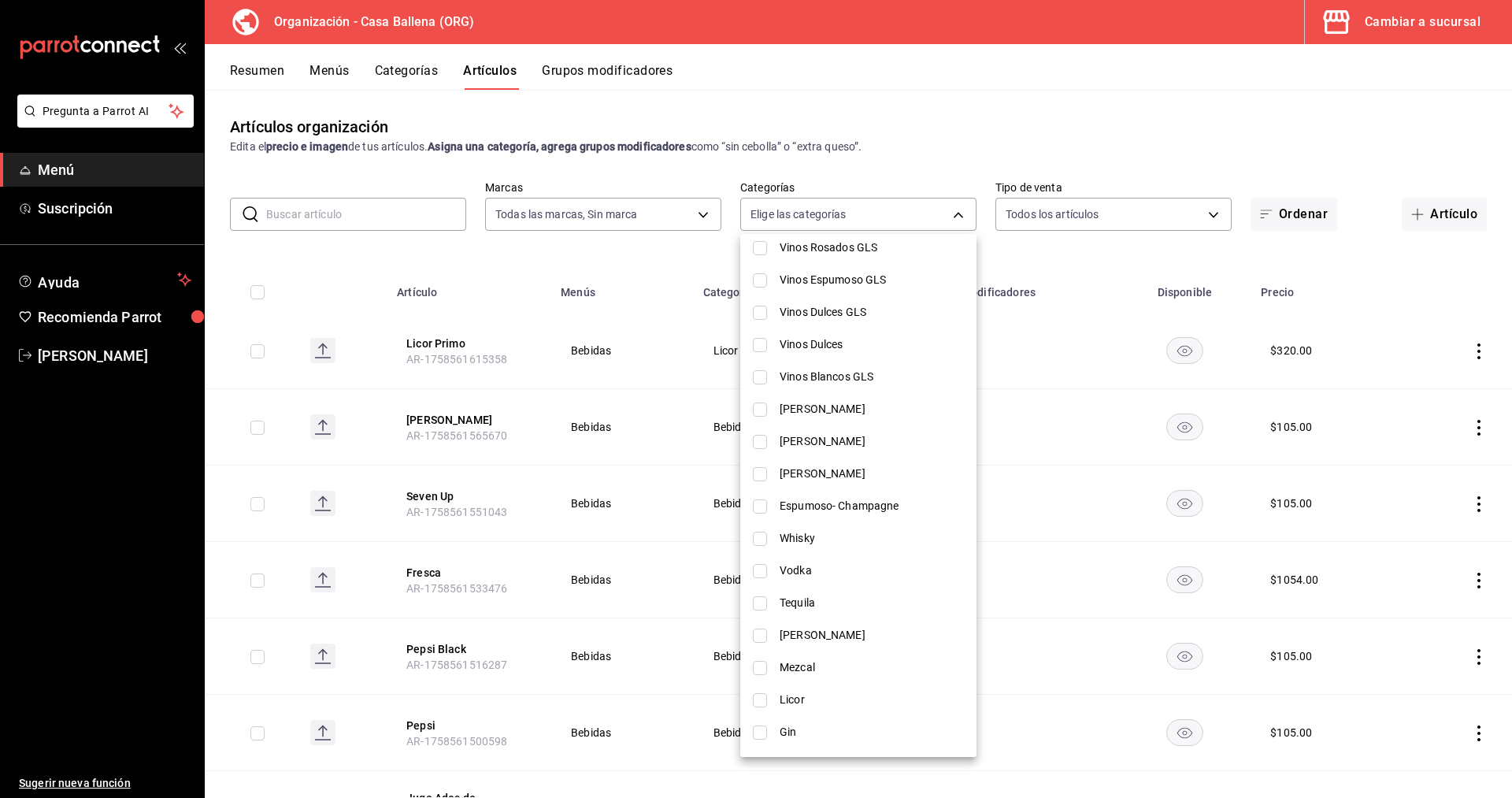
click at [840, 512] on span "Espumoso- Champagne" at bounding box center [871, 506] width 184 height 17
type input "76ed2b7c-8b0b-4897-b012-25b6293b7113"
checkbox input "true"
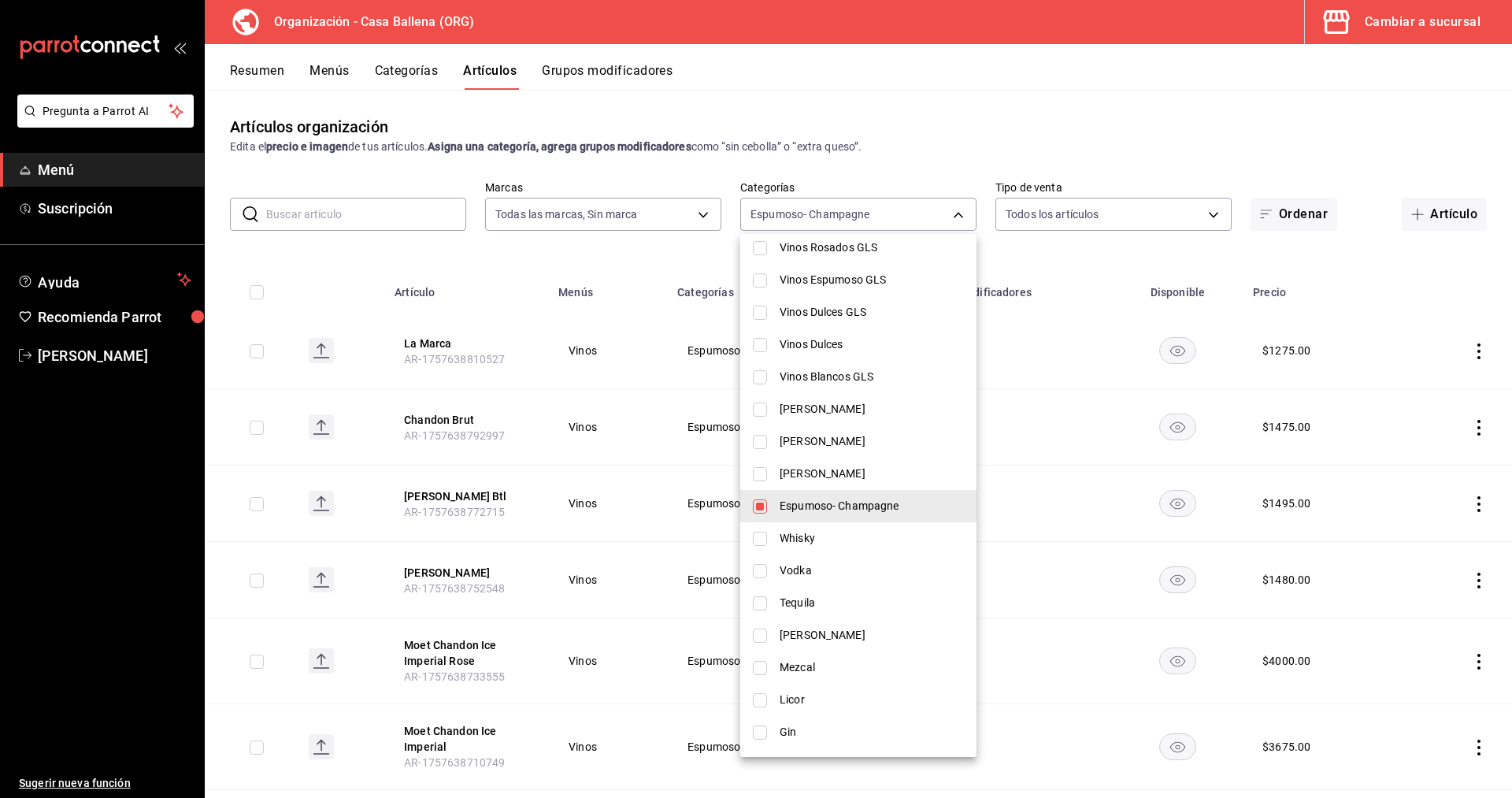
scroll to position [601, 0]
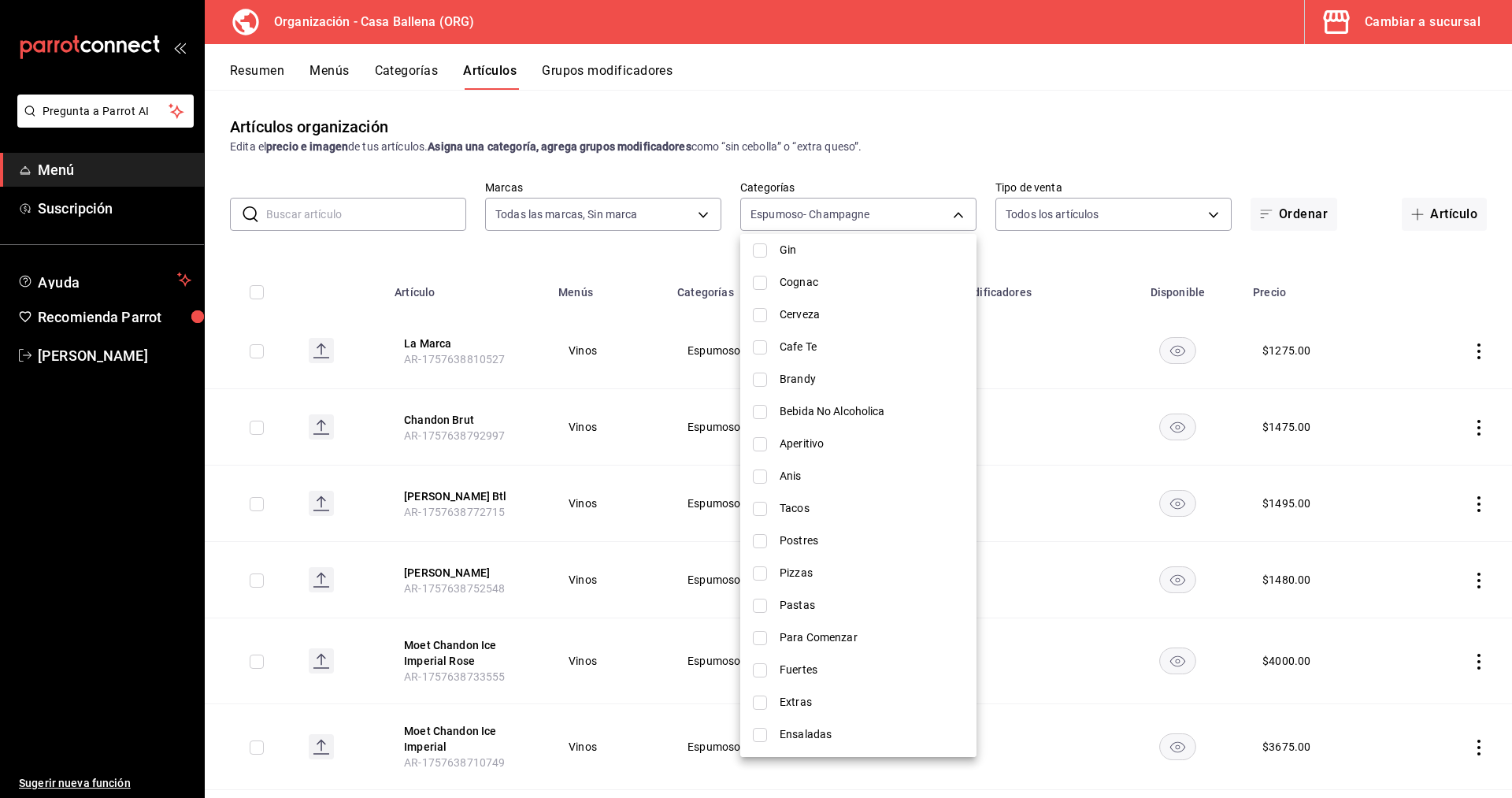
click at [638, 316] on div at bounding box center [756, 399] width 1512 height 798
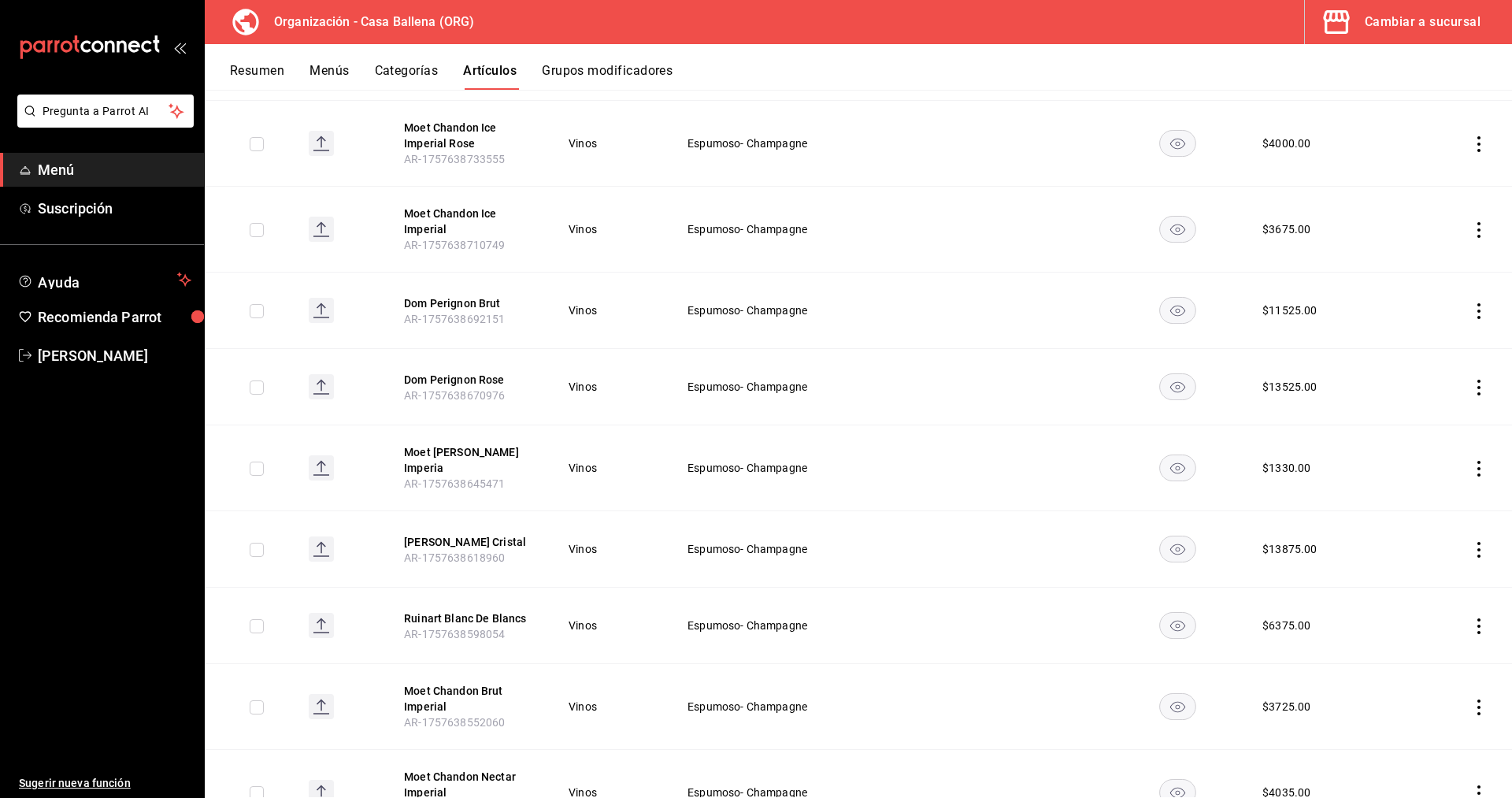
scroll to position [0, 0]
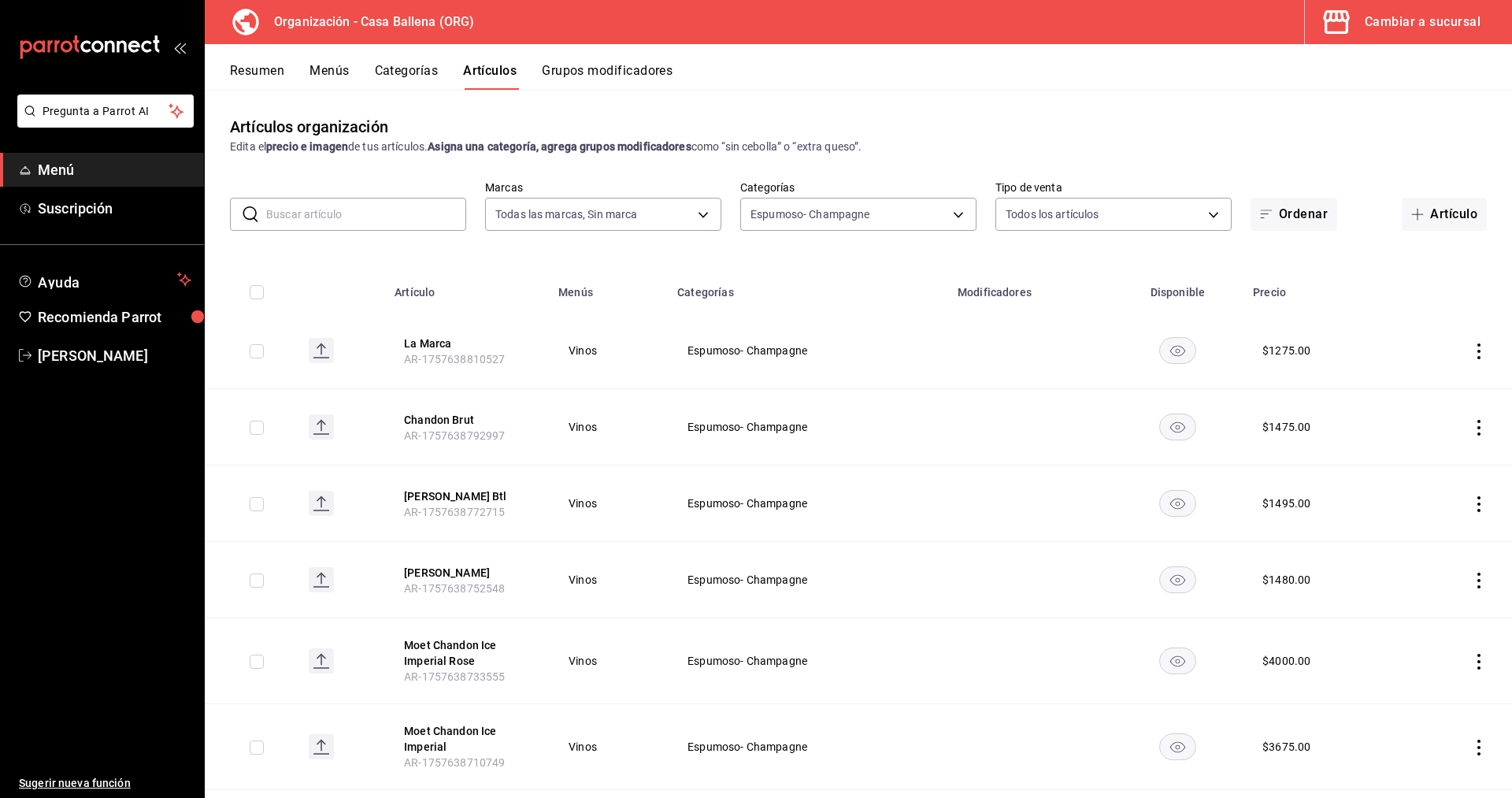
drag, startPoint x: 1452, startPoint y: 209, endPoint x: 1237, endPoint y: 302, distance: 234.3
click at [1452, 209] on button "Artículo" at bounding box center [1443, 213] width 85 height 33
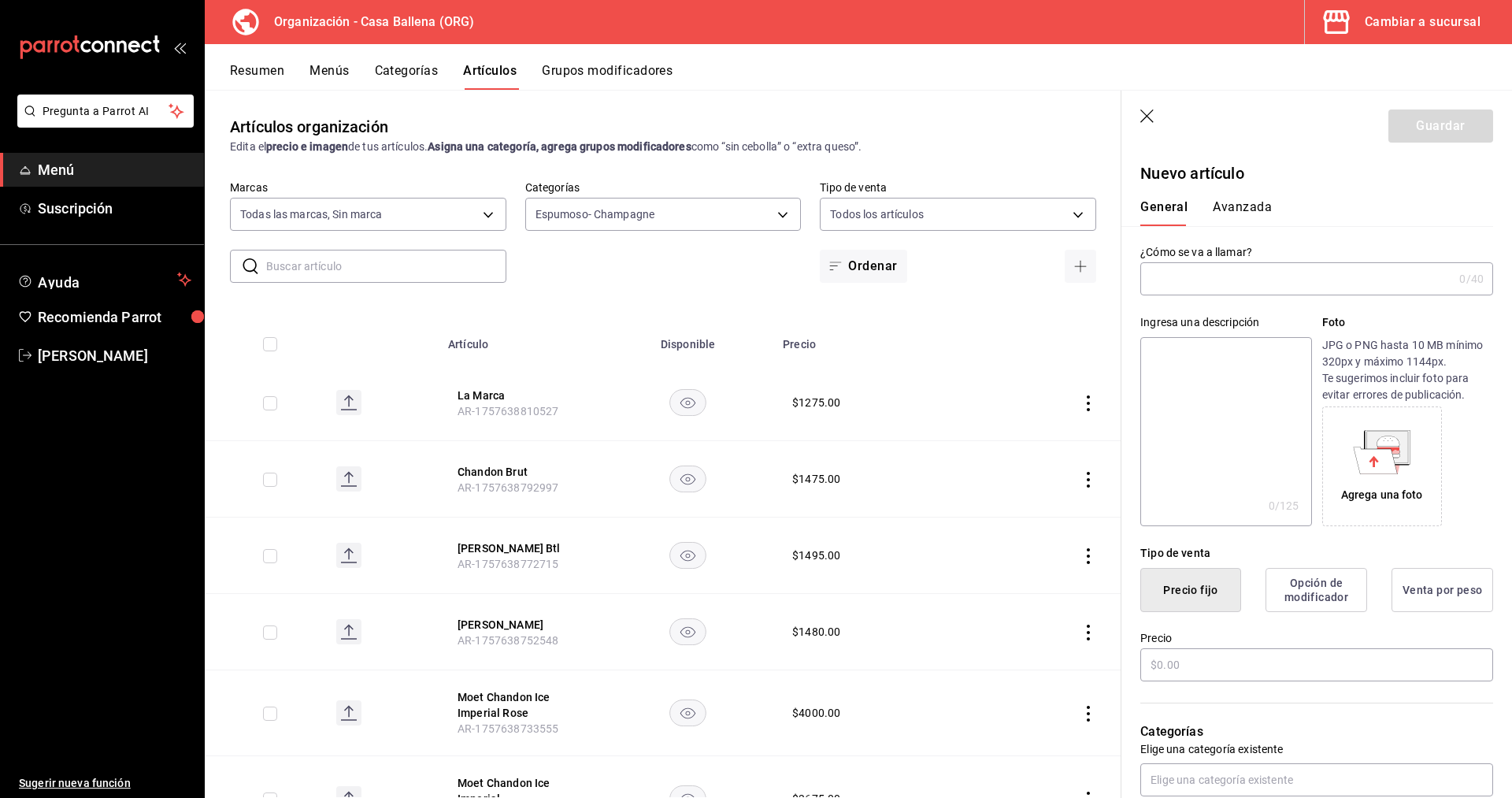
click at [1282, 283] on input "text" at bounding box center [1296, 278] width 312 height 31
paste input "Prosecco Cinzano"
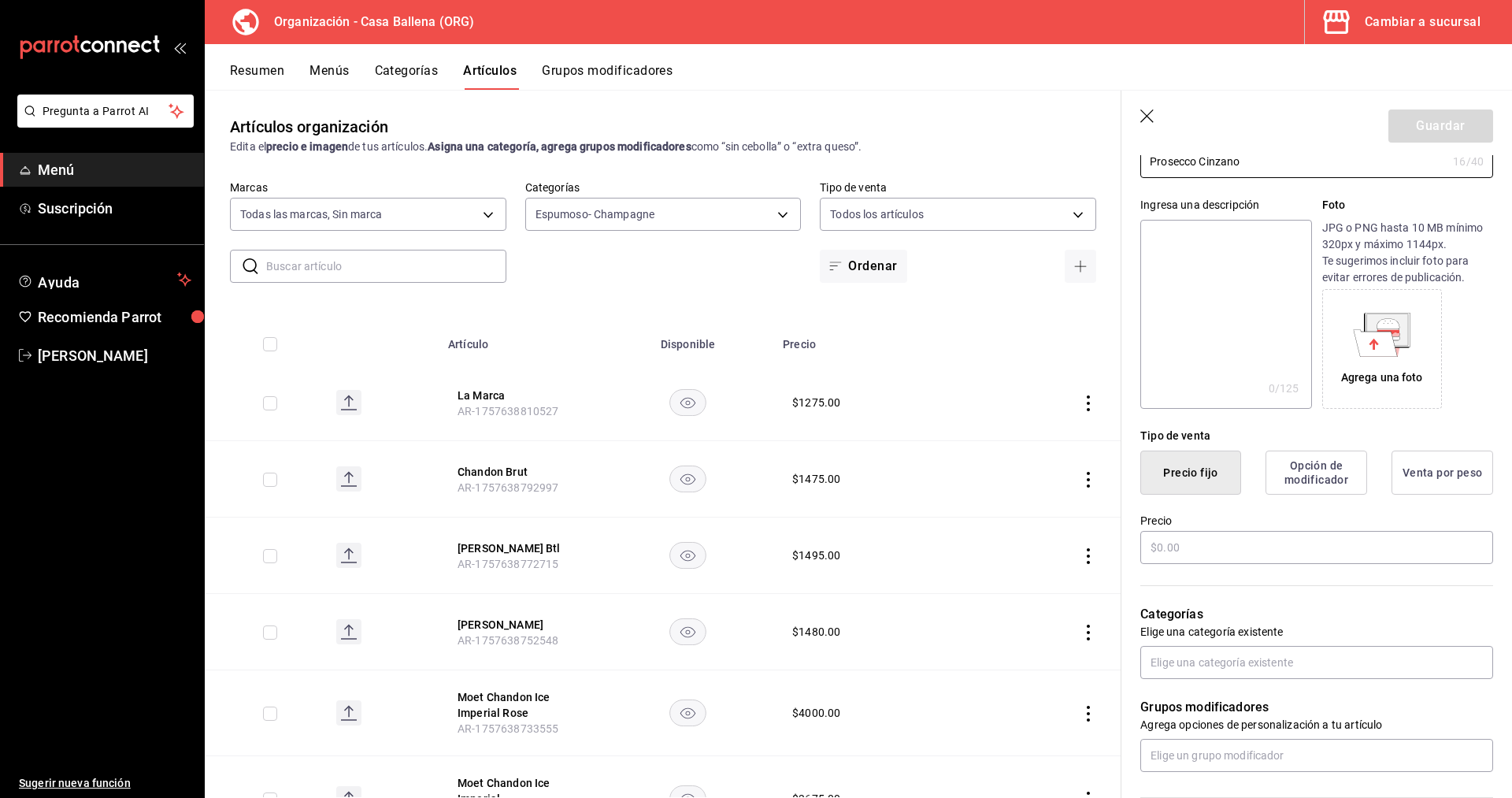
scroll to position [160, 0]
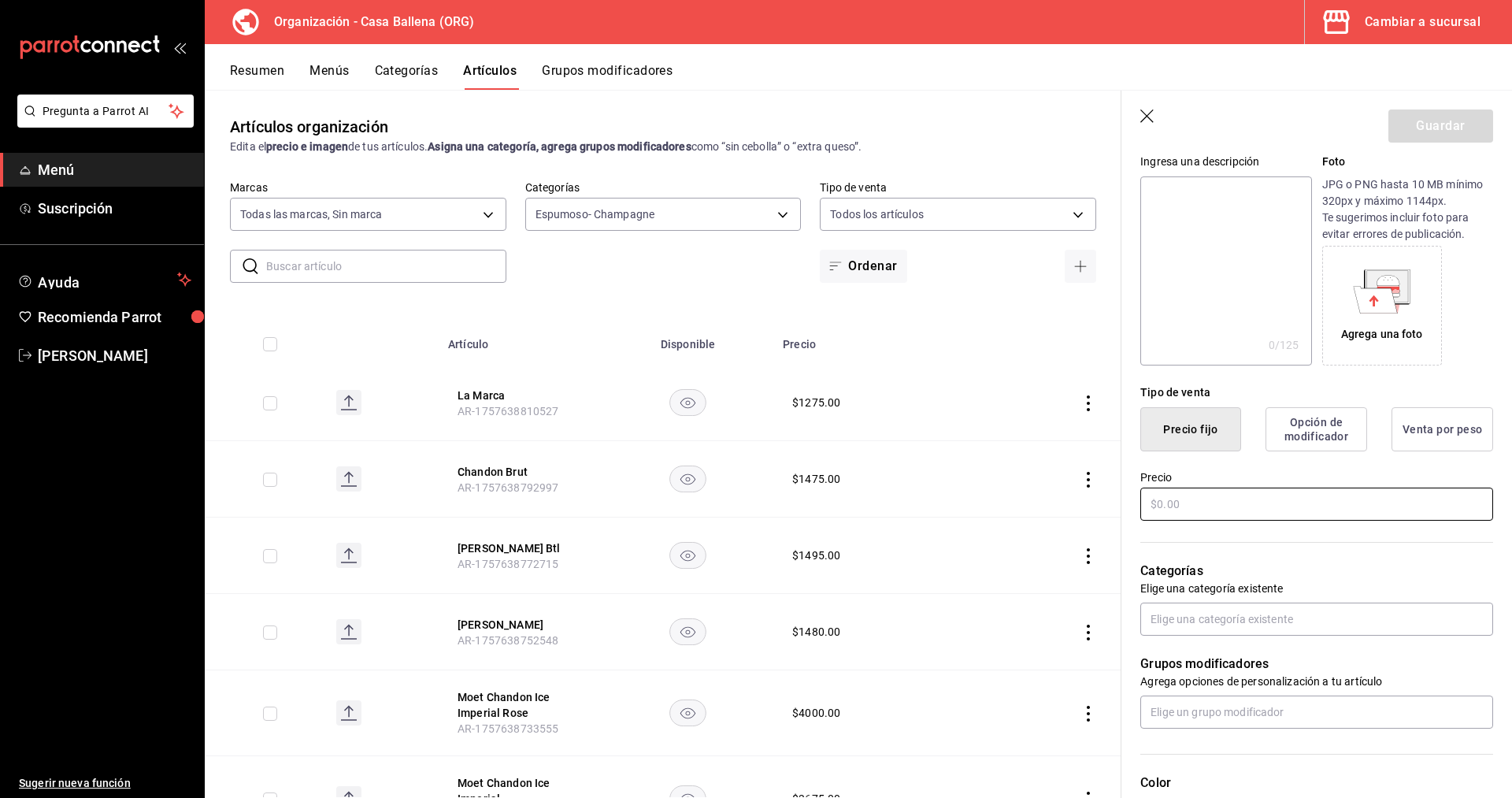
type input "Prosecco Cinzano"
click at [1245, 500] on input "text" at bounding box center [1316, 503] width 353 height 33
type input "$530.00"
click at [1280, 613] on input "text" at bounding box center [1316, 618] width 353 height 33
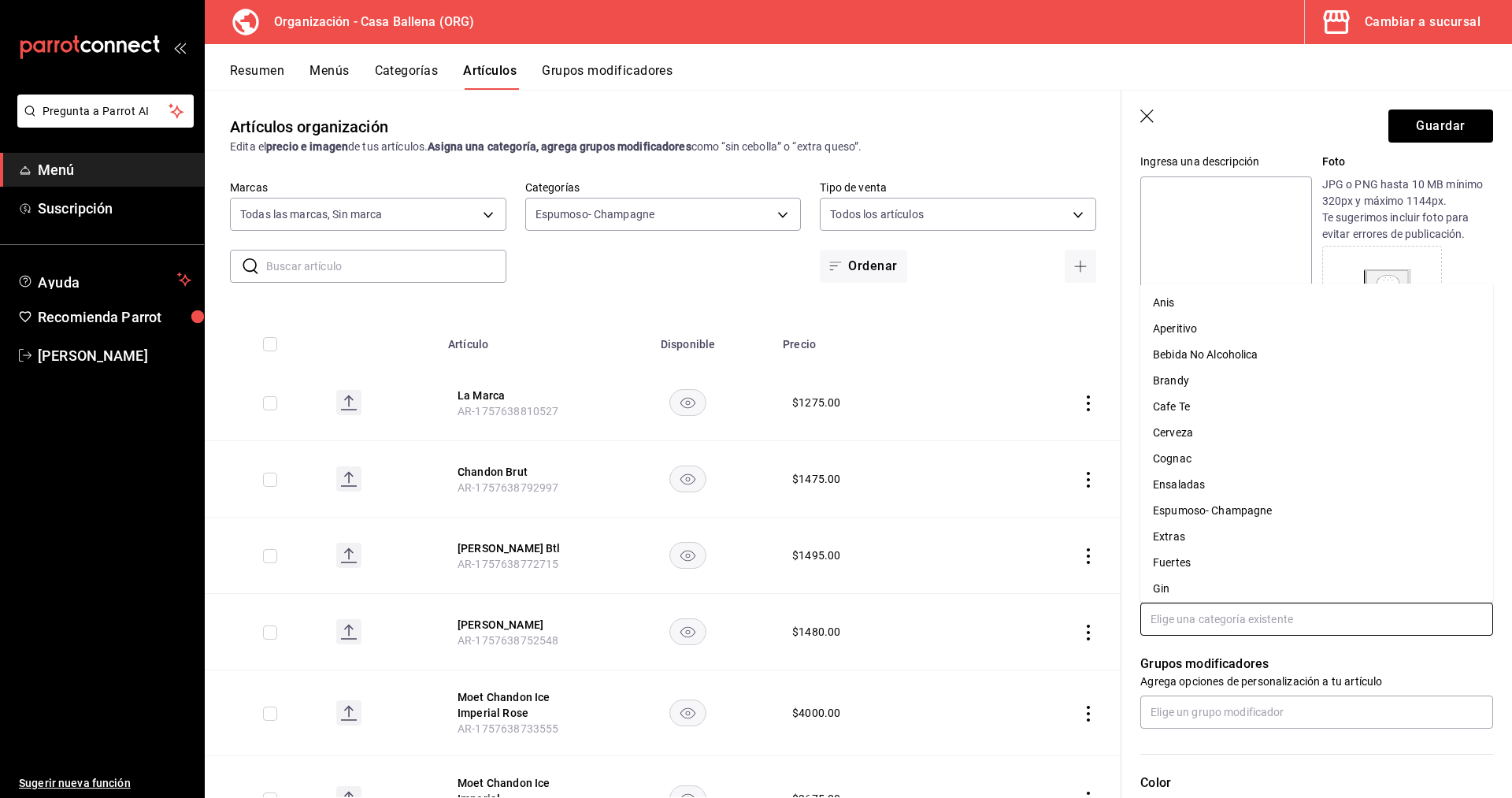
drag, startPoint x: 1264, startPoint y: 495, endPoint x: 1257, endPoint y: 503, distance: 10.6
click at [1263, 497] on ul "Anis Aperitivo Bebida No Alcoholica Brandy Cafe Te Cerveza Cognac Ensaladas Esp…" at bounding box center [1316, 443] width 353 height 319
click at [1256, 507] on li "Espumoso- Champagne" at bounding box center [1316, 510] width 353 height 26
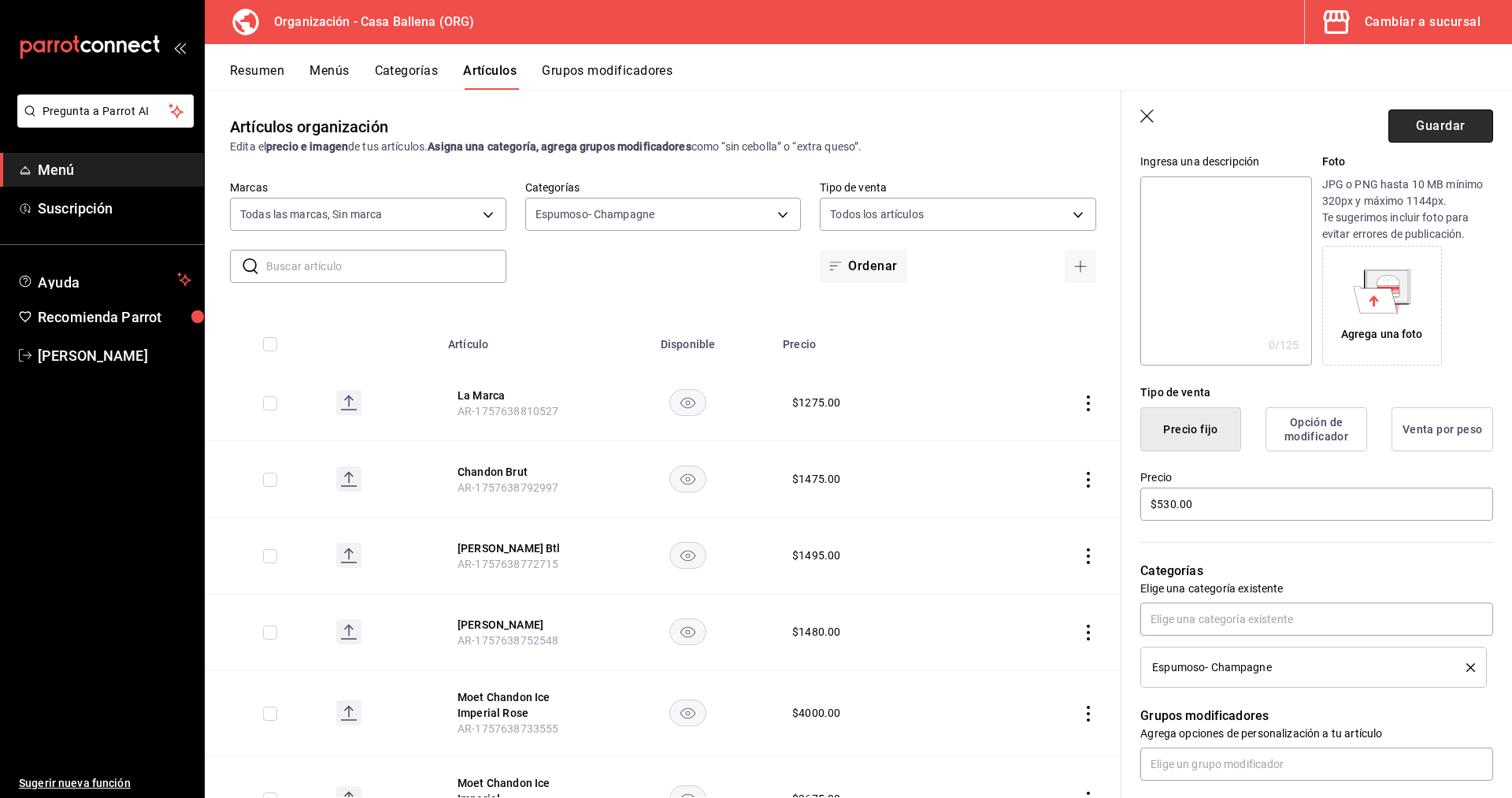
click at [1439, 123] on button "Guardar" at bounding box center [1441, 125] width 105 height 33
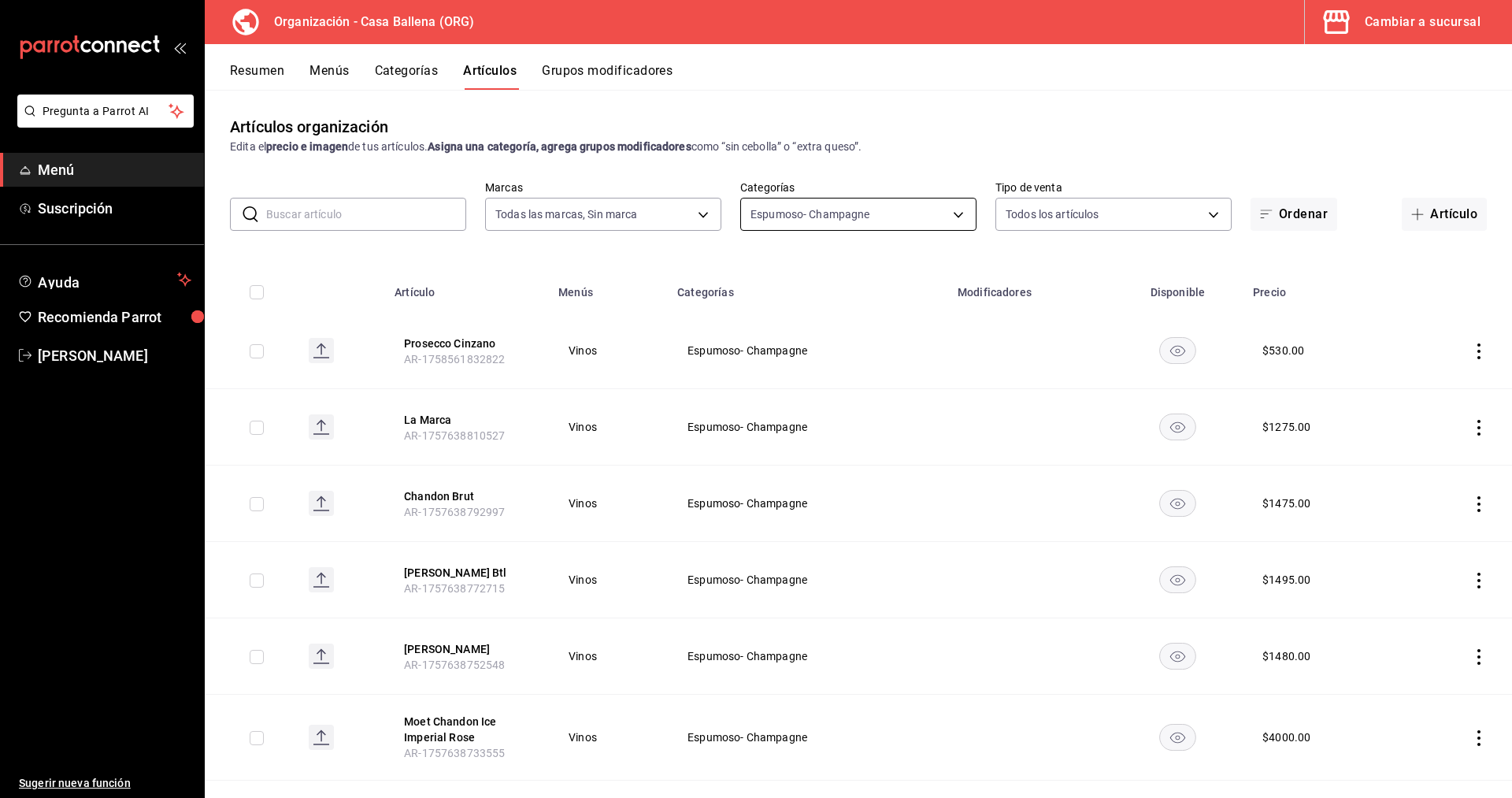
click at [951, 212] on body "Pregunta a Parrot AI Menú Suscripción Ayuda Recomienda Parrot [PERSON_NAME] Sug…" at bounding box center [756, 399] width 1512 height 798
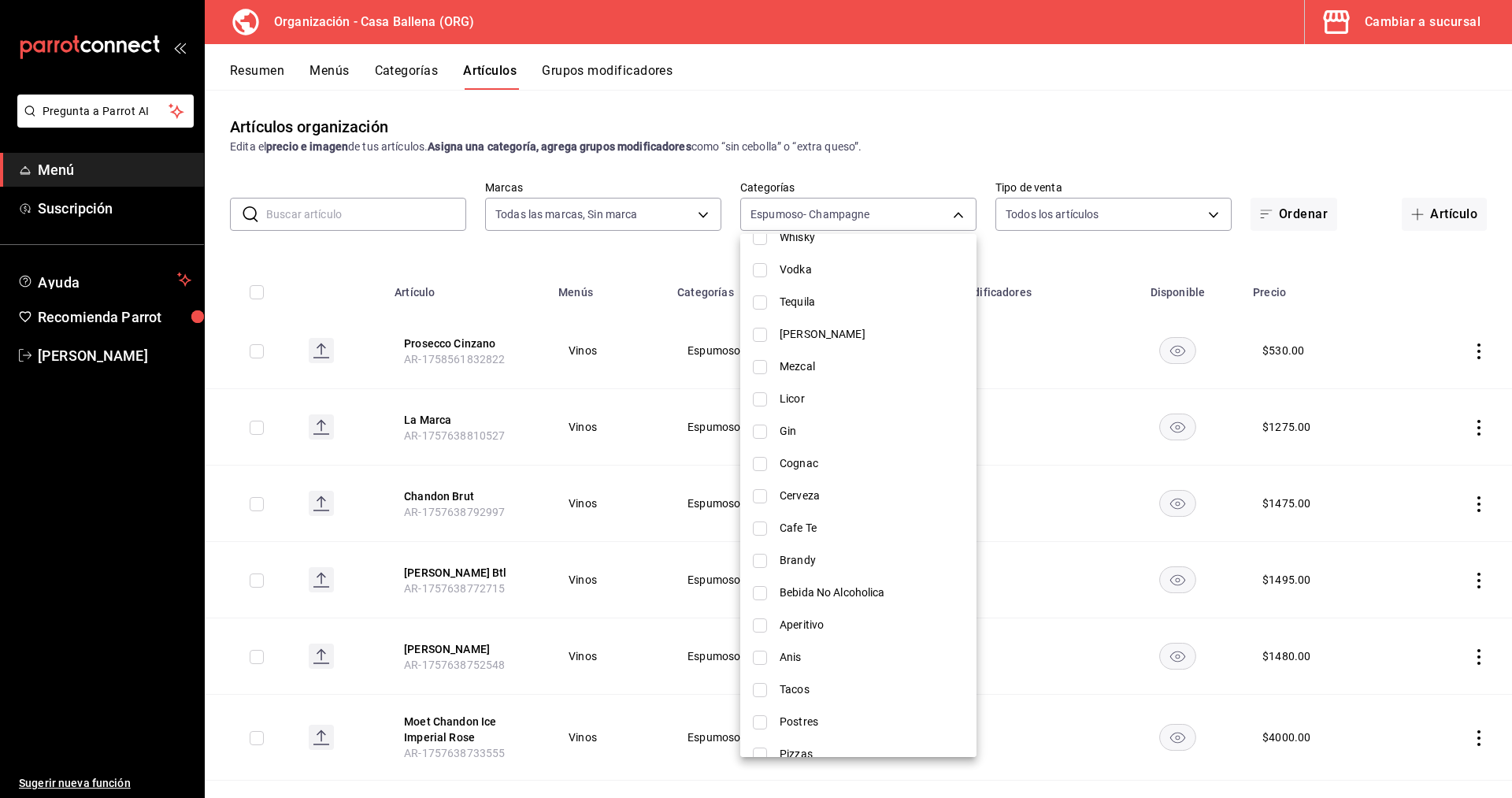
scroll to position [280, 0]
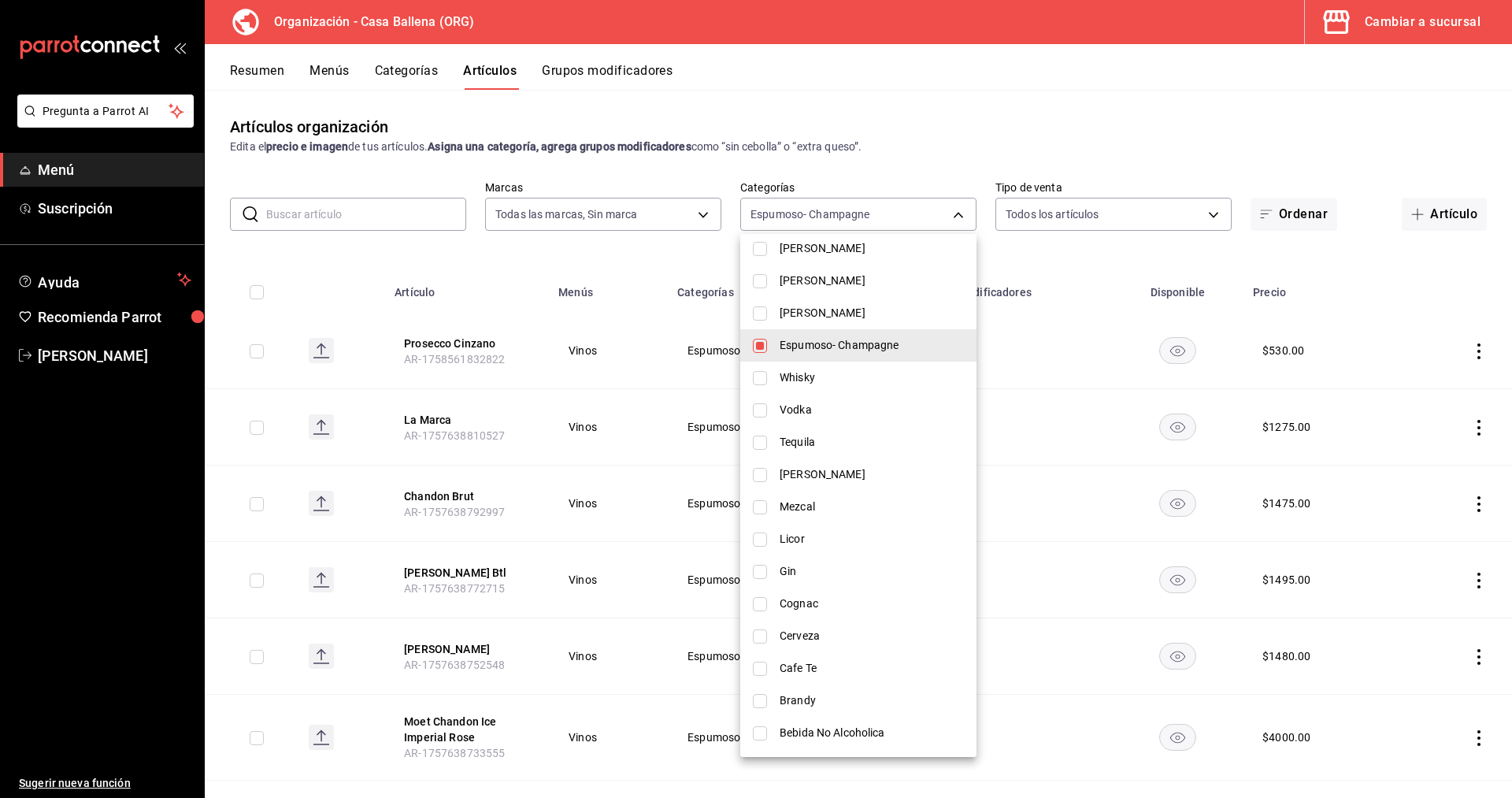
click at [760, 348] on input "checkbox" at bounding box center [759, 345] width 14 height 14
checkbox input "false"
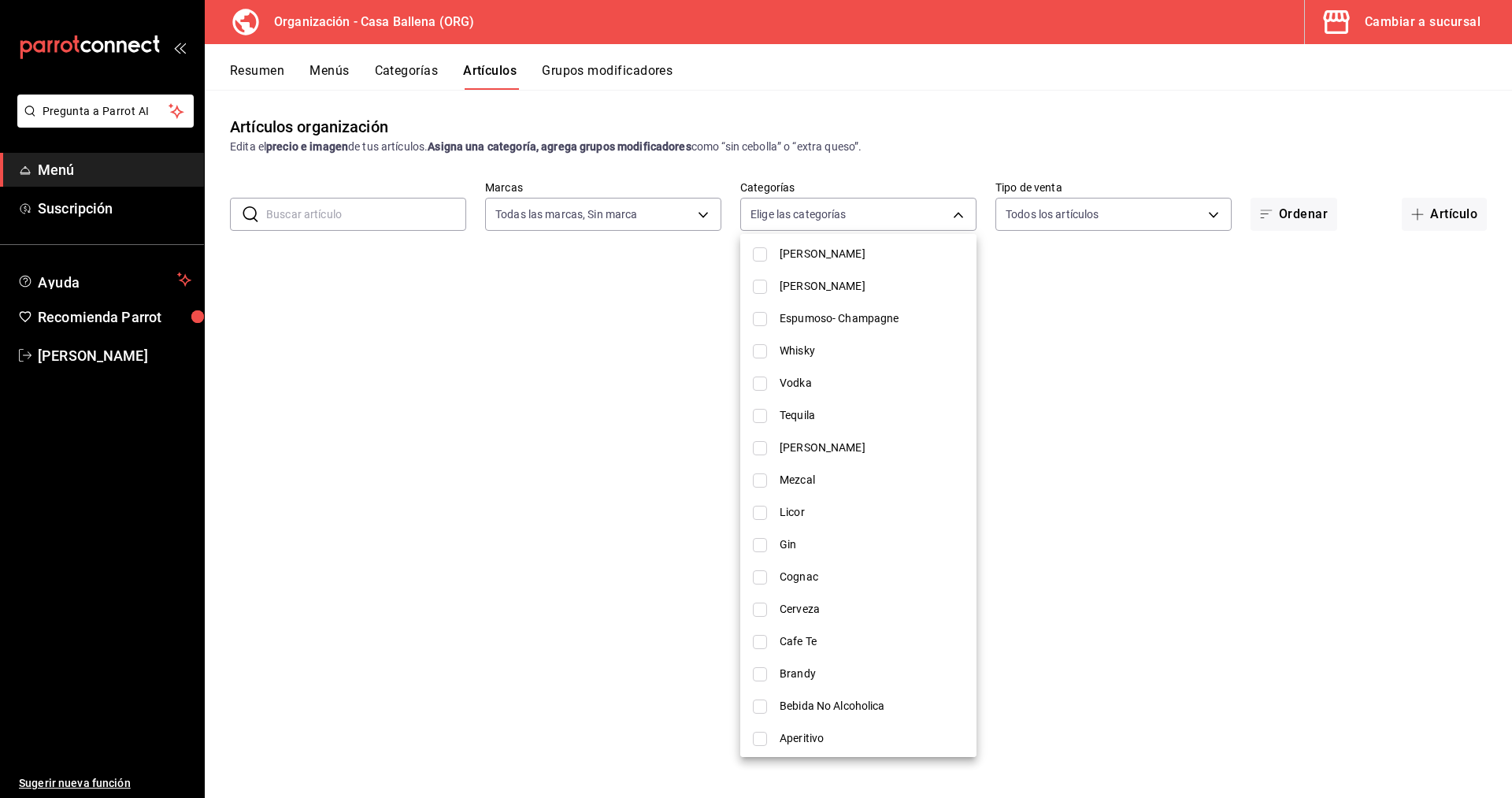
scroll to position [562, 0]
click at [860, 675] on span "Para Comenzar" at bounding box center [871, 676] width 184 height 17
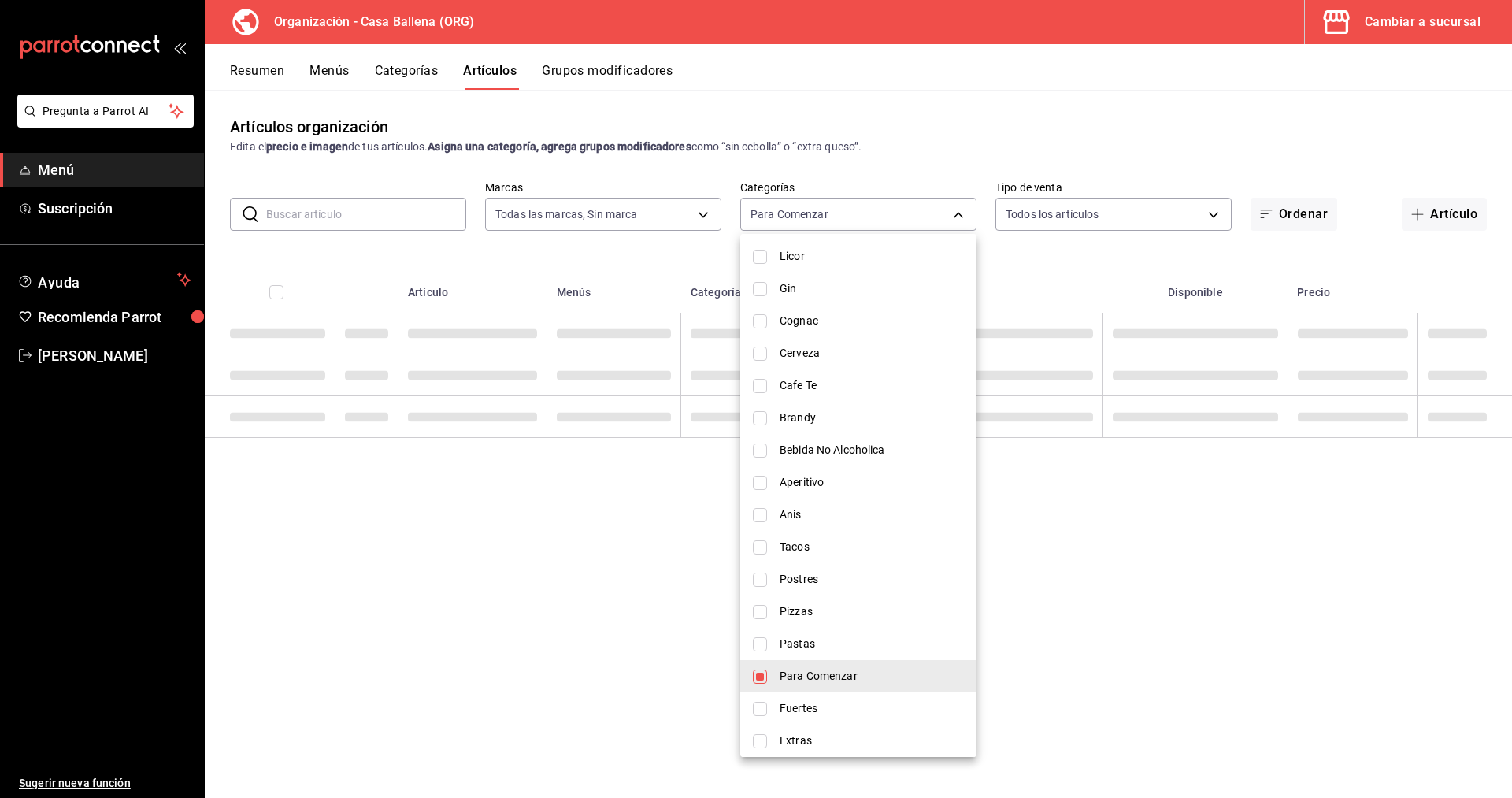
type input "40d8b49a-6fce-4b94-9ef2-3dbe166ce3fd"
checkbox input "true"
click at [1205, 547] on div at bounding box center [756, 399] width 1512 height 798
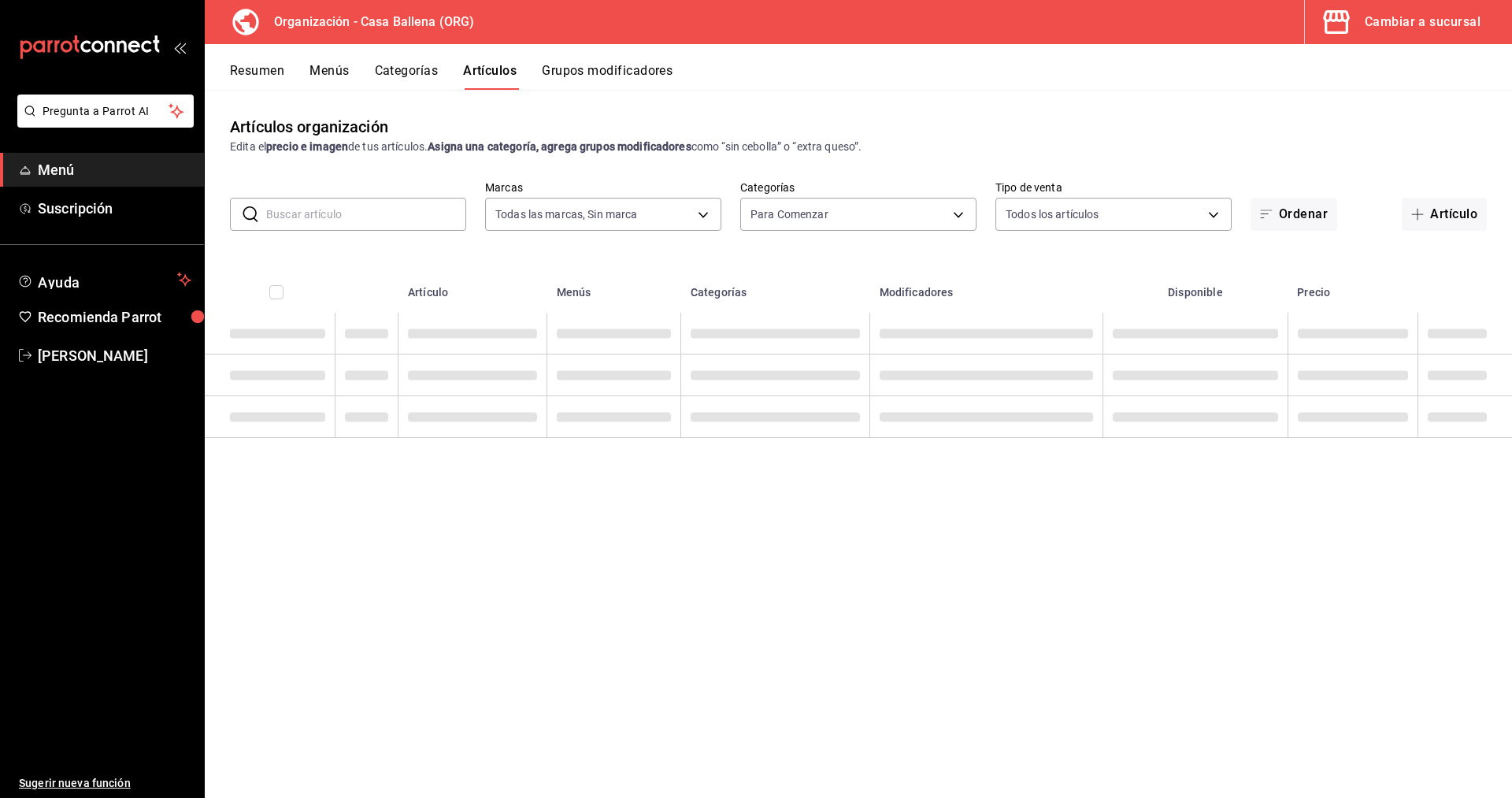
click at [1150, 260] on div "Artículos organización Edita el precio e imagen de tus artículos. Asigna una ca…" at bounding box center [858, 444] width 1307 height 707
click at [961, 217] on body "Pregunta a Parrot AI Menú Suscripción Ayuda Recomienda Parrot [PERSON_NAME] Sug…" at bounding box center [756, 399] width 1512 height 798
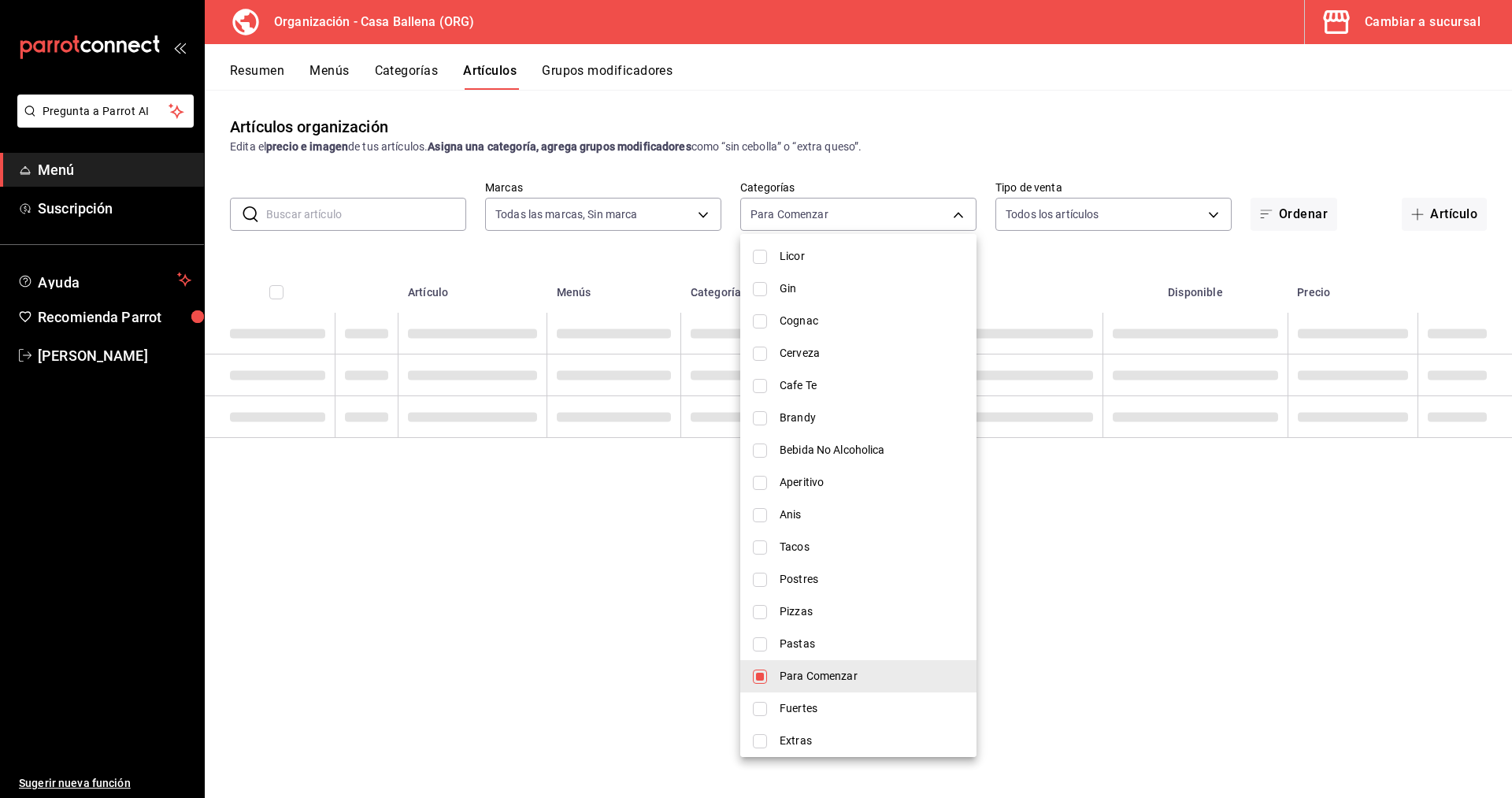
click at [846, 675] on span "Para Comenzar" at bounding box center [871, 676] width 184 height 17
click at [766, 674] on input "checkbox" at bounding box center [759, 676] width 14 height 14
checkbox input "true"
type input "40d8b49a-6fce-4b94-9ef2-3dbe166ce3fd"
click at [580, 634] on div at bounding box center [756, 399] width 1512 height 798
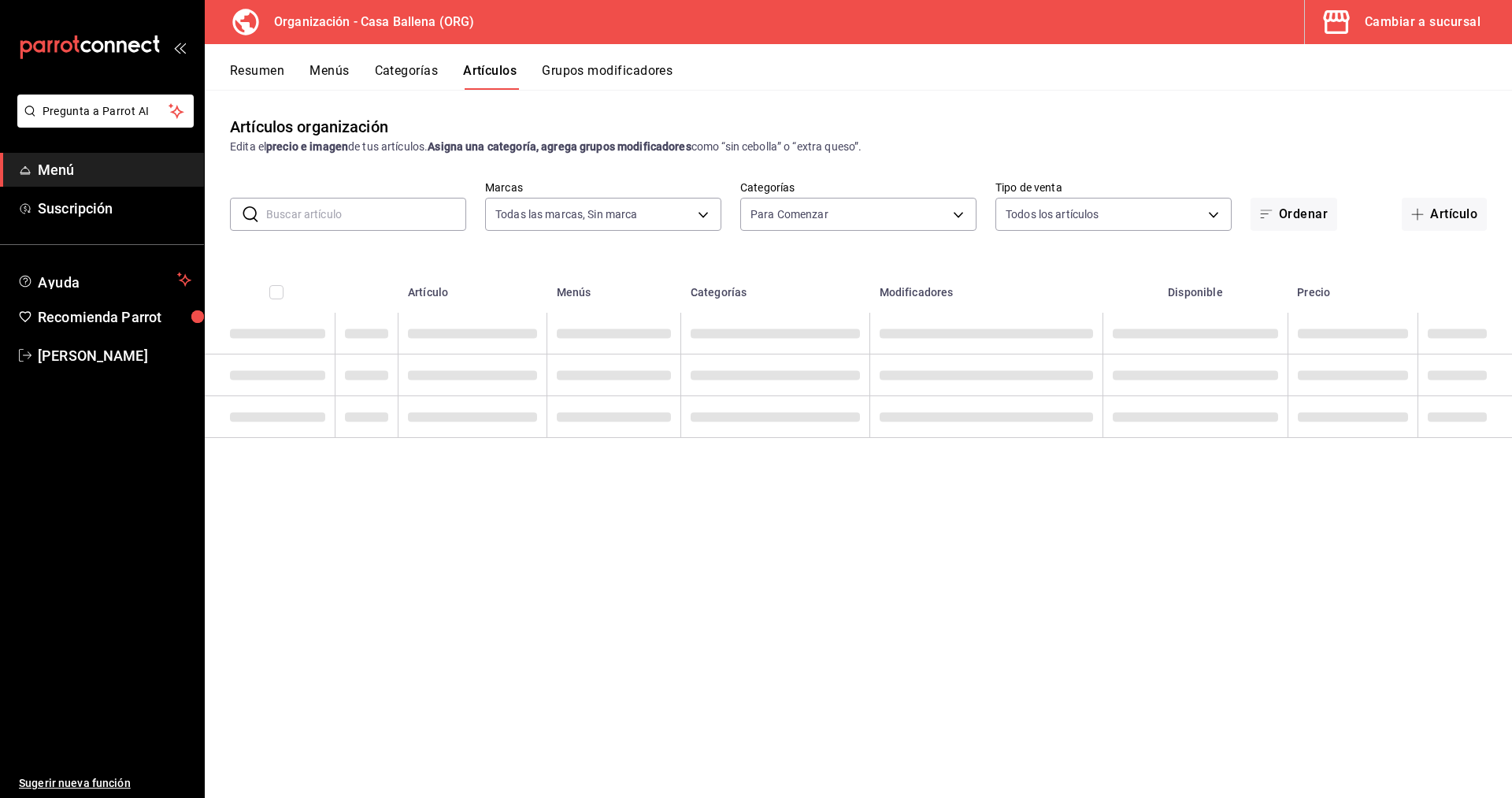
click at [479, 264] on th "Artículo" at bounding box center [472, 287] width 149 height 50
click at [1165, 213] on body "Pregunta a Parrot AI Menú Suscripción Ayuda Recomienda Parrot [PERSON_NAME] Sug…" at bounding box center [756, 399] width 1512 height 798
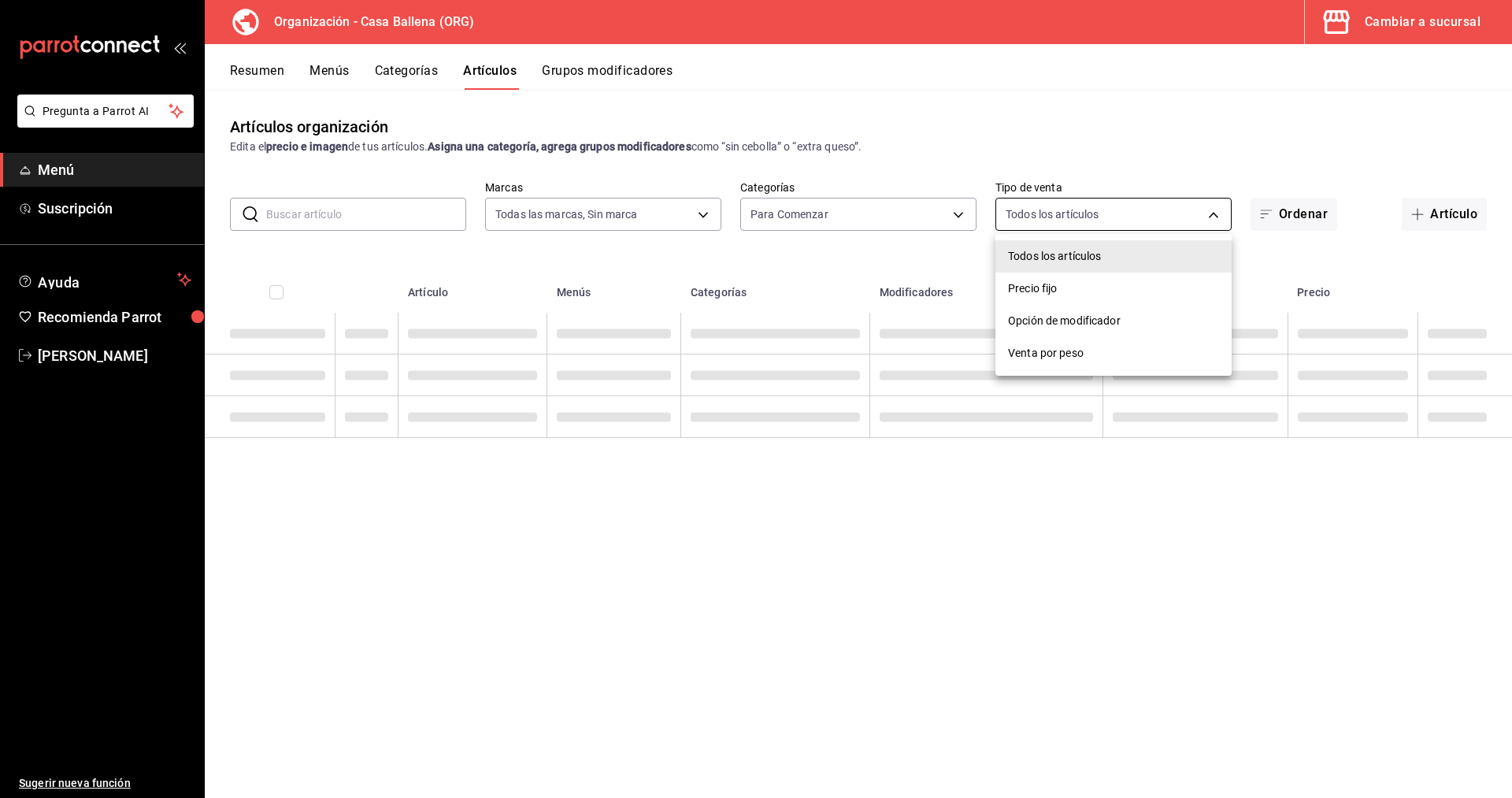
click at [1165, 213] on div at bounding box center [756, 399] width 1512 height 798
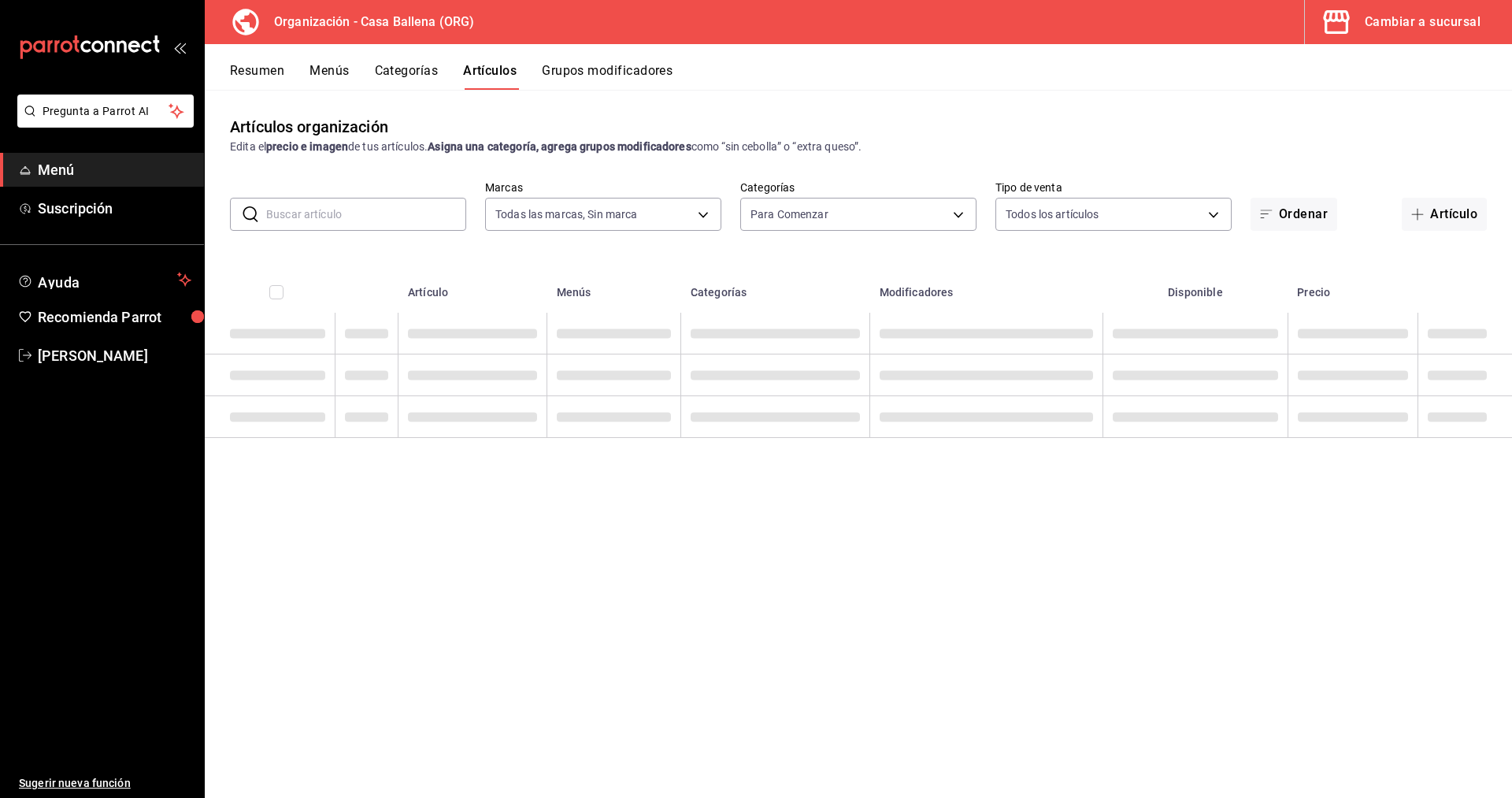
click at [467, 381] on td at bounding box center [472, 375] width 149 height 42
click at [341, 274] on th at bounding box center [366, 287] width 63 height 50
click at [1434, 20] on div "Cambiar a sucursal" at bounding box center [1422, 22] width 116 height 22
